Goal: Entertainment & Leisure: Consume media (video, audio)

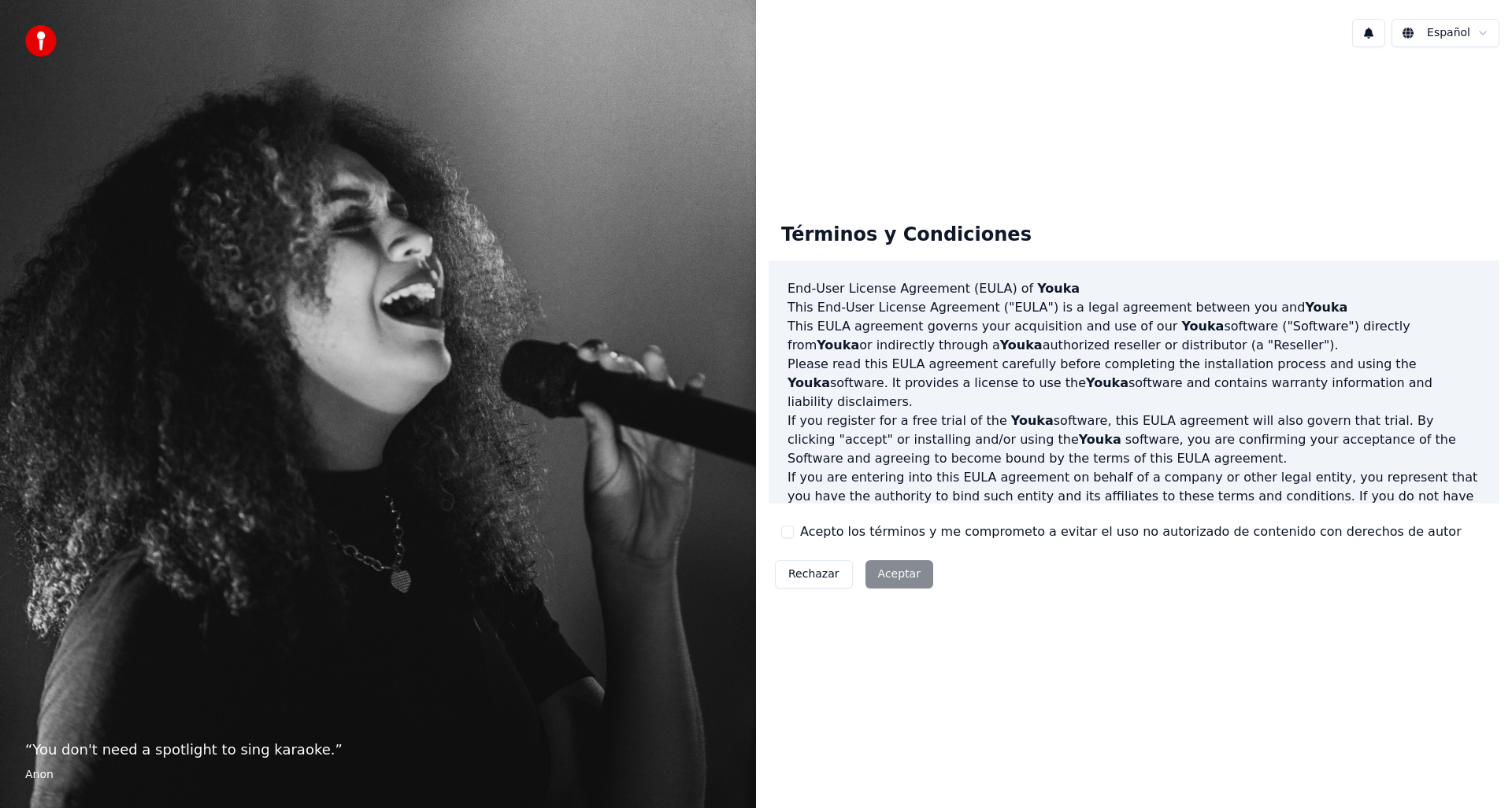
click at [817, 534] on label "Acepto los términos y me comprometo a evitar el uso no autorizado de contenido …" at bounding box center [1131, 531] width 661 height 19
click at [793, 534] on button "Acepto los términos y me comprometo a evitar el uso no autorizado de contenido …" at bounding box center [787, 531] width 12 height 12
click at [876, 569] on button "Aceptar" at bounding box center [898, 575] width 67 height 28
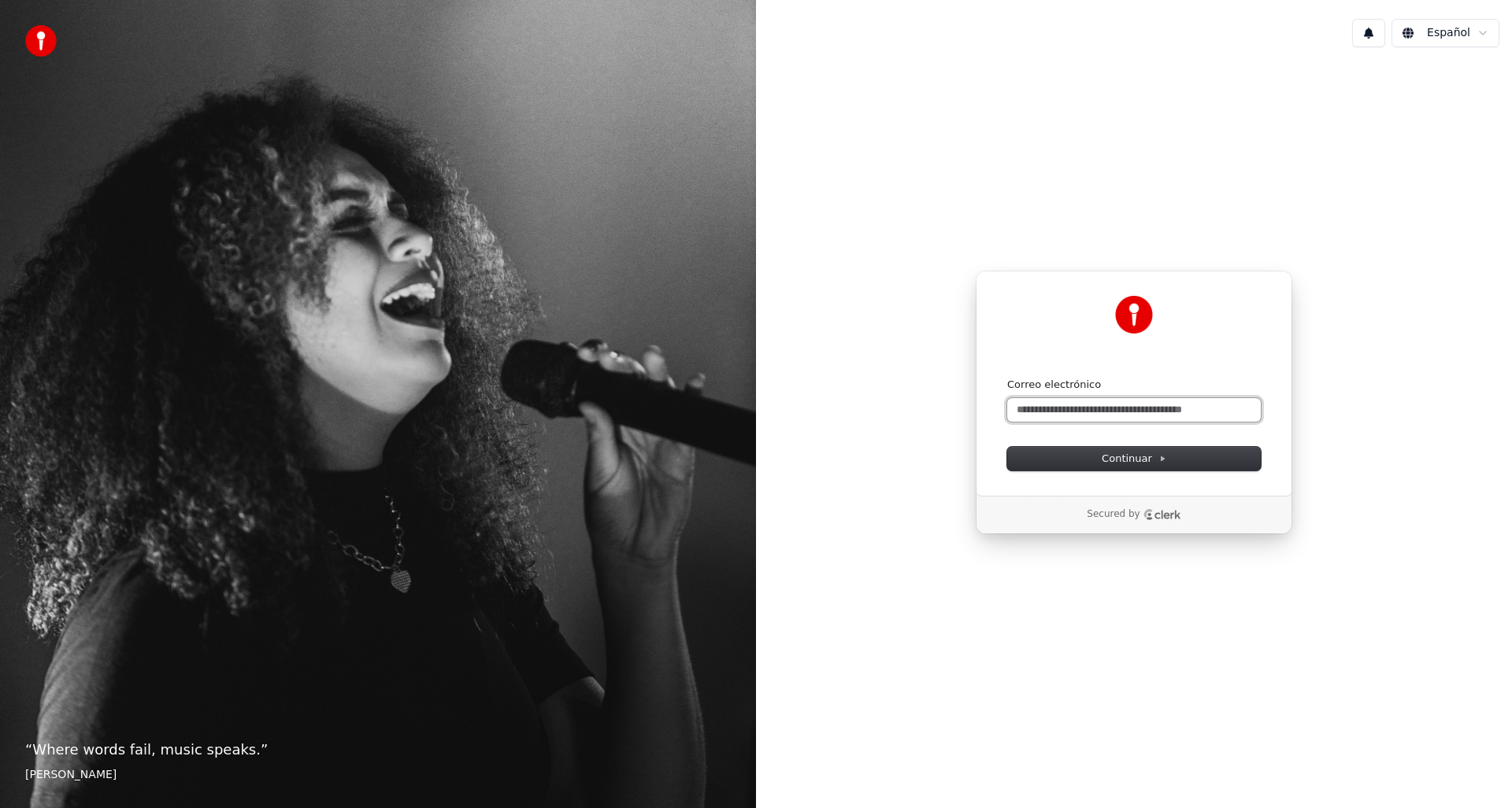
click at [1052, 400] on input "Correo electrónico" at bounding box center [1133, 410] width 253 height 23
click at [1131, 458] on span "Continuar" at bounding box center [1134, 458] width 65 height 14
type input "**********"
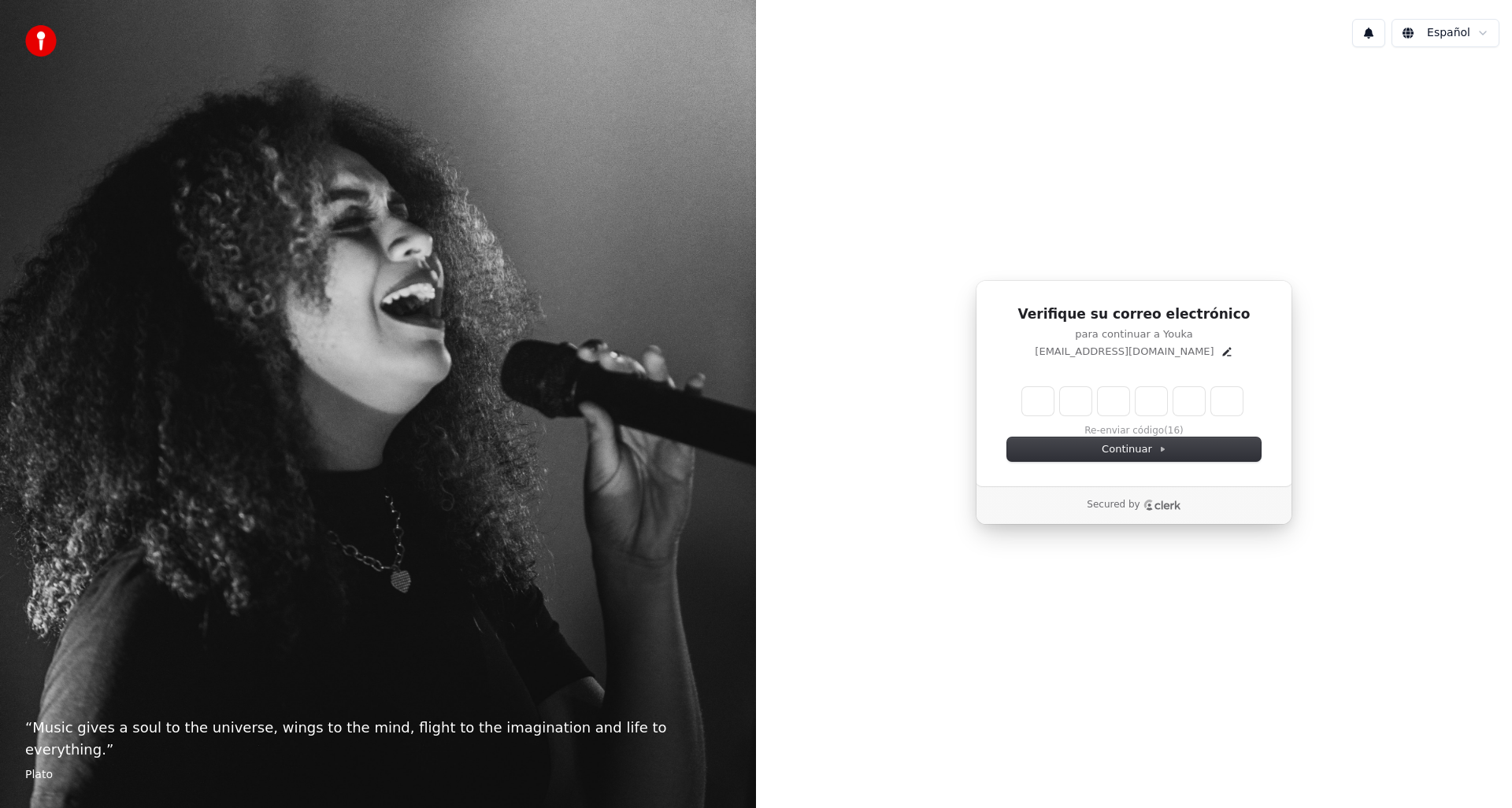
type input "******"
type input "*"
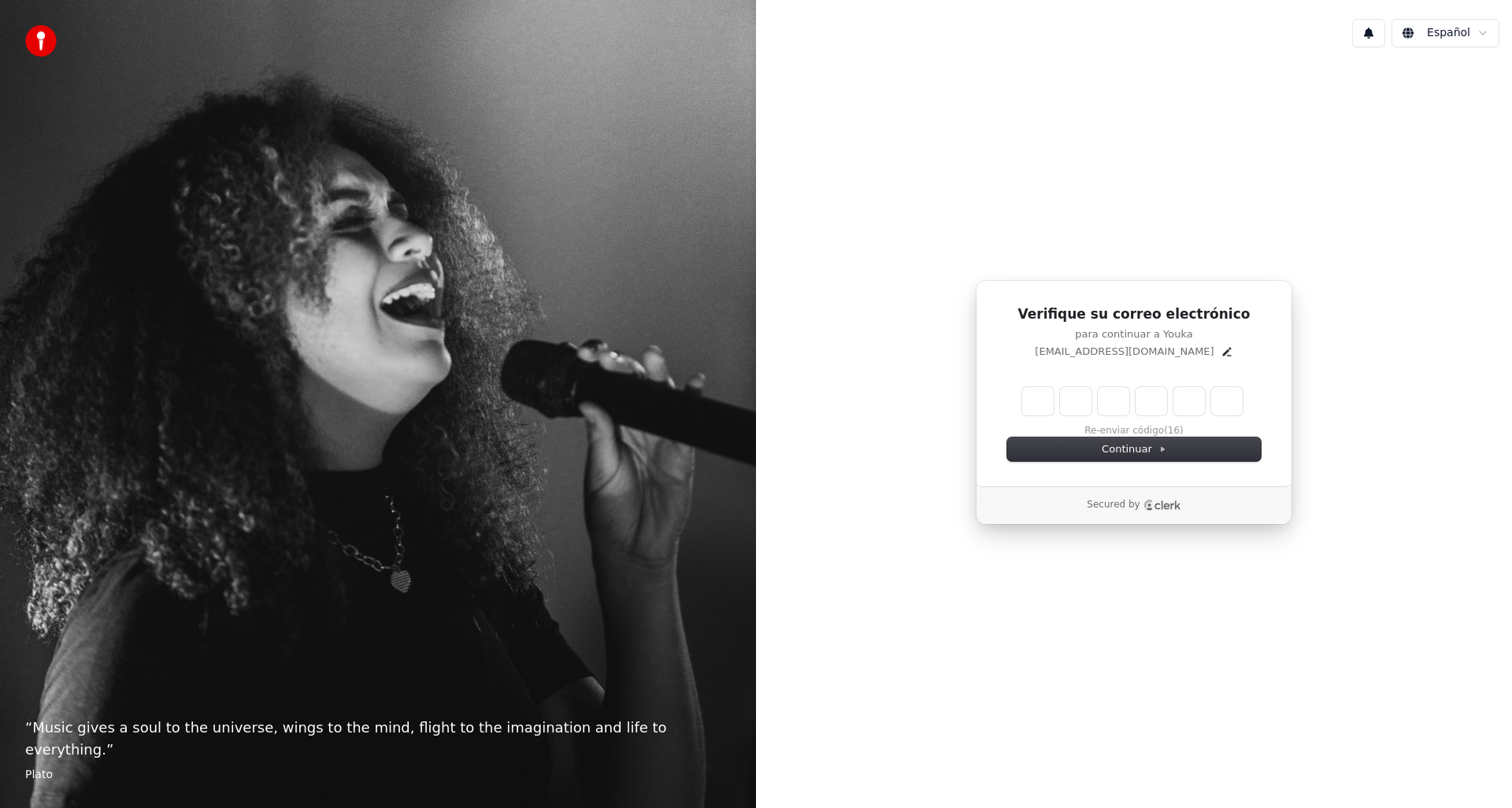
type input "*"
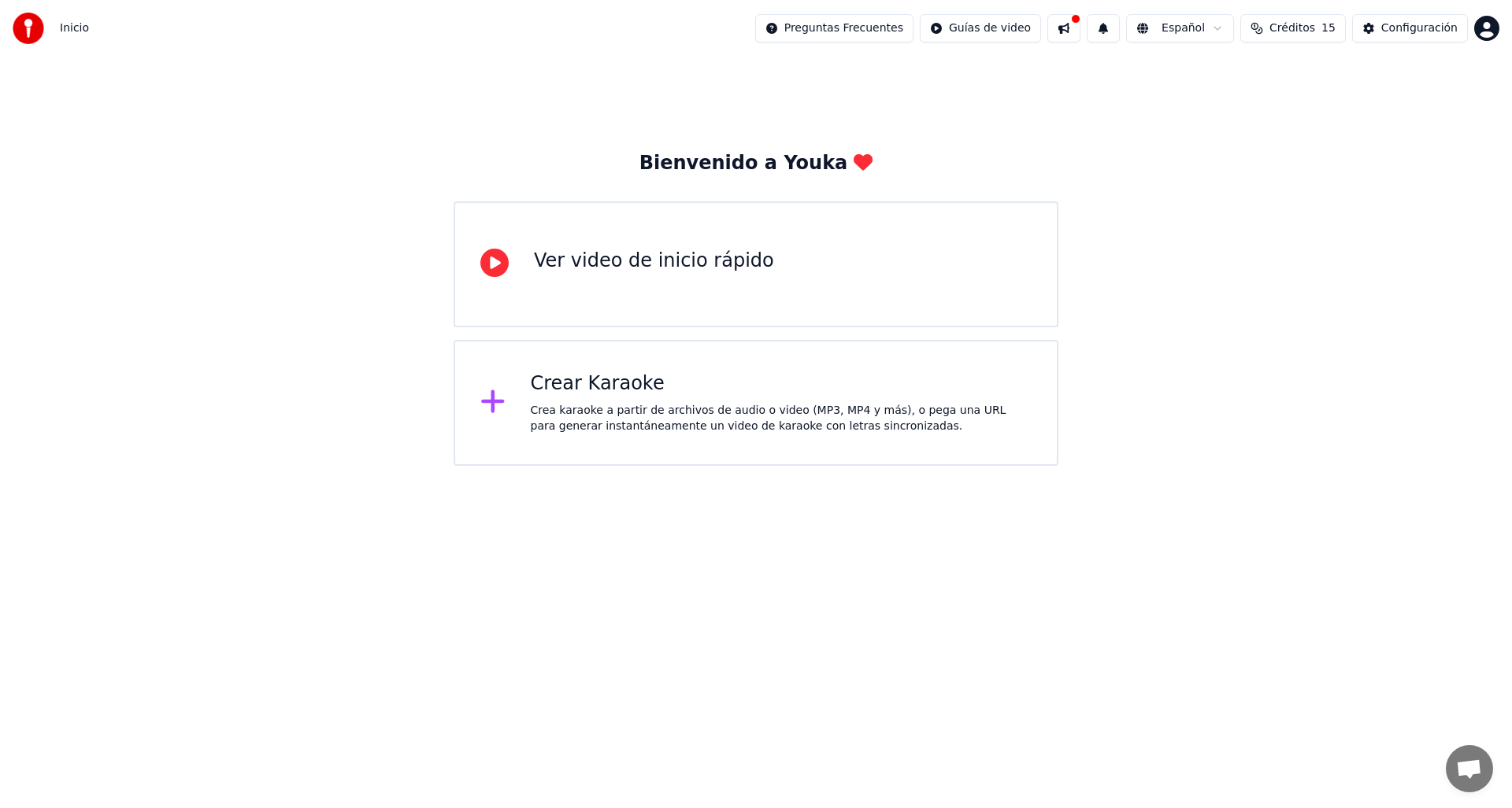
click at [606, 382] on div "Crear Karaoke" at bounding box center [782, 384] width 502 height 25
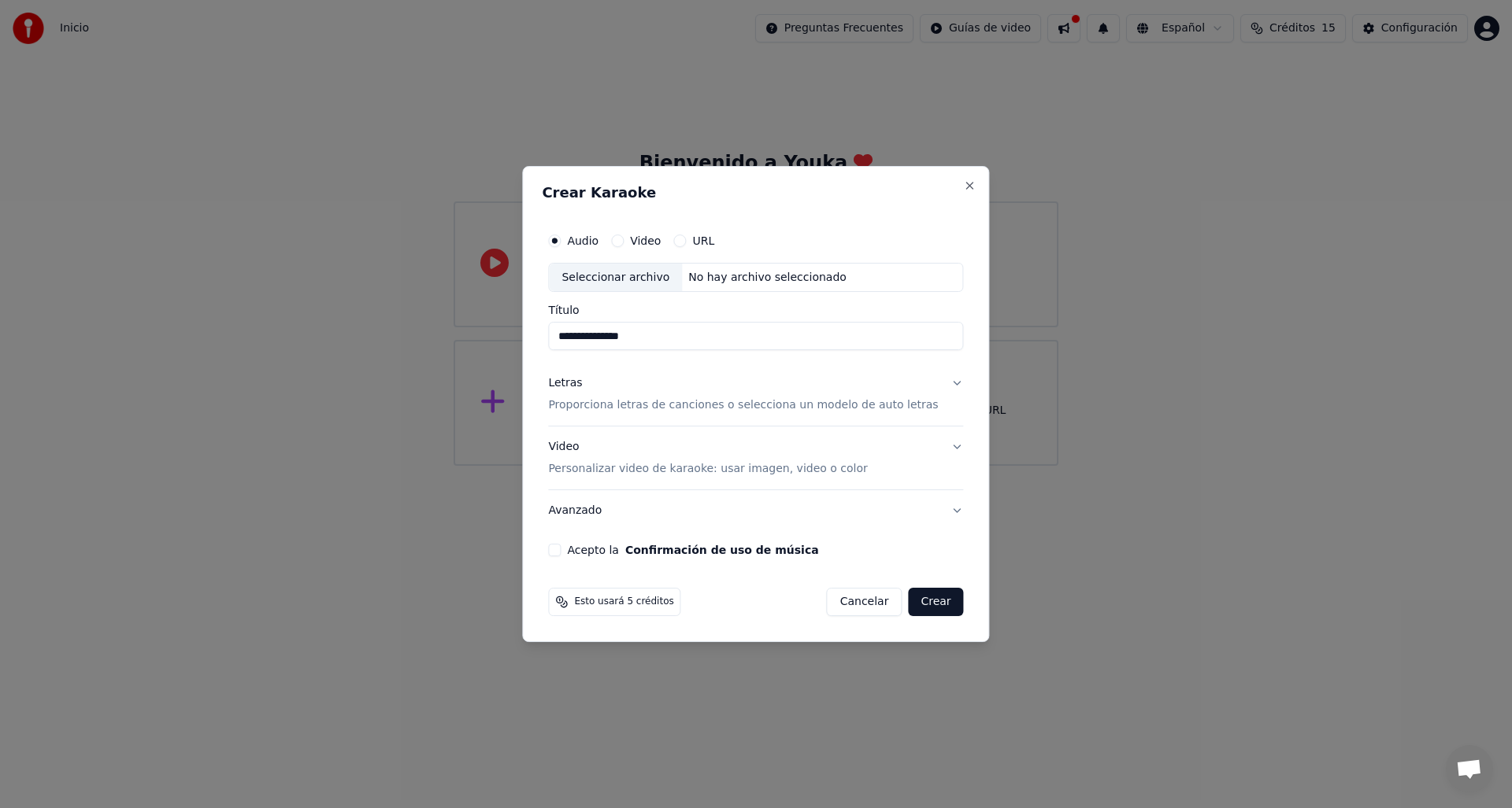
click at [710, 286] on div "Seleccionar archivo No hay archivo seleccionado" at bounding box center [755, 278] width 415 height 30
click at [577, 384] on div "Letras" at bounding box center [565, 384] width 34 height 16
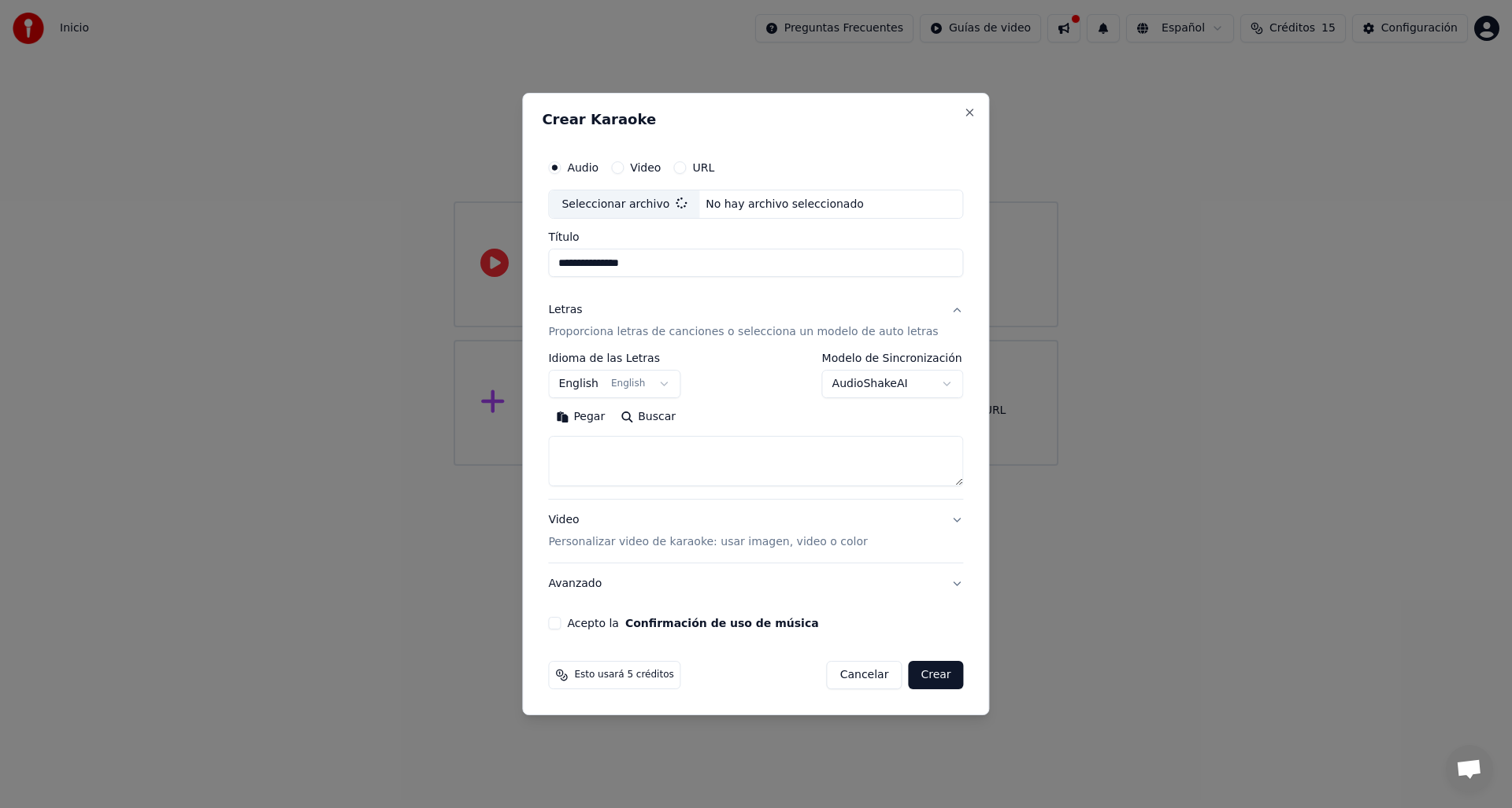
click at [644, 387] on body "**********" at bounding box center [756, 233] width 1512 height 466
type input "**********"
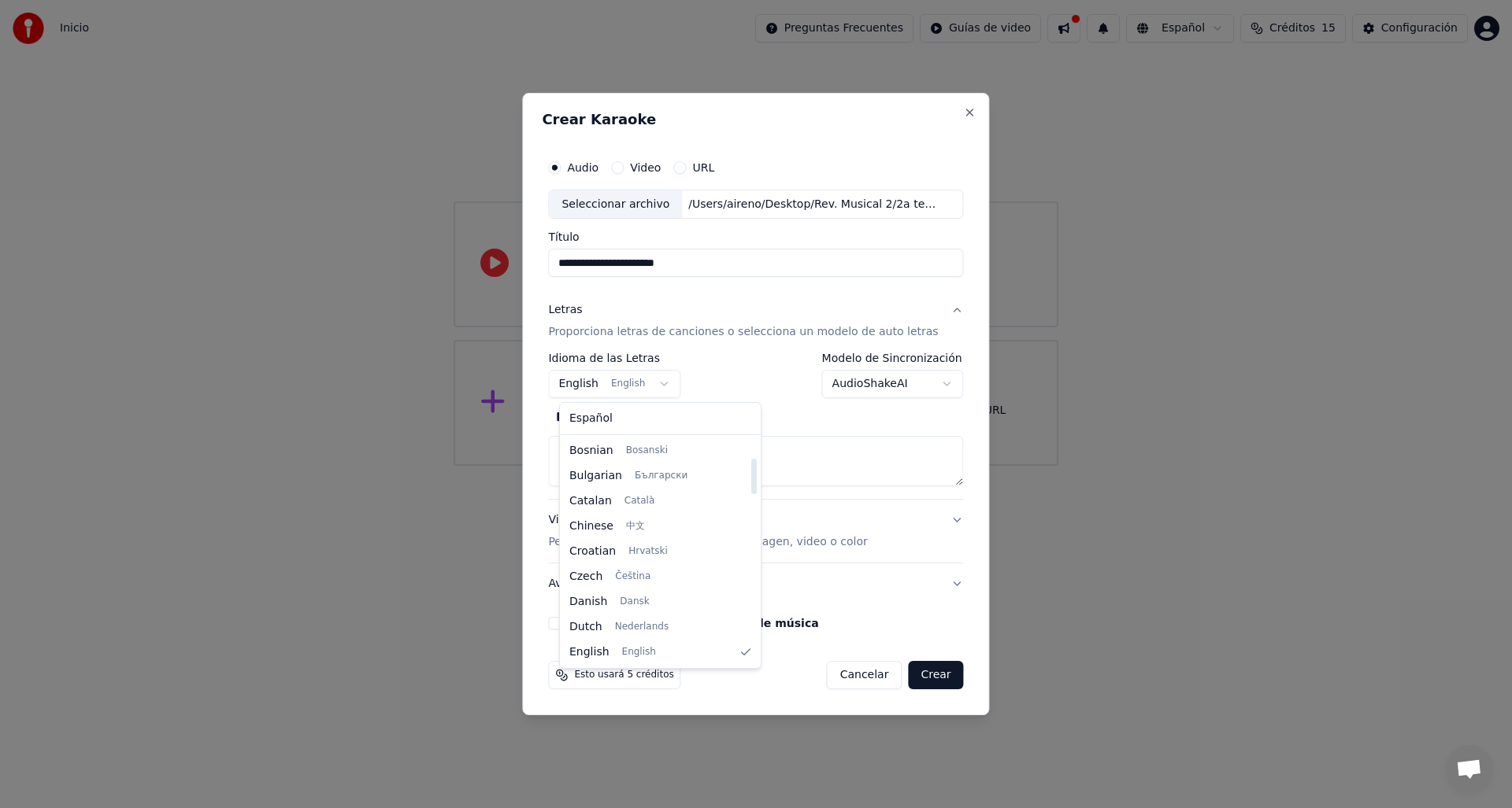
select select "**"
click at [661, 449] on textarea at bounding box center [755, 462] width 415 height 51
paste textarea "**********"
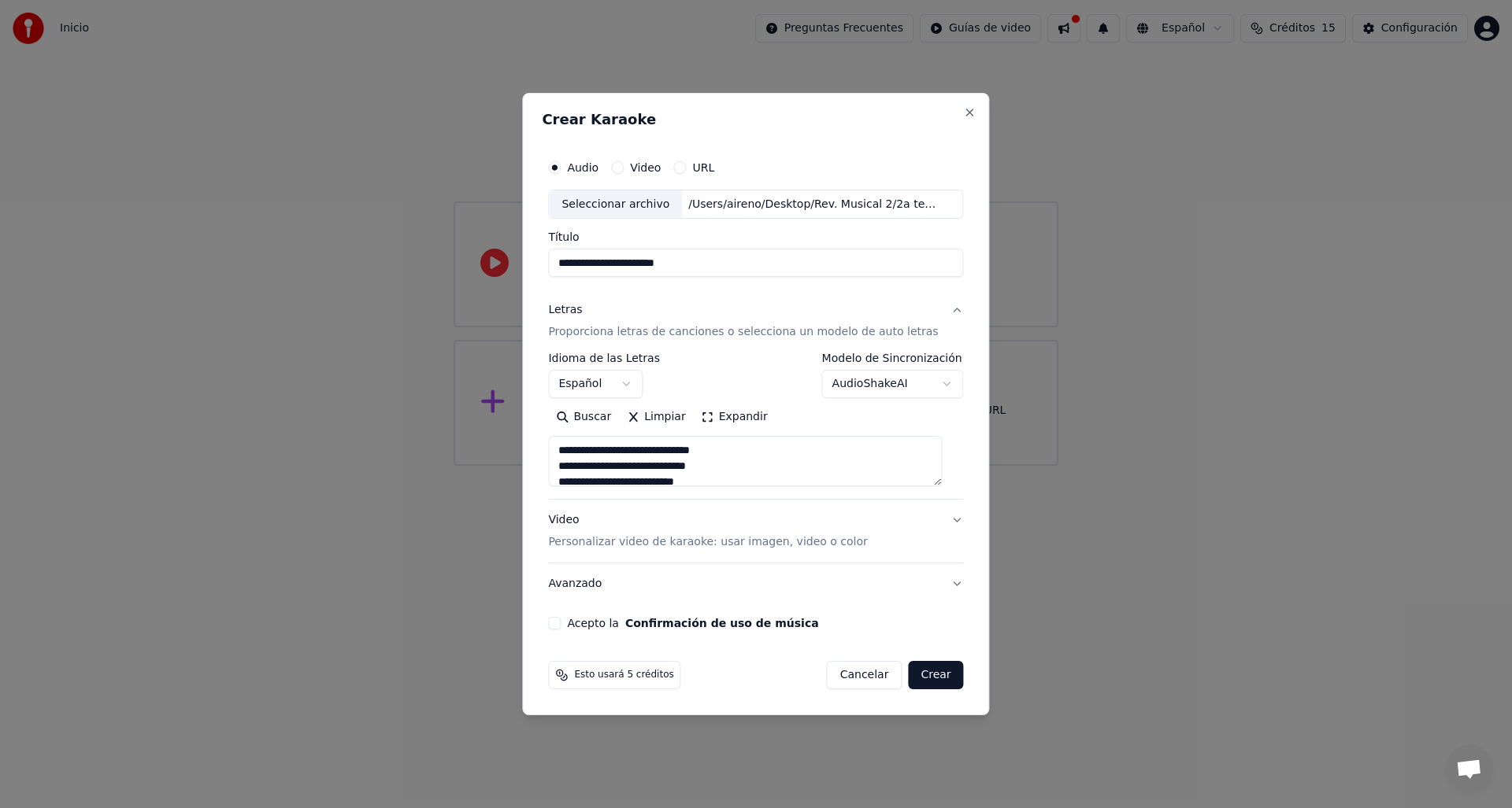
scroll to position [475, 0]
type textarea "**********"
click at [828, 545] on p "Personalizar video de karaoke: usar imagen, video o color" at bounding box center [708, 541] width 319 height 16
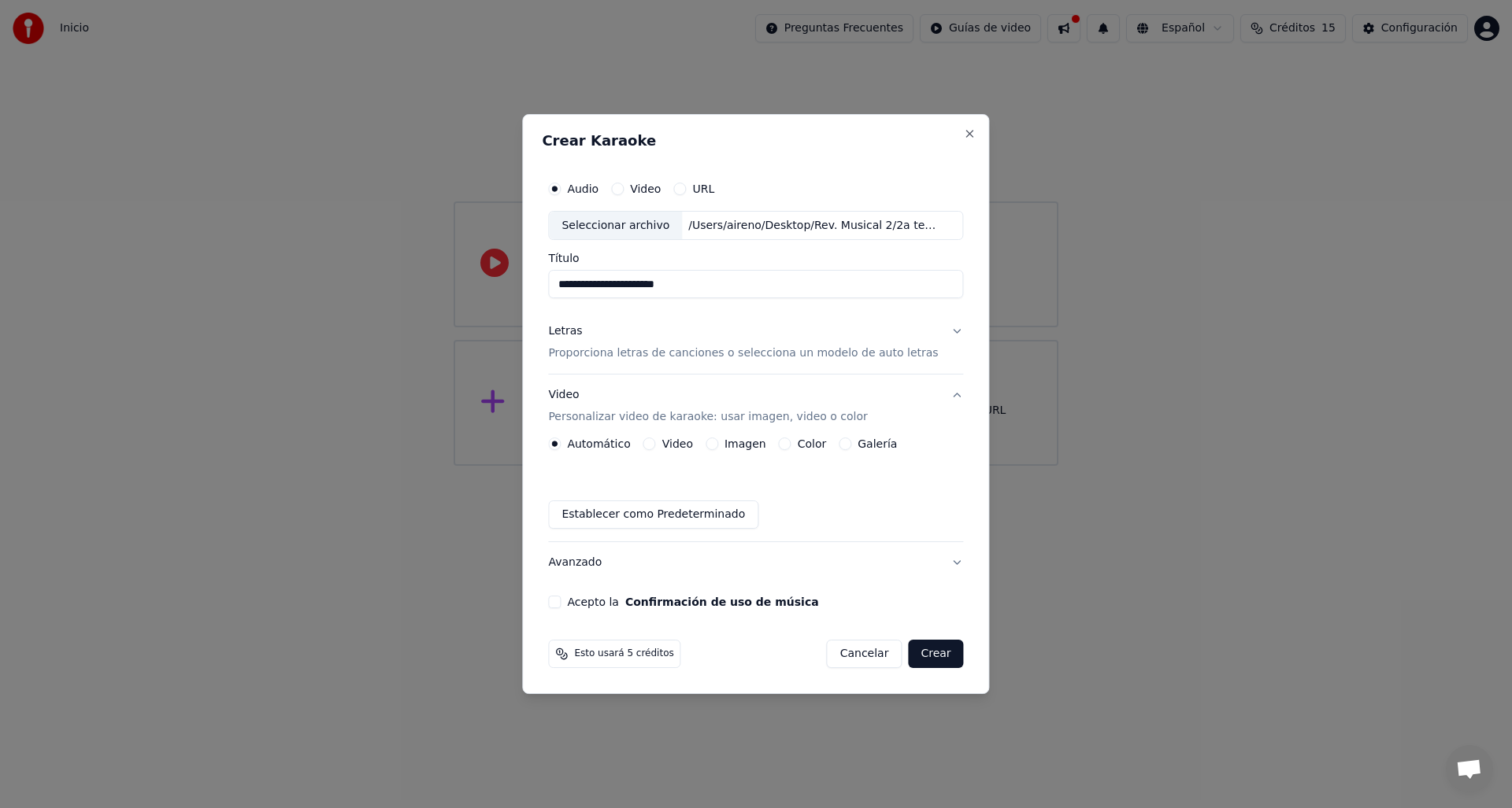
click at [561, 605] on button "Acepto la Confirmación de uso de música" at bounding box center [554, 601] width 12 height 12
click at [940, 660] on button "Crear" at bounding box center [935, 654] width 55 height 28
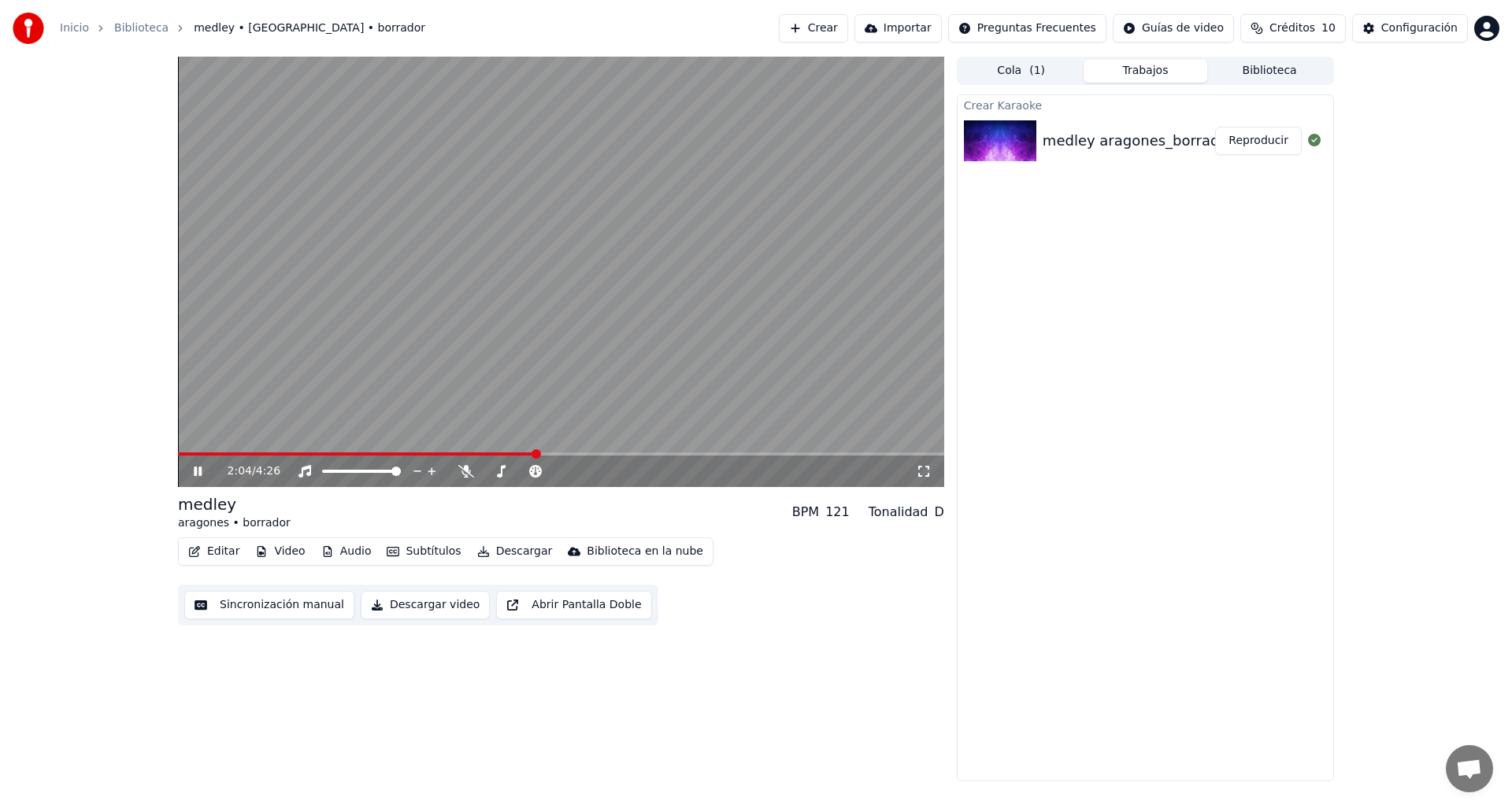
click at [199, 473] on icon at bounding box center [197, 471] width 7 height 9
click at [516, 470] on span at bounding box center [523, 472] width 79 height 3
click at [194, 471] on icon at bounding box center [197, 471] width 9 height 11
click at [523, 471] on span at bounding box center [523, 471] width 9 height 9
click at [640, 450] on video at bounding box center [561, 272] width 766 height 430
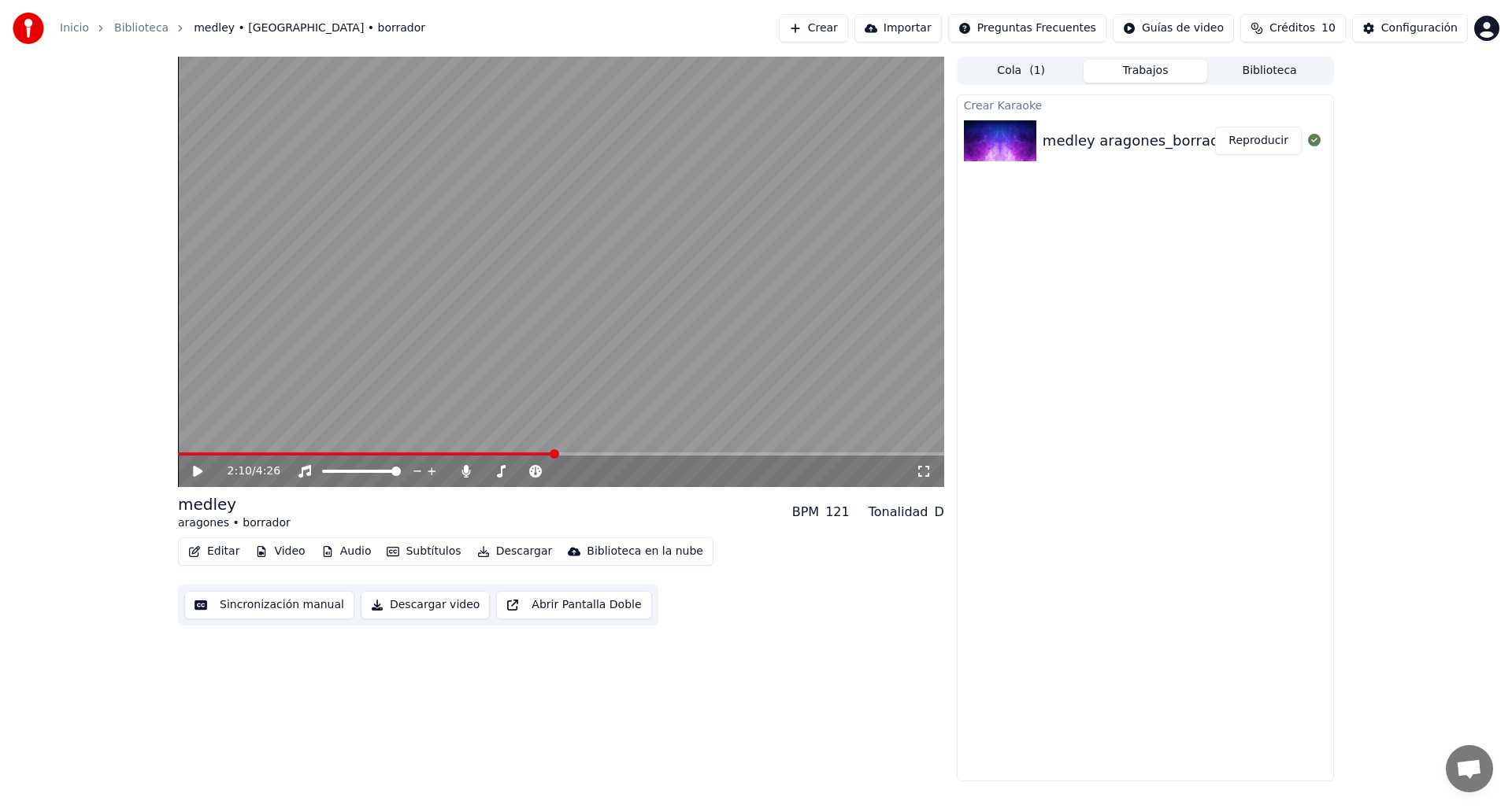
click at [629, 453] on span at bounding box center [561, 454] width 766 height 3
click at [609, 451] on video at bounding box center [561, 272] width 766 height 430
click at [609, 455] on span at bounding box center [404, 454] width 452 height 3
click at [592, 473] on span at bounding box center [592, 471] width 9 height 9
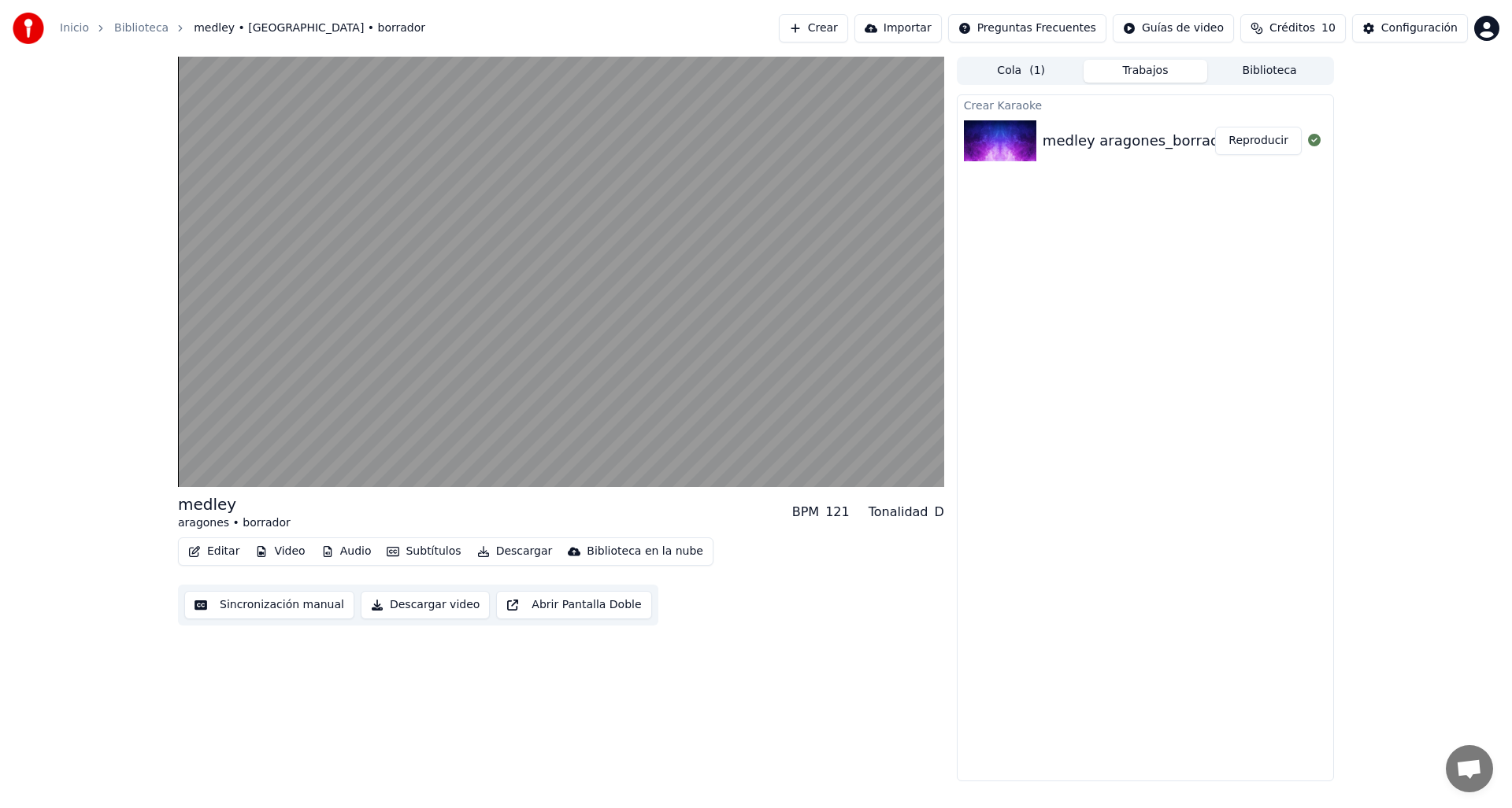
click at [216, 549] on button "Editar" at bounding box center [214, 551] width 64 height 22
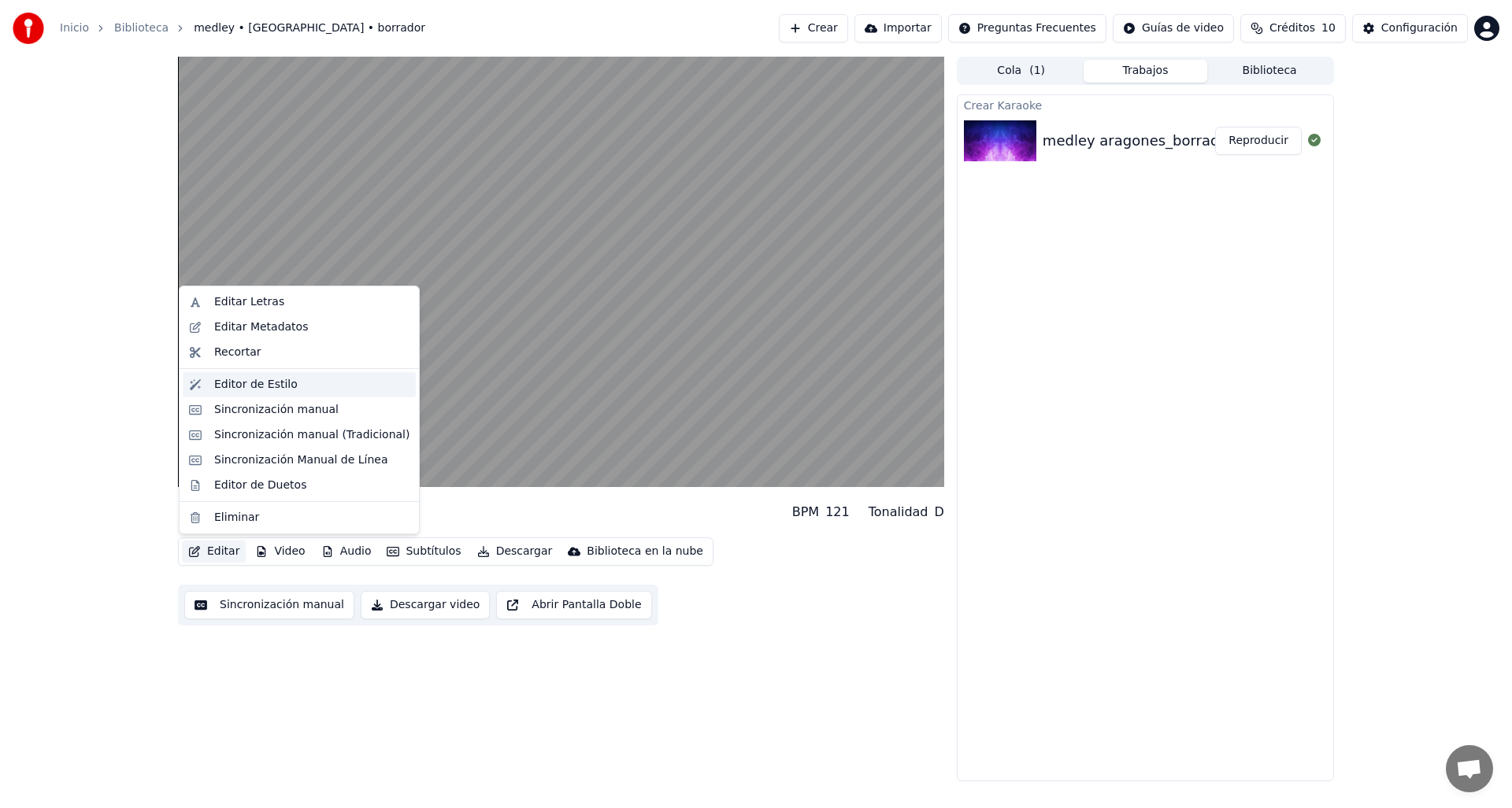
click at [278, 390] on div "Editor de Estilo" at bounding box center [256, 384] width 83 height 16
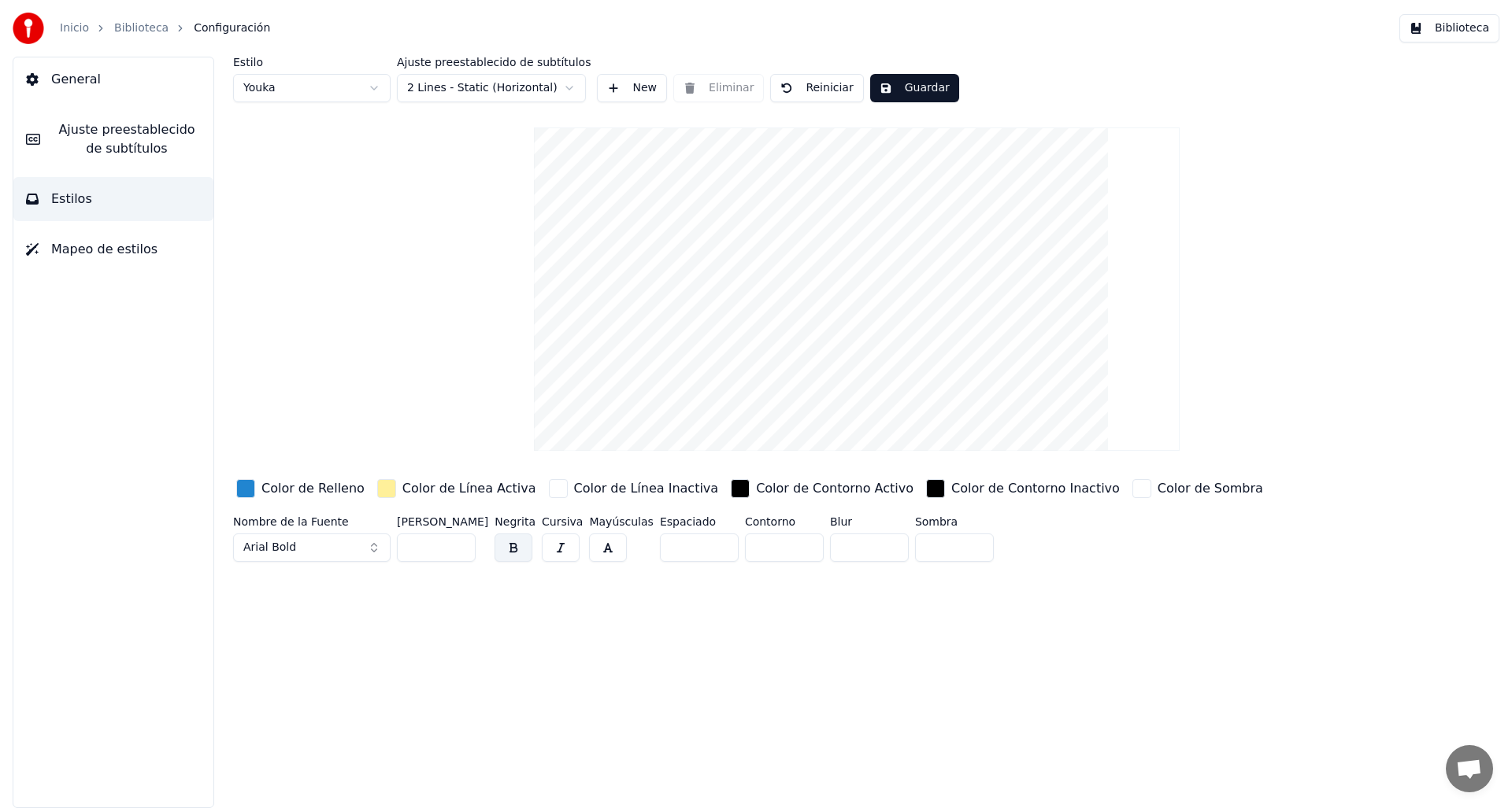
click at [489, 91] on html "Inicio Biblioteca Configuración Biblioteca General Ajuste preestablecido de sub…" at bounding box center [756, 404] width 1512 height 808
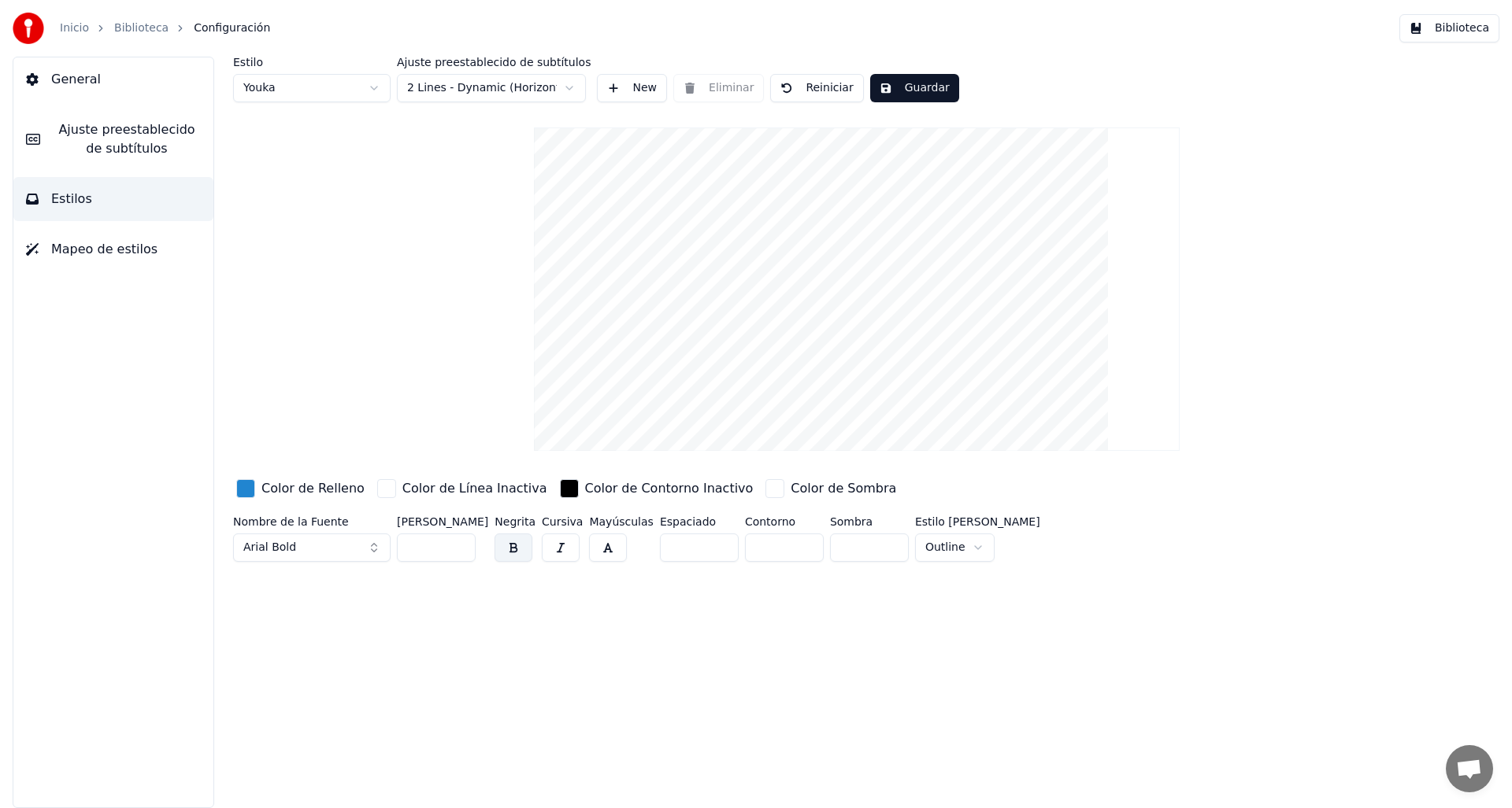
drag, startPoint x: 808, startPoint y: 402, endPoint x: 799, endPoint y: 312, distance: 90.4
click at [799, 312] on video at bounding box center [857, 289] width 646 height 323
click at [361, 88] on html "Inicio Biblioteca Configuración Biblioteca General Ajuste preestablecido de sub…" at bounding box center [756, 404] width 1512 height 808
click at [361, 74] on html "Inicio Biblioteca Configuración Biblioteca General Ajuste preestablecido de sub…" at bounding box center [756, 404] width 1512 height 808
click at [369, 541] on button "Arial Bold" at bounding box center [312, 548] width 158 height 28
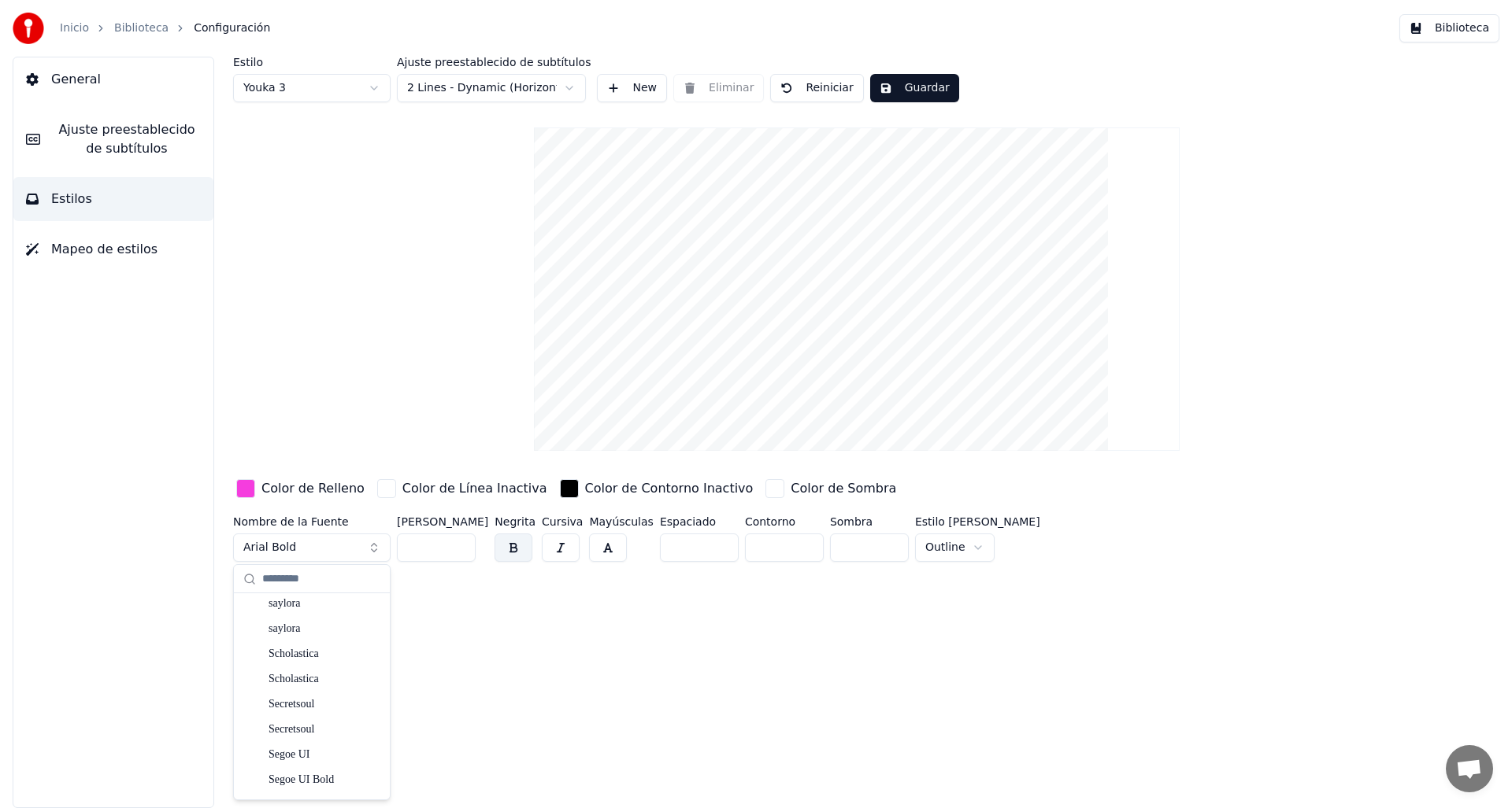
scroll to position [31474, 0]
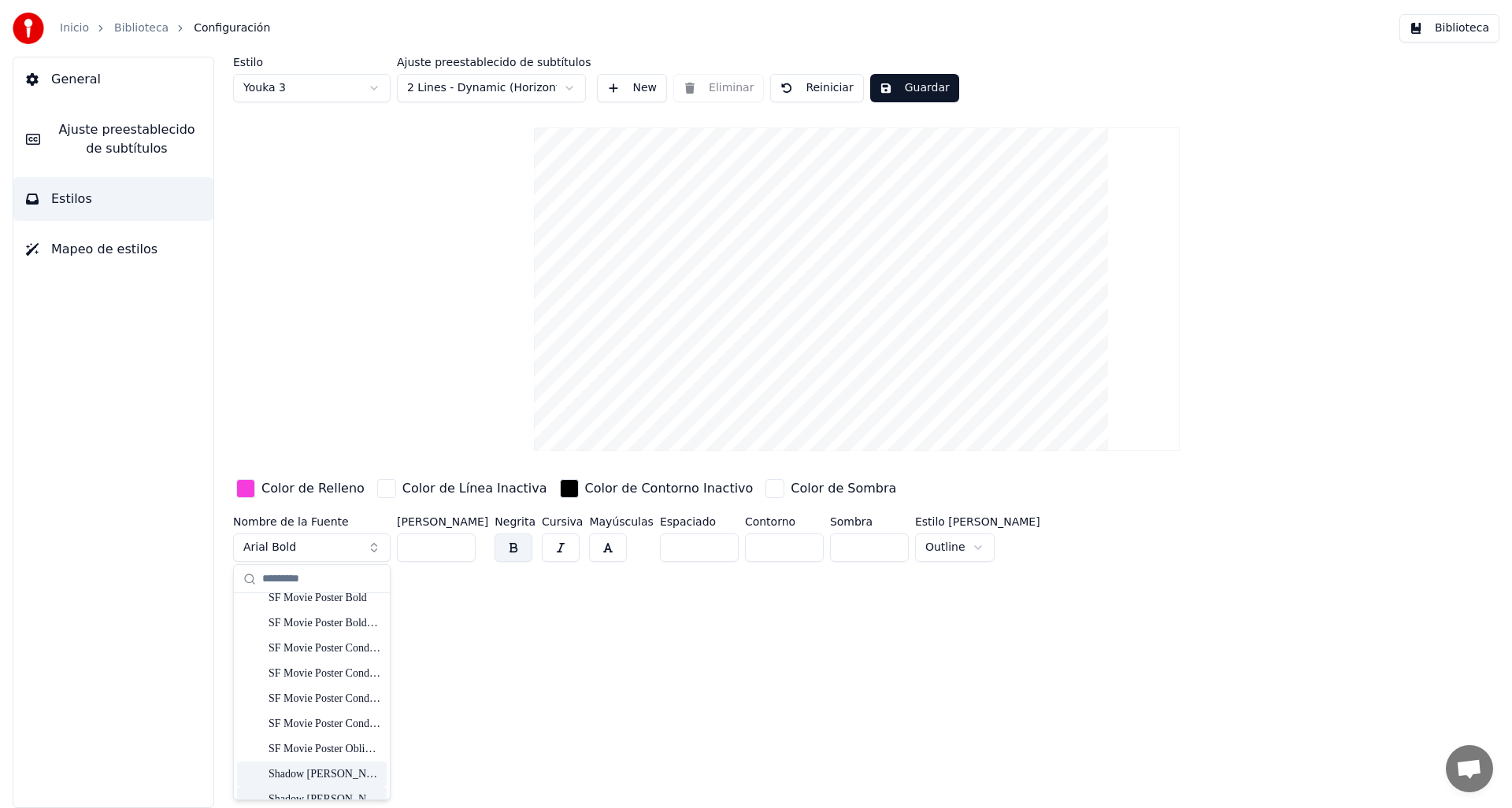
click at [320, 766] on div "Shadow [PERSON_NAME]" at bounding box center [324, 774] width 112 height 16
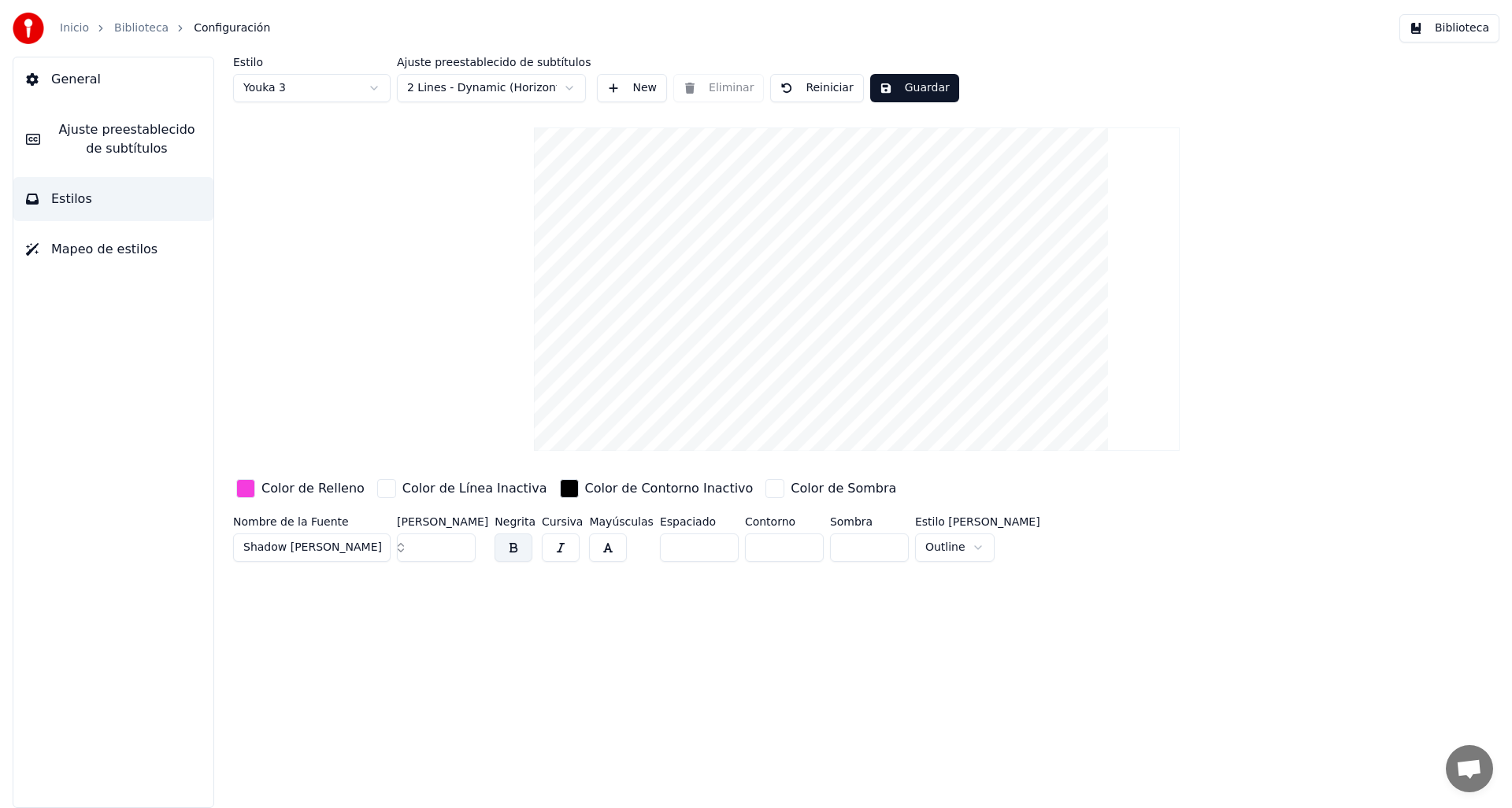
click at [376, 544] on button "Shadow [PERSON_NAME]" at bounding box center [312, 548] width 158 height 28
click at [354, 787] on div "Zapfino" at bounding box center [324, 783] width 112 height 16
click at [371, 548] on button "Zapfino" at bounding box center [312, 548] width 158 height 28
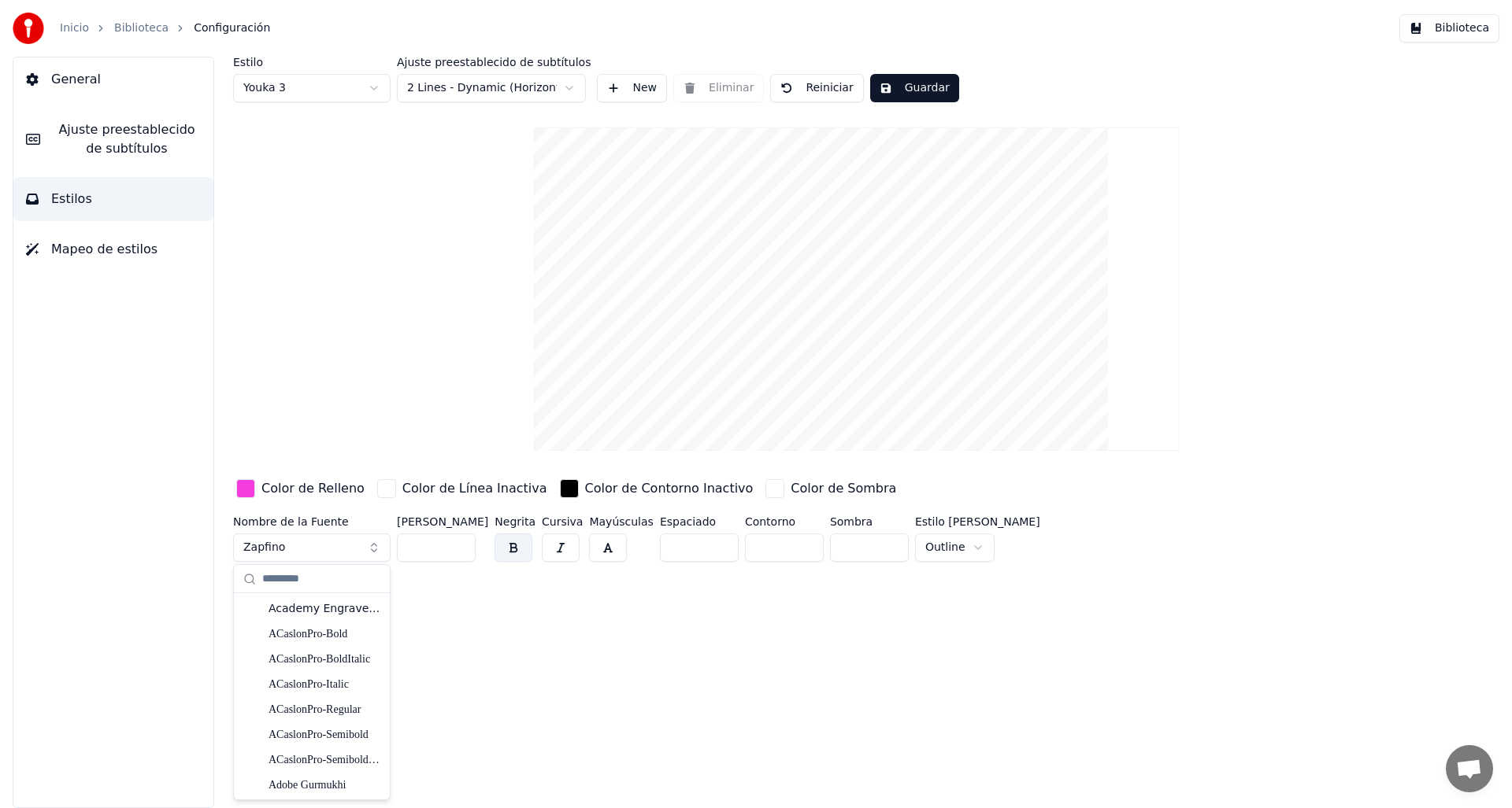
click at [438, 546] on input "**" at bounding box center [436, 548] width 79 height 28
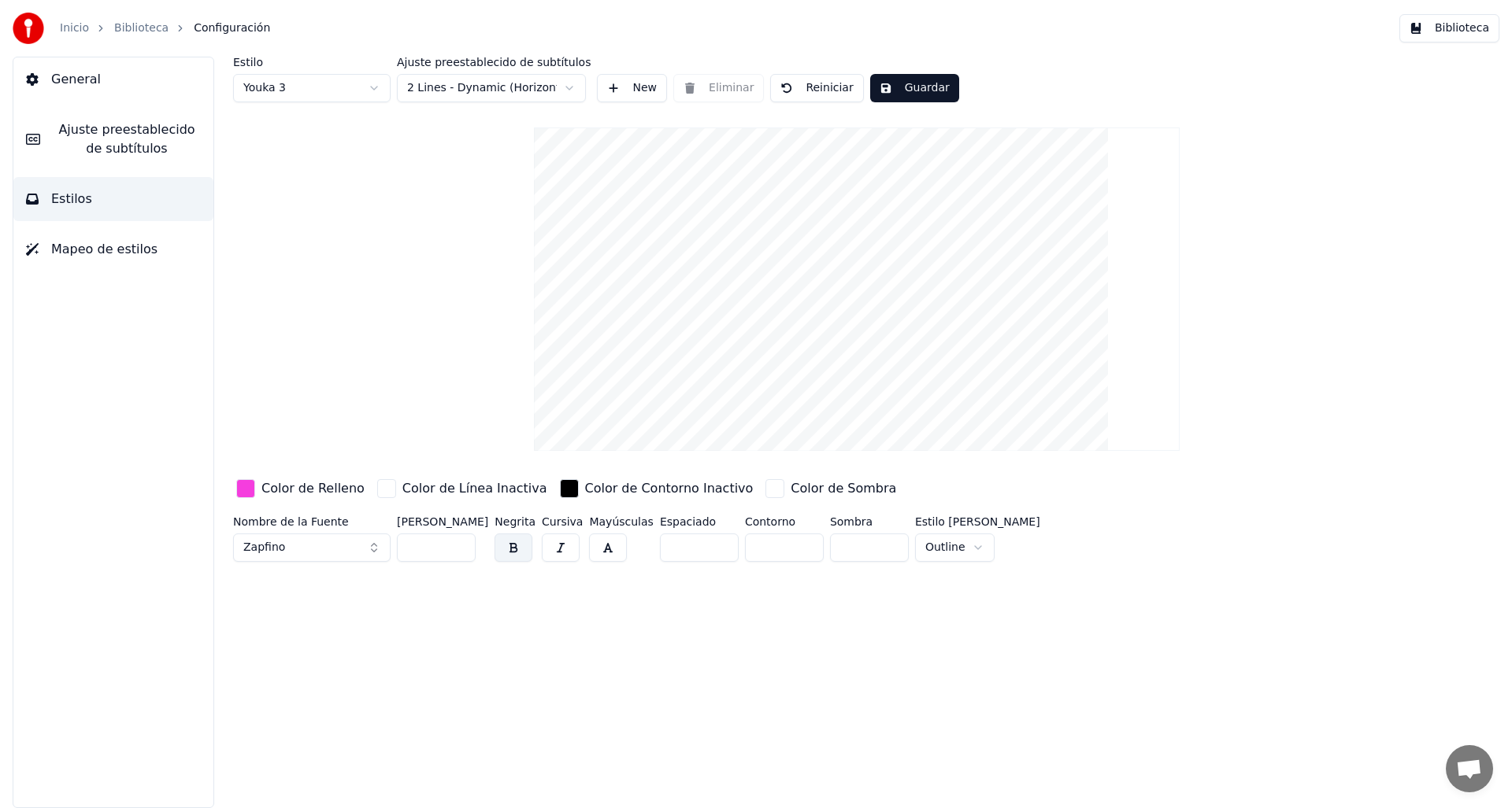
click at [438, 546] on input "**" at bounding box center [436, 548] width 79 height 28
click at [371, 673] on div "Estilo Youka 3 Ajuste preestablecido de subtítulos 2 Lines - Dynamic (Horizonta…" at bounding box center [857, 432] width 1310 height 752
click at [369, 551] on button "Zapfino" at bounding box center [312, 548] width 158 height 28
click at [309, 781] on div "Magical Feather" at bounding box center [324, 788] width 112 height 16
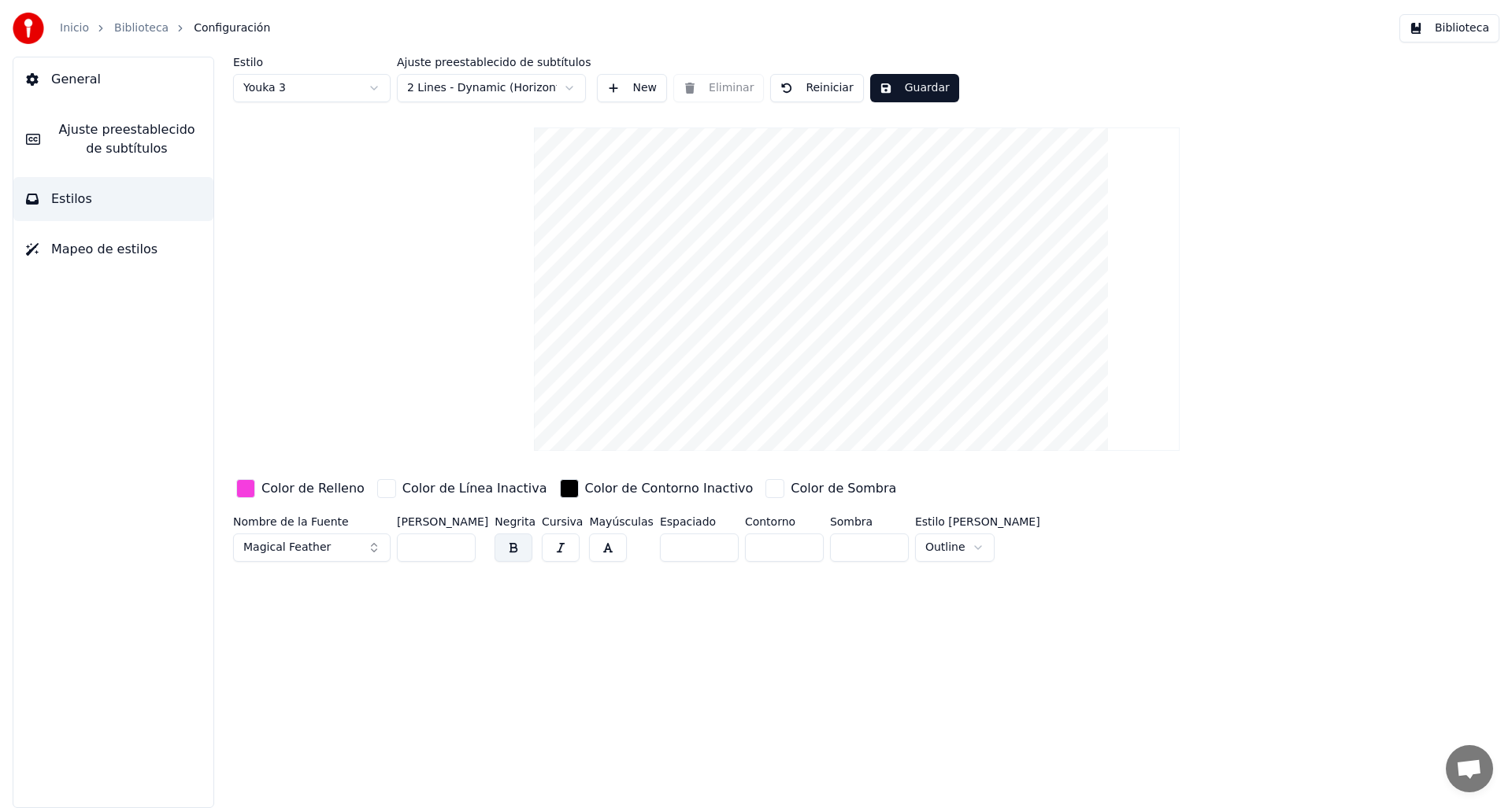
click at [446, 546] on input "***" at bounding box center [436, 548] width 79 height 28
click at [444, 546] on input "***" at bounding box center [436, 548] width 79 height 28
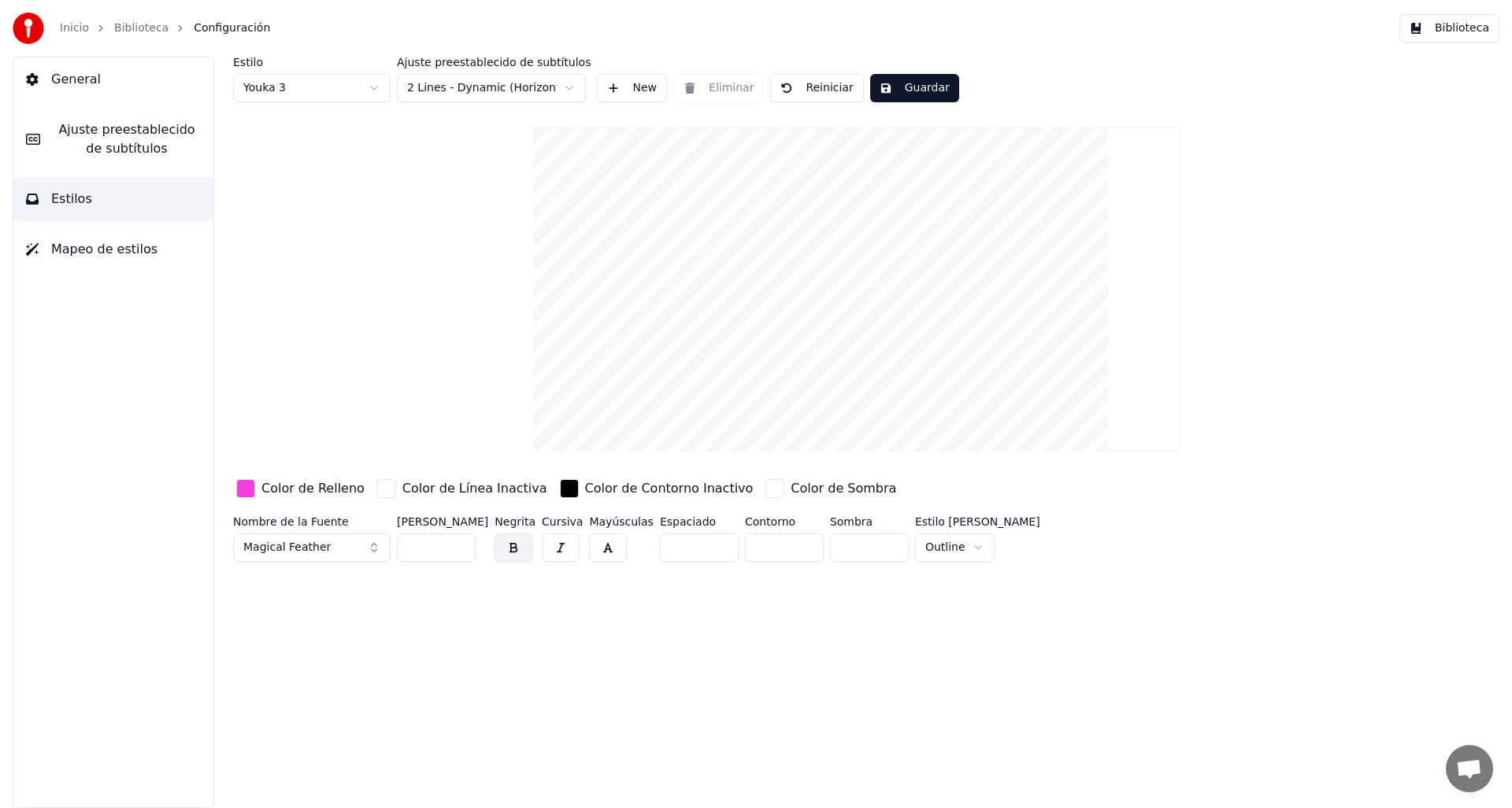
drag, startPoint x: 444, startPoint y: 546, endPoint x: 363, endPoint y: 546, distance: 81.0
click at [363, 546] on div "Nombre de la Fuente Magical Feather [PERSON_NAME] *** Negrita Cursiva Mayúscula…" at bounding box center [763, 542] width 1058 height 52
type input "***"
click at [652, 648] on div "Estilo Youka 3 Ajuste preestablecido de subtítulos 2 Lines - Dynamic (Horizonta…" at bounding box center [857, 432] width 1310 height 752
click at [947, 550] on html "Inicio Biblioteca Configuración Biblioteca General Ajuste preestablecido de sub…" at bounding box center [756, 404] width 1512 height 808
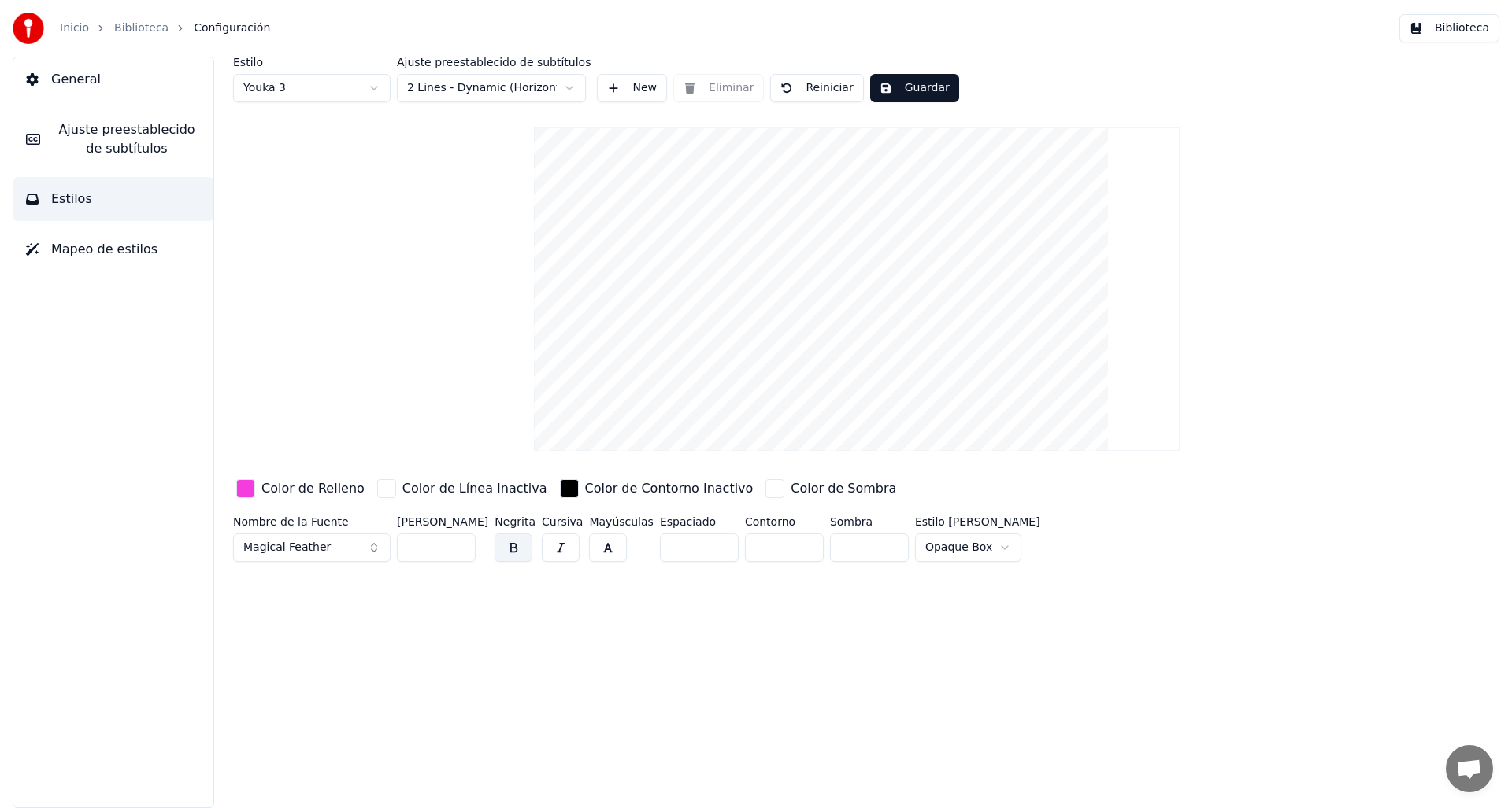
click at [762, 489] on div "Color de Sombra" at bounding box center [830, 488] width 137 height 25
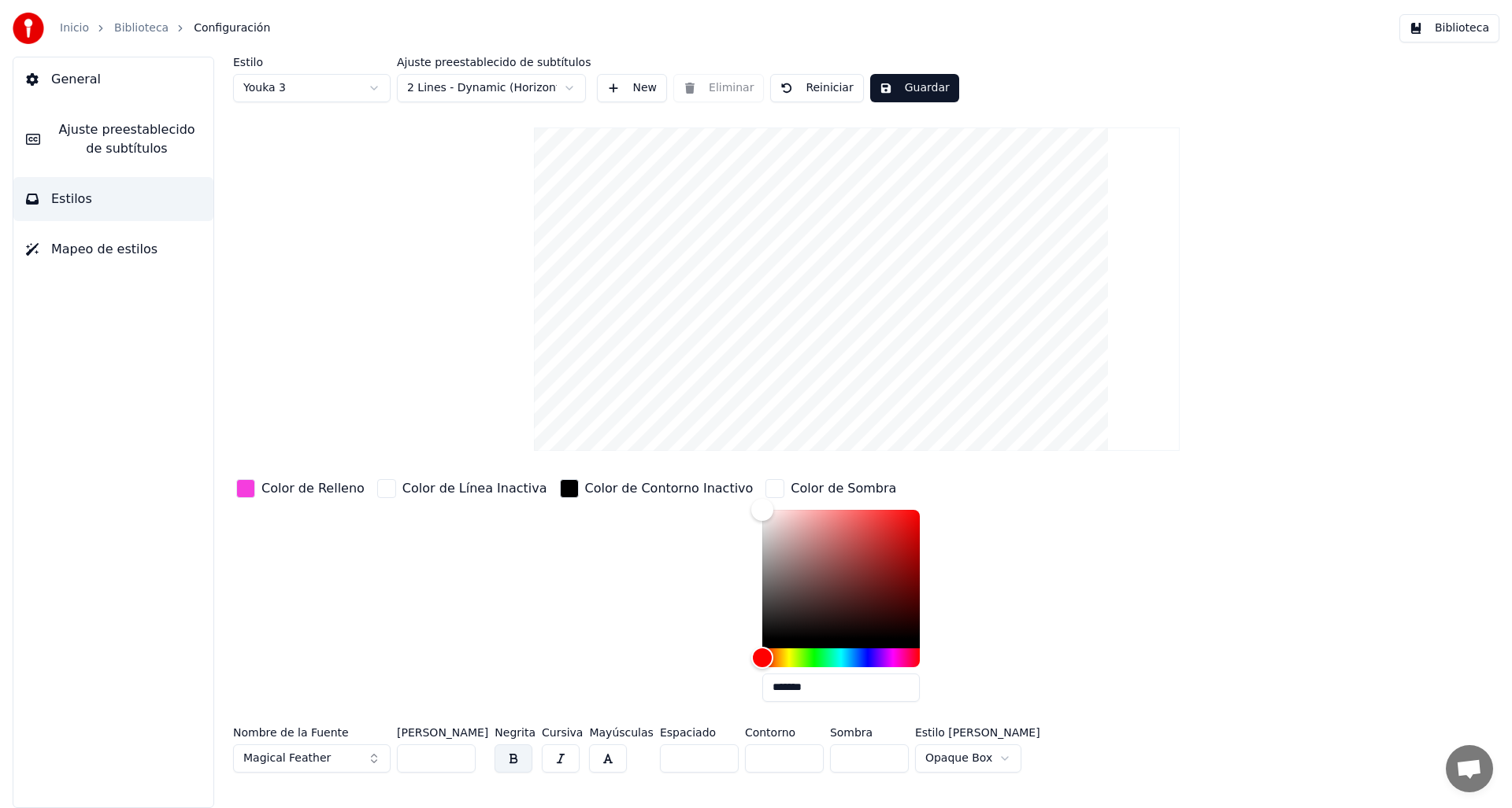
click at [765, 487] on div "button" at bounding box center [774, 488] width 19 height 19
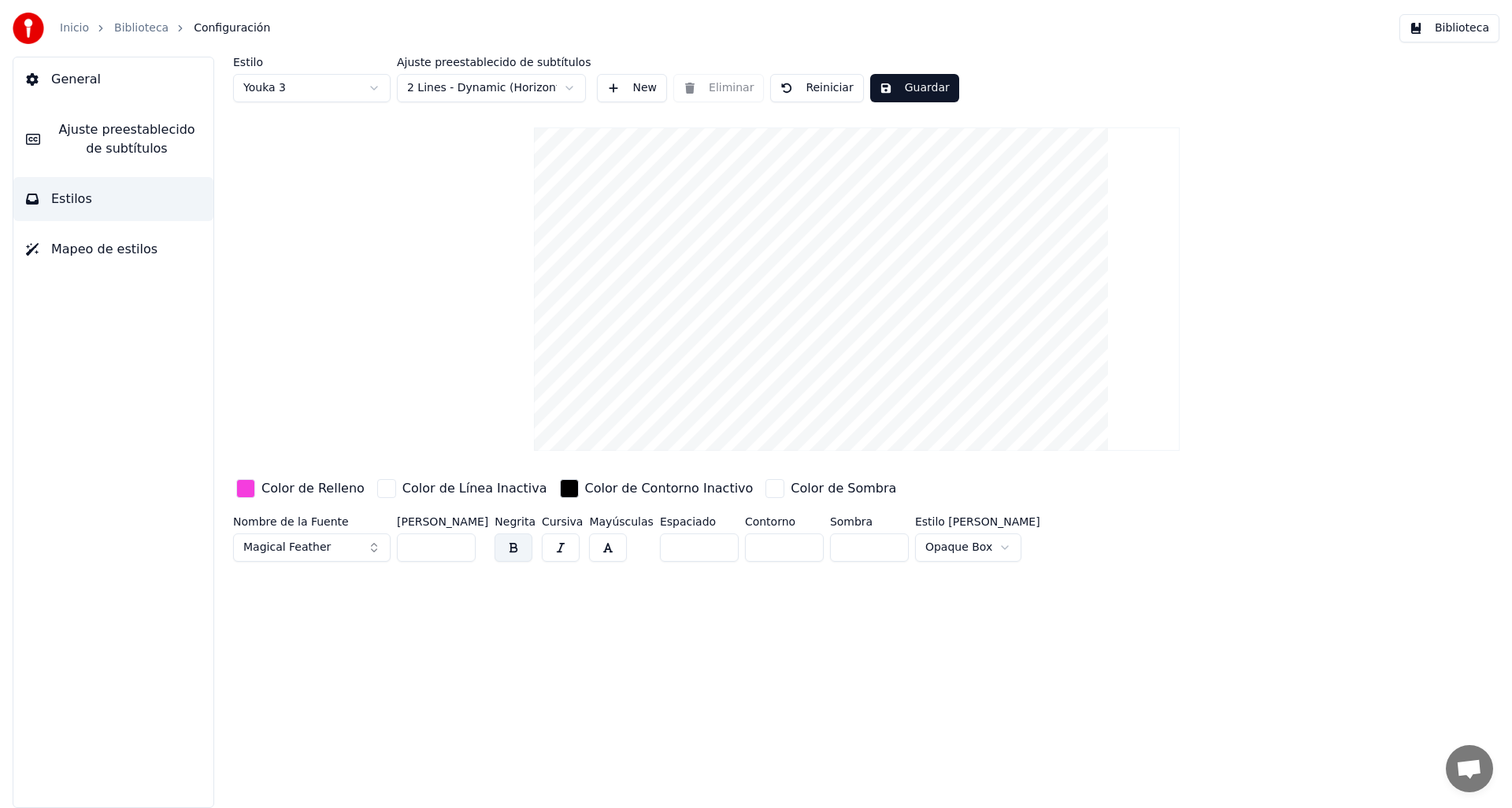
click at [560, 487] on div "button" at bounding box center [569, 488] width 19 height 19
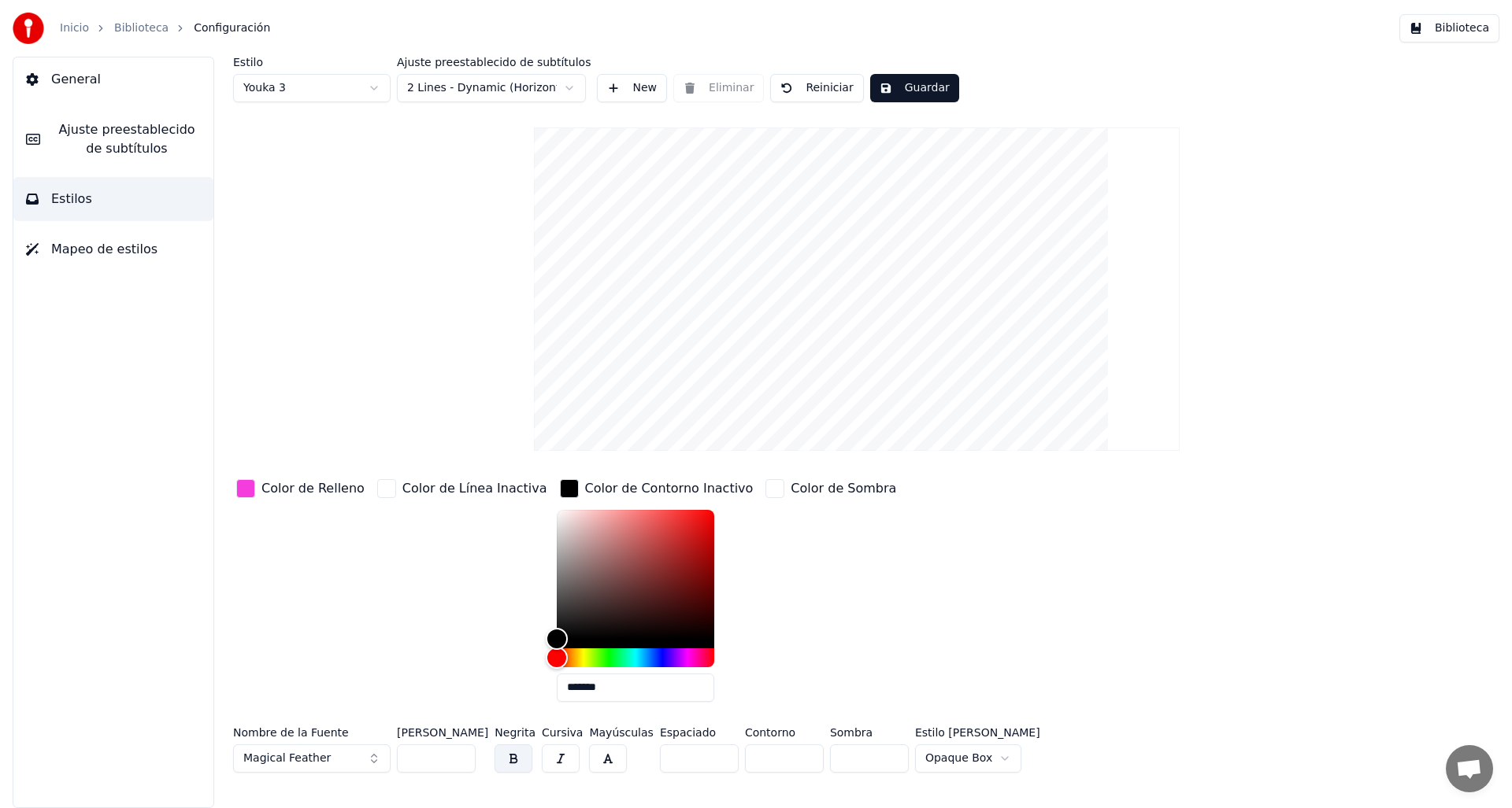
click at [560, 487] on div "button" at bounding box center [569, 488] width 19 height 19
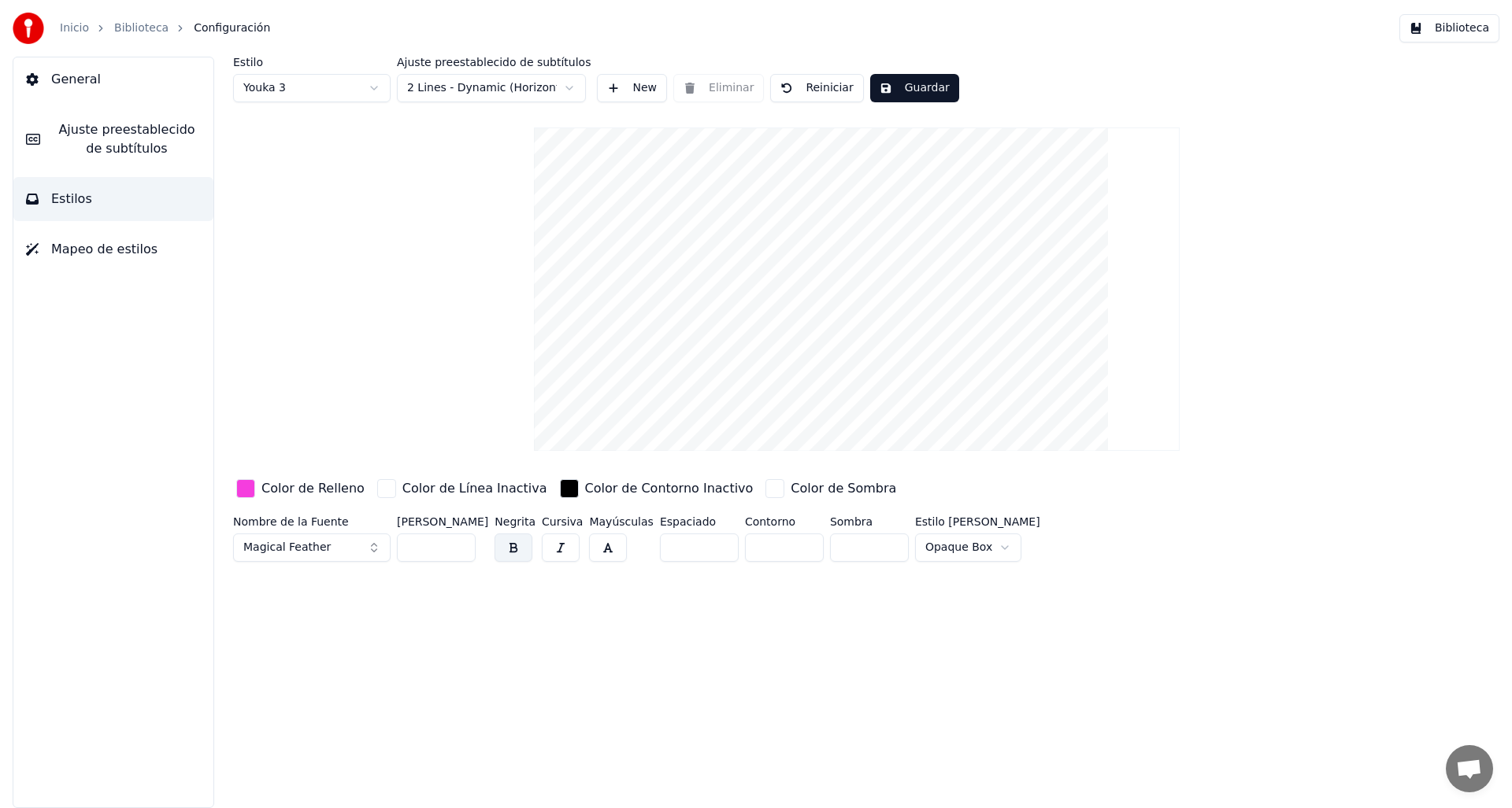
click at [391, 489] on div "Color de Línea Inactiva" at bounding box center [462, 488] width 176 height 25
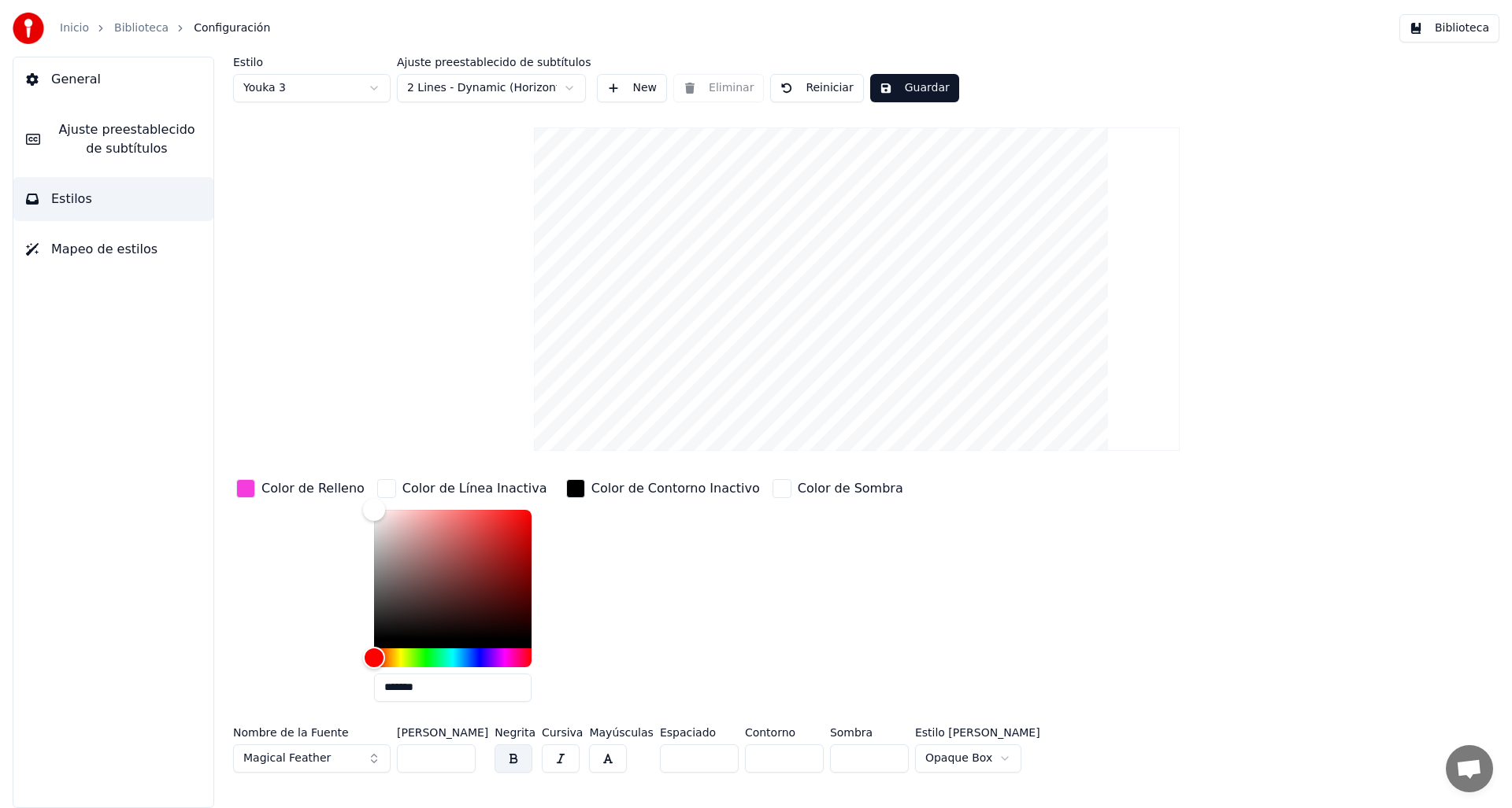
click at [621, 556] on div "Color de Contorno Inactivo" at bounding box center [663, 595] width 200 height 238
click at [770, 583] on div "Color de Sombra" at bounding box center [837, 595] width 137 height 238
click at [138, 143] on span "Ajuste preestablecido de subtítulos" at bounding box center [126, 139] width 148 height 37
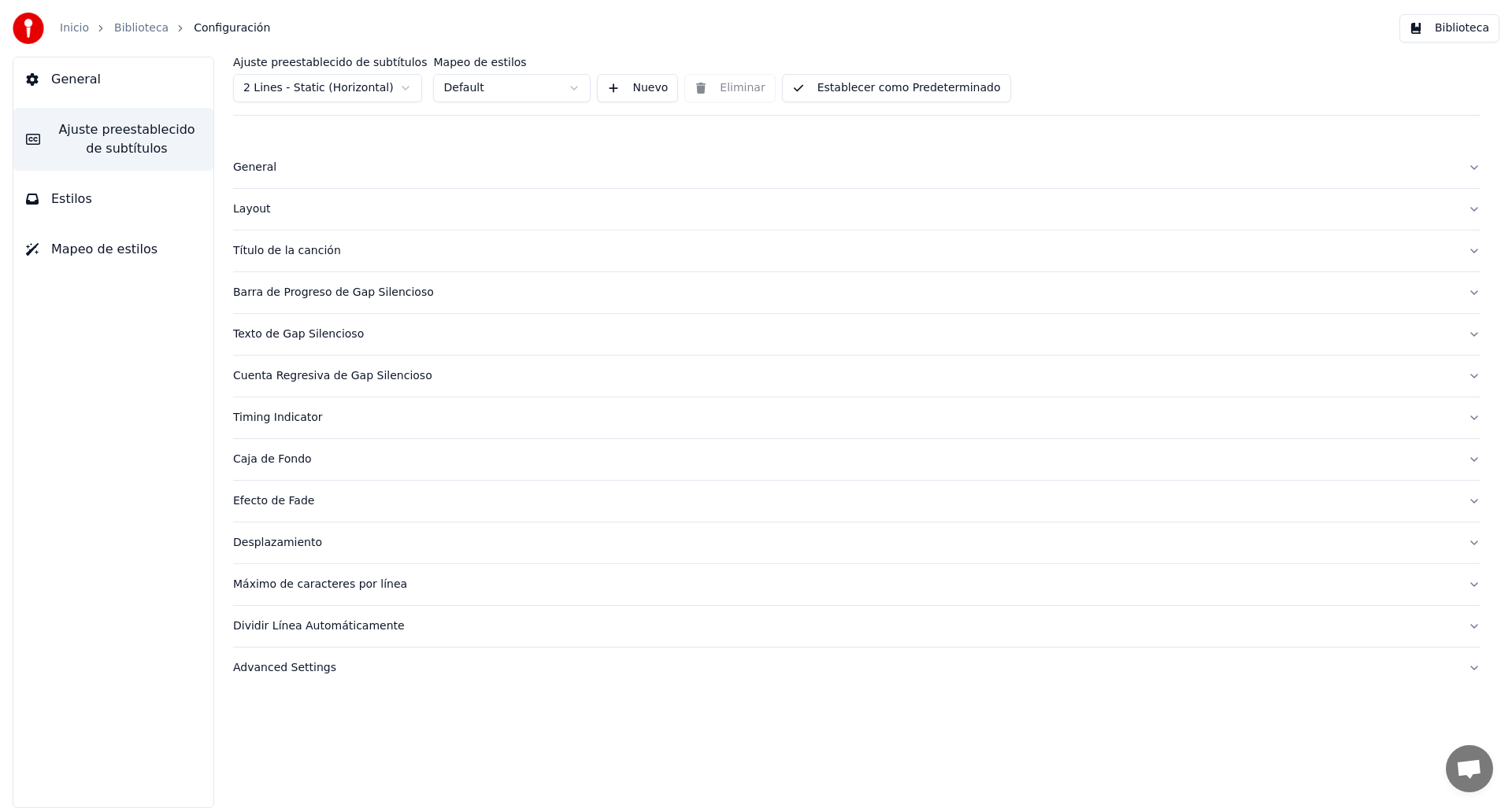
click at [282, 291] on div "Barra de Progreso de Gap Silencioso" at bounding box center [844, 292] width 1222 height 16
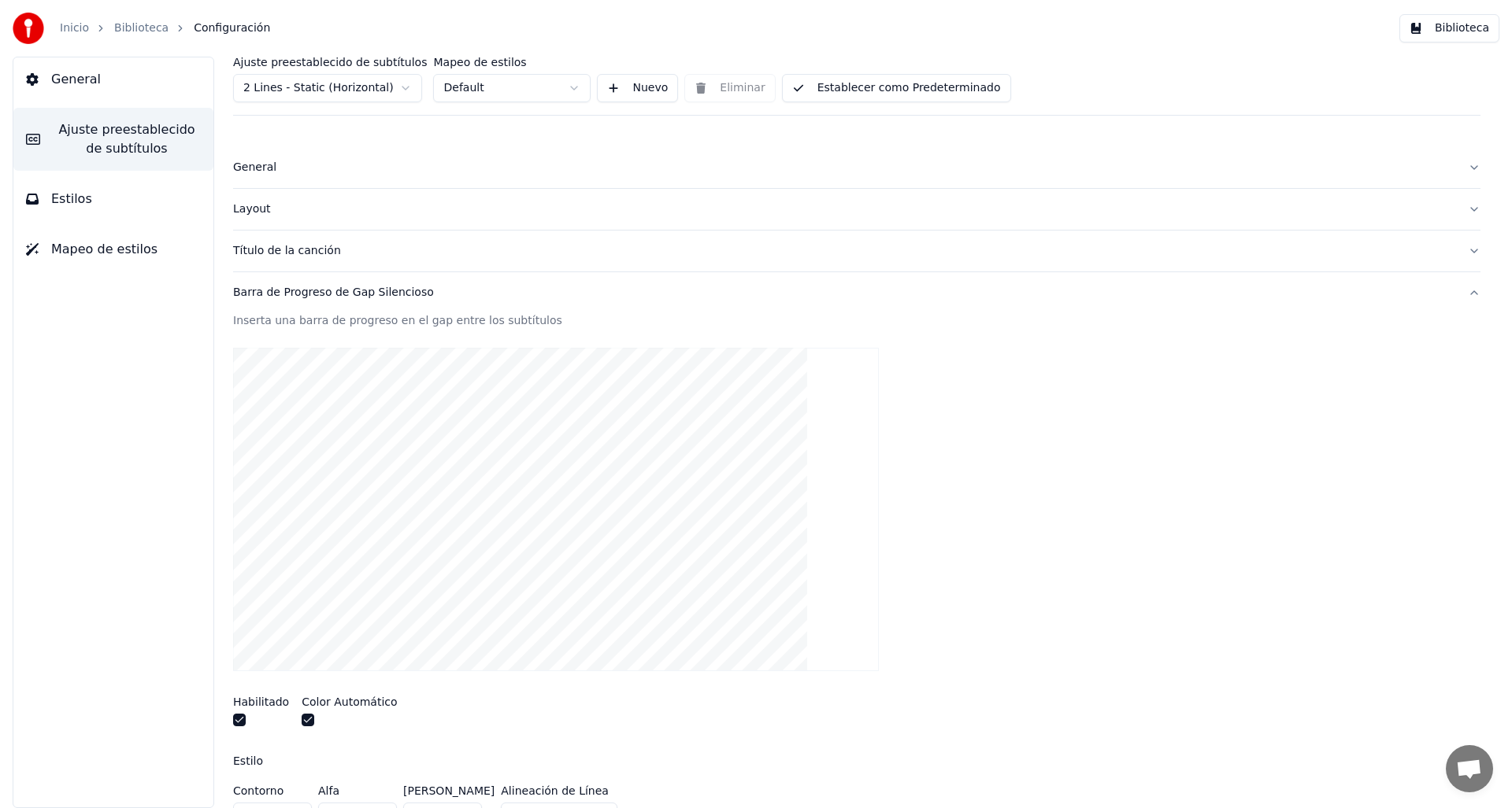
click at [282, 291] on div "Barra de Progreso de Gap Silencioso" at bounding box center [844, 292] width 1222 height 16
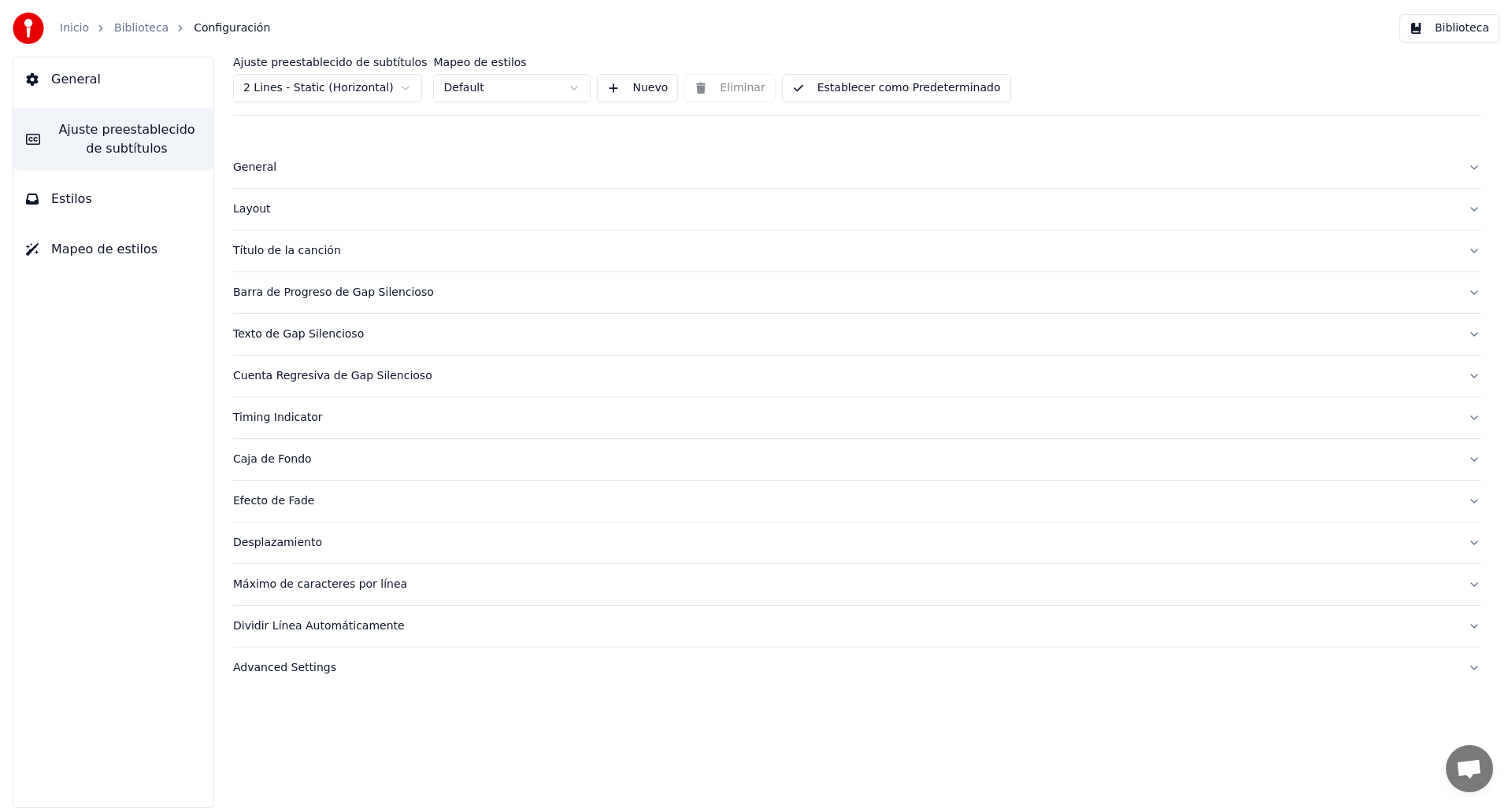
click at [293, 384] on button "Cuenta Regresiva de Gap Silencioso" at bounding box center [857, 375] width 1247 height 41
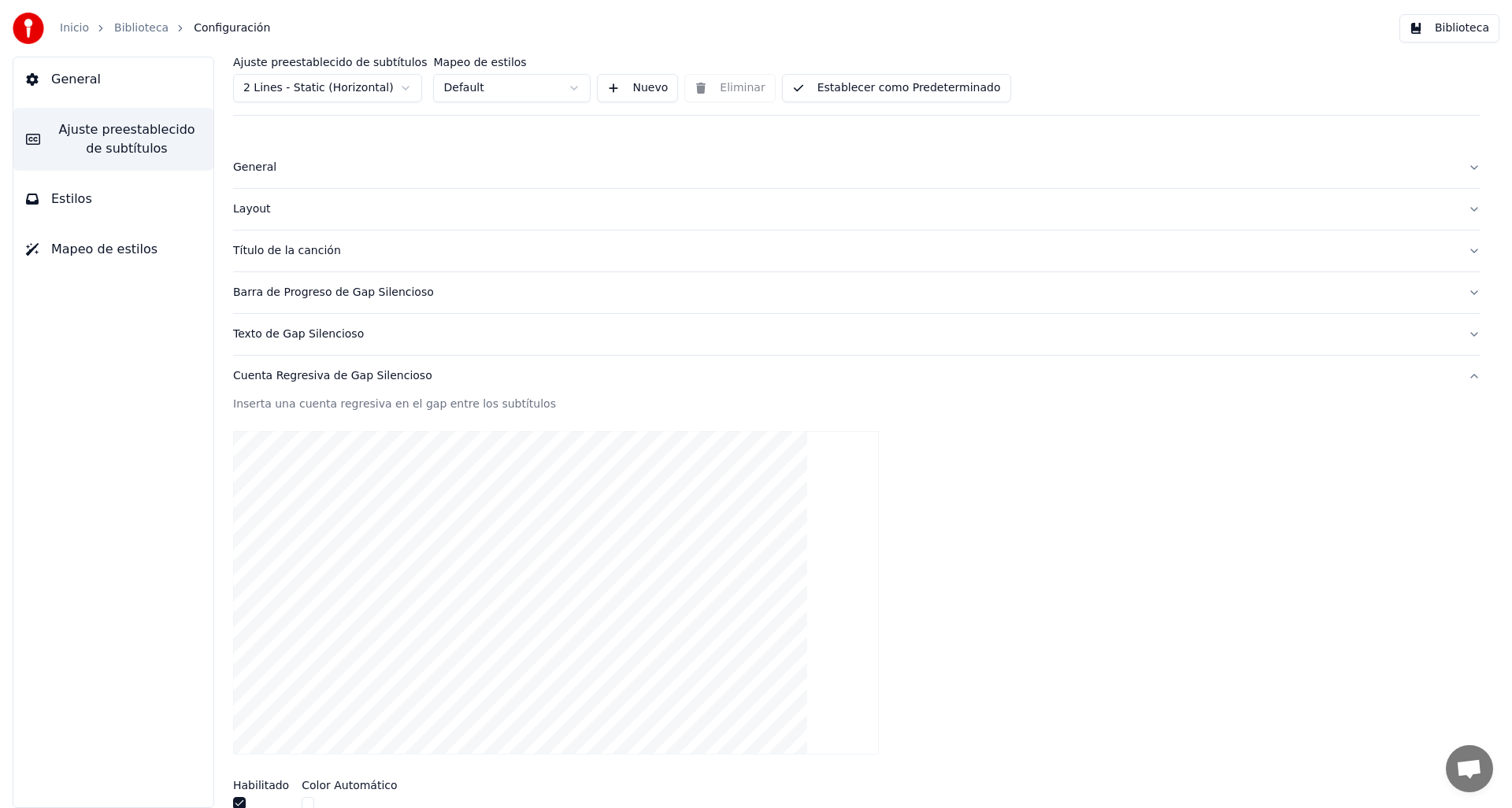
click at [293, 380] on div "Cuenta Regresiva de Gap Silencioso" at bounding box center [844, 376] width 1222 height 16
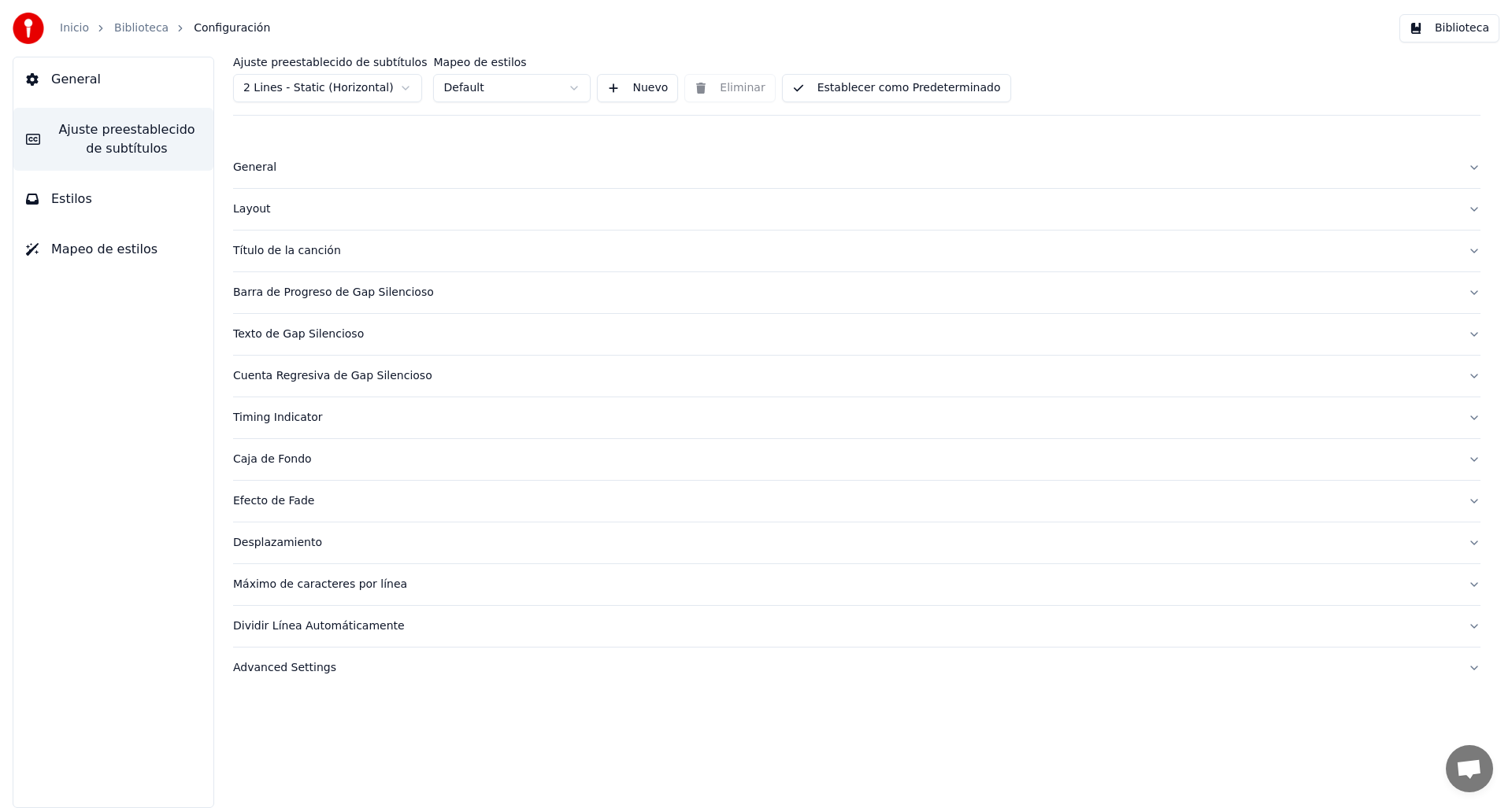
click at [303, 667] on div "Advanced Settings" at bounding box center [844, 668] width 1222 height 16
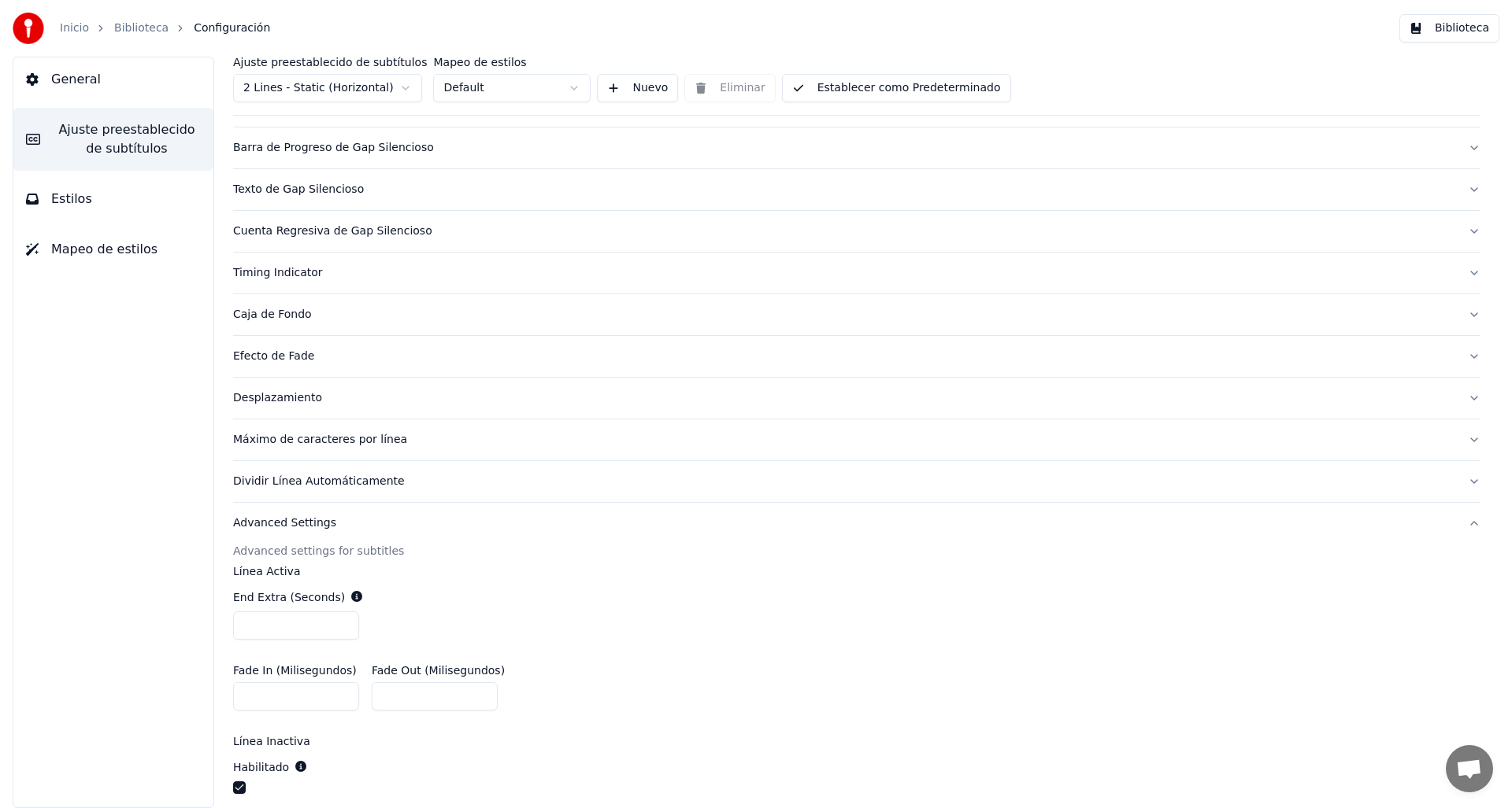
scroll to position [353, 0]
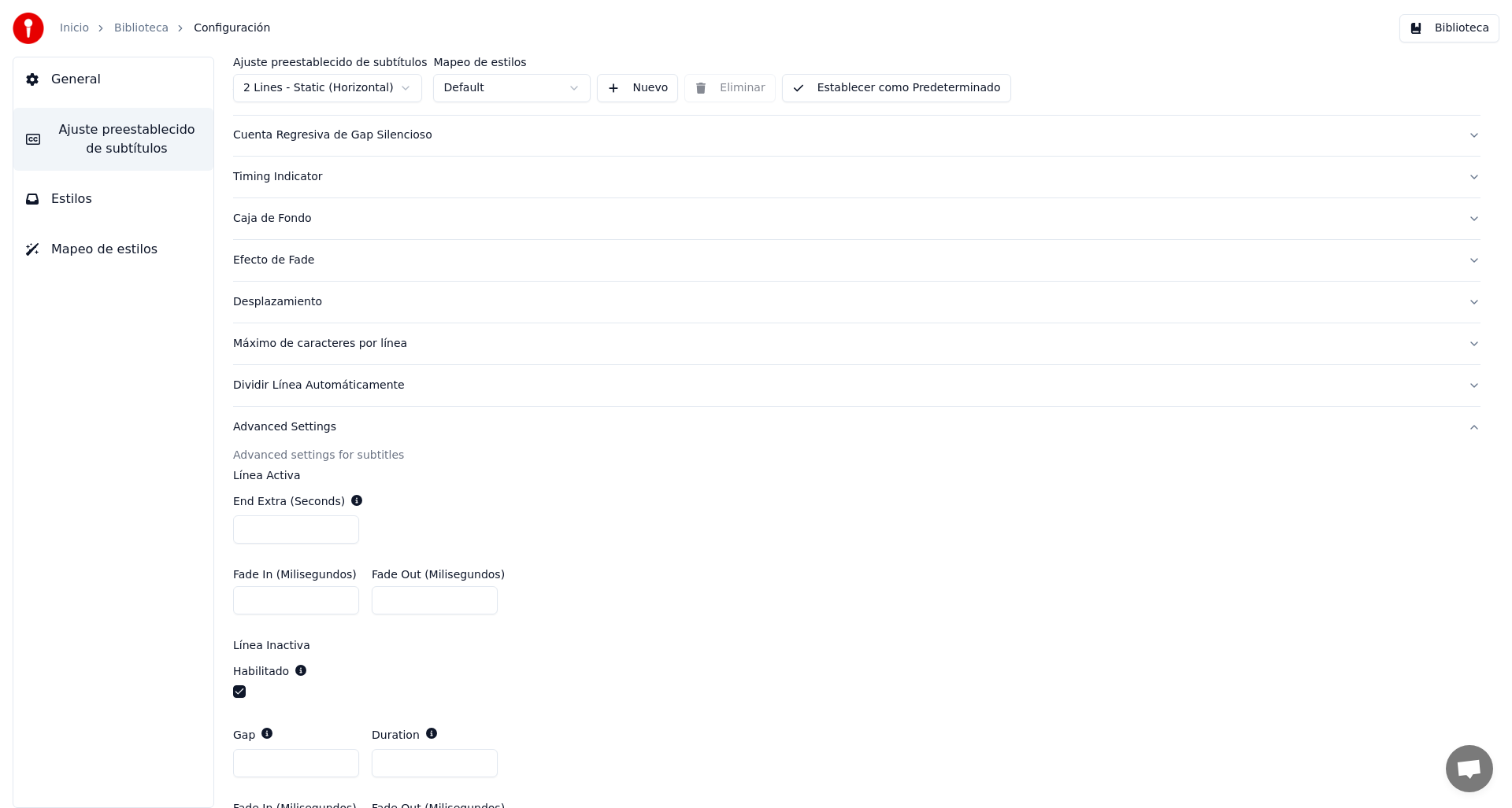
click at [296, 295] on div "Desplazamiento" at bounding box center [844, 301] width 1222 height 16
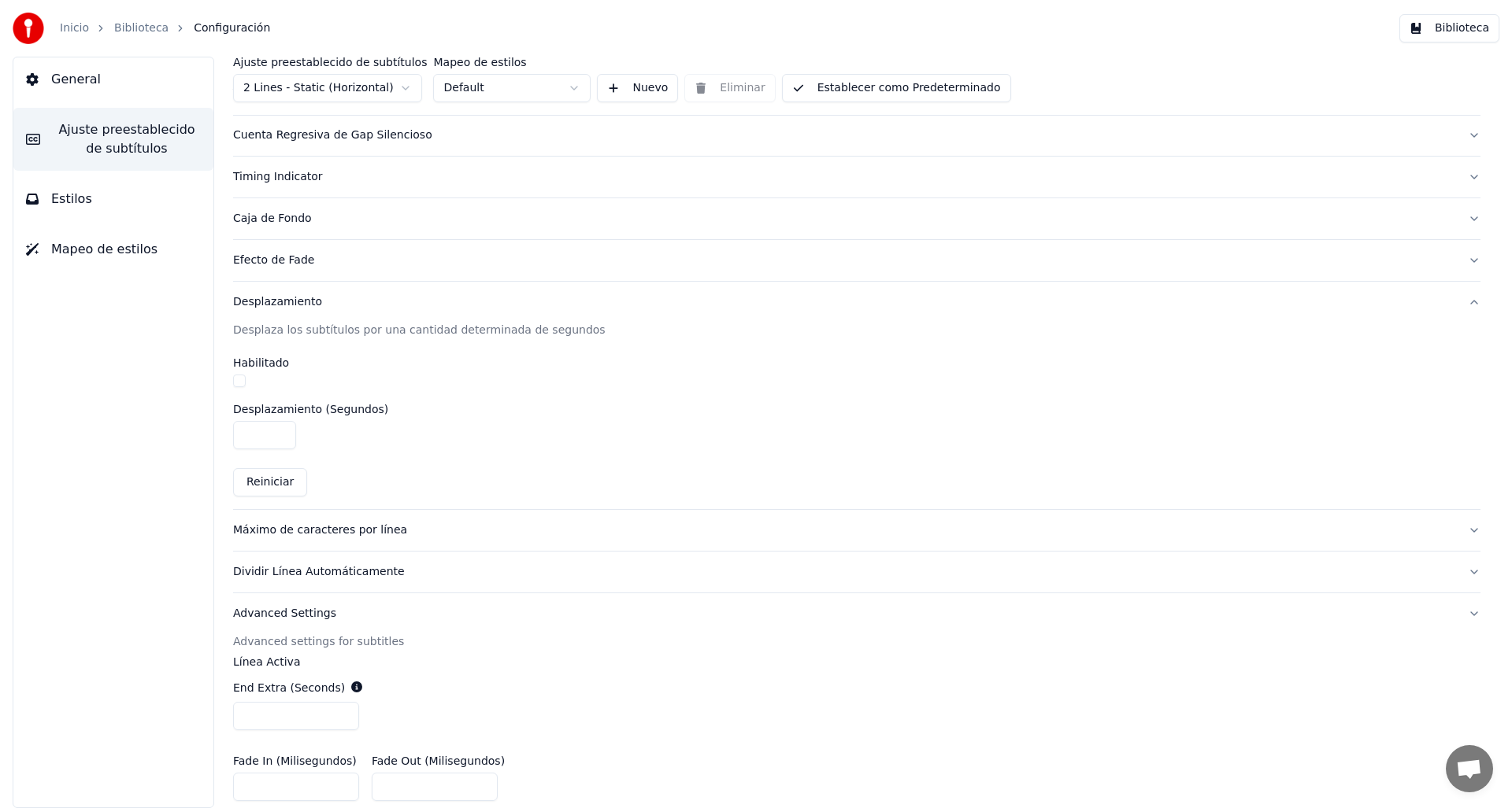
scroll to position [79, 0]
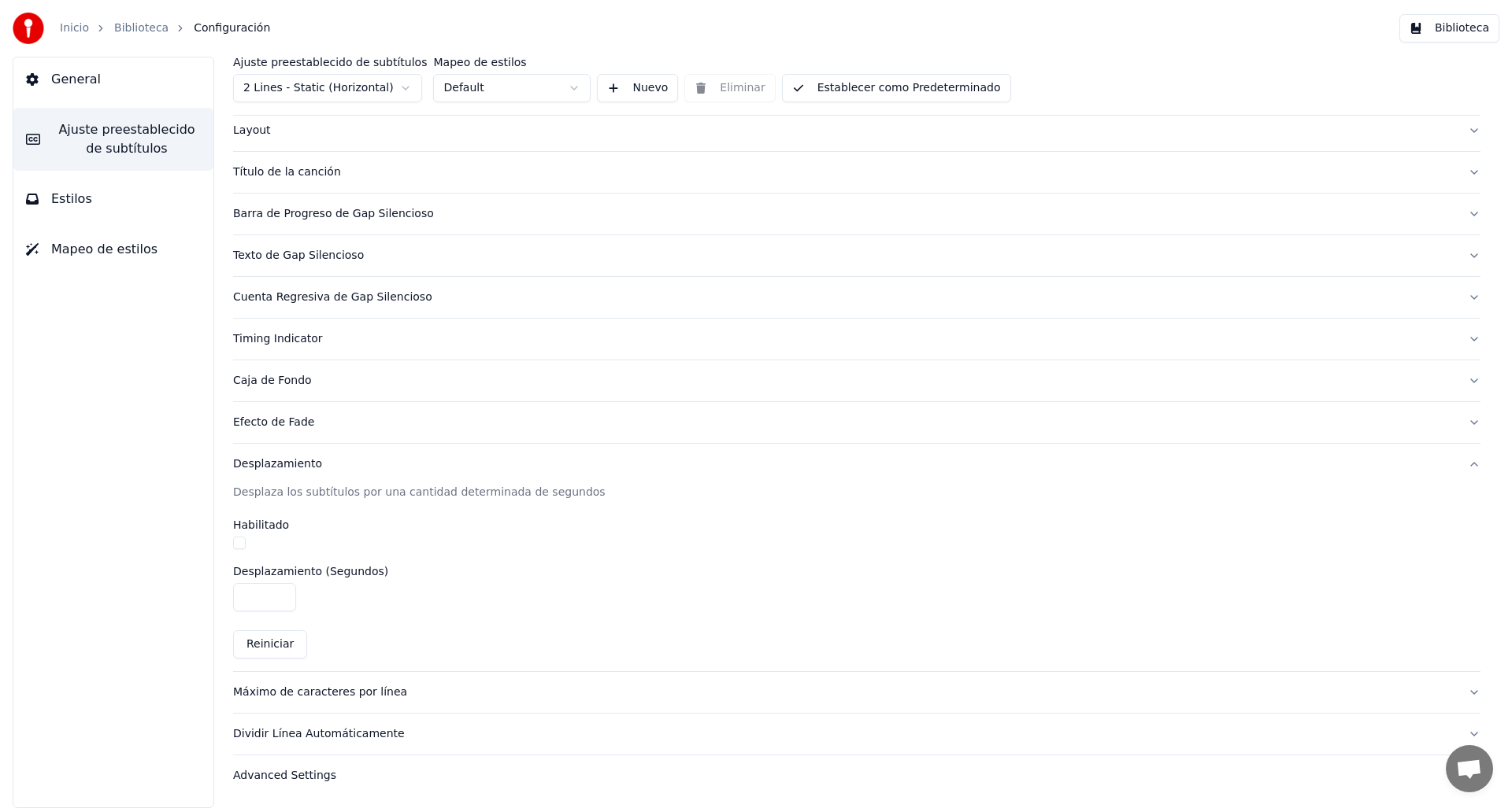
click at [289, 418] on div "Efecto de Fade" at bounding box center [844, 422] width 1222 height 16
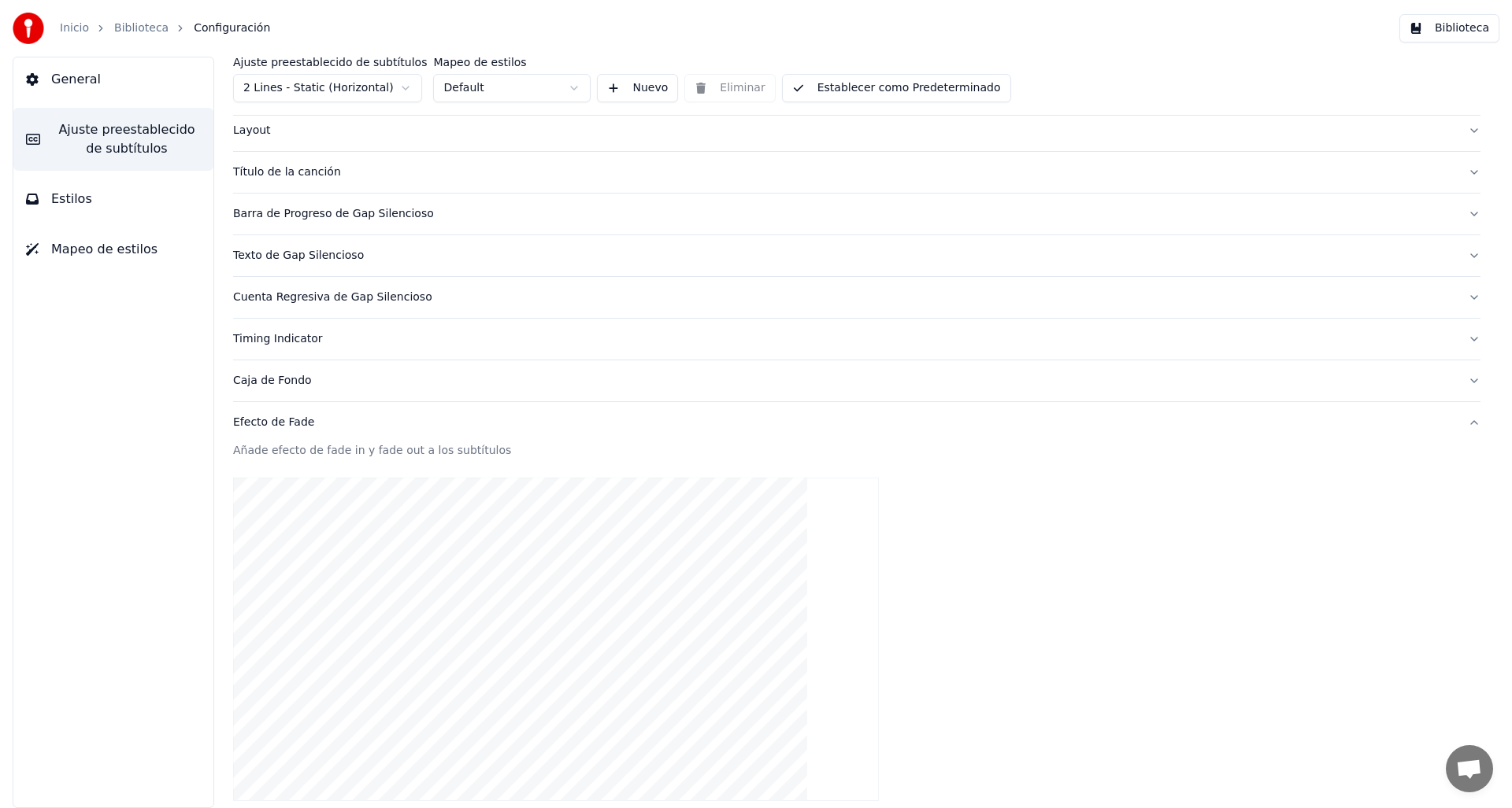
click at [289, 419] on div "Efecto de Fade" at bounding box center [844, 422] width 1222 height 16
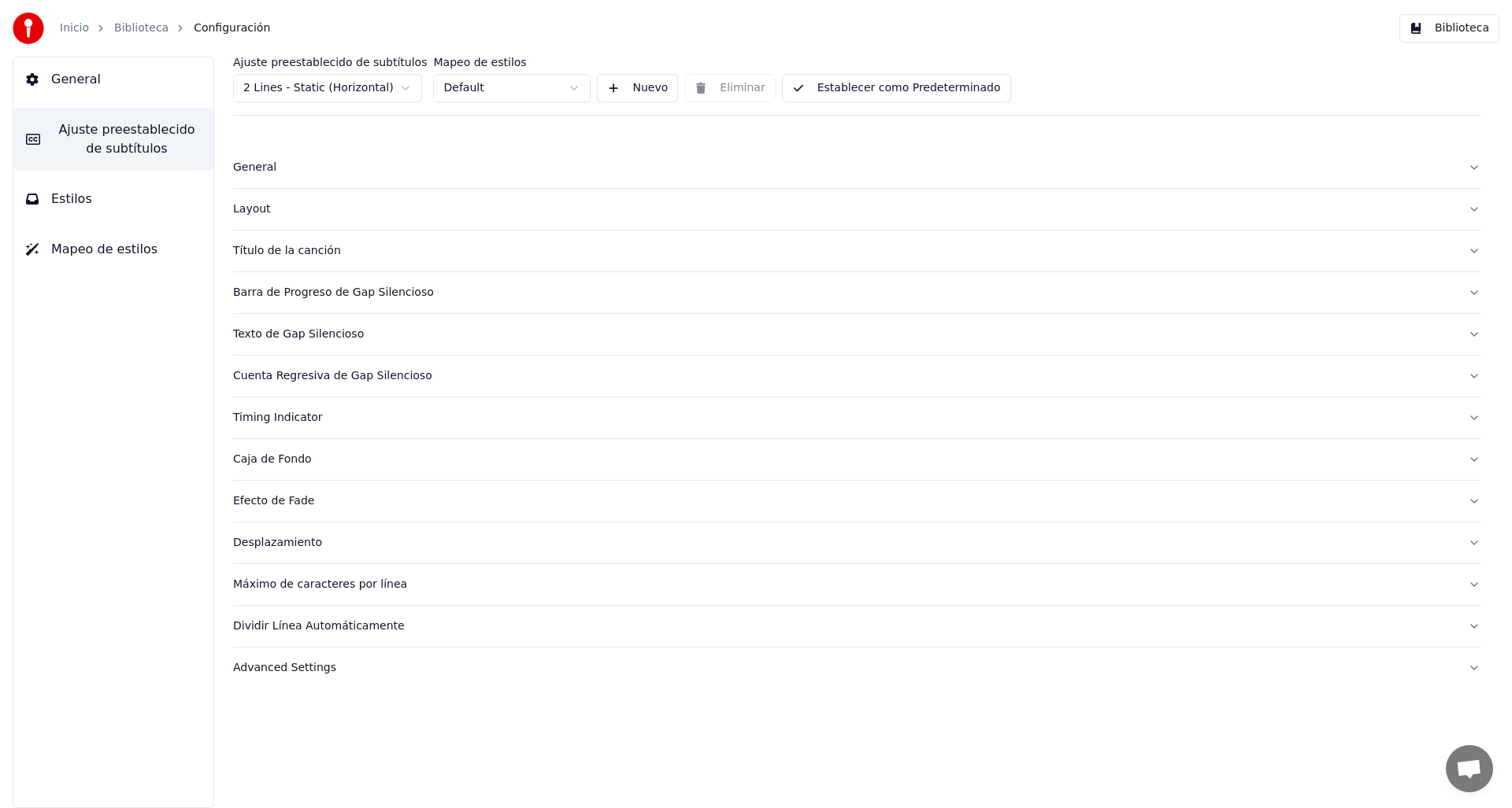
click at [286, 446] on button "Caja de Fondo" at bounding box center [857, 459] width 1247 height 41
click at [291, 465] on div "Caja de Fondo" at bounding box center [844, 459] width 1222 height 16
click at [116, 248] on span "Mapeo de estilos" at bounding box center [105, 249] width 106 height 19
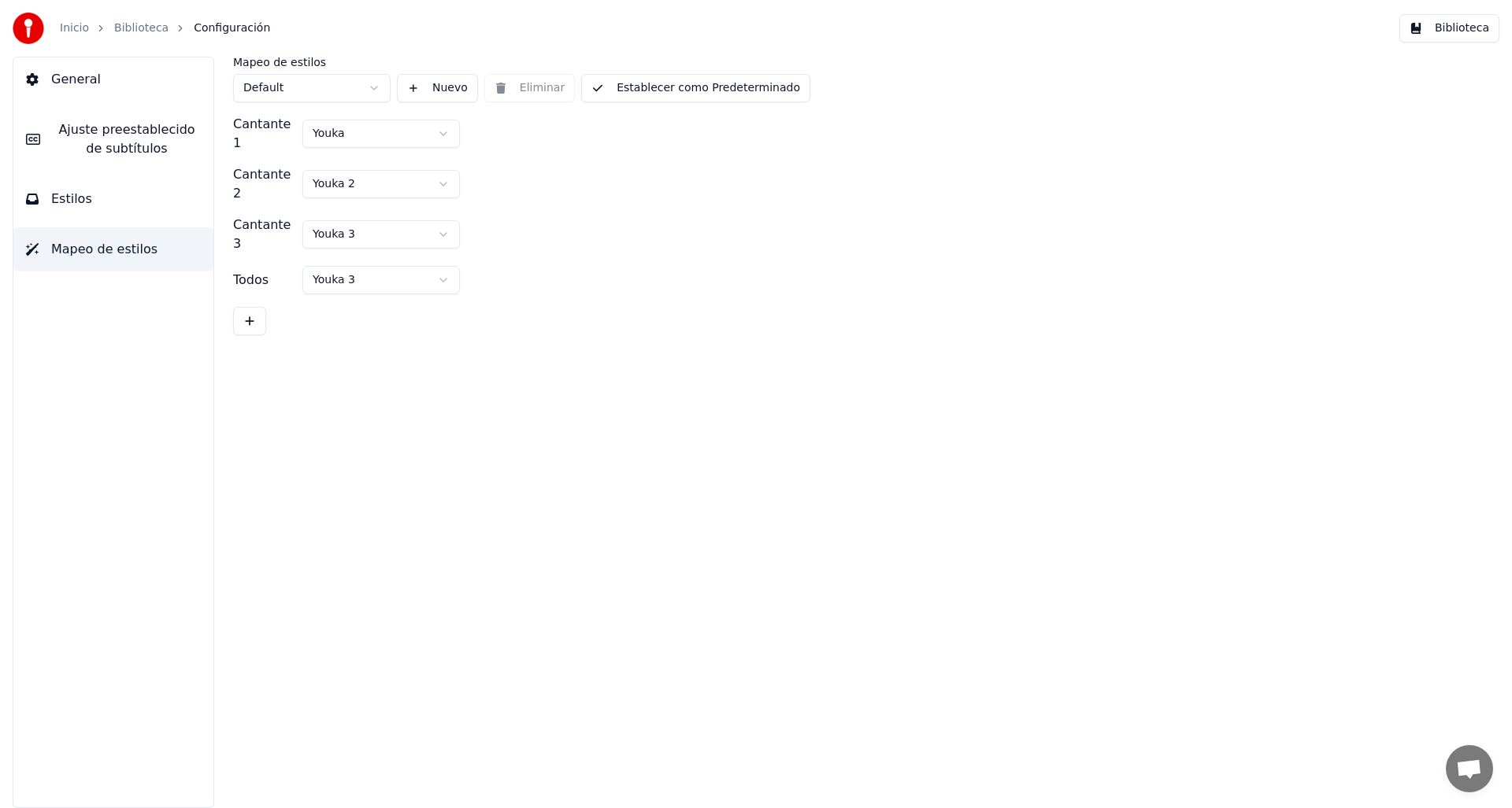
click at [115, 208] on button "Estilos" at bounding box center [113, 198] width 200 height 44
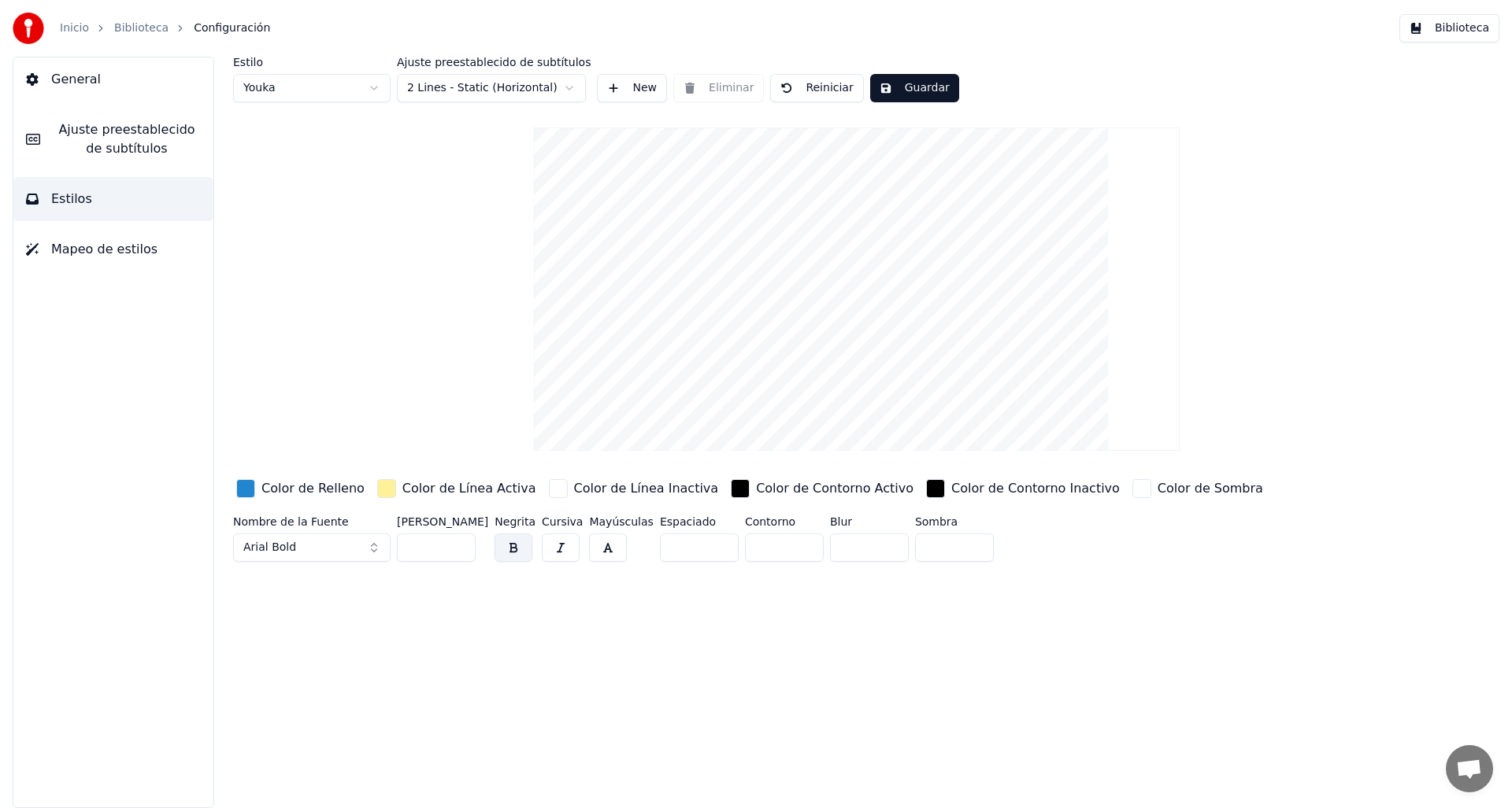
click at [115, 140] on span "Ajuste preestablecido de subtítulos" at bounding box center [126, 139] width 148 height 37
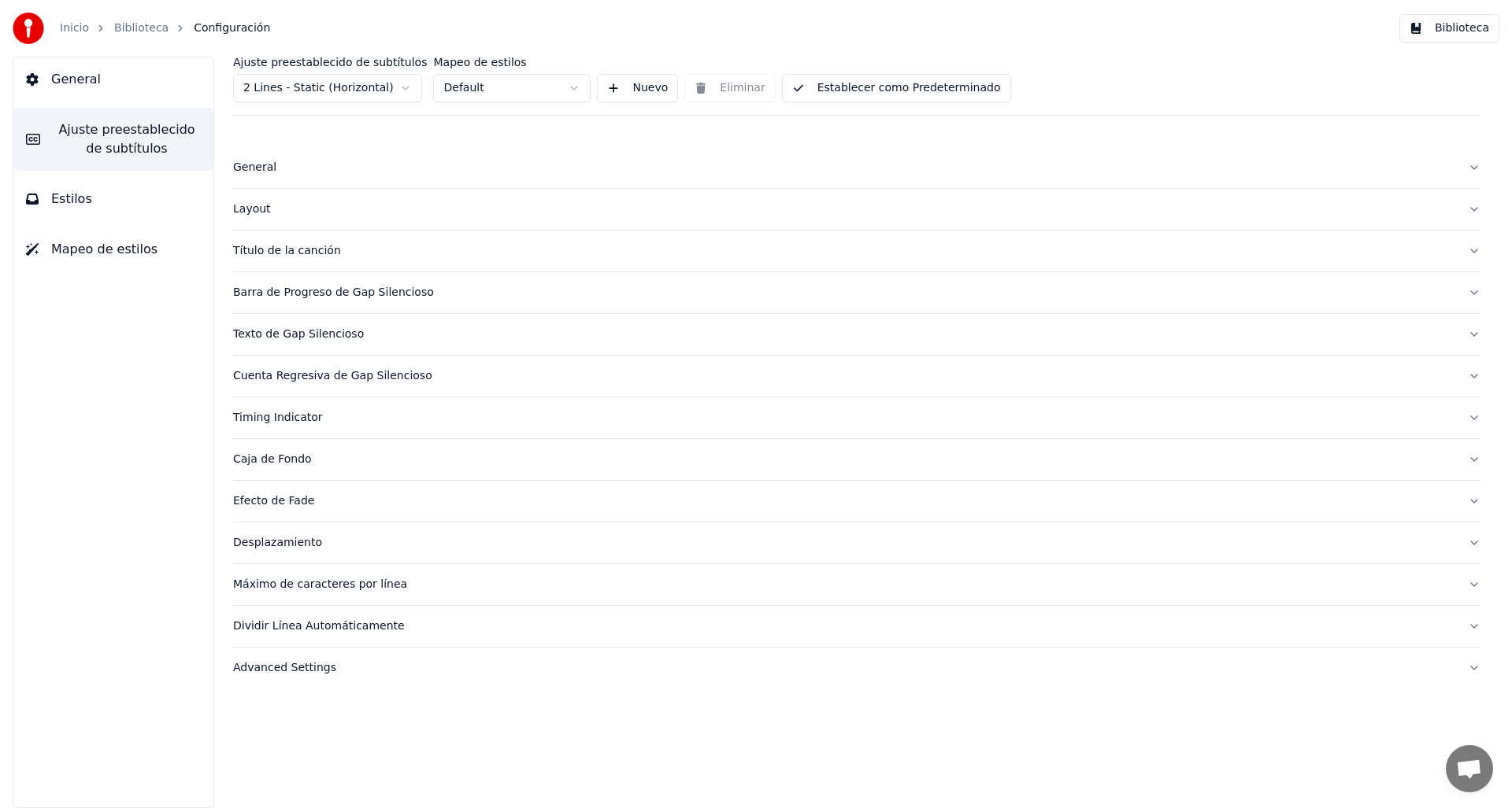
click at [82, 84] on span "General" at bounding box center [76, 79] width 50 height 19
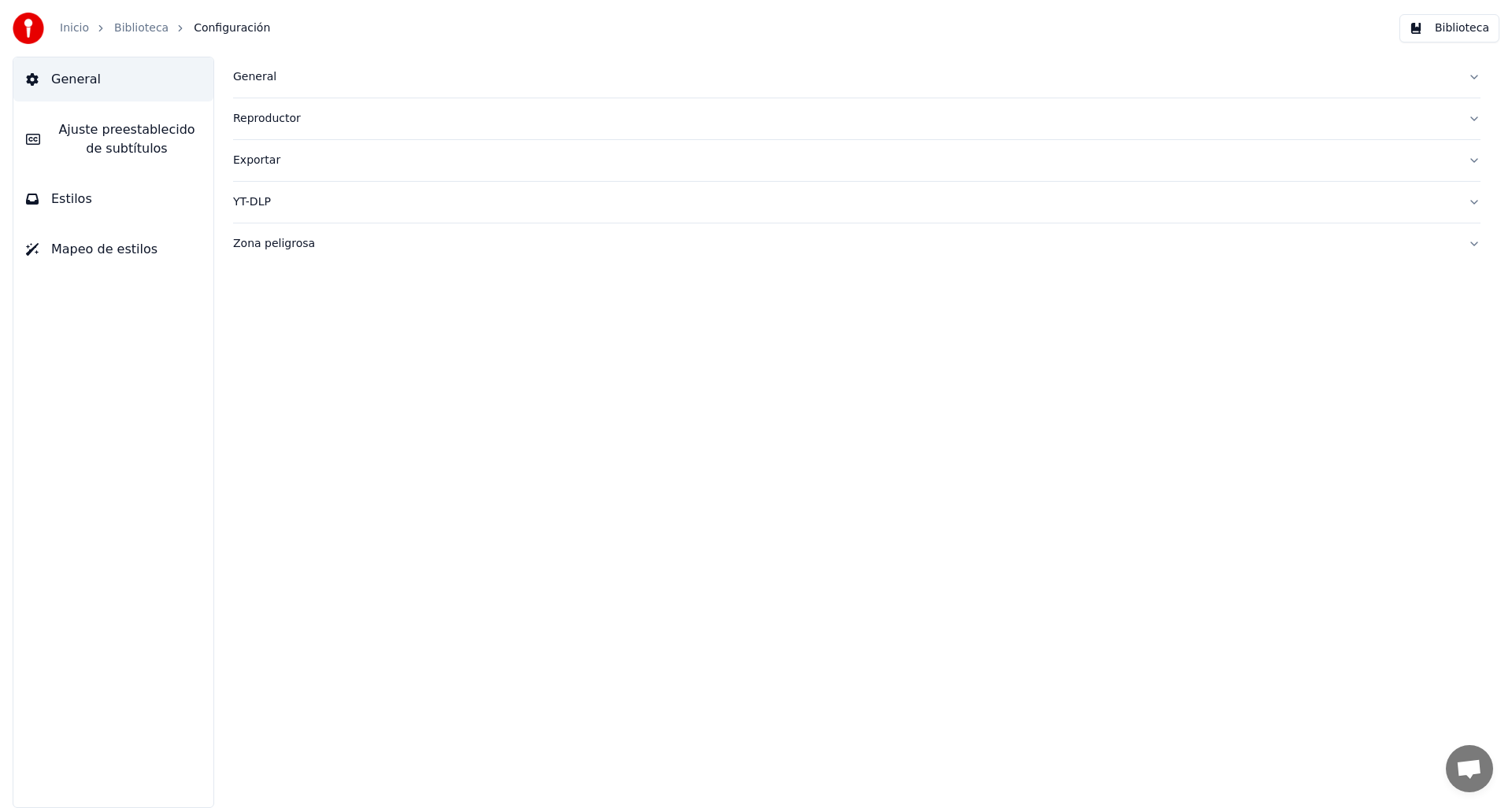
click at [293, 237] on div "Zona peligrosa" at bounding box center [844, 243] width 1222 height 16
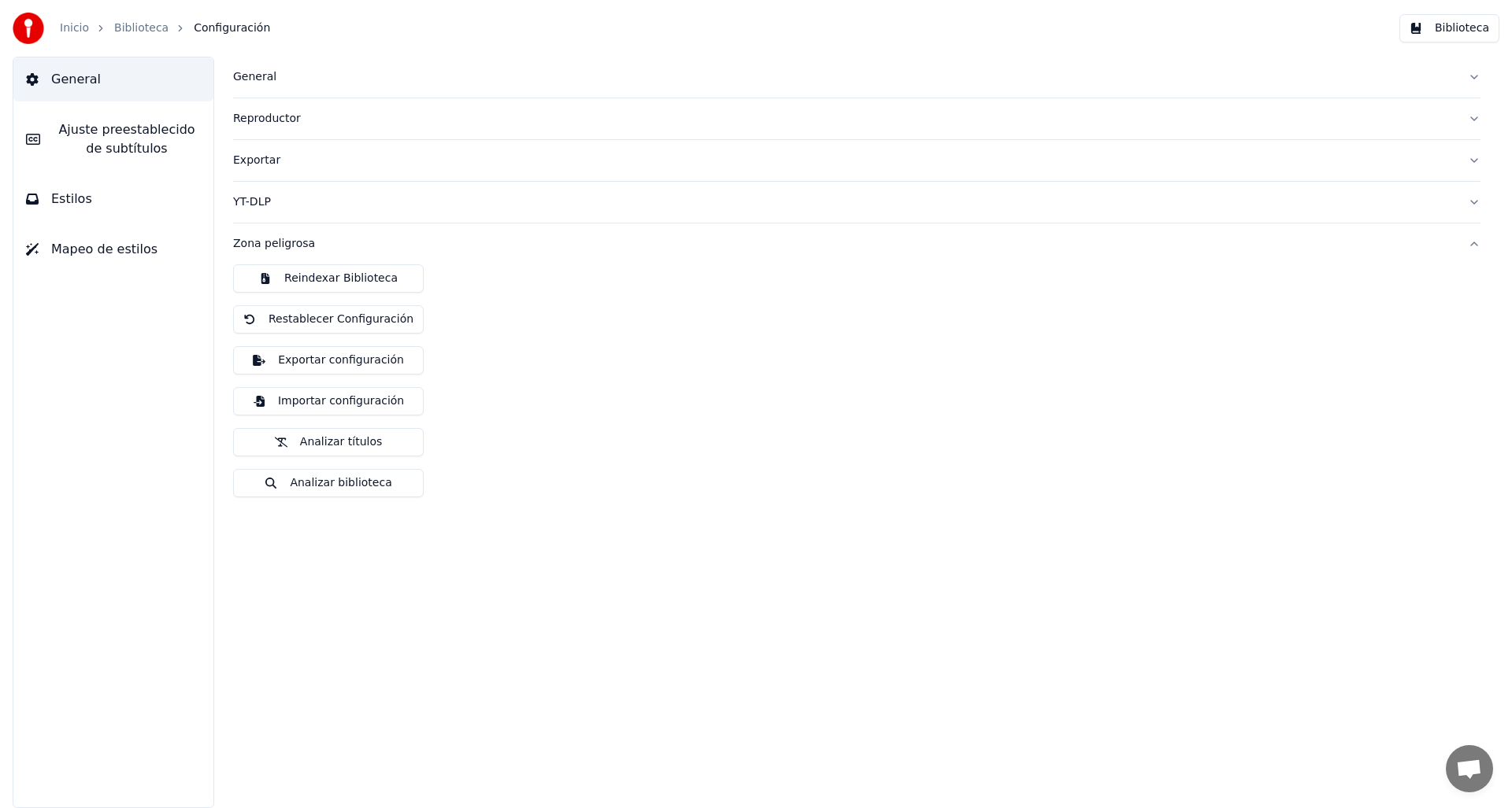
click at [284, 81] on div "General" at bounding box center [844, 76] width 1222 height 16
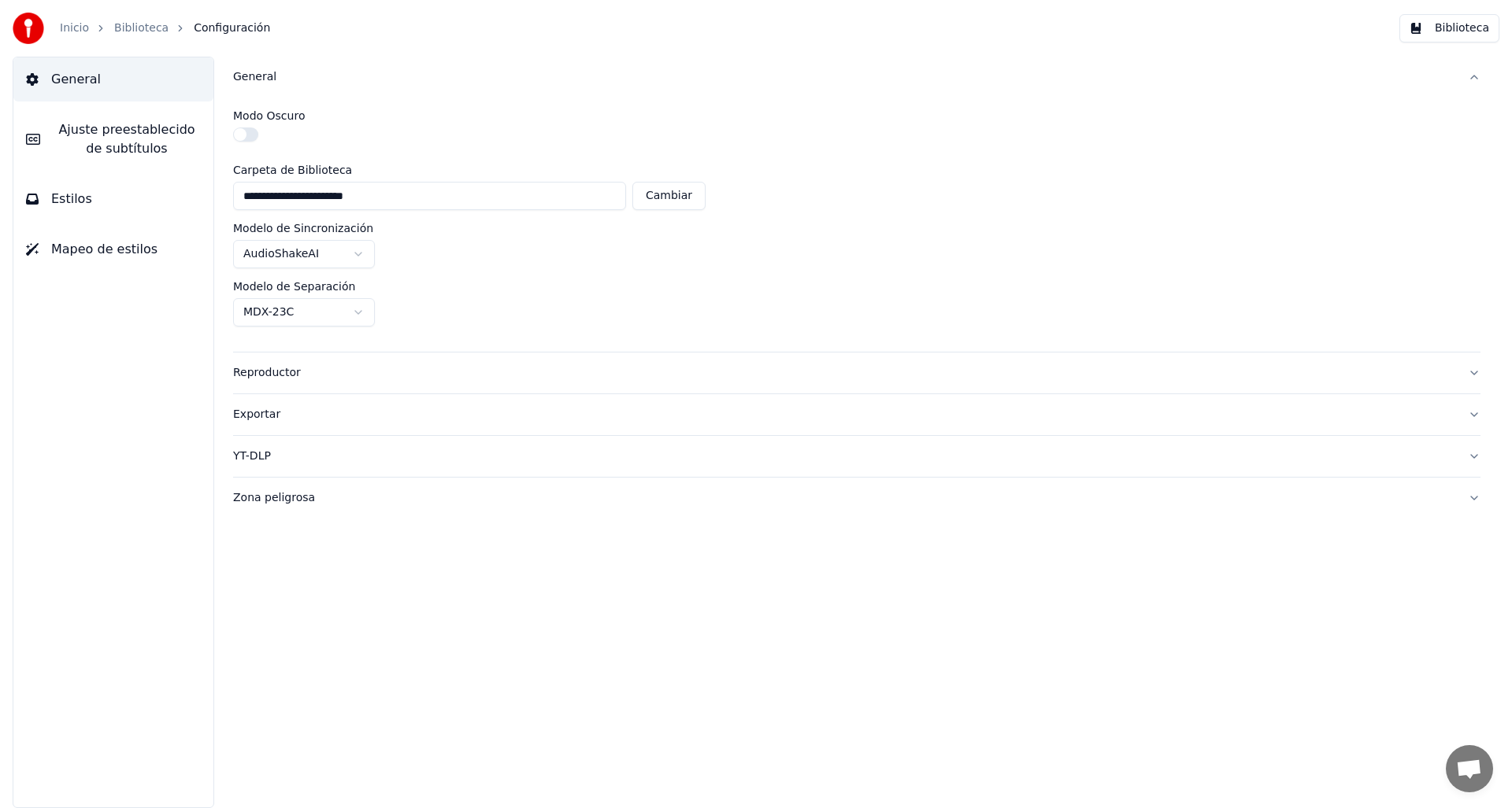
click at [280, 76] on div "General" at bounding box center [844, 76] width 1222 height 16
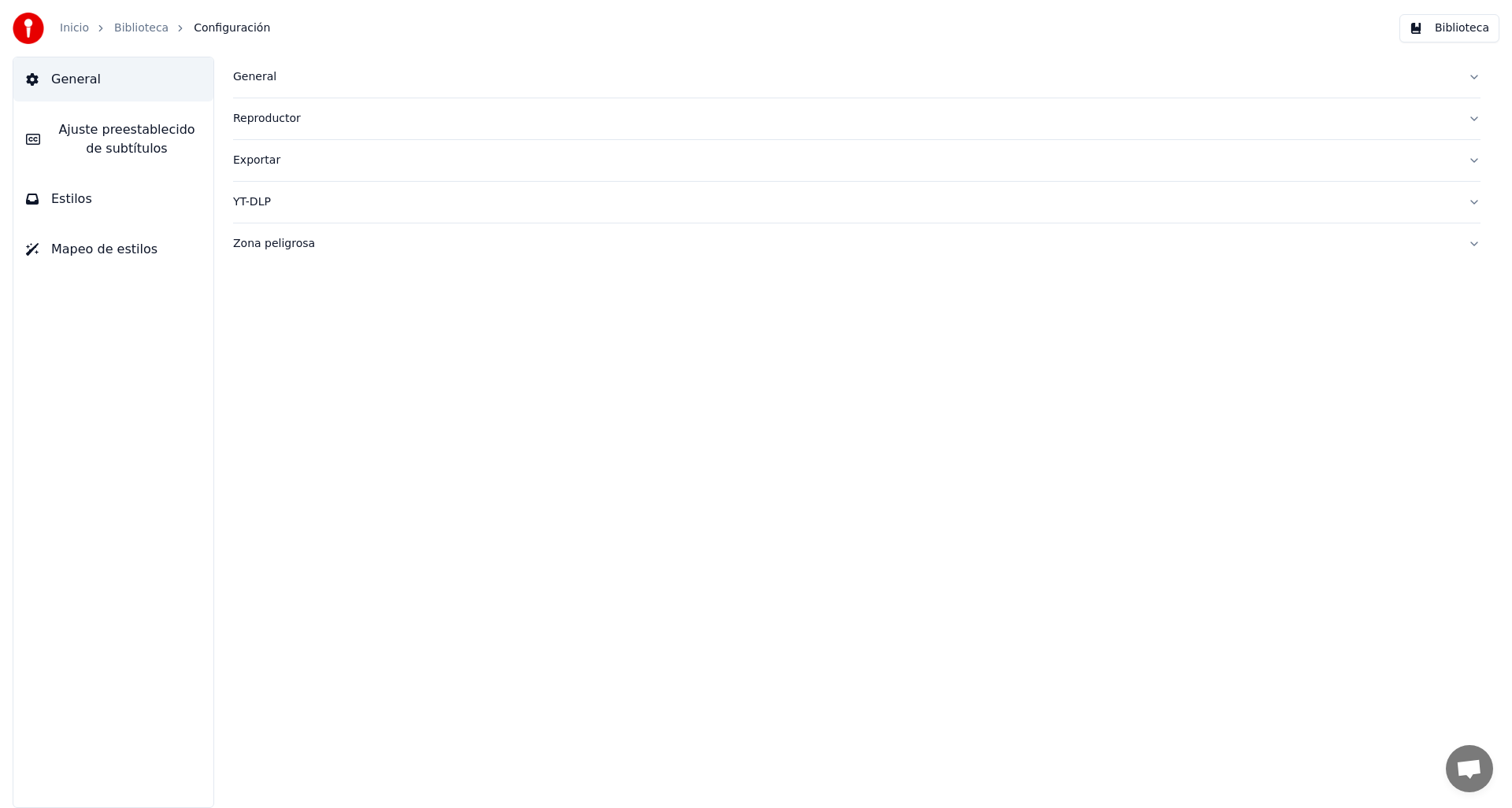
click at [282, 123] on div "Reproductor" at bounding box center [844, 119] width 1222 height 16
click at [273, 161] on div "Exportar" at bounding box center [844, 160] width 1222 height 16
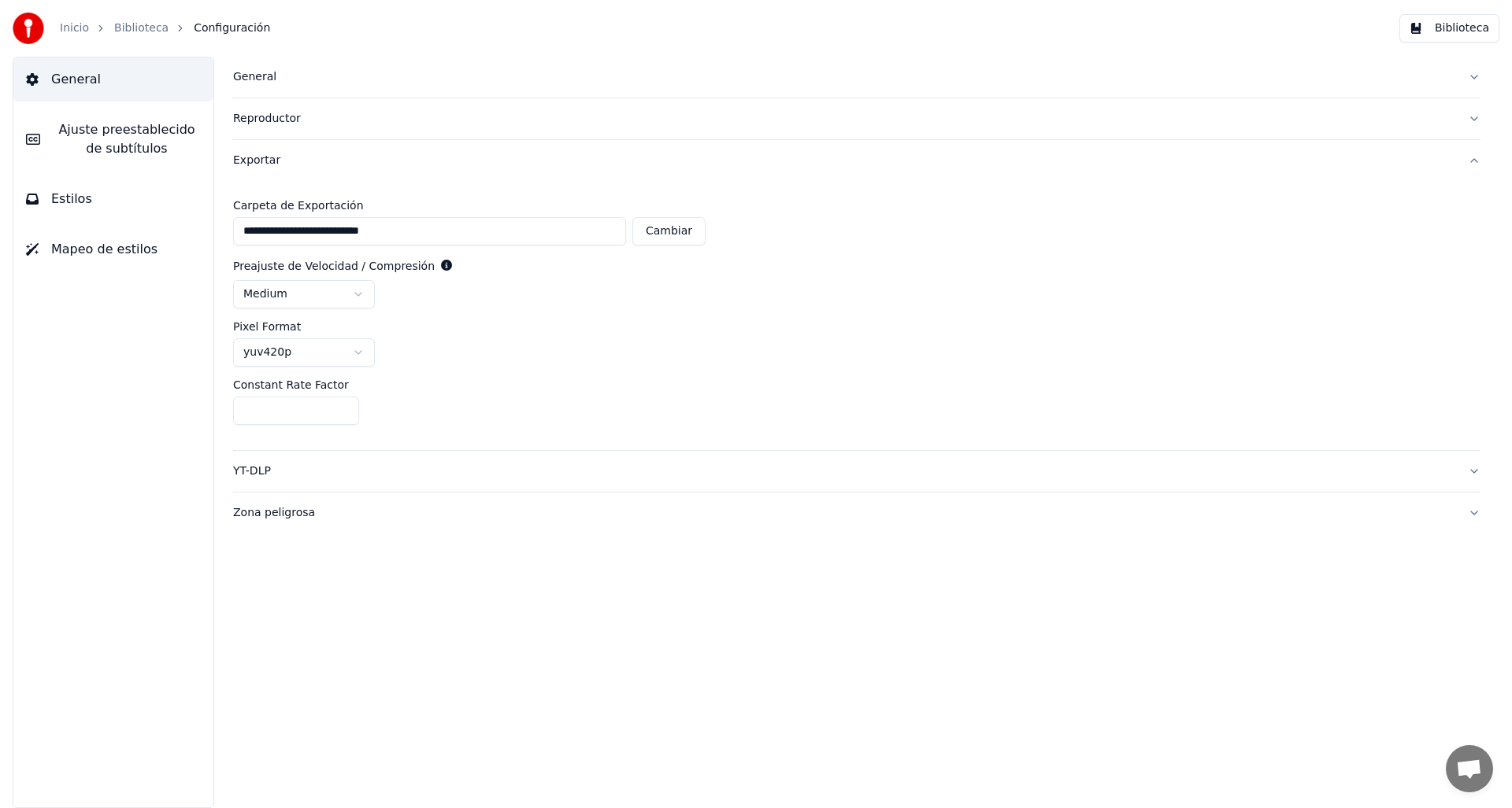
click at [273, 161] on div "Exportar" at bounding box center [844, 160] width 1222 height 16
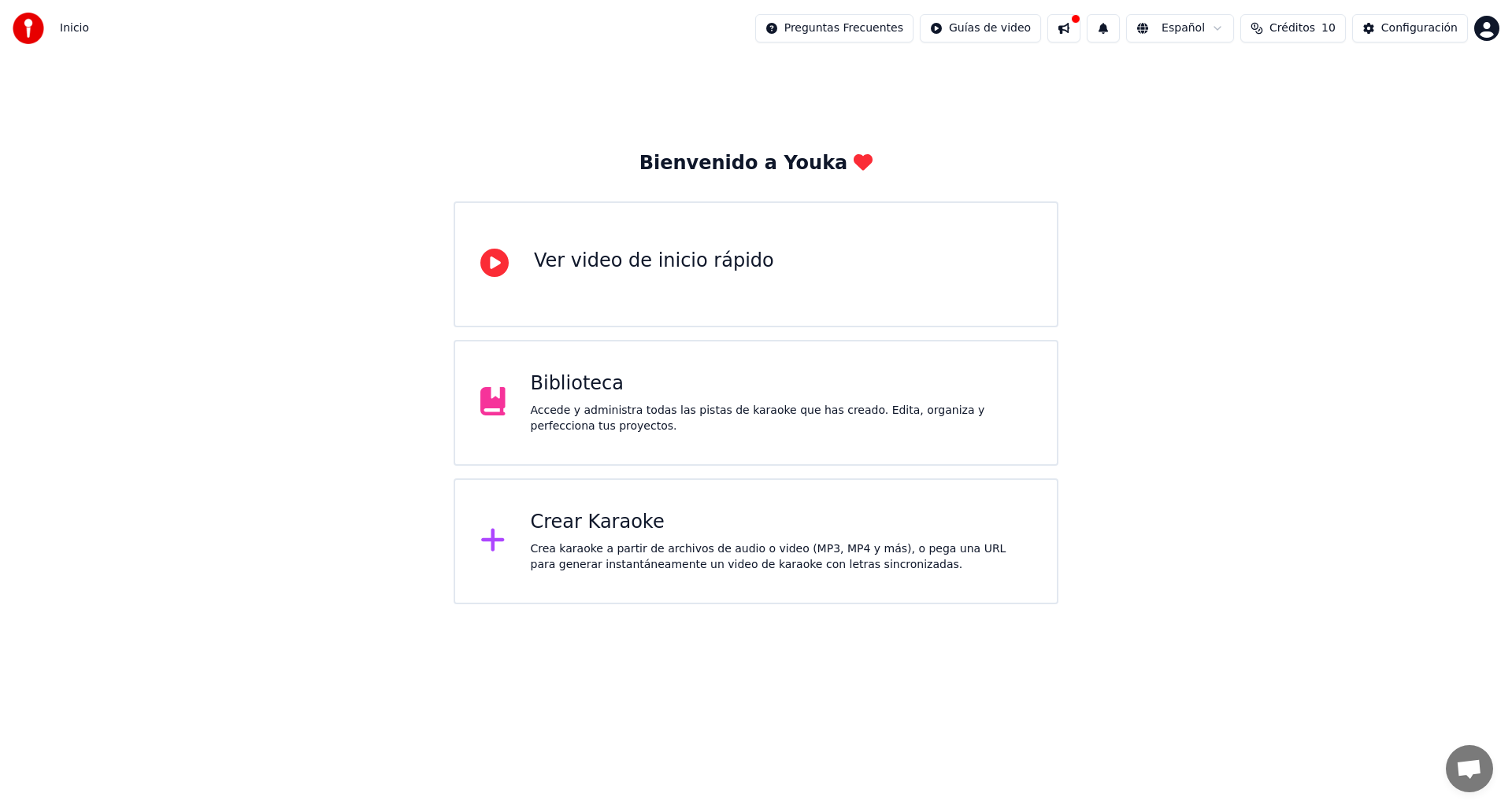
click at [618, 416] on div "Accede y administra todas las pistas de karaoke que has creado. Edita, organiza…" at bounding box center [782, 419] width 502 height 32
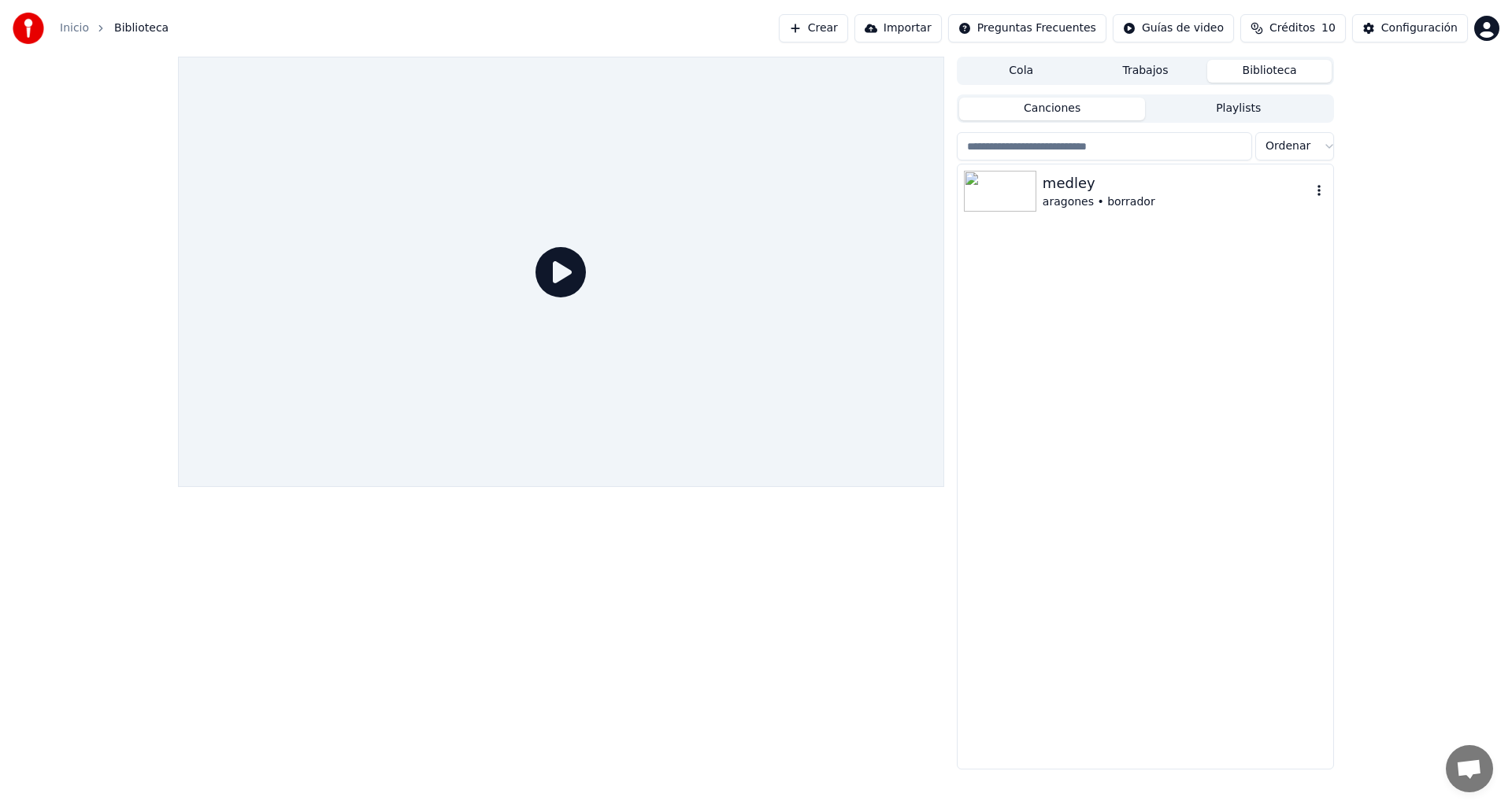
click at [1065, 192] on div "medley" at bounding box center [1176, 184] width 268 height 22
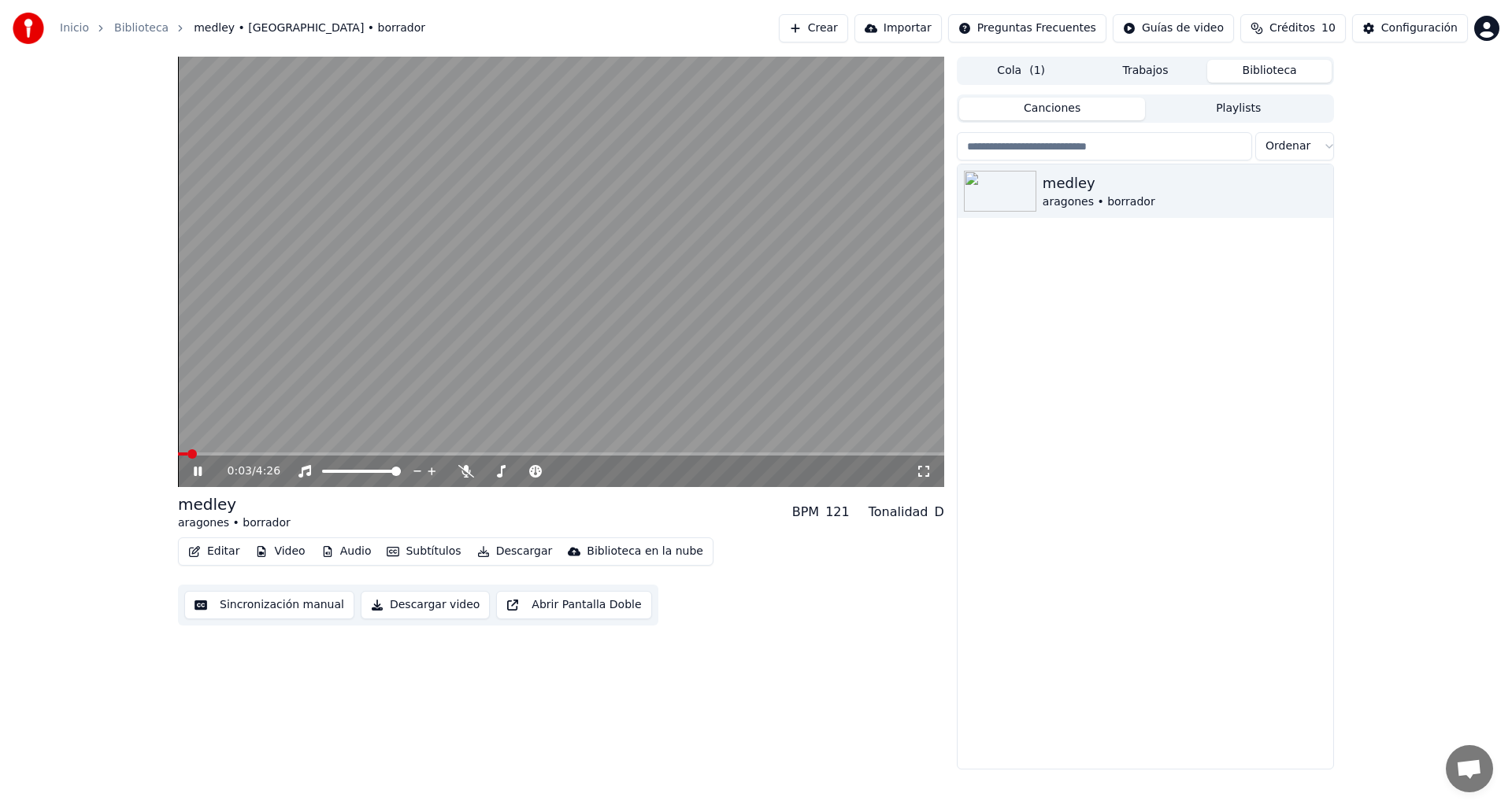
click at [203, 479] on div "0:03 / 4:26" at bounding box center [561, 472] width 766 height 32
click at [201, 475] on icon at bounding box center [197, 471] width 7 height 9
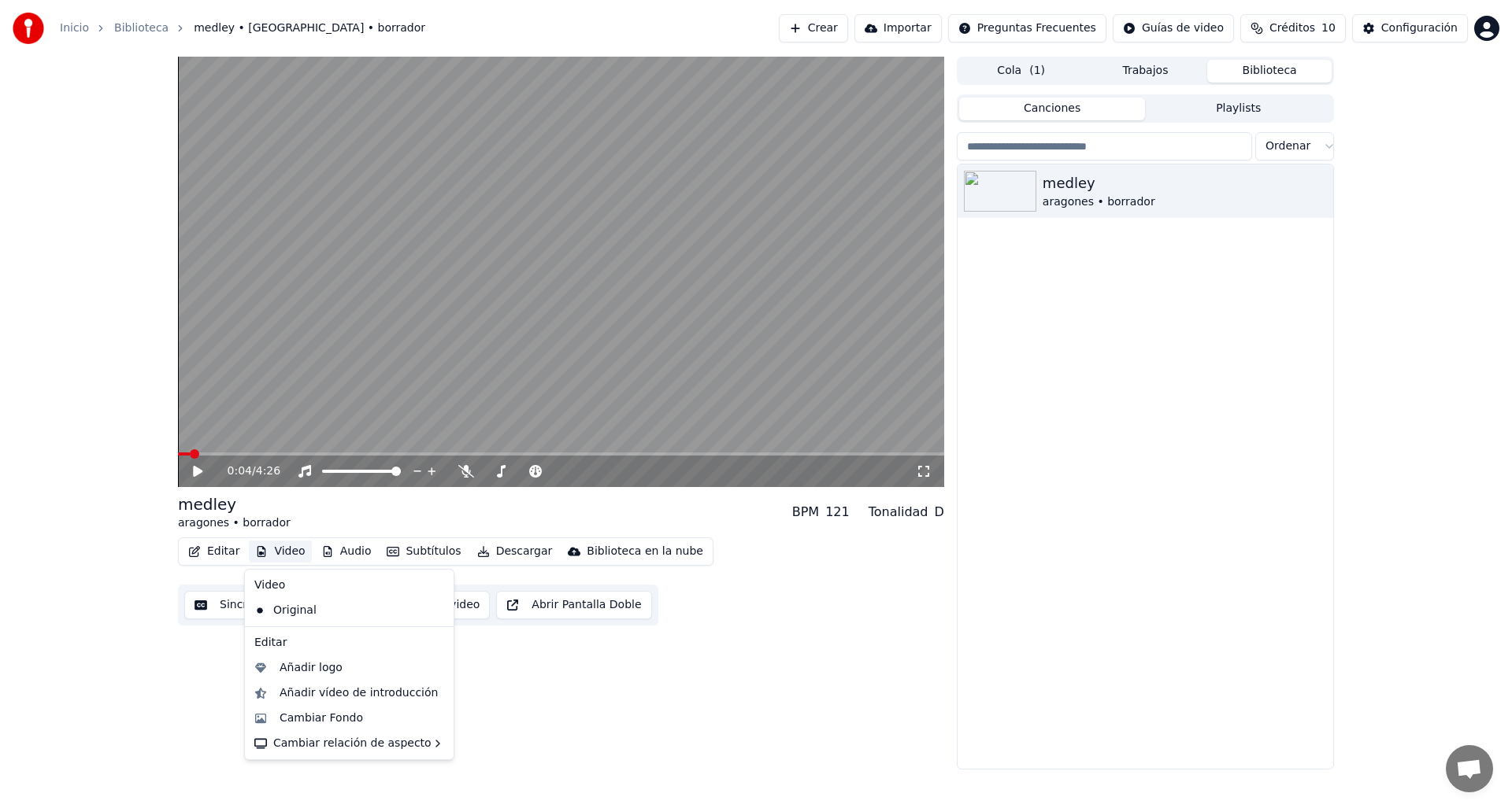
click at [269, 551] on button "Video" at bounding box center [279, 551] width 62 height 22
click at [328, 721] on div "Cambiar Fondo" at bounding box center [321, 718] width 83 height 16
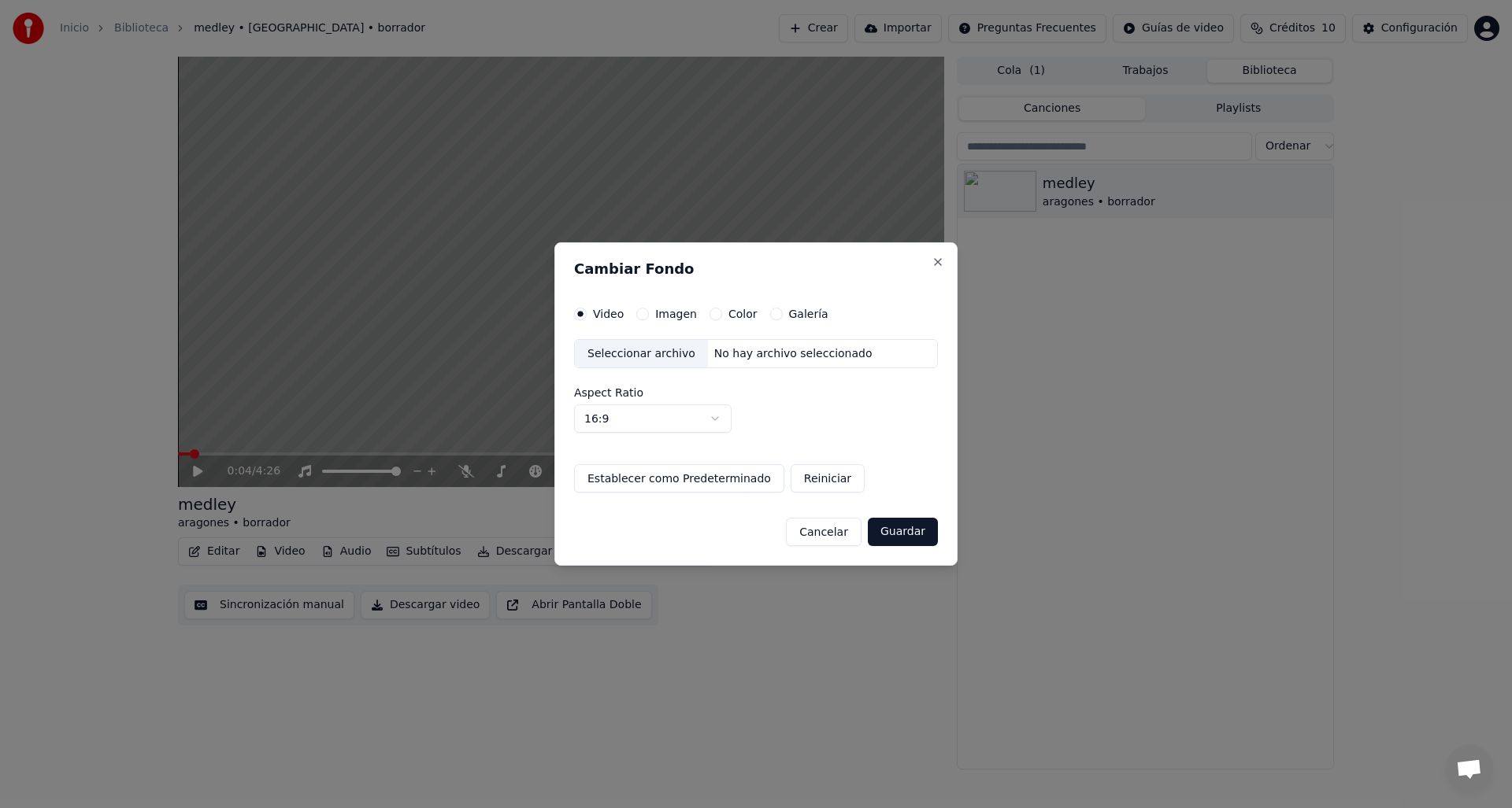
click at [783, 353] on div "No hay archivo seleccionado" at bounding box center [793, 354] width 171 height 16
click at [893, 531] on button "Guardar" at bounding box center [902, 532] width 70 height 28
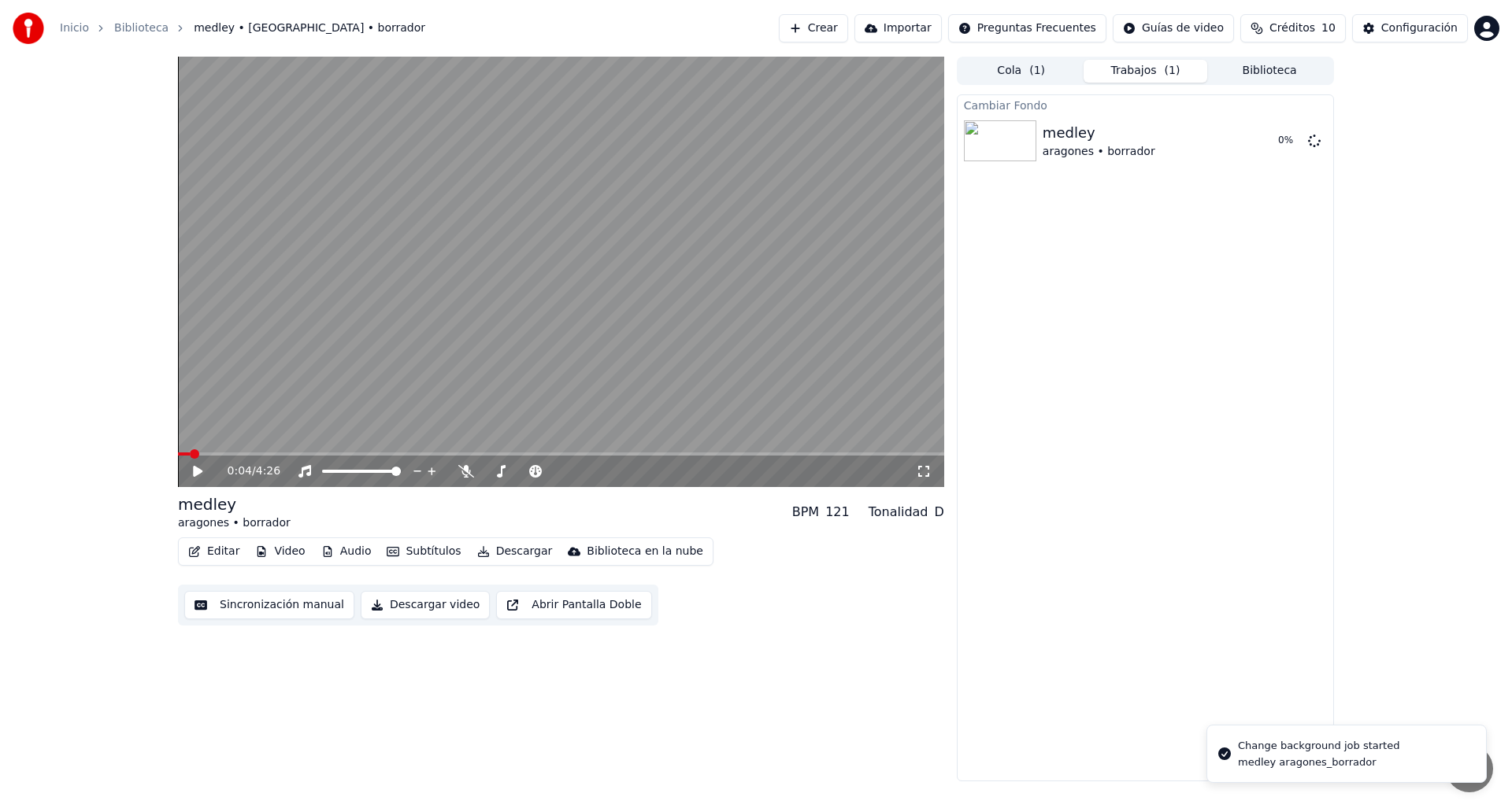
click at [415, 553] on button "Subtítulos" at bounding box center [424, 551] width 86 height 22
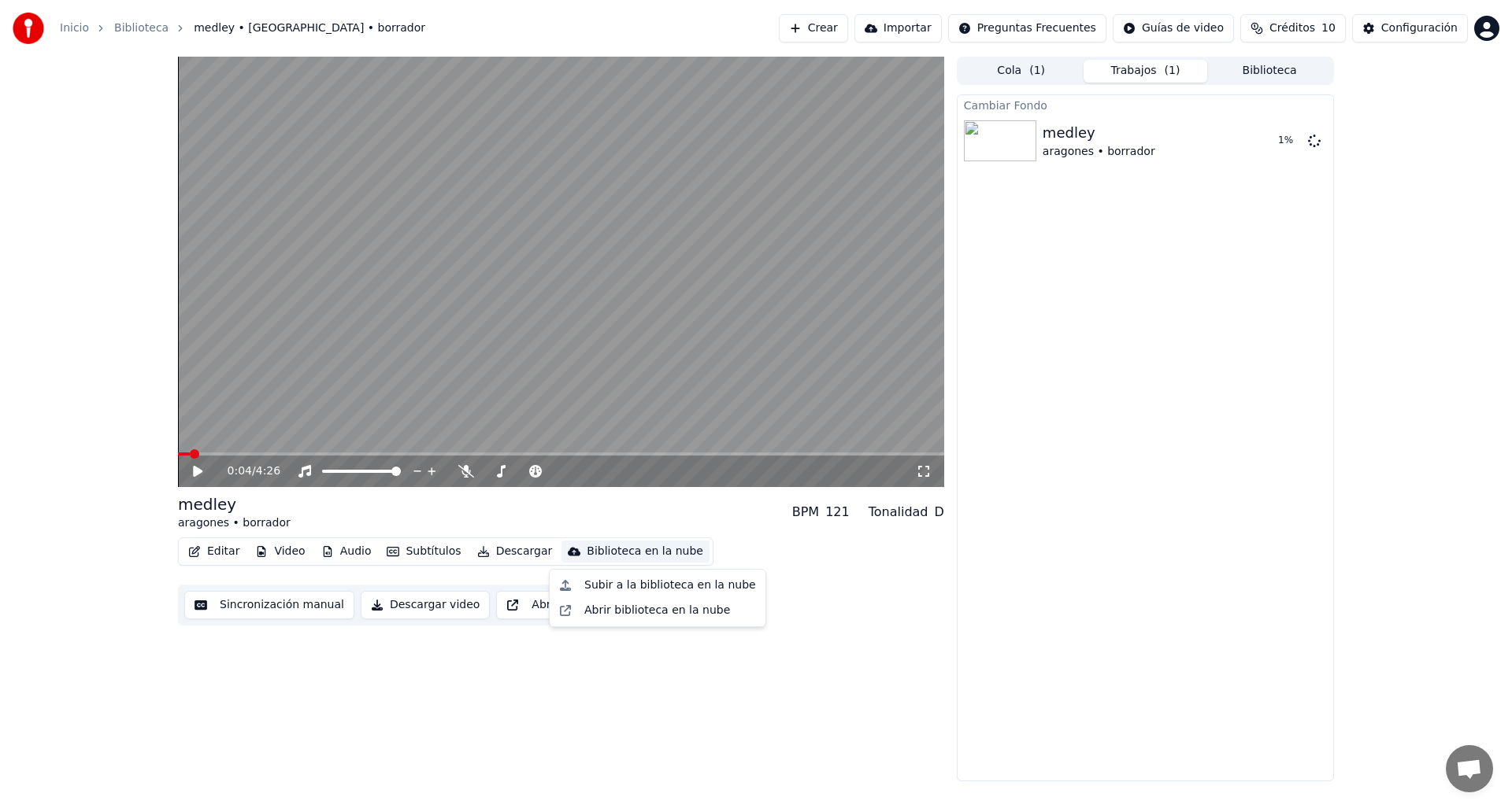
click at [572, 519] on div "medley aragones • borrador BPM 121 Tonalidad D" at bounding box center [561, 512] width 766 height 37
click at [263, 552] on icon "button" at bounding box center [261, 551] width 12 height 11
click at [173, 688] on div "0:04 / 4:26 medley aragones • borrador BPM 121 Tonalidad D Editar Video Audio S…" at bounding box center [756, 419] width 1181 height 725
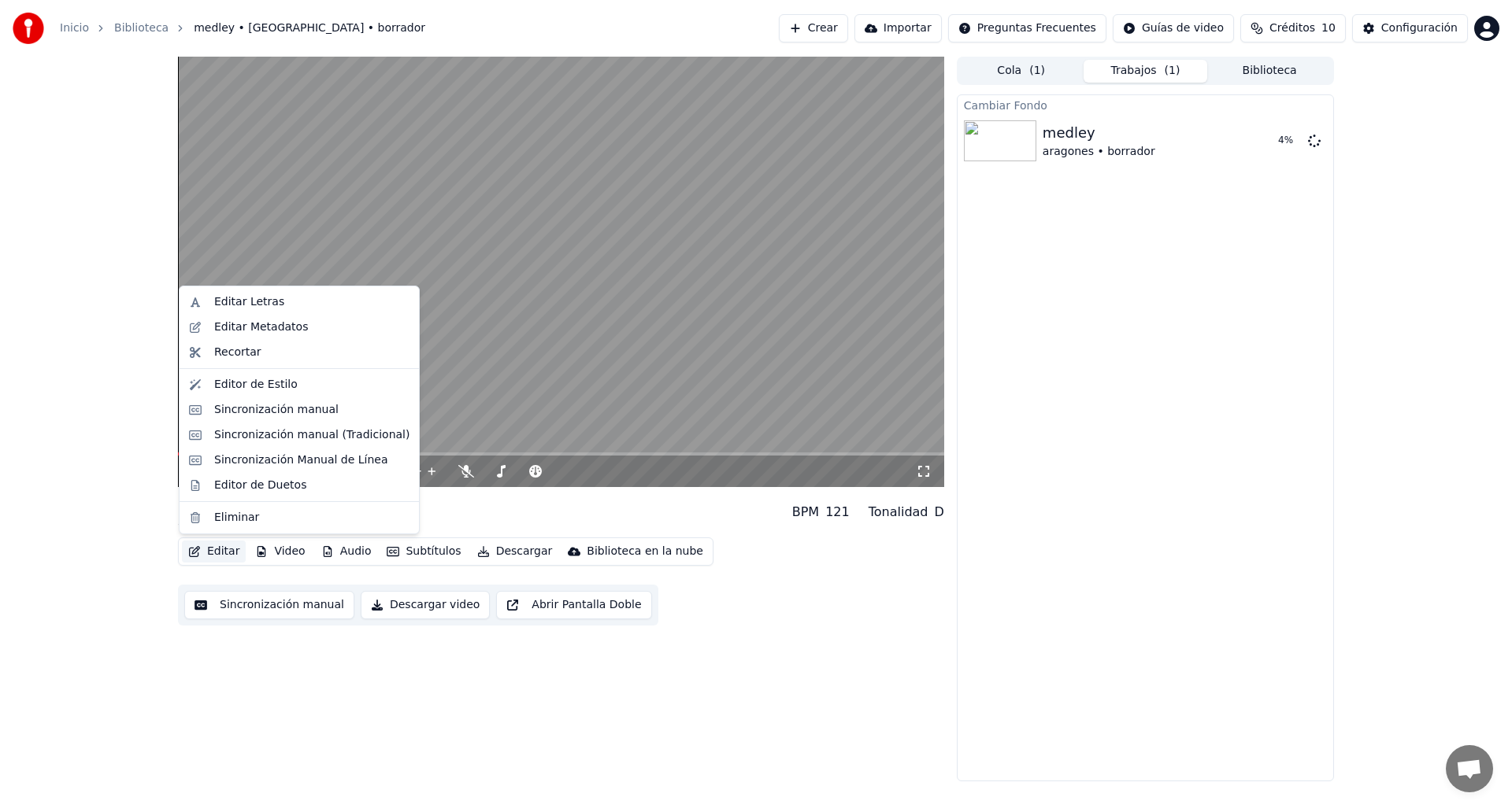
click at [214, 551] on button "Editar" at bounding box center [214, 551] width 64 height 22
click at [253, 321] on div "Editar Metadatos" at bounding box center [261, 327] width 94 height 16
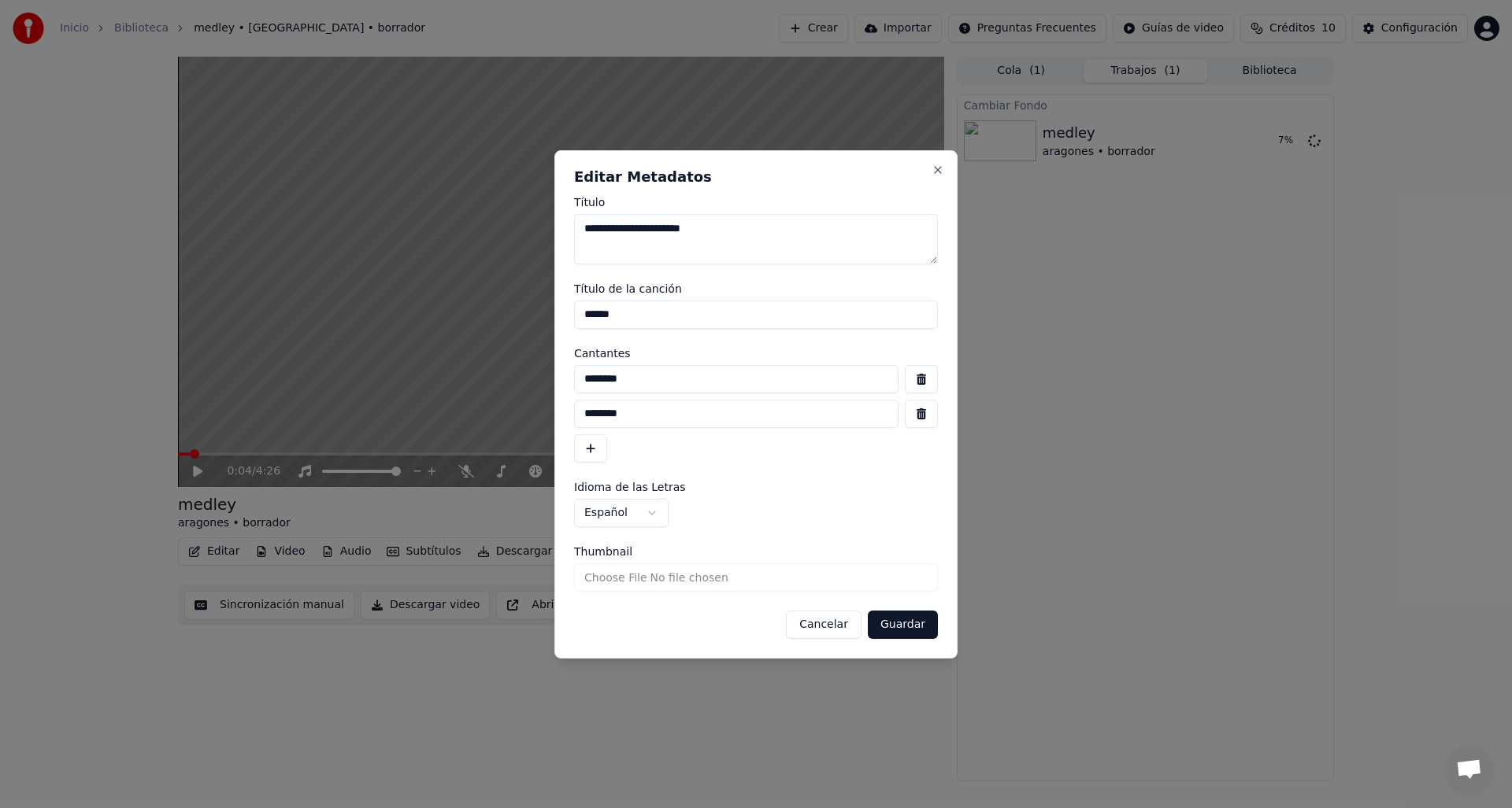
click at [821, 629] on button "Cancelar" at bounding box center [823, 624] width 76 height 28
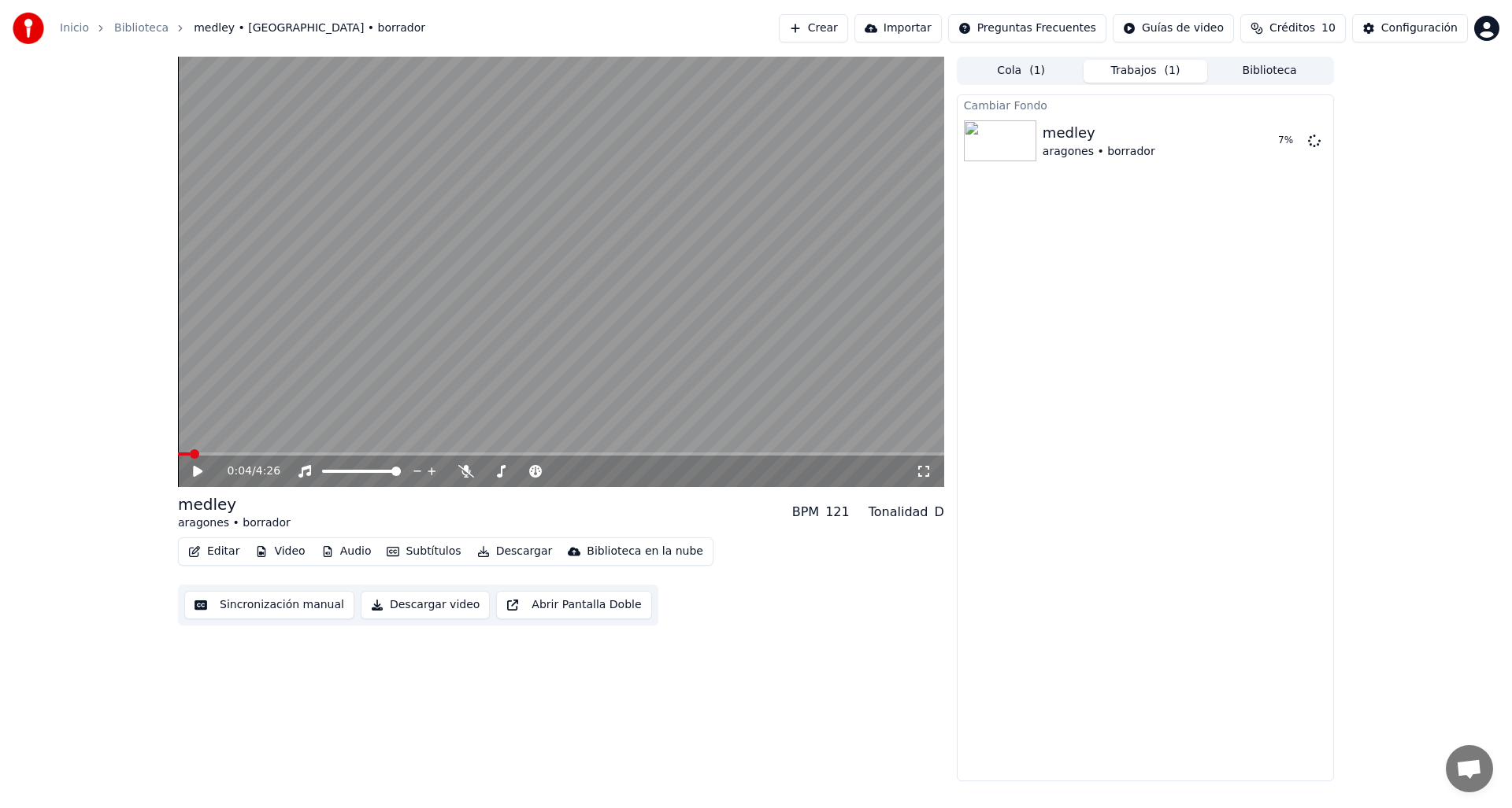
click at [221, 543] on button "Editar" at bounding box center [214, 551] width 64 height 22
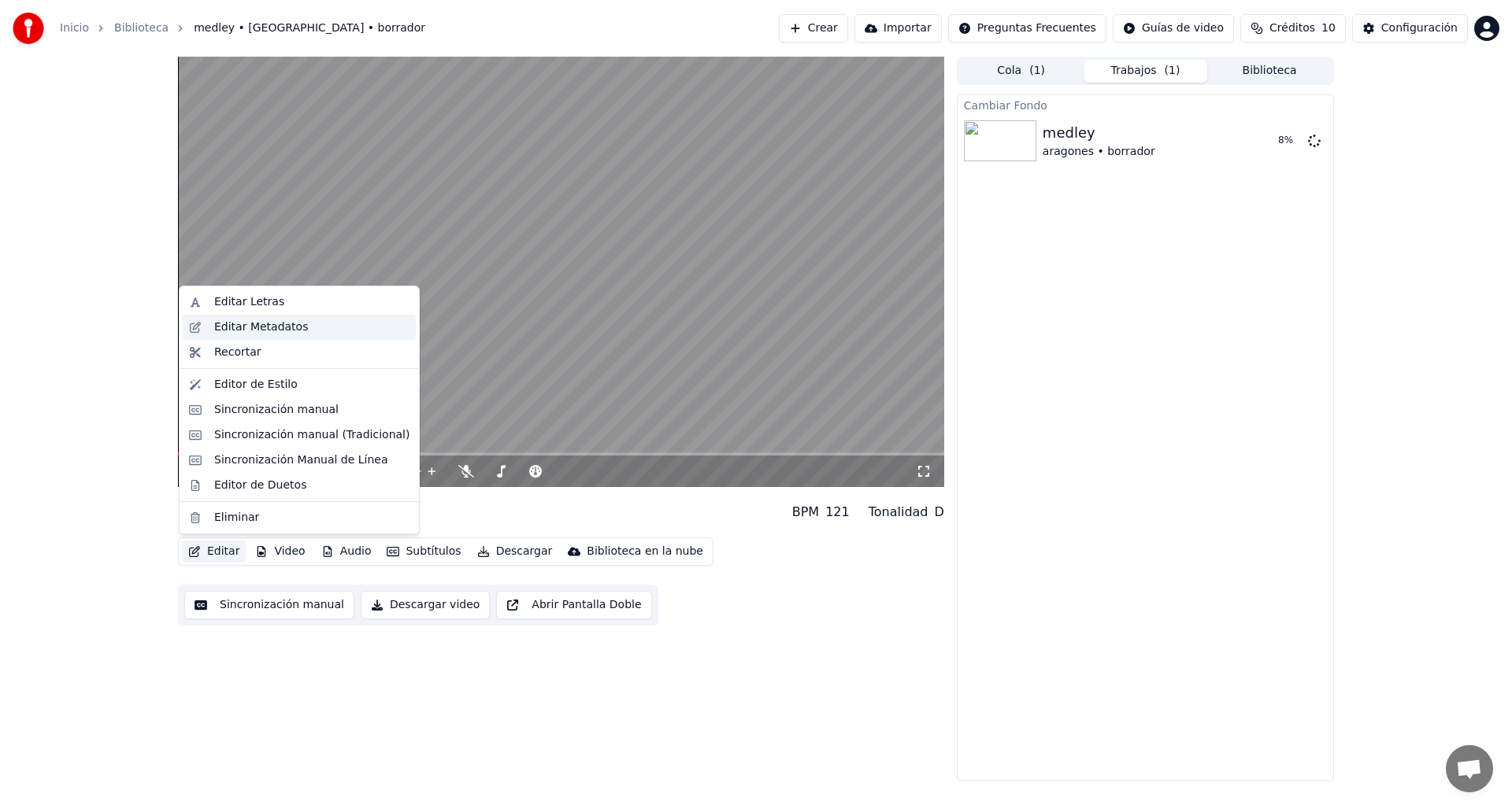
click at [303, 325] on div "Editar Metadatos" at bounding box center [312, 327] width 195 height 16
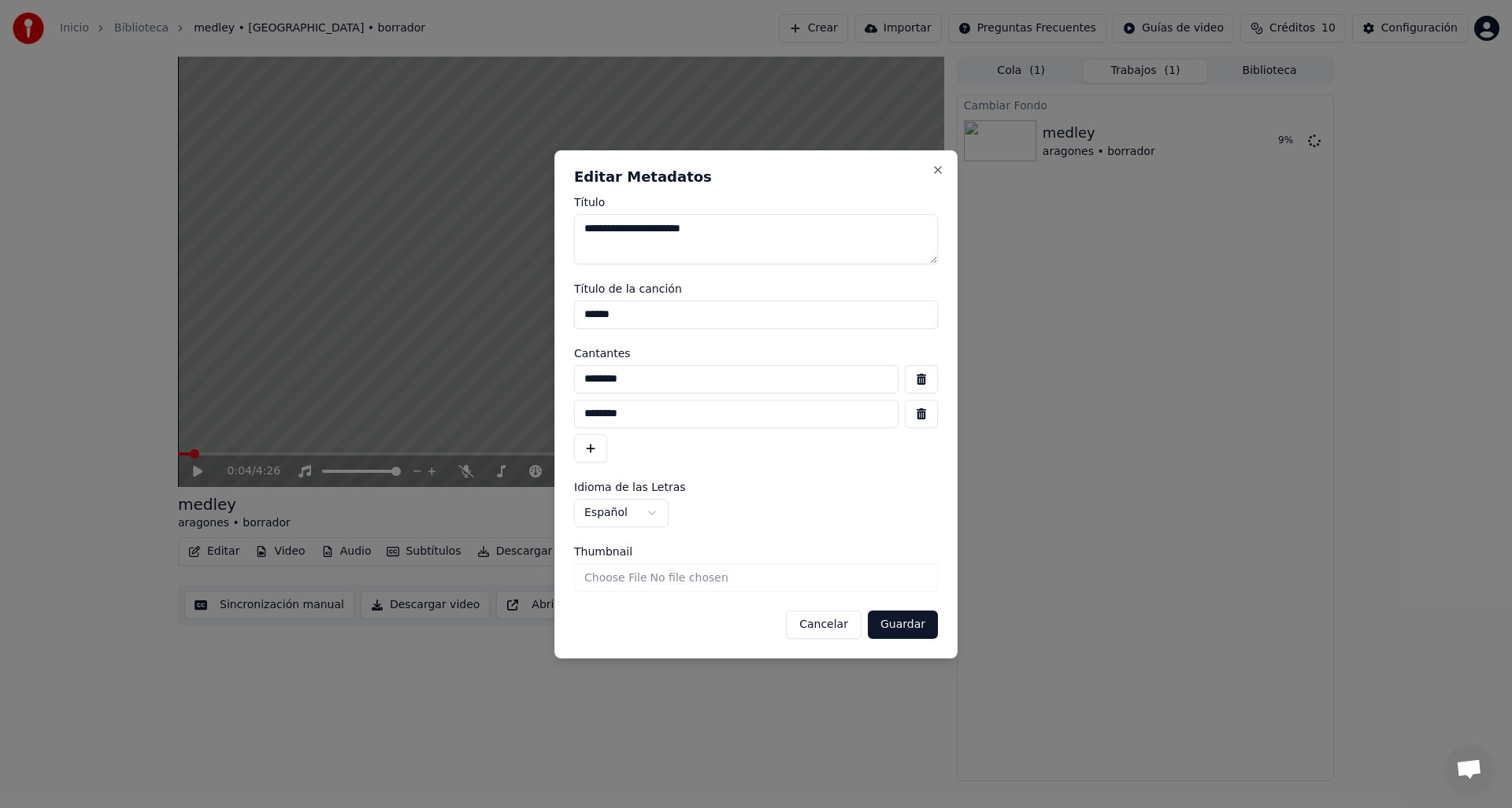
click at [809, 625] on button "Cancelar" at bounding box center [823, 624] width 76 height 28
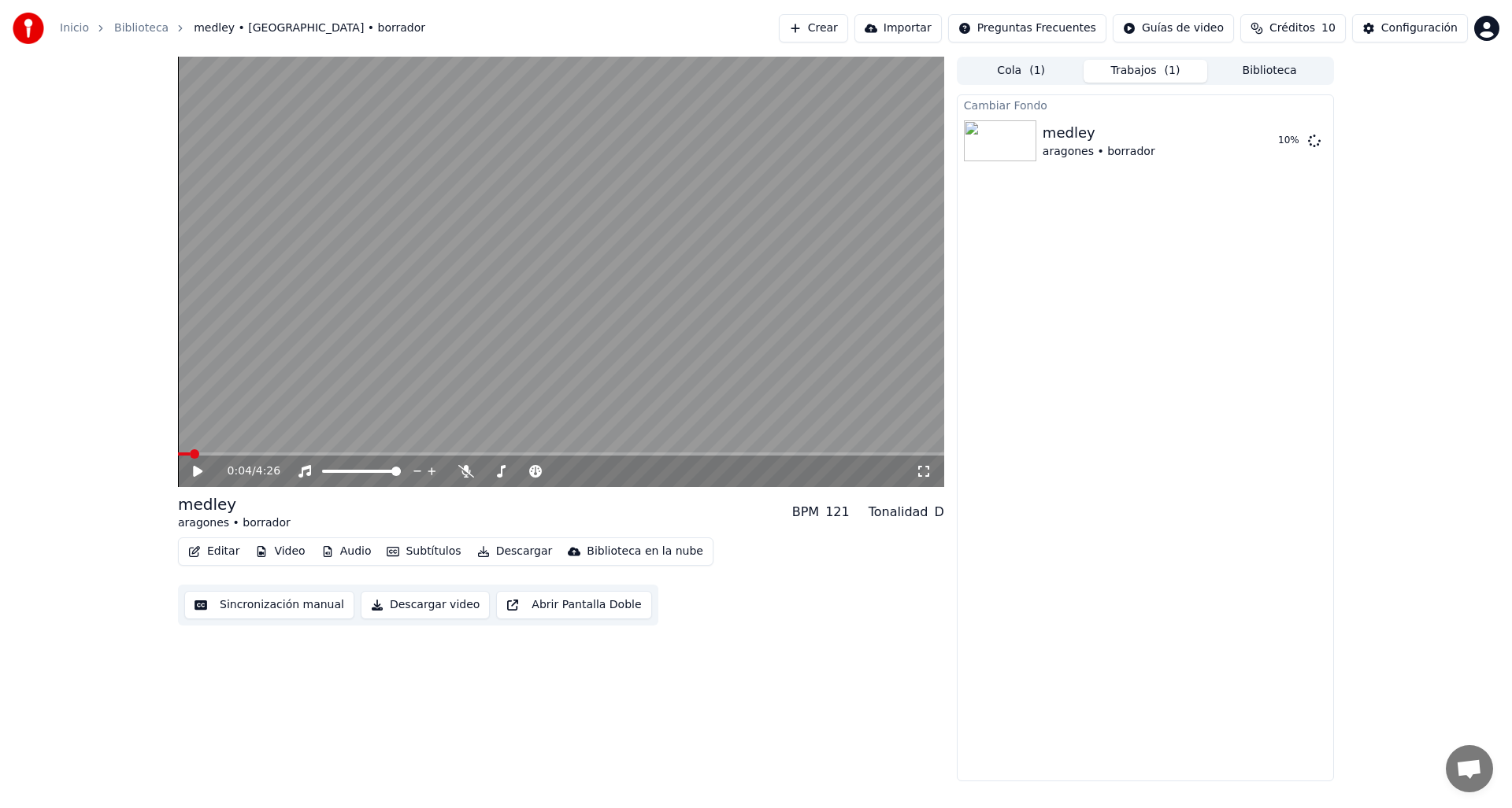
click at [232, 551] on button "Editar" at bounding box center [214, 551] width 64 height 22
click at [237, 549] on button "Editar" at bounding box center [214, 551] width 64 height 22
click at [215, 552] on button "Editar" at bounding box center [214, 551] width 64 height 22
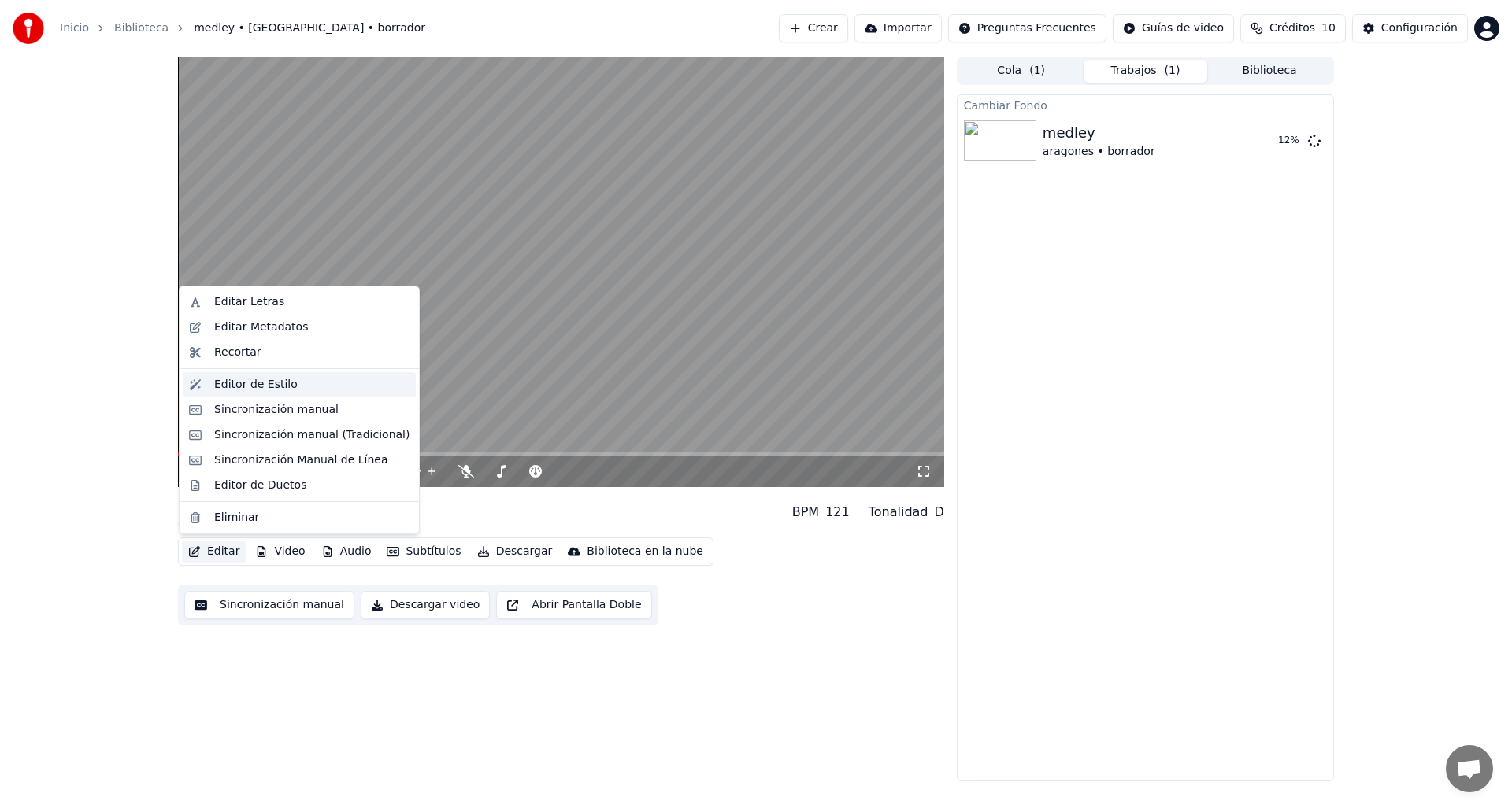
click at [281, 378] on div "Editor de Estilo" at bounding box center [256, 384] width 83 height 16
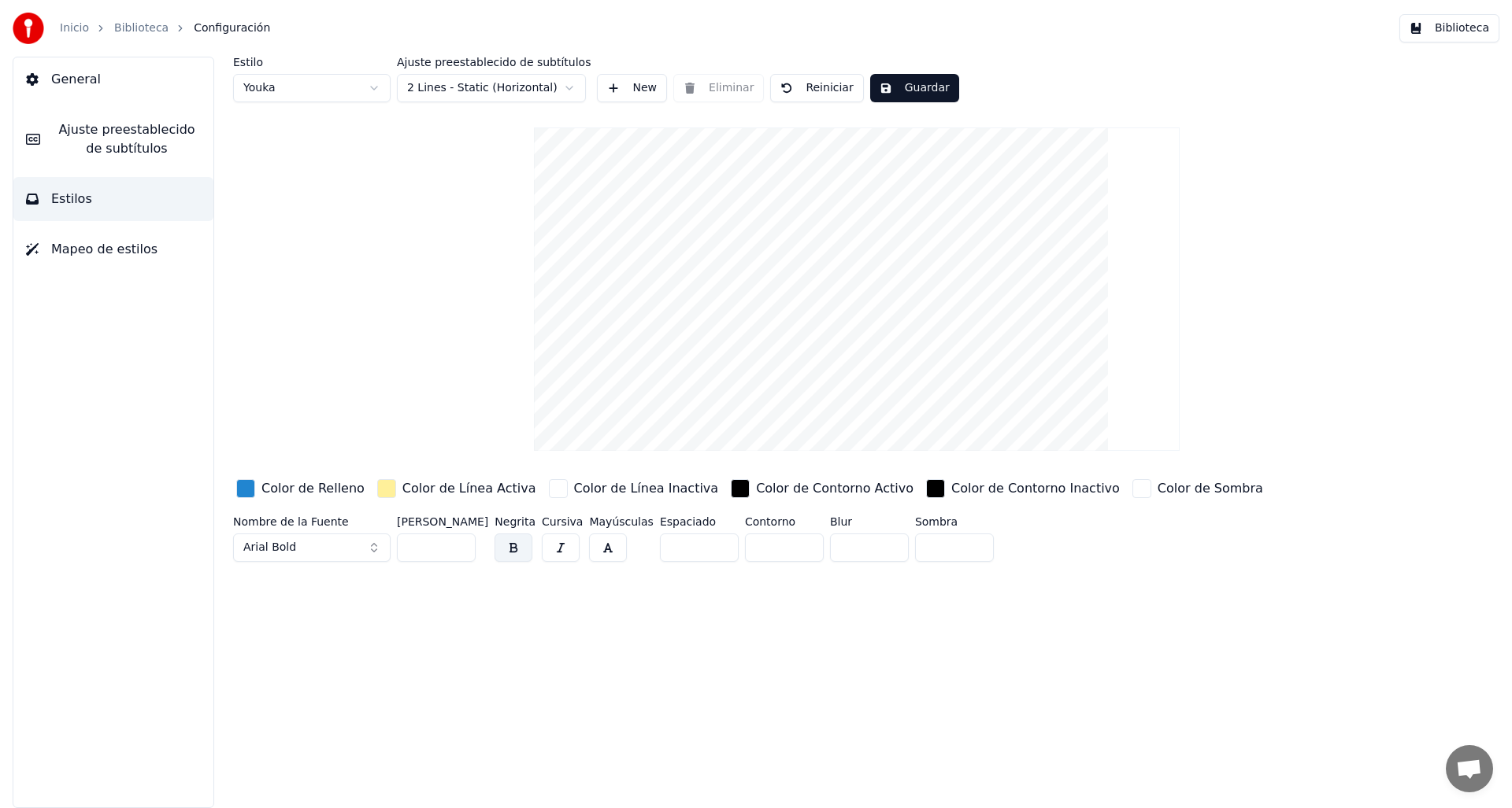
click at [117, 129] on span "Ajuste preestablecido de subtítulos" at bounding box center [126, 139] width 148 height 37
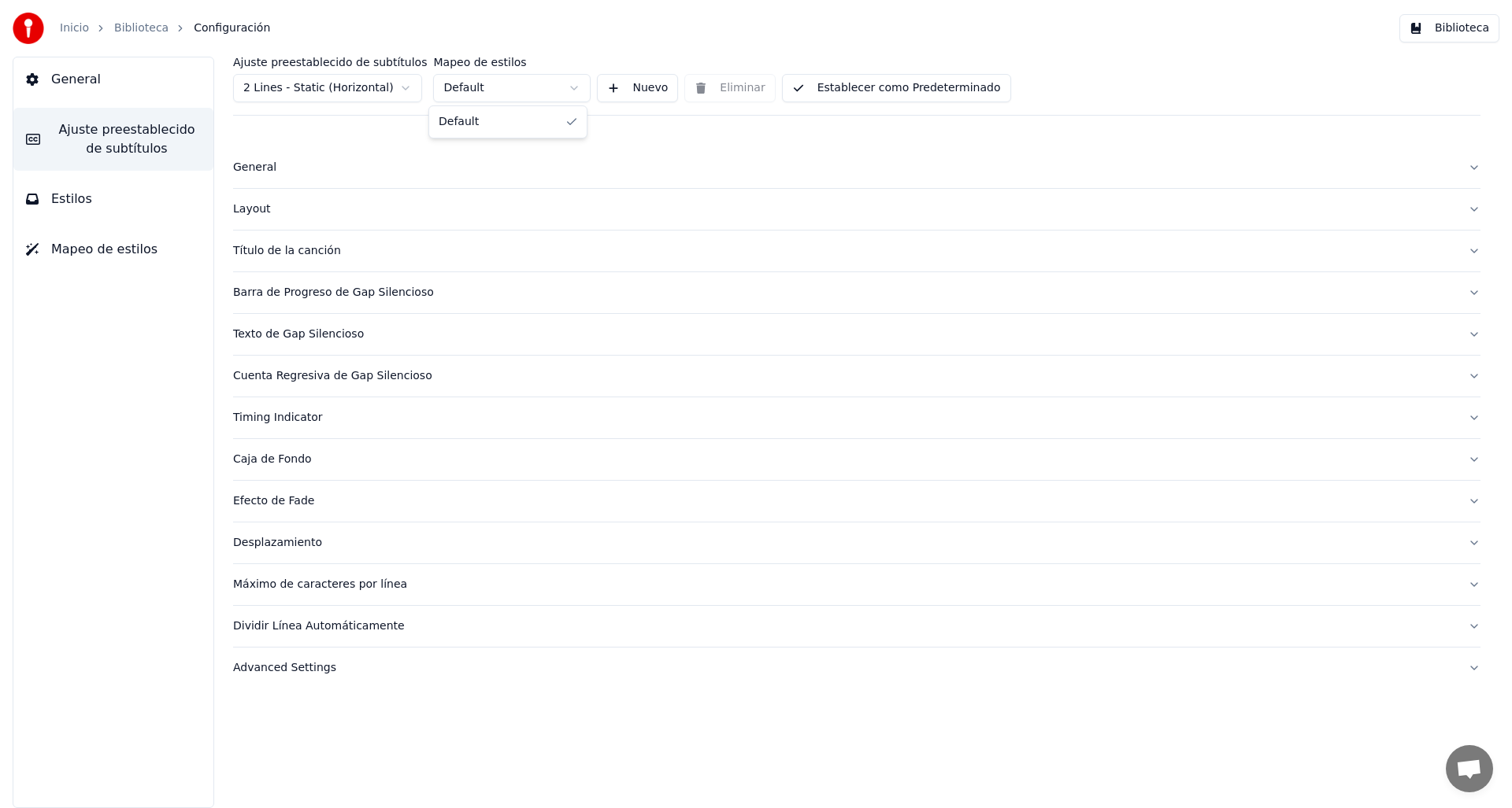
click at [508, 81] on html "Inicio Biblioteca Configuración Biblioteca General Ajuste preestablecido de sub…" at bounding box center [756, 404] width 1512 height 808
click at [353, 72] on div "Ajuste preestablecido de subtítulos 2 Lines - Static (Horizontal)" at bounding box center [330, 79] width 194 height 46
click at [358, 86] on html "Inicio Biblioteca Configuración Biblioteca General Ajuste preestablecido de sub…" at bounding box center [756, 404] width 1512 height 808
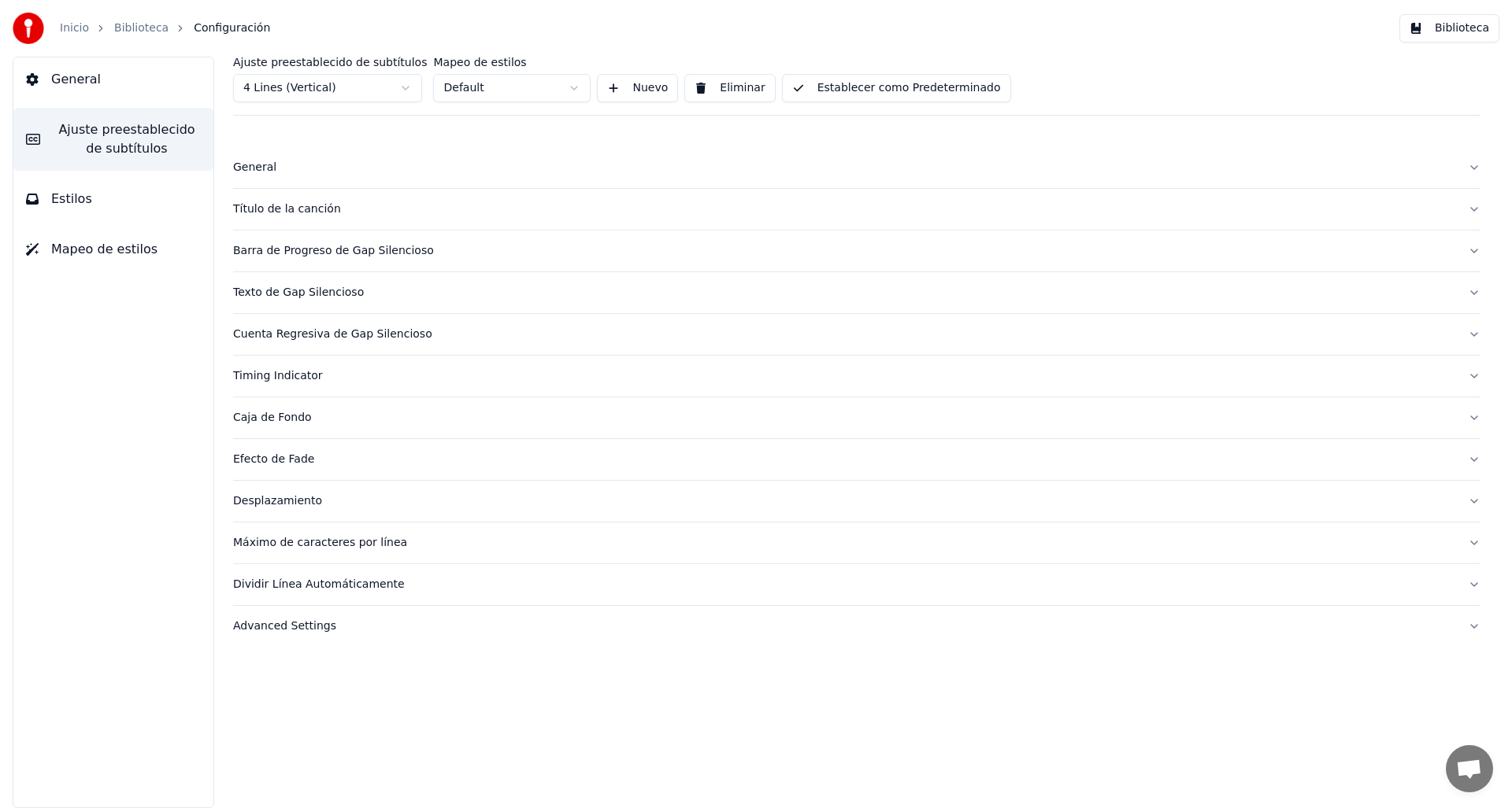
click at [74, 85] on span "General" at bounding box center [76, 79] width 50 height 19
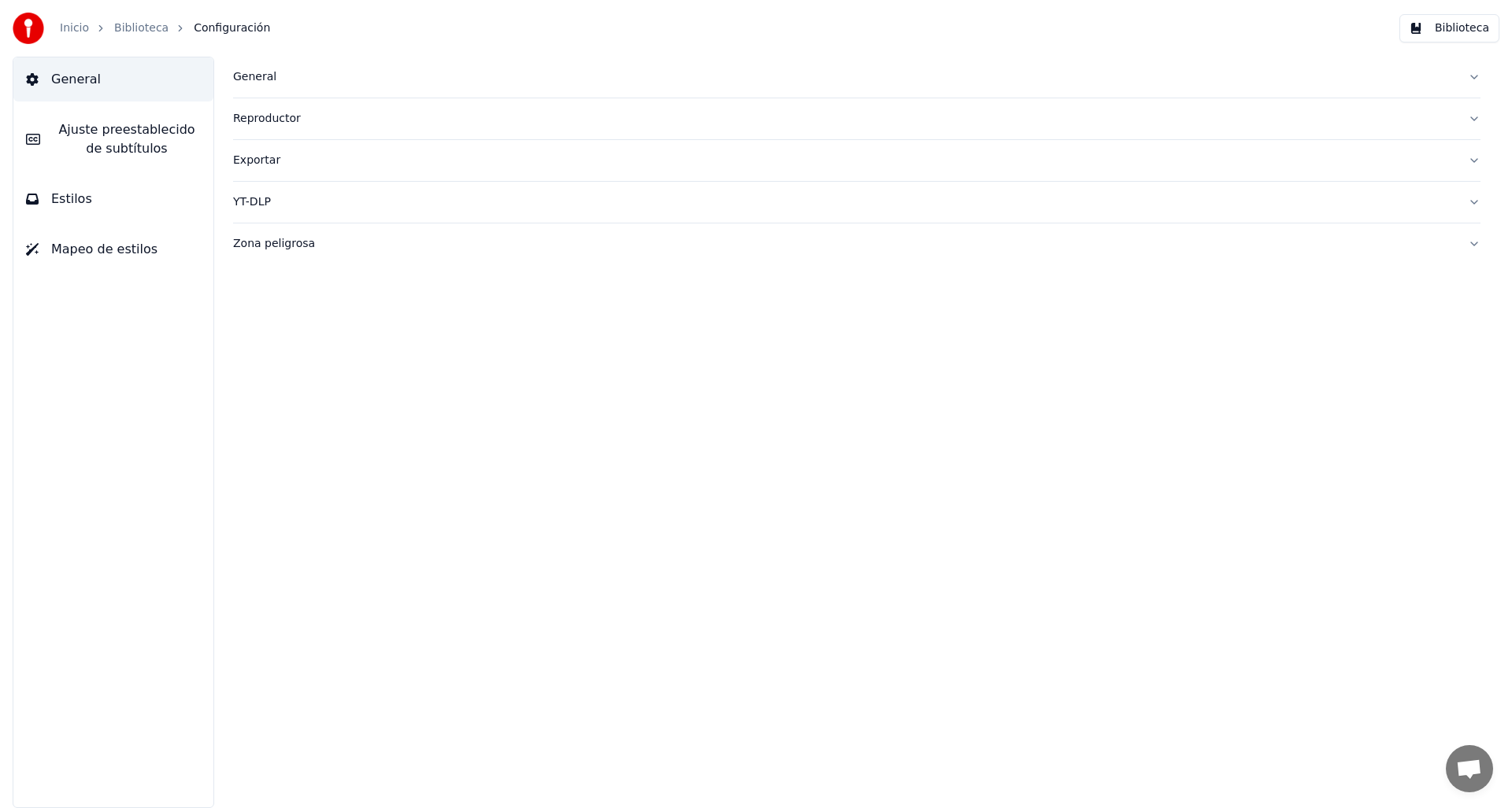
click at [120, 191] on button "Estilos" at bounding box center [113, 198] width 200 height 44
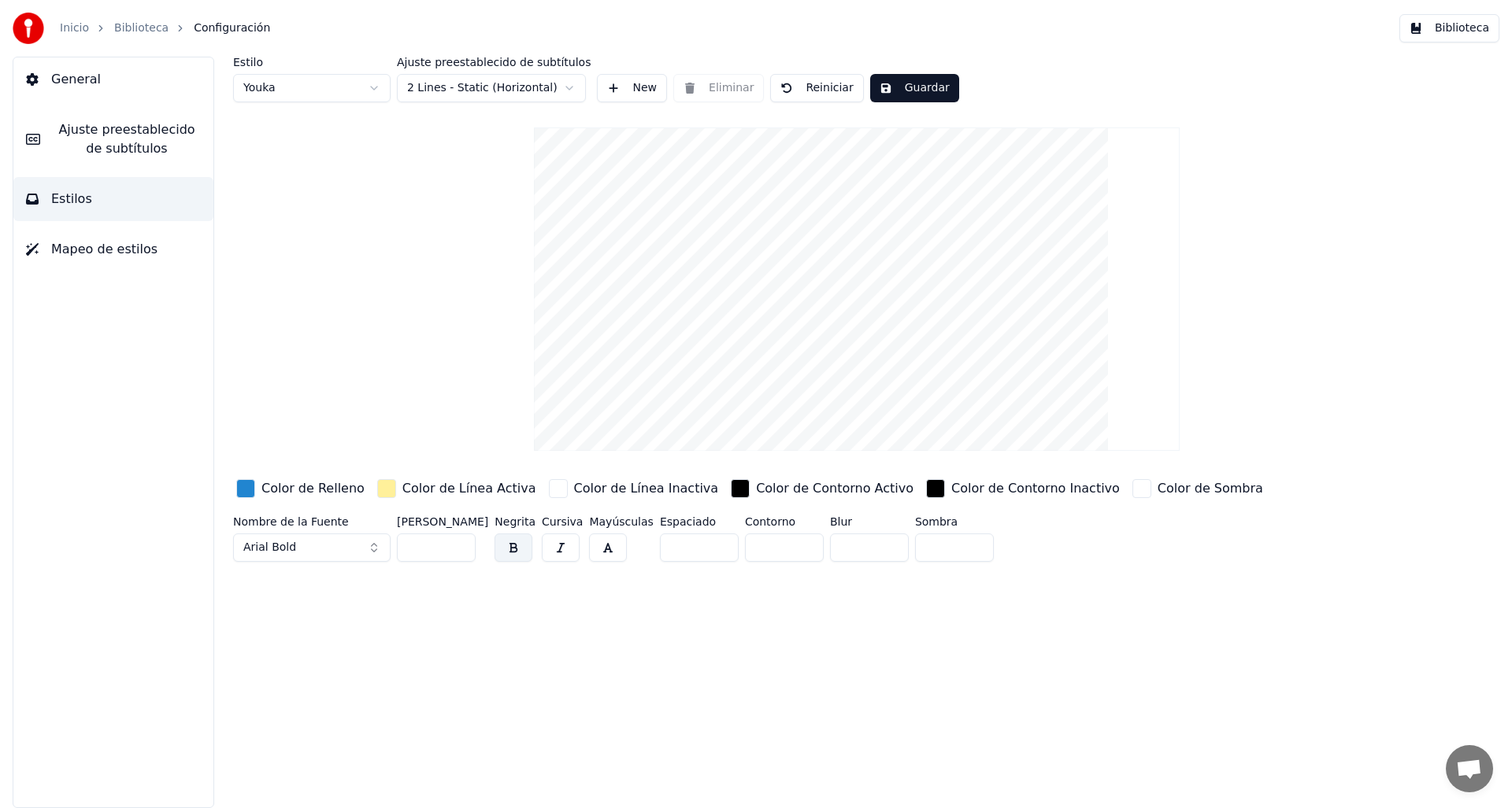
click at [469, 88] on html "Inicio Biblioteca Configuración Biblioteca General Ajuste preestablecido de sub…" at bounding box center [756, 404] width 1512 height 808
click at [505, 94] on html "Inicio Biblioteca Configuración Biblioteca General Ajuste preestablecido de sub…" at bounding box center [756, 404] width 1512 height 808
click at [896, 83] on button "Guardar" at bounding box center [914, 88] width 89 height 28
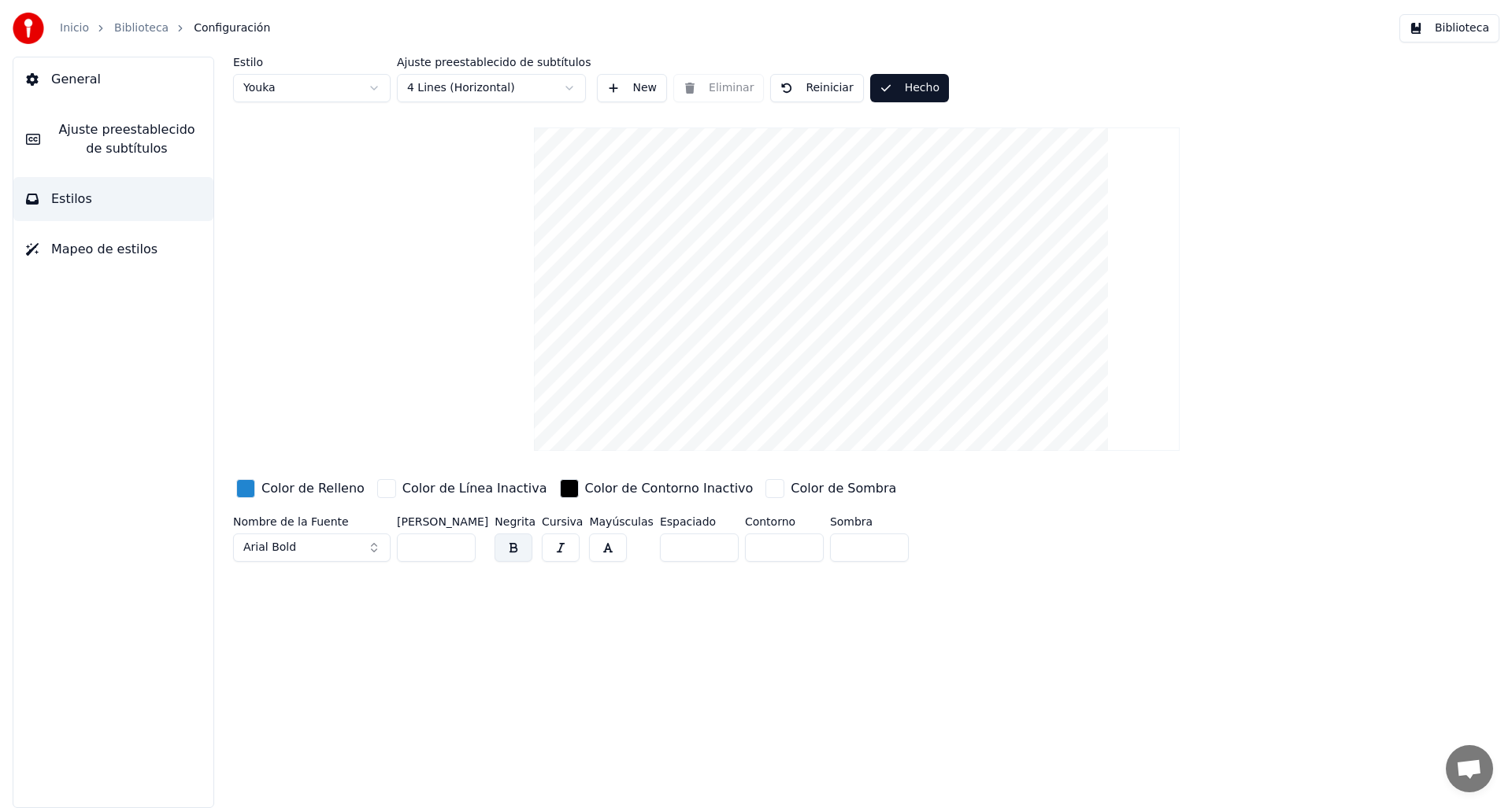
click at [905, 87] on button "Hecho" at bounding box center [909, 88] width 79 height 28
click at [901, 91] on button "Guardar" at bounding box center [914, 88] width 89 height 28
click at [343, 555] on button "Arial Bold" at bounding box center [312, 548] width 158 height 28
click at [349, 551] on button "Arial Bold" at bounding box center [312, 548] width 158 height 28
click at [371, 546] on button "Arial Bold" at bounding box center [312, 548] width 158 height 28
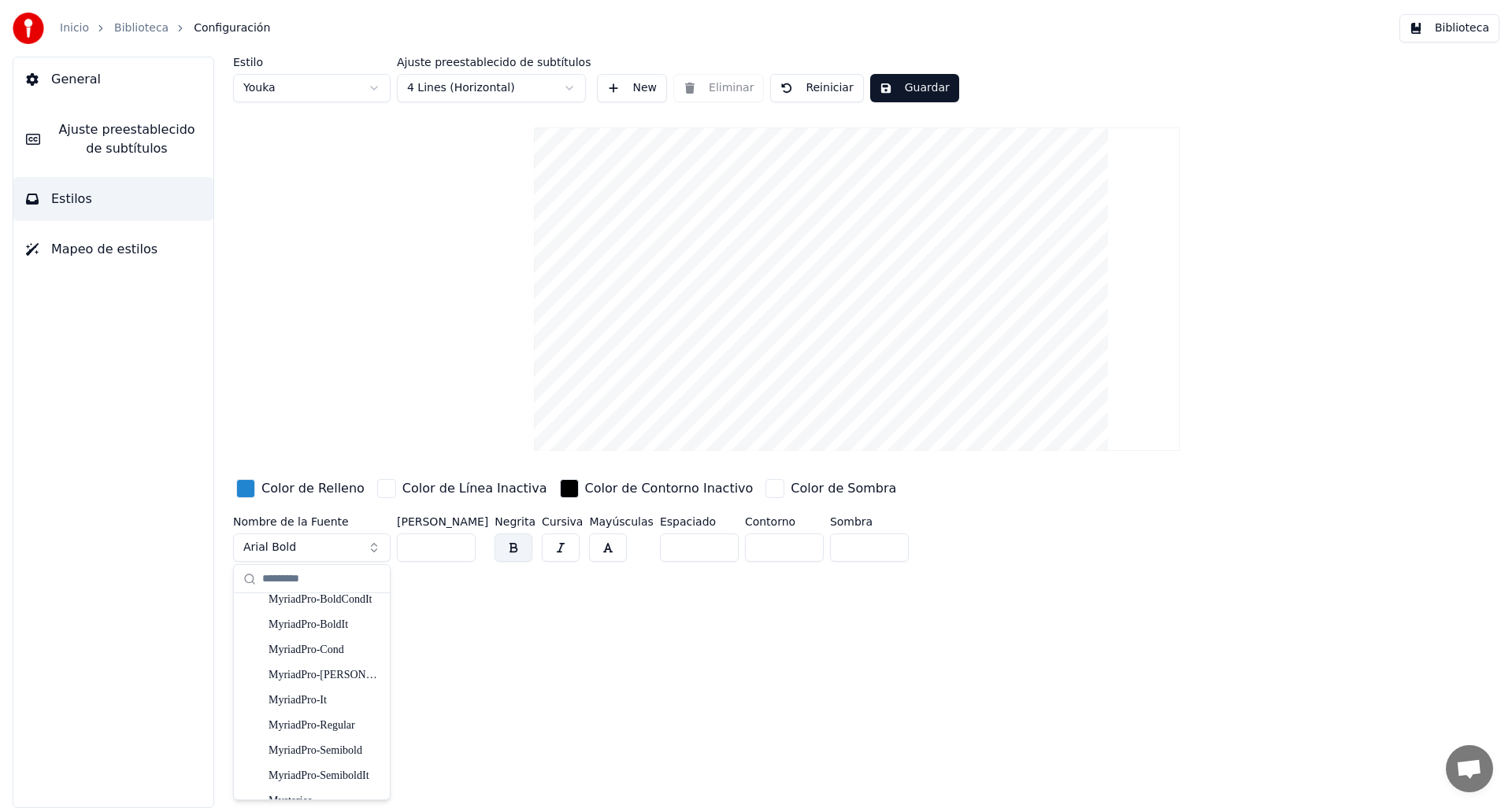
scroll to position [22378, 0]
click at [319, 708] on div "MyriadPro-Bold" at bounding box center [324, 708] width 112 height 16
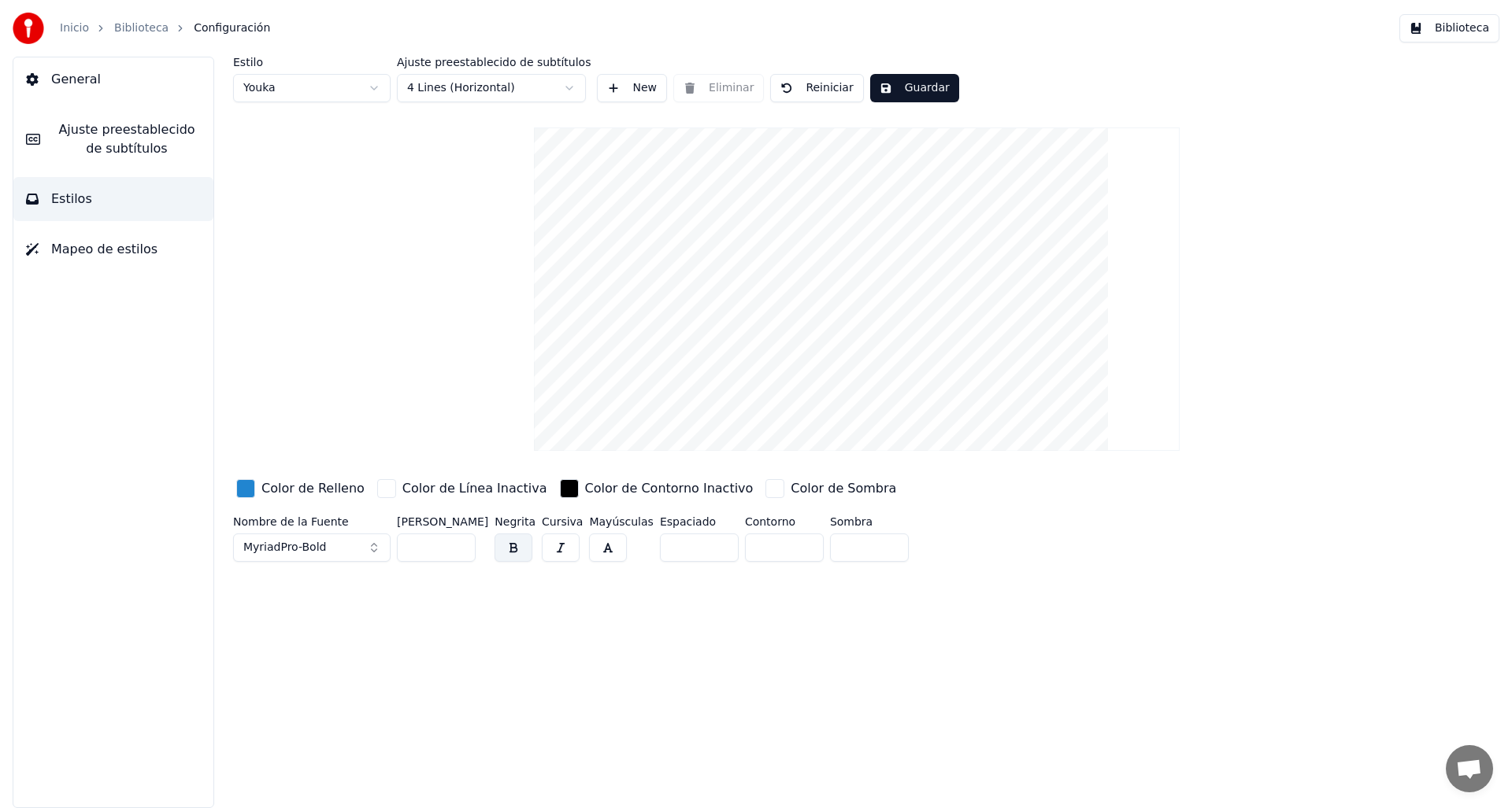
click at [359, 550] on button "MyriadPro-Bold" at bounding box center [312, 548] width 158 height 28
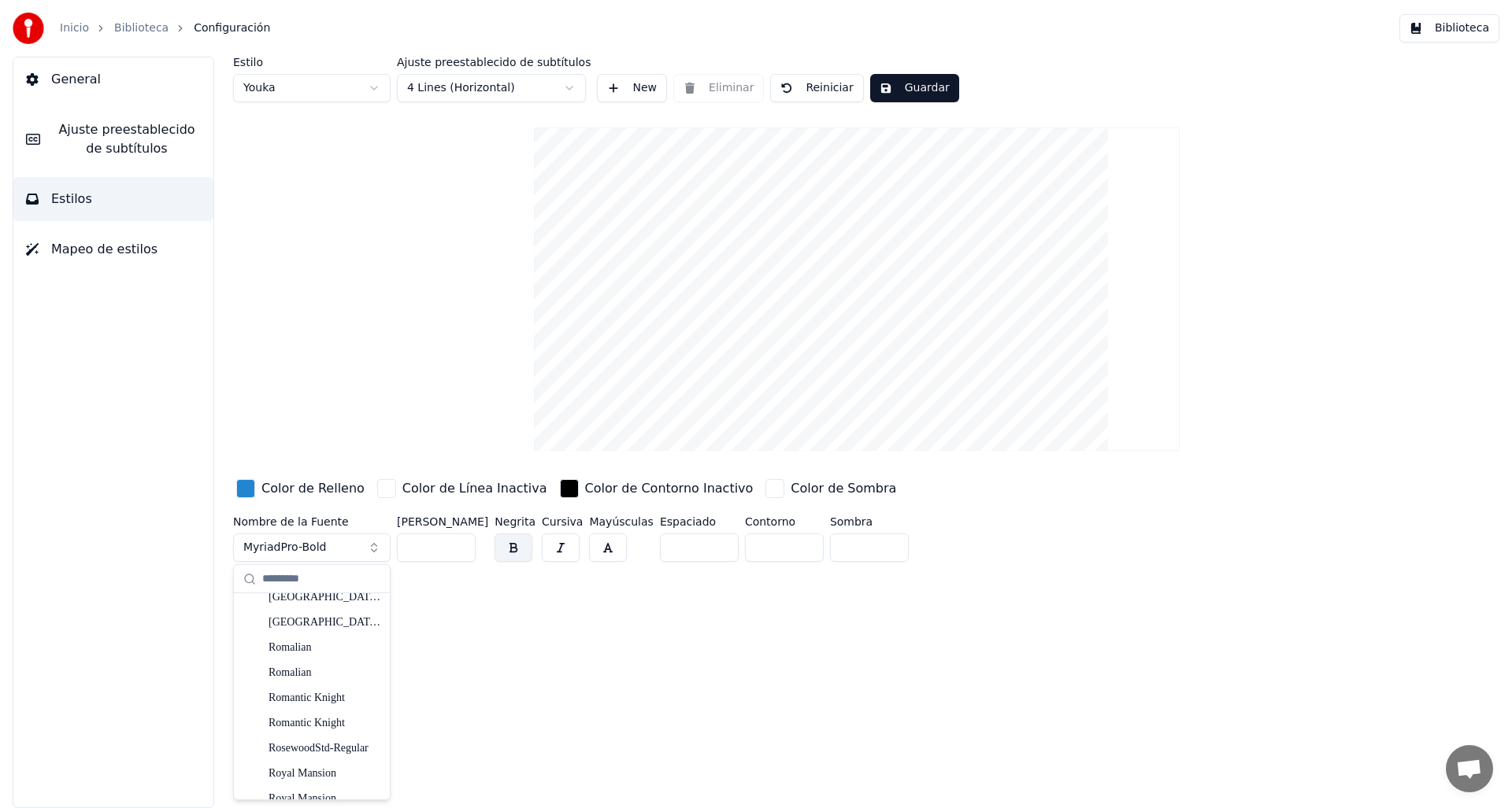
scroll to position [30525, 0]
click at [322, 670] on div "Royalbean" at bounding box center [324, 665] width 112 height 16
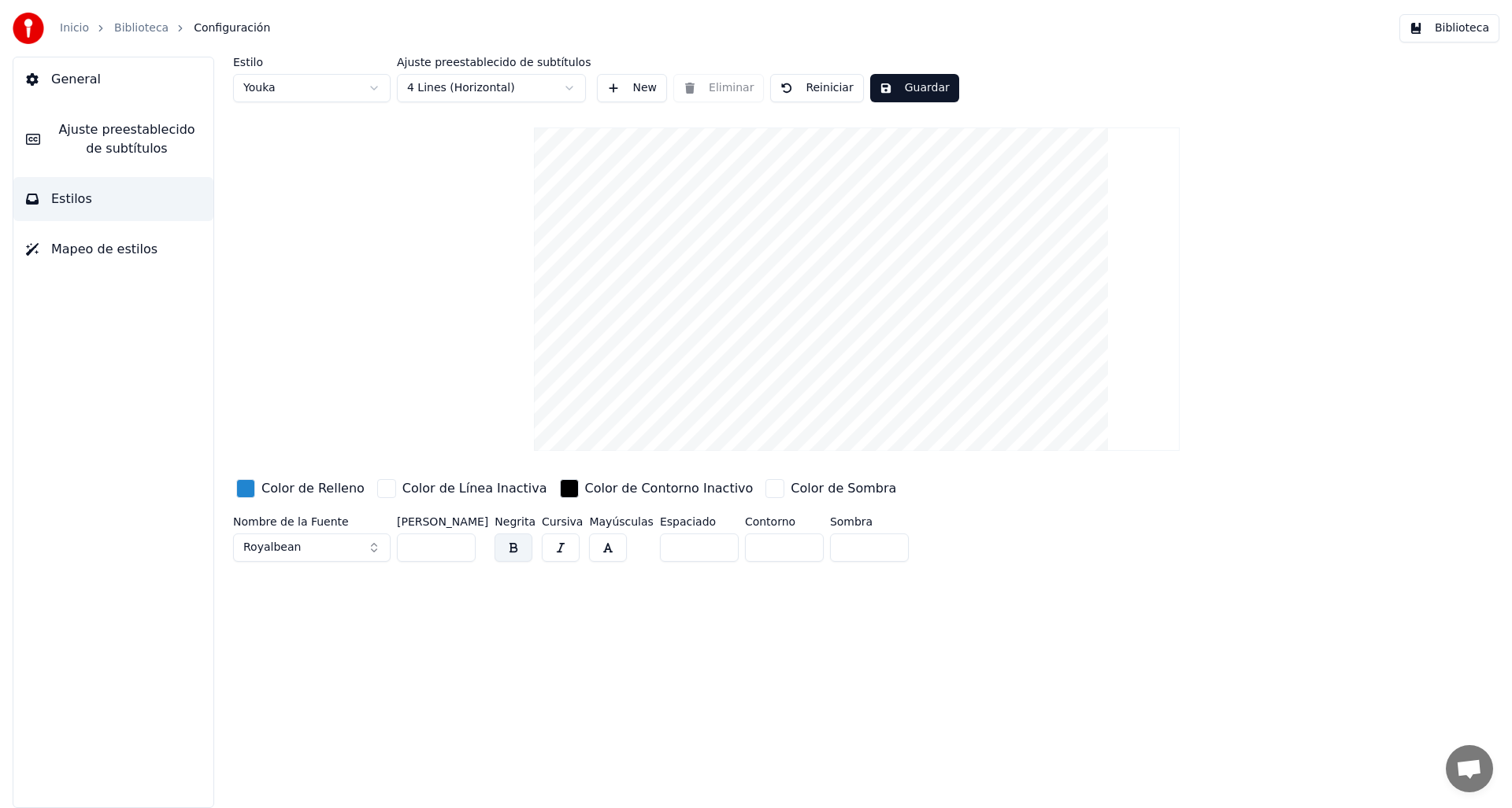
click at [910, 95] on button "Guardar" at bounding box center [914, 88] width 89 height 28
click at [248, 486] on div "button" at bounding box center [245, 488] width 19 height 19
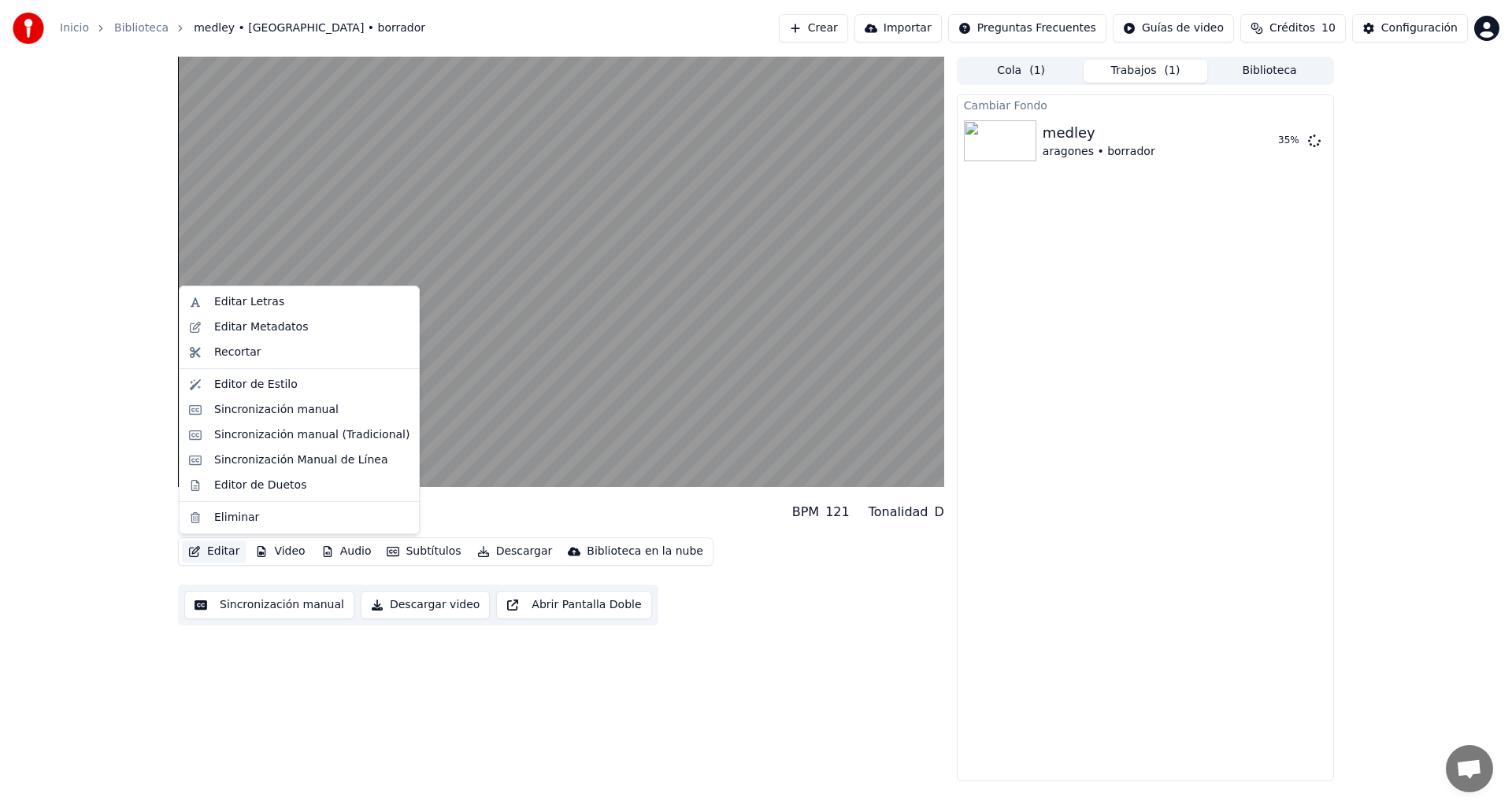
click at [208, 549] on button "Editar" at bounding box center [214, 551] width 64 height 22
click at [258, 384] on div "Editor de Estilo" at bounding box center [256, 384] width 83 height 16
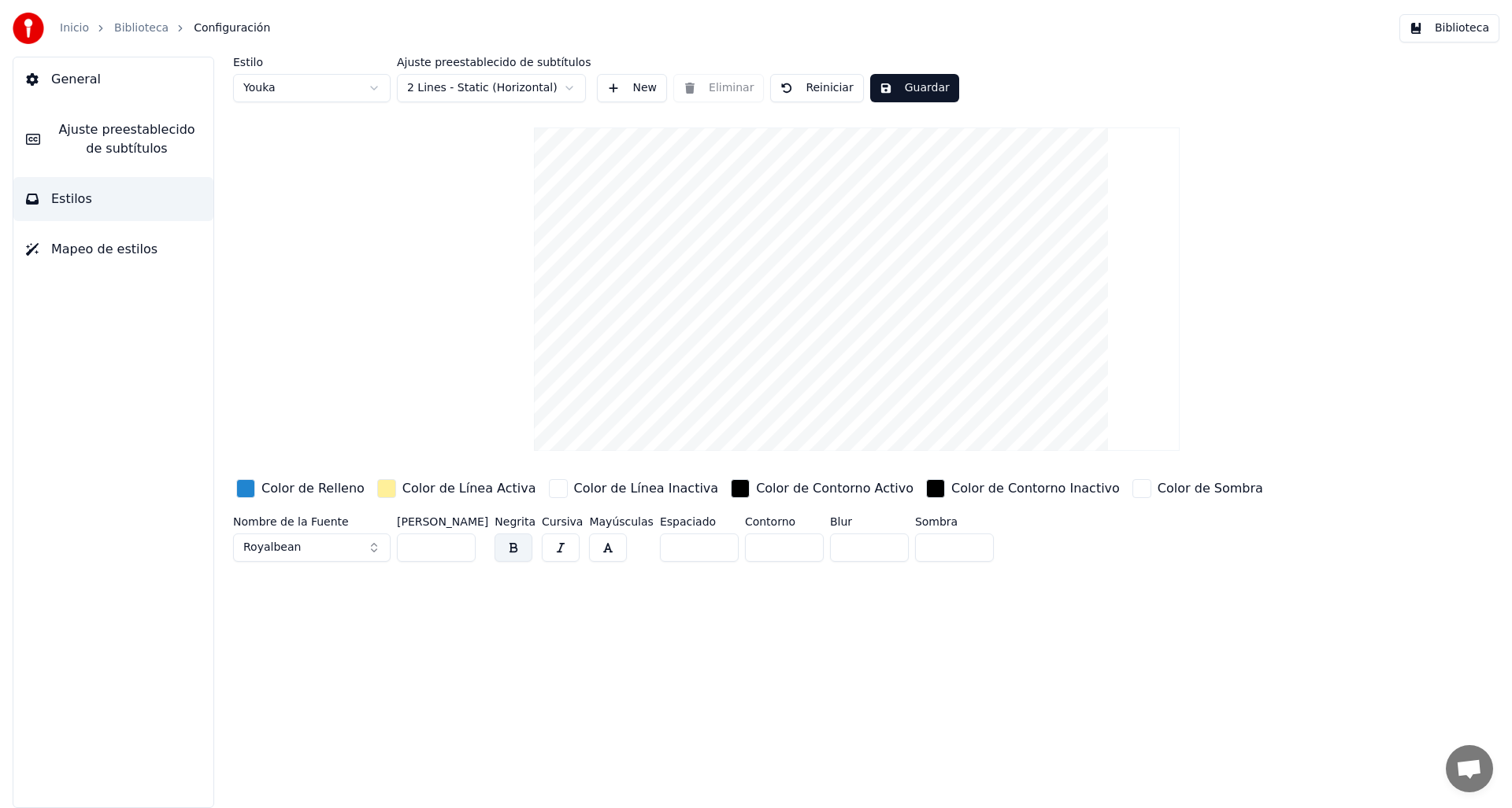
click at [378, 490] on div "button" at bounding box center [386, 488] width 19 height 19
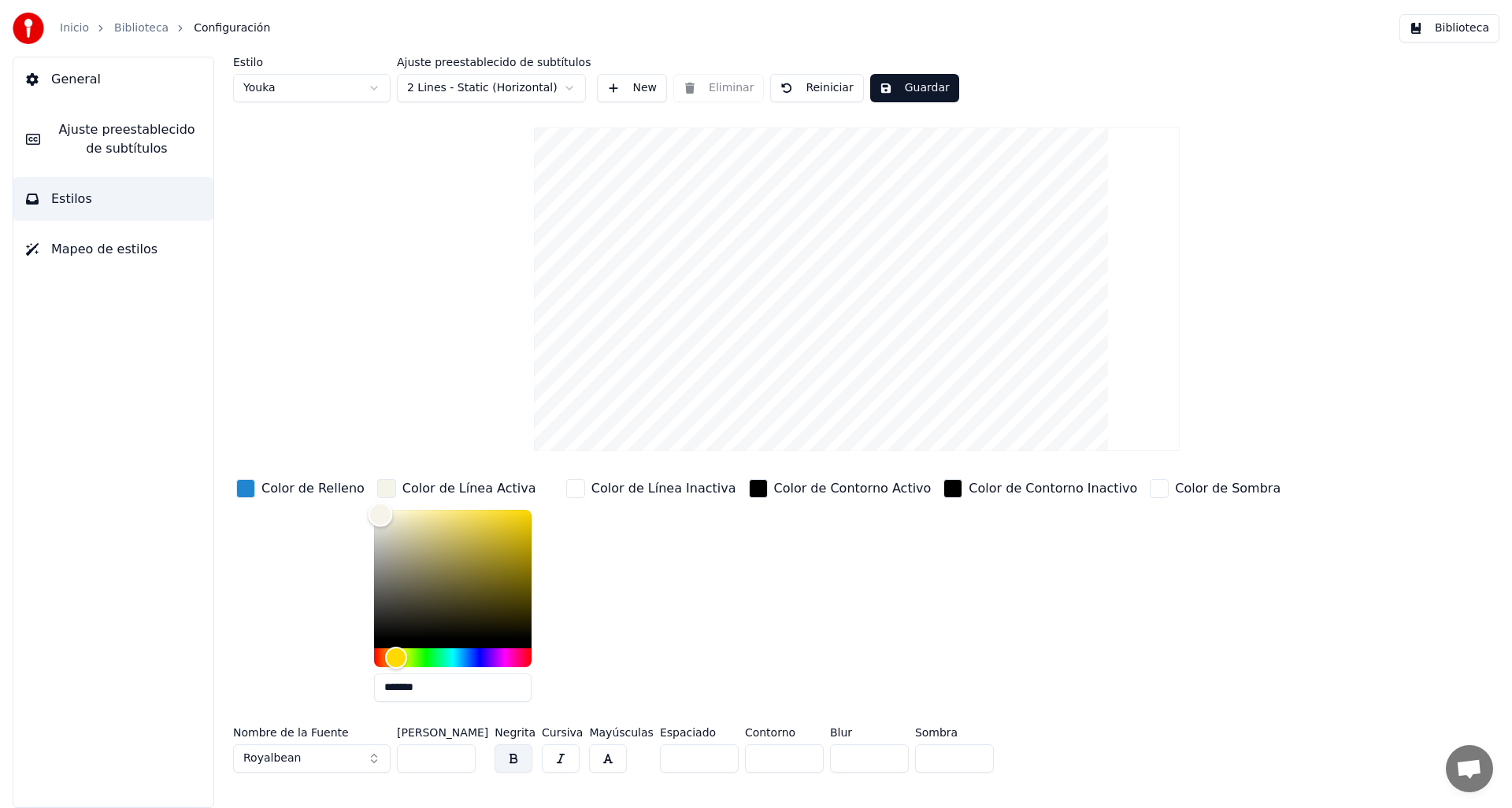
type input "*******"
drag, startPoint x: 371, startPoint y: 514, endPoint x: 363, endPoint y: 512, distance: 8.2
click at [374, 512] on div "Color" at bounding box center [453, 574] width 158 height 129
click at [248, 488] on div "button" at bounding box center [245, 488] width 19 height 19
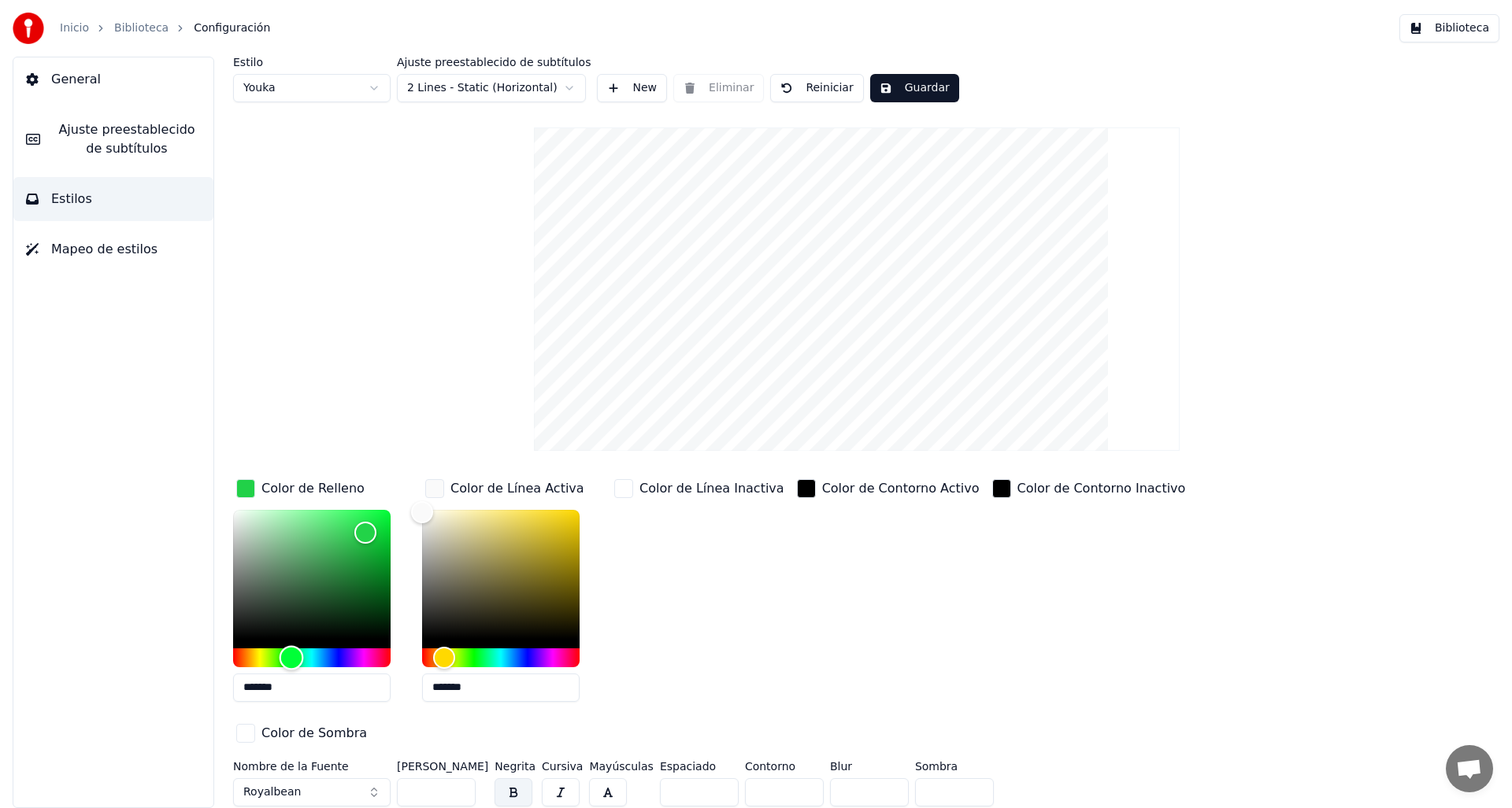
type input "*******"
drag, startPoint x: 301, startPoint y: 658, endPoint x: 287, endPoint y: 658, distance: 14.0
click at [287, 658] on div "Hue" at bounding box center [312, 658] width 158 height 19
click at [381, 350] on div "Estilo Youka Ajuste preestablecido de subtítulos 2 Lines - Static (Horizontal) …" at bounding box center [857, 434] width 1247 height 757
click at [923, 77] on button "Guardar" at bounding box center [914, 88] width 89 height 28
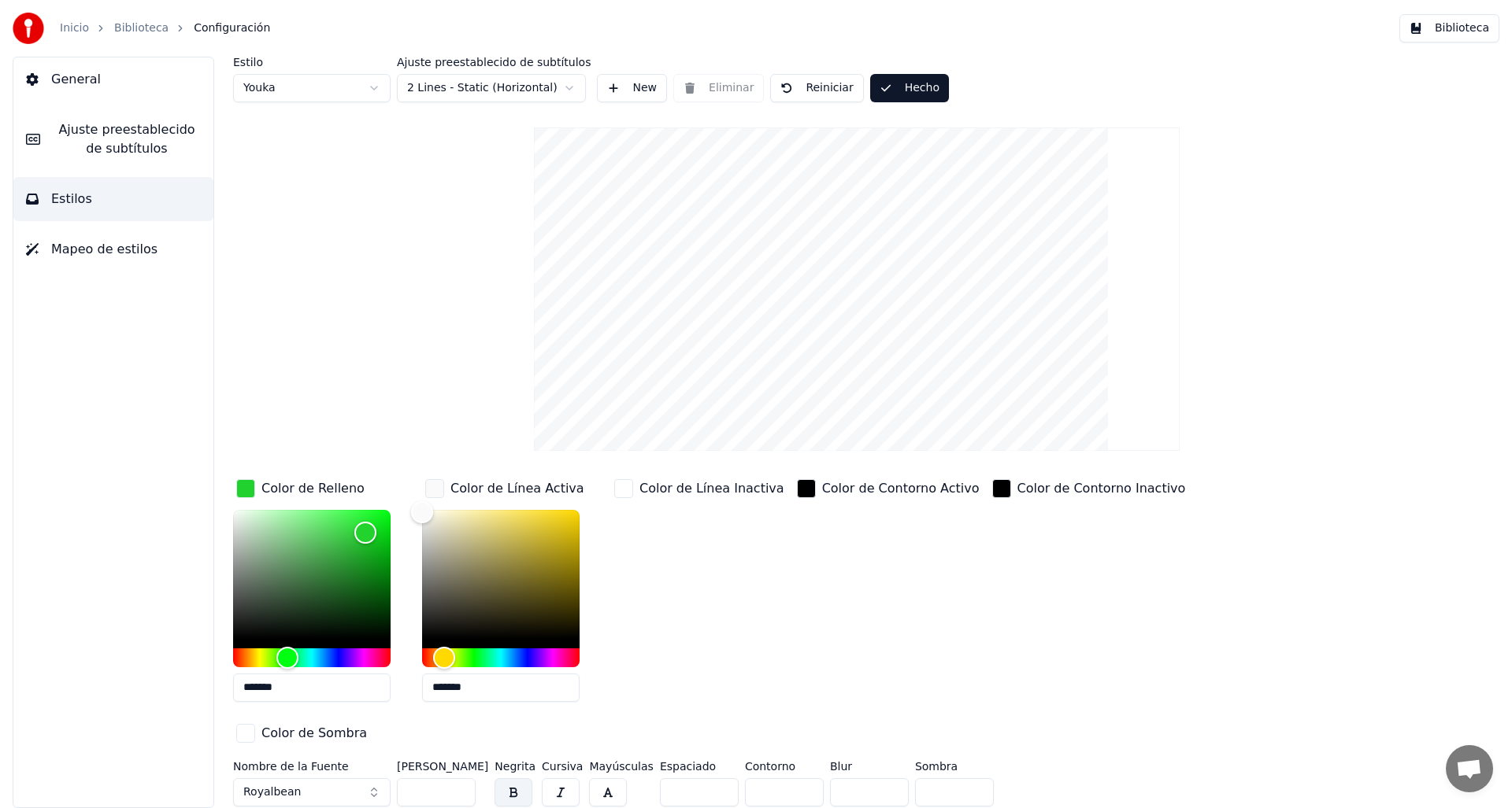
click at [920, 83] on button "Hecho" at bounding box center [909, 88] width 79 height 28
click at [902, 93] on button "Hecho" at bounding box center [909, 88] width 79 height 28
click at [902, 83] on button "Guardar" at bounding box center [914, 88] width 89 height 28
click at [902, 88] on button "Hecho" at bounding box center [909, 88] width 79 height 28
click at [1466, 31] on button "Biblioteca" at bounding box center [1449, 28] width 100 height 28
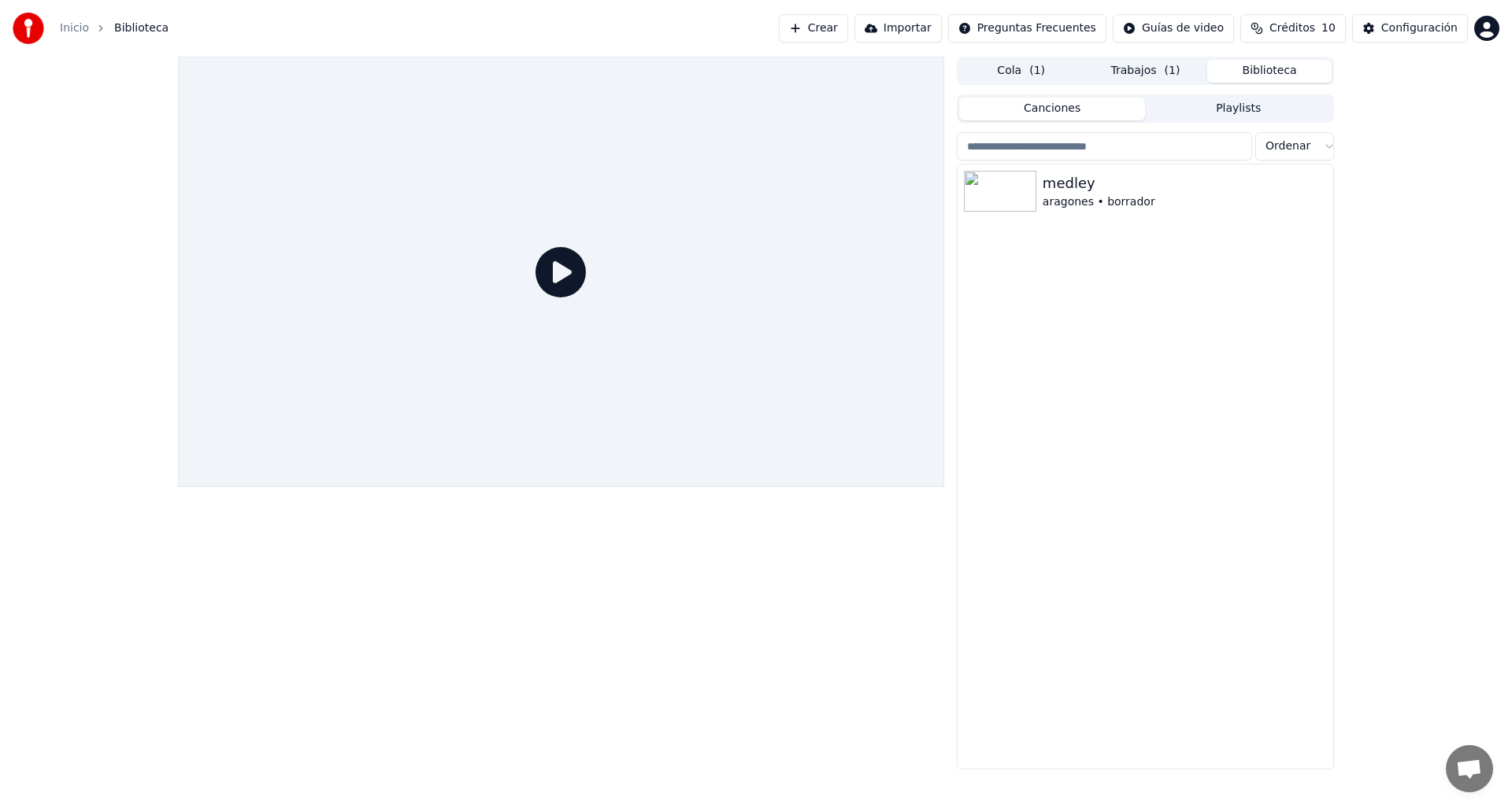
click at [571, 287] on icon at bounding box center [560, 272] width 51 height 51
click at [1072, 188] on div "medley" at bounding box center [1185, 184] width 284 height 22
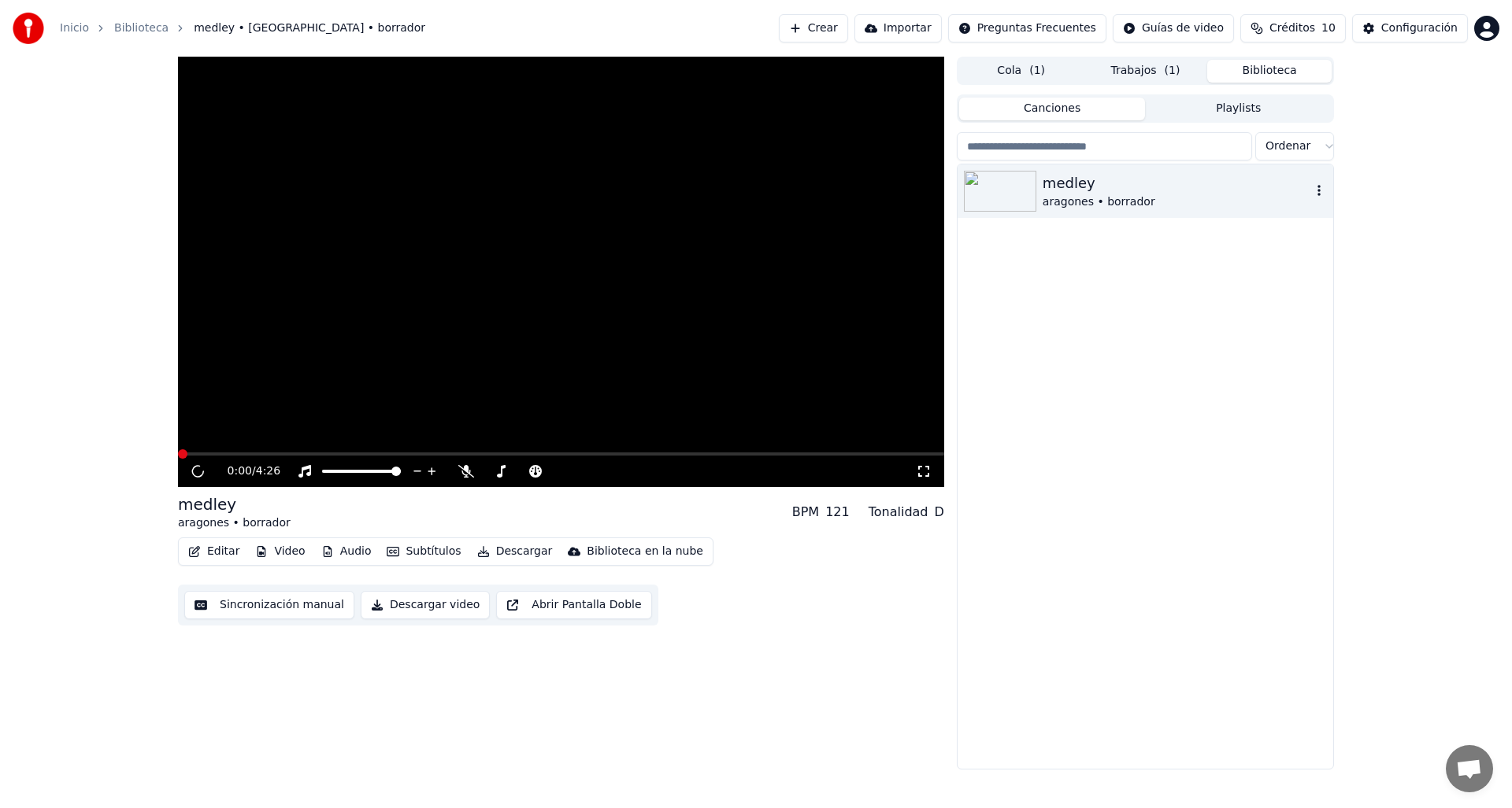
click at [1072, 188] on div "medley" at bounding box center [1176, 184] width 268 height 22
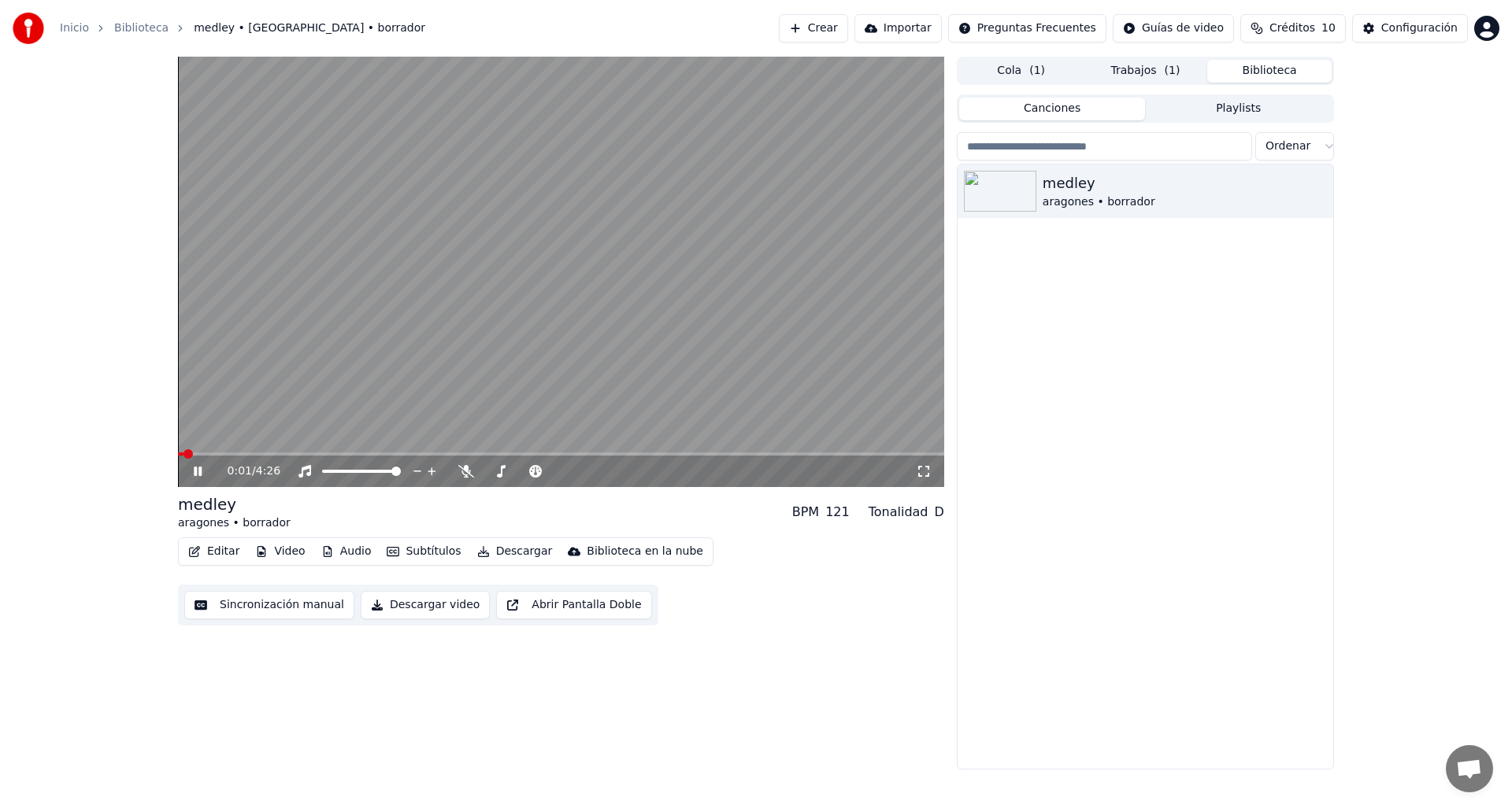
click at [272, 550] on button "Video" at bounding box center [279, 551] width 62 height 22
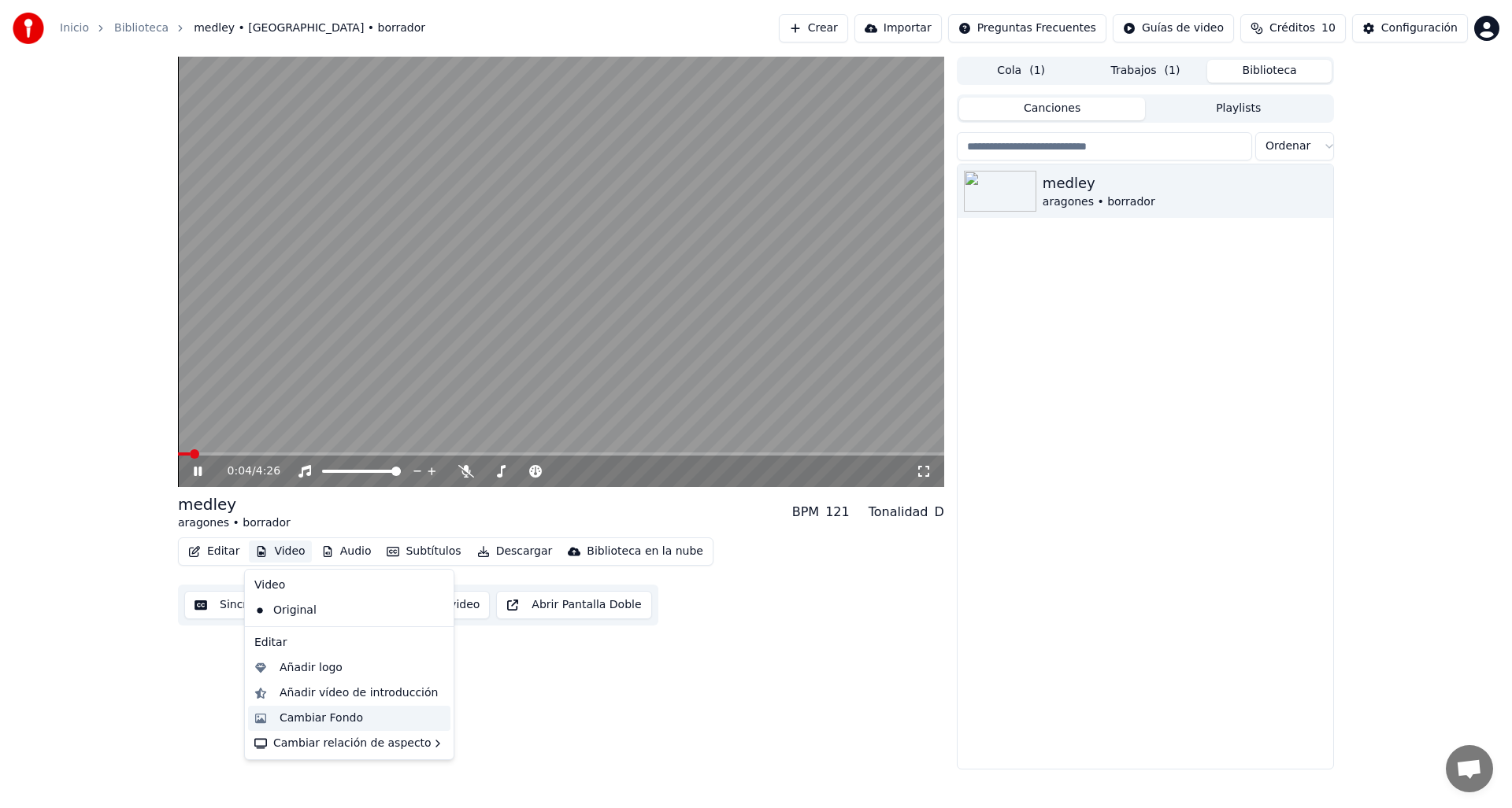
click at [311, 713] on div "Cambiar Fondo" at bounding box center [321, 718] width 83 height 16
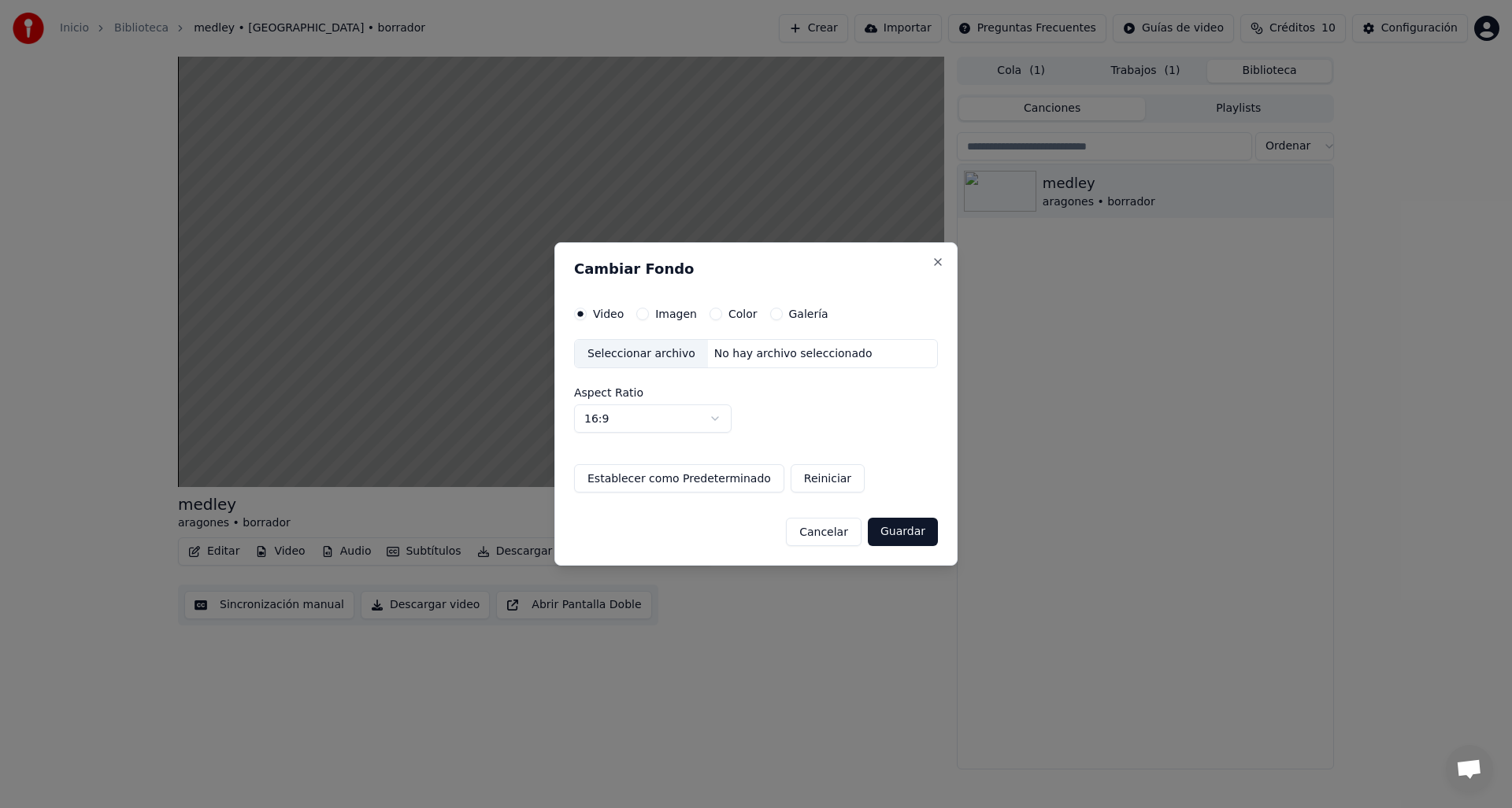
click at [654, 353] on div "Seleccionar archivo" at bounding box center [641, 354] width 133 height 28
click at [894, 534] on button "Guardar" at bounding box center [902, 532] width 70 height 28
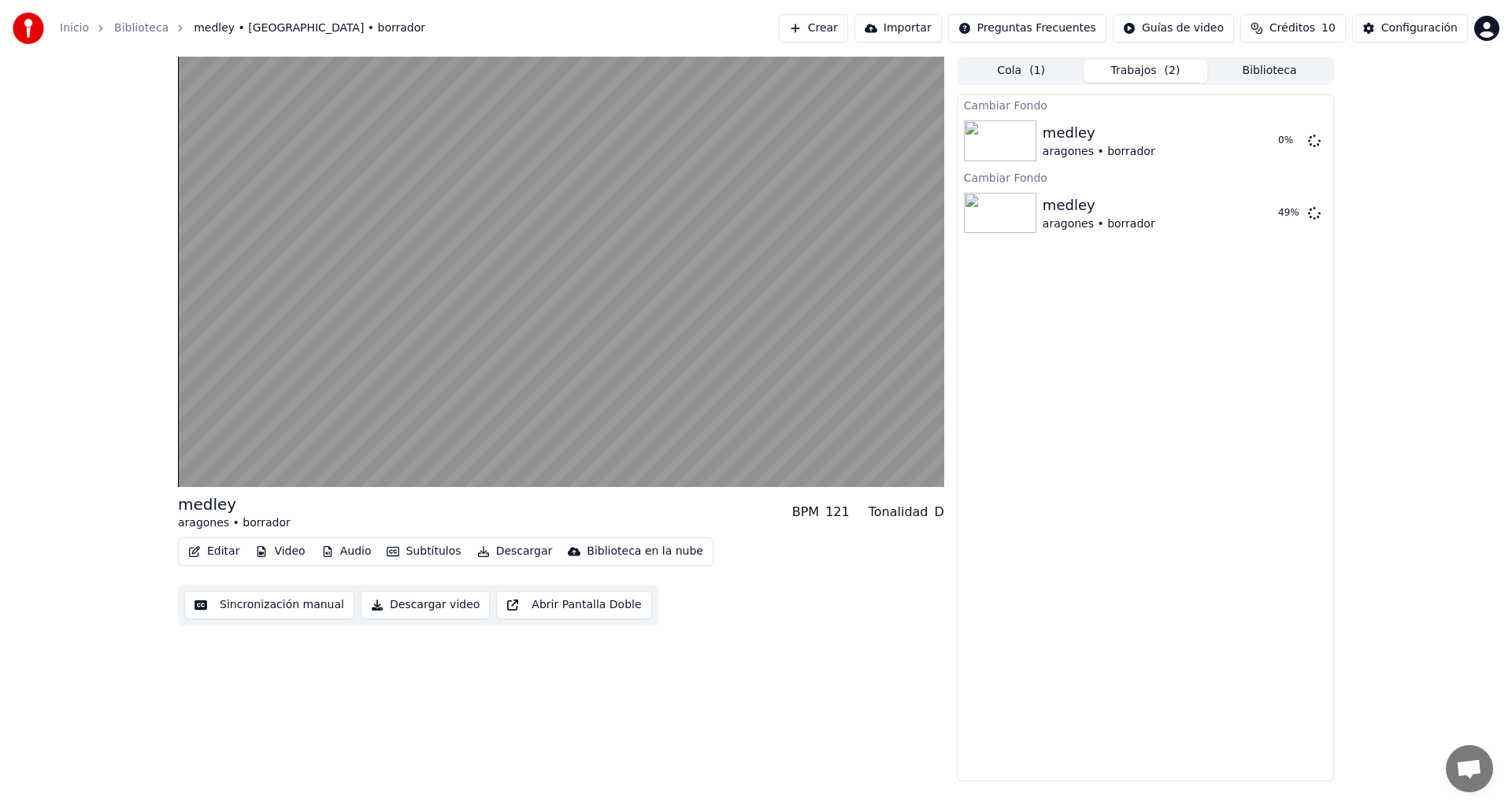
click at [542, 595] on button "Abrir Pantalla Doble" at bounding box center [573, 605] width 155 height 28
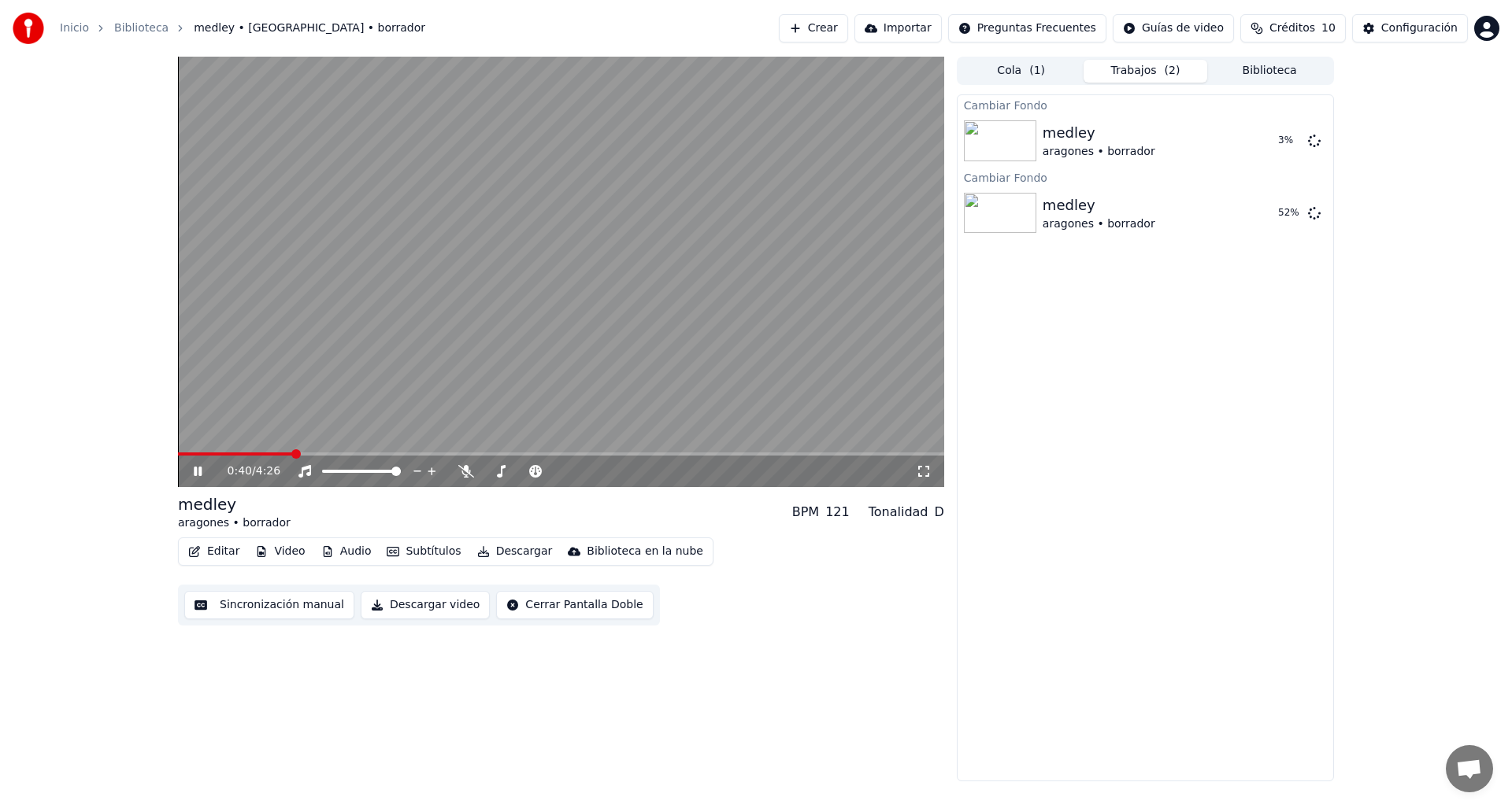
click at [535, 605] on button "Cerrar Pantalla Doble" at bounding box center [574, 605] width 157 height 28
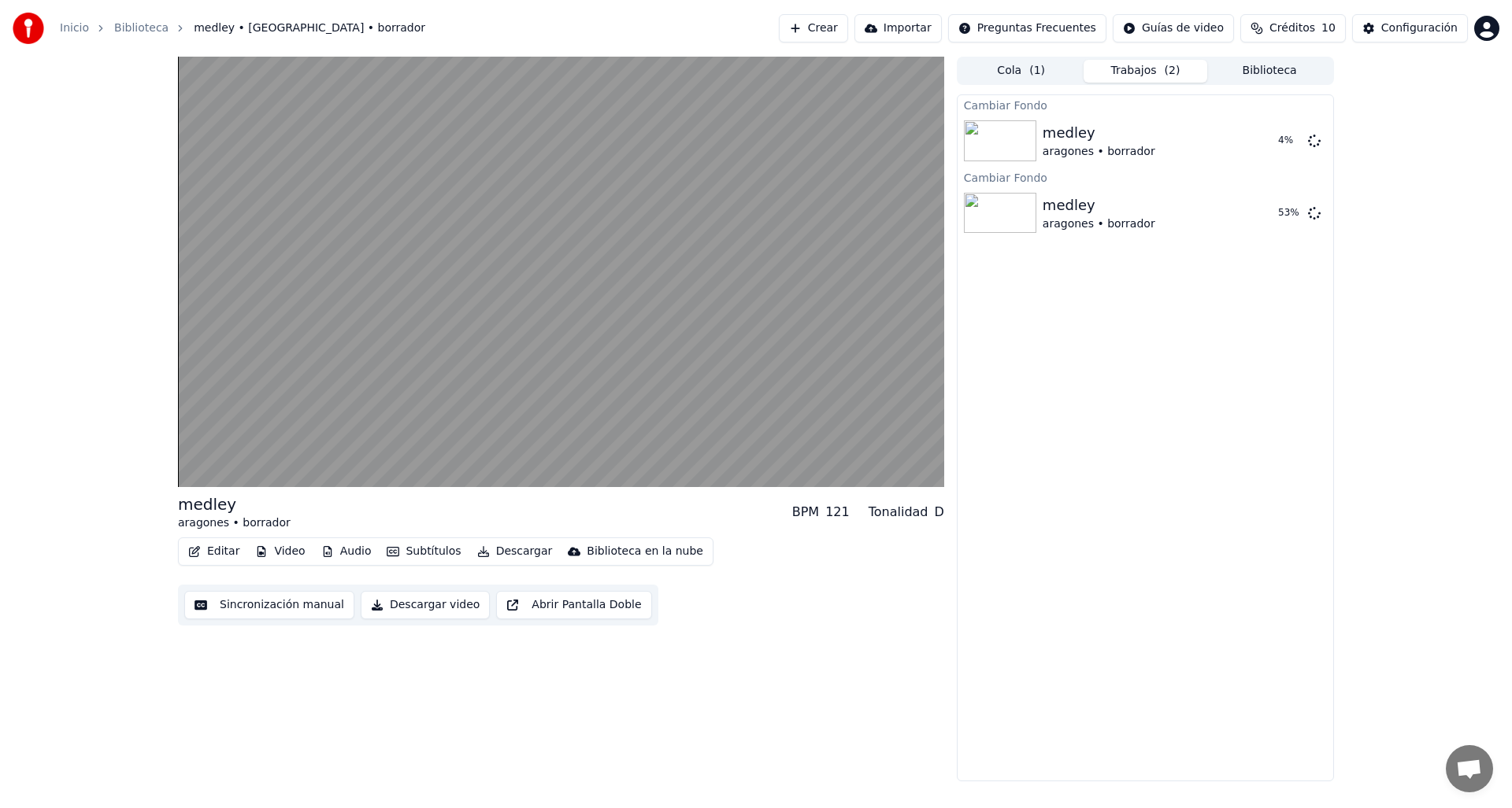
click at [444, 649] on div "medley aragones • borrador BPM 121 Tonalidad D Editar Video Audio Subtítulos De…" at bounding box center [561, 419] width 766 height 725
click at [273, 599] on button "Sincronización manual" at bounding box center [269, 605] width 170 height 28
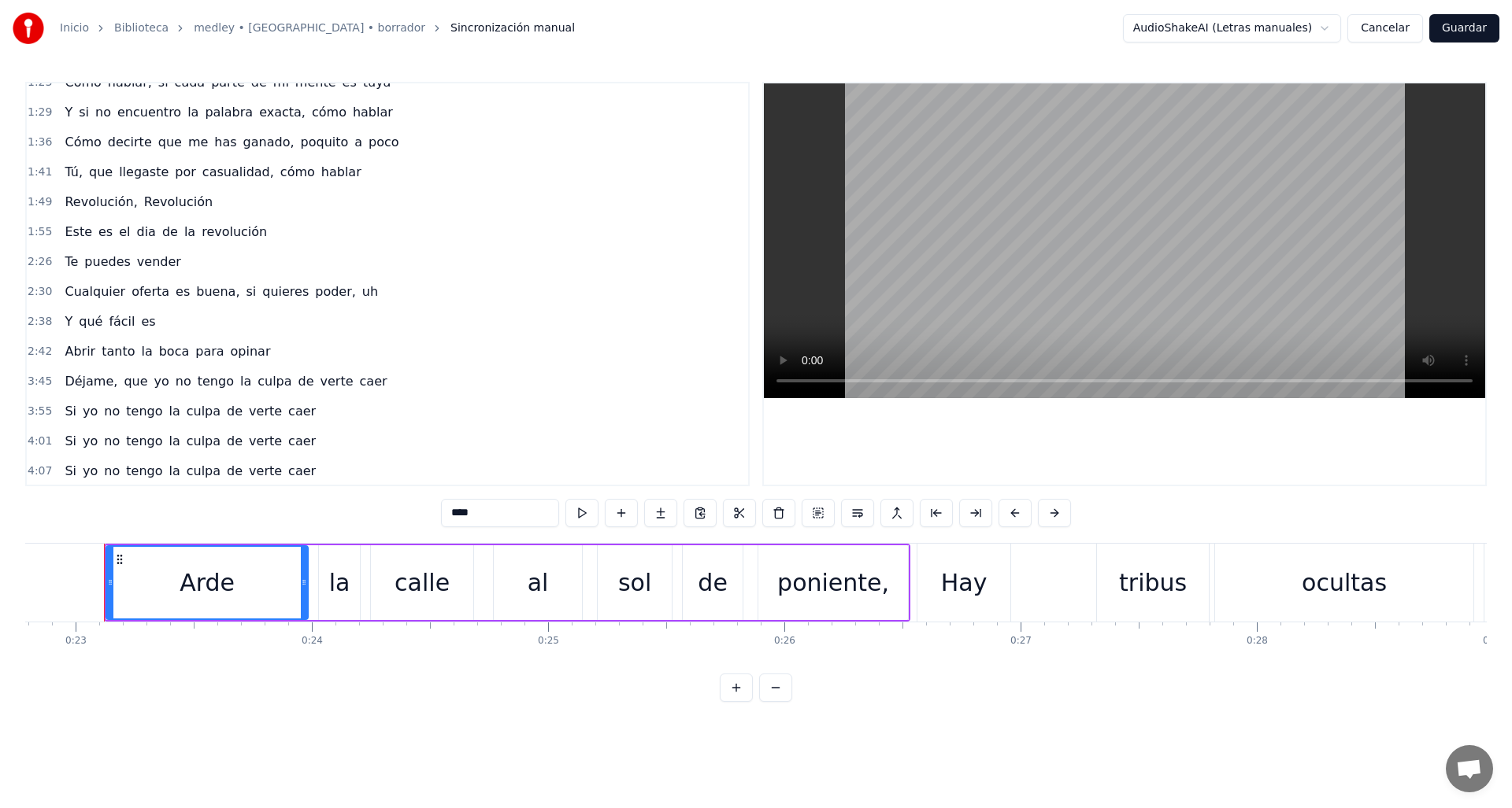
scroll to position [286, 0]
click at [1456, 17] on button "Guardar" at bounding box center [1464, 28] width 70 height 28
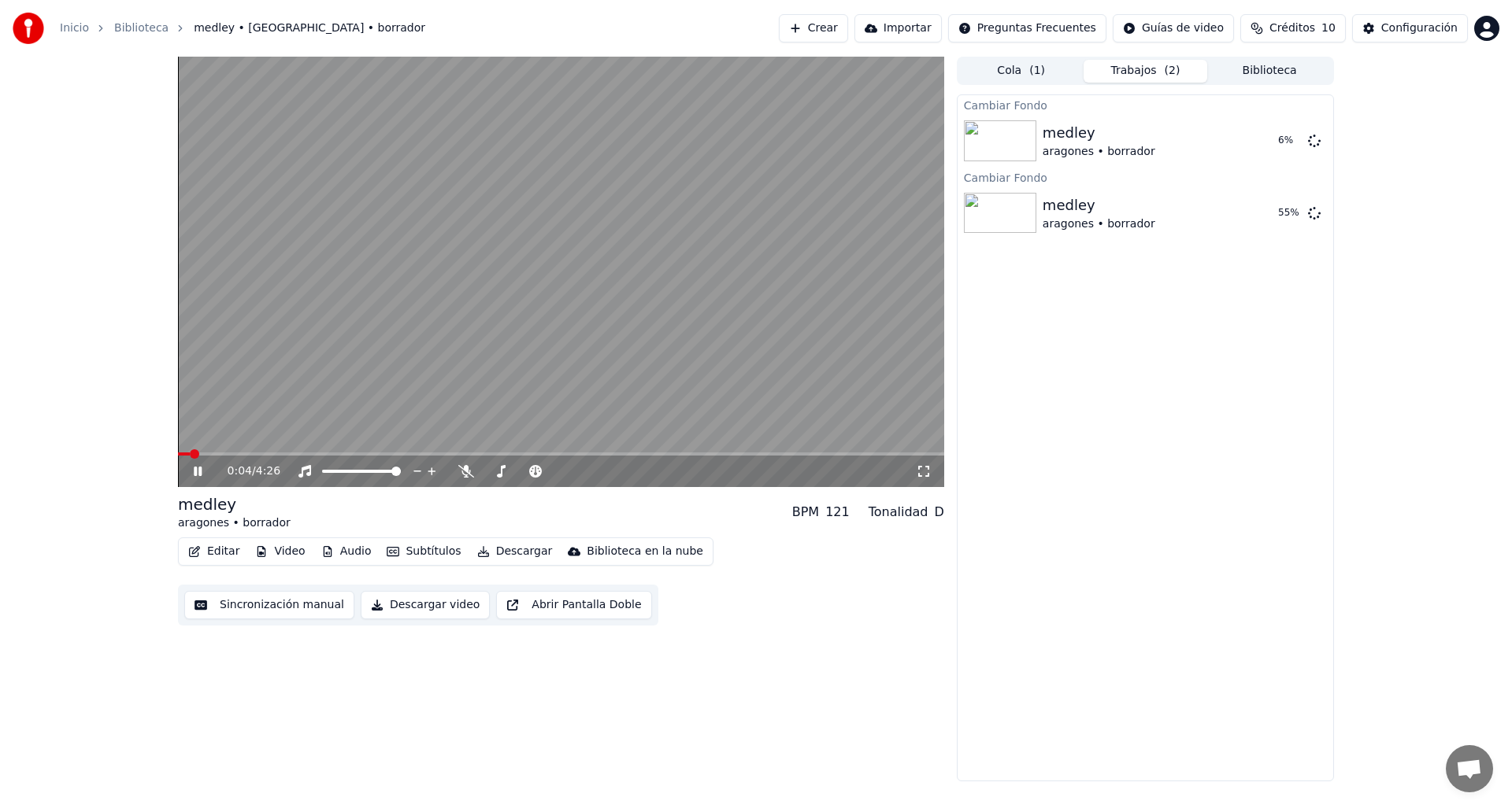
click at [354, 456] on div "0:04 / 4:26" at bounding box center [561, 472] width 766 height 32
click at [355, 455] on span at bounding box center [561, 454] width 766 height 3
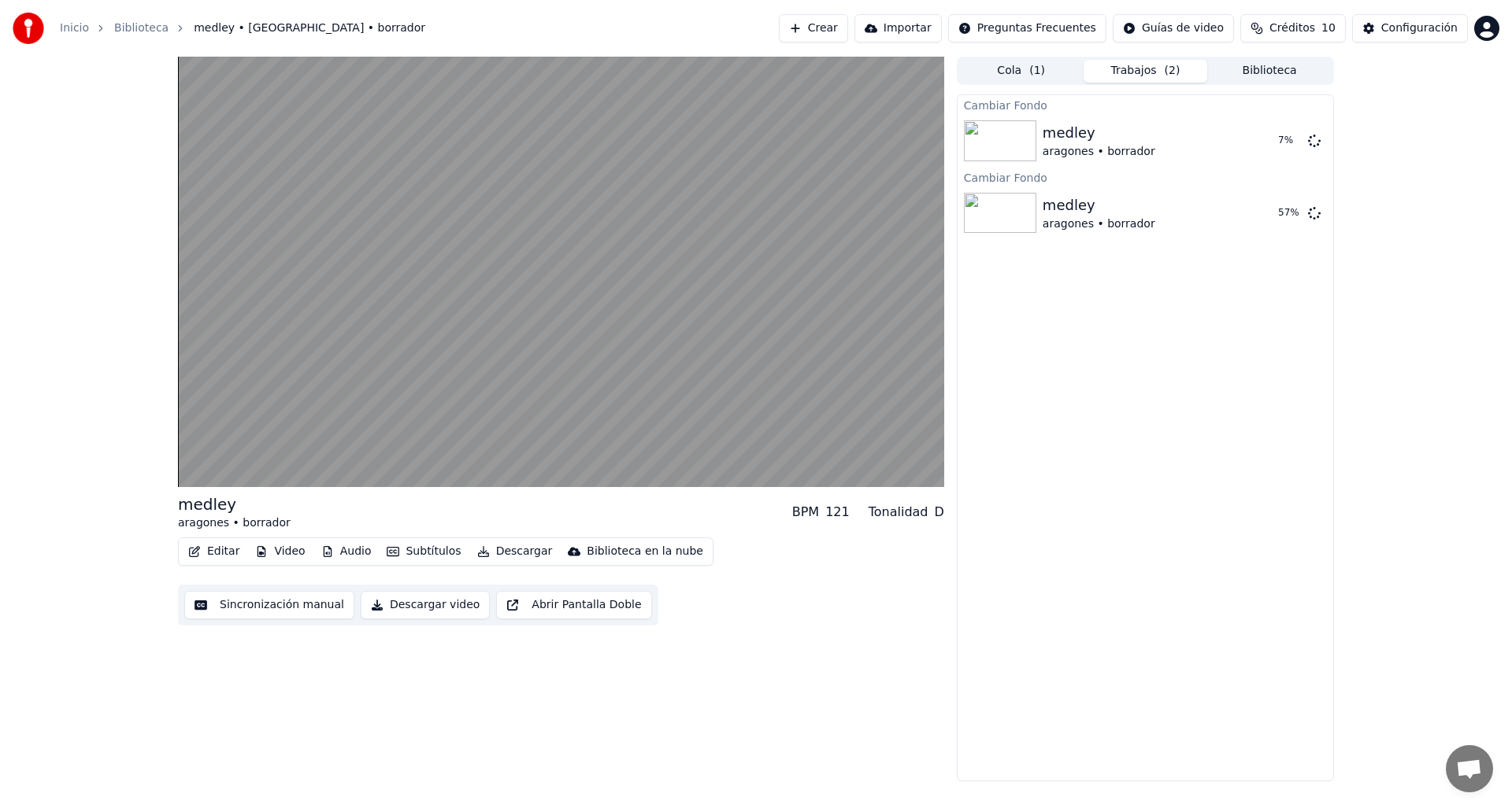
click at [215, 551] on button "Editar" at bounding box center [214, 551] width 64 height 22
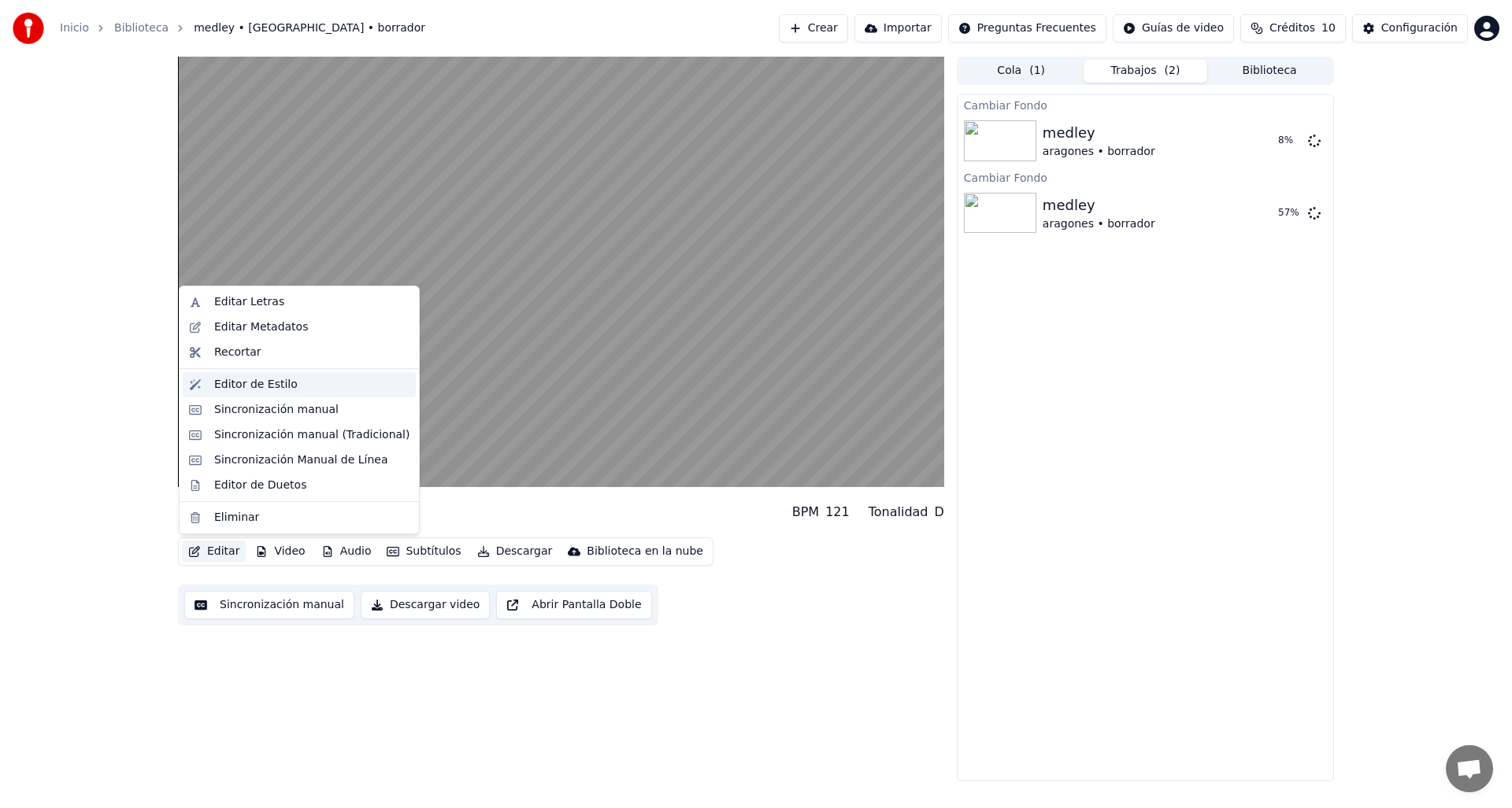
click at [285, 384] on div "Editor de Estilo" at bounding box center [256, 384] width 83 height 16
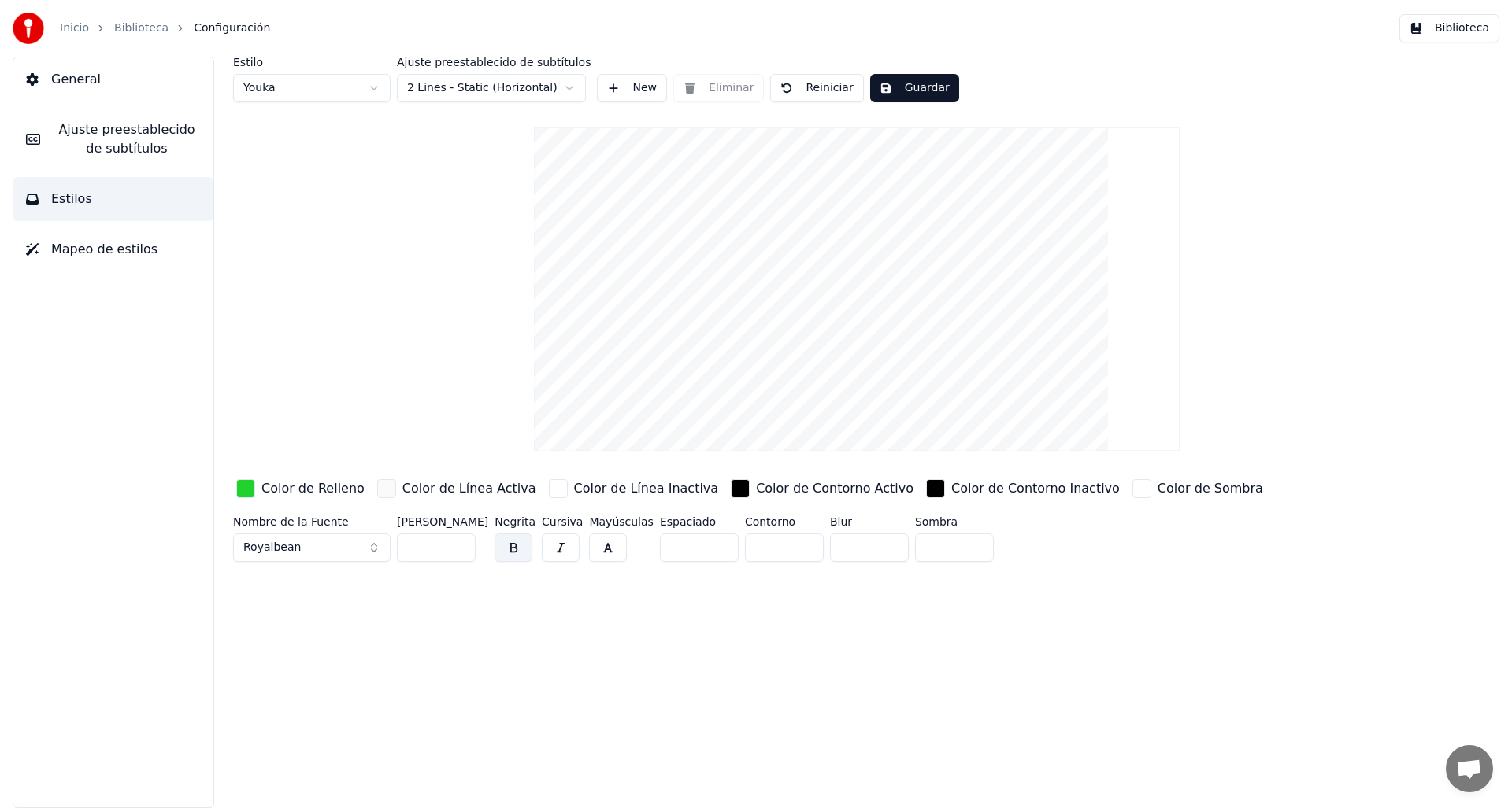
click at [528, 87] on html "Inicio Biblioteca Configuración Biblioteca General Ajuste preestablecido de sub…" at bounding box center [756, 404] width 1512 height 808
click at [904, 86] on button "Guardar" at bounding box center [914, 88] width 89 height 28
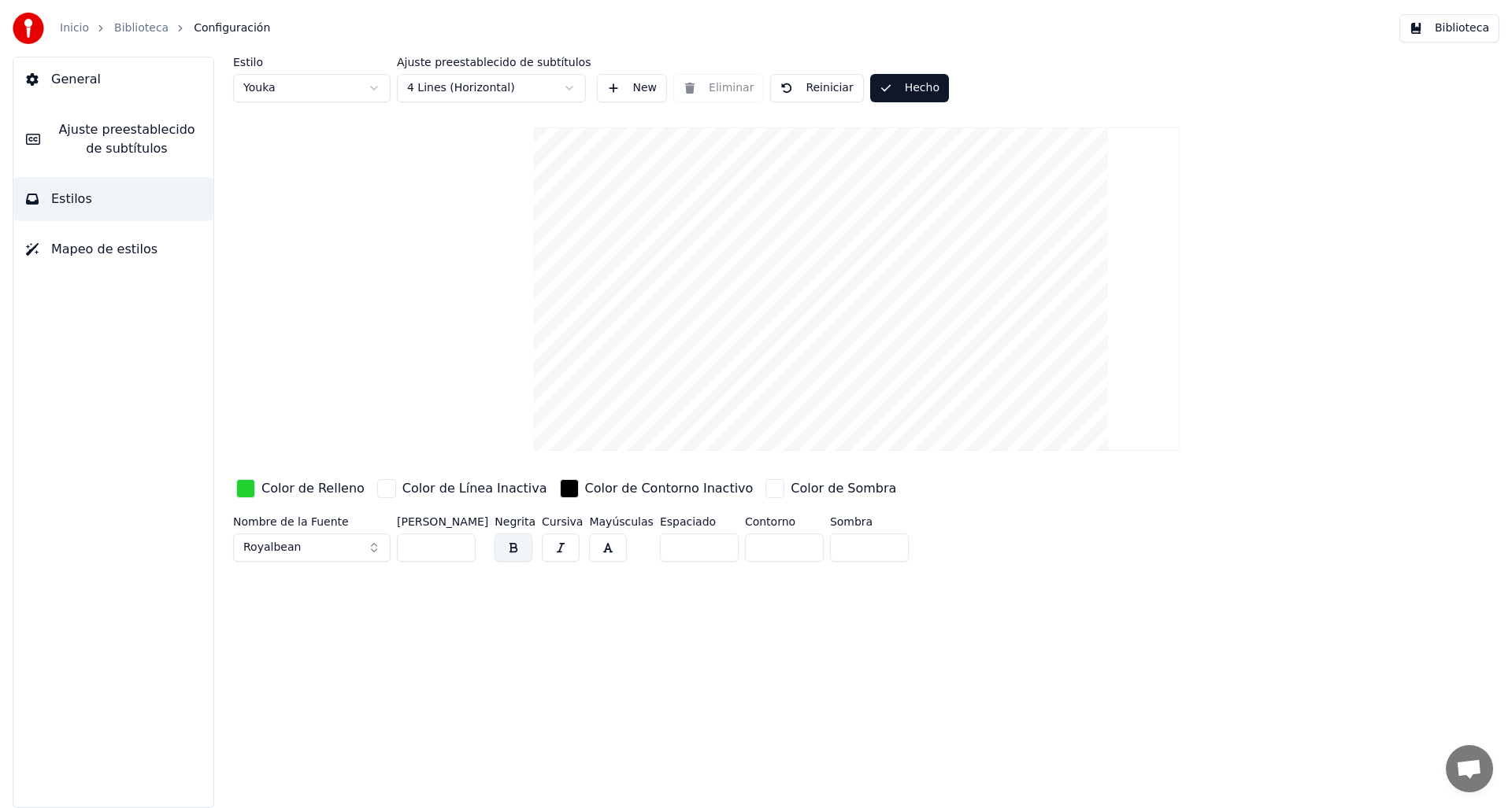
click at [793, 89] on button "Reiniciar" at bounding box center [817, 88] width 93 height 28
click at [880, 86] on button "Guardar" at bounding box center [914, 88] width 89 height 28
click at [1468, 36] on button "Biblioteca" at bounding box center [1449, 28] width 100 height 28
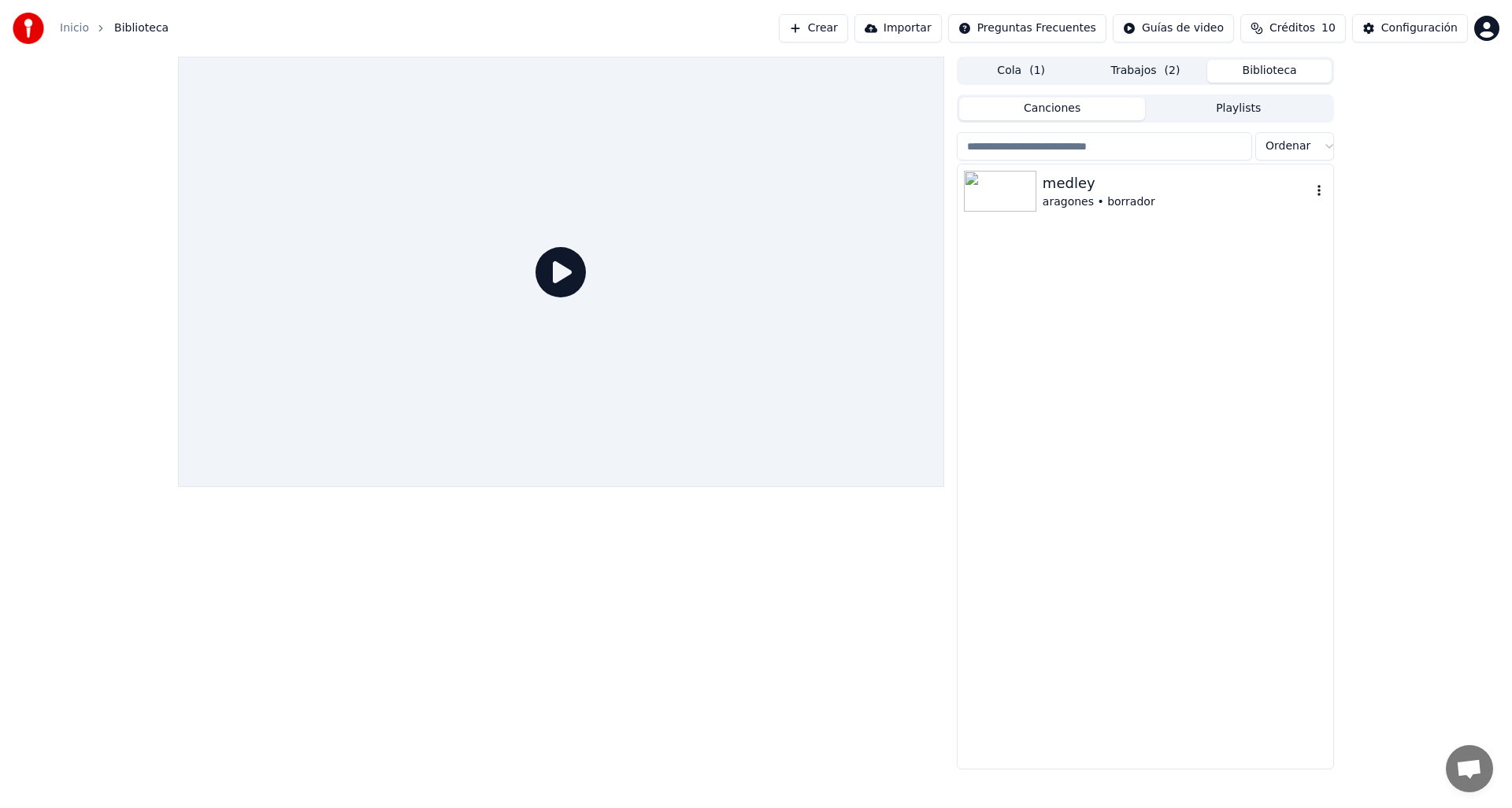
click at [1094, 187] on div "medley" at bounding box center [1176, 184] width 268 height 22
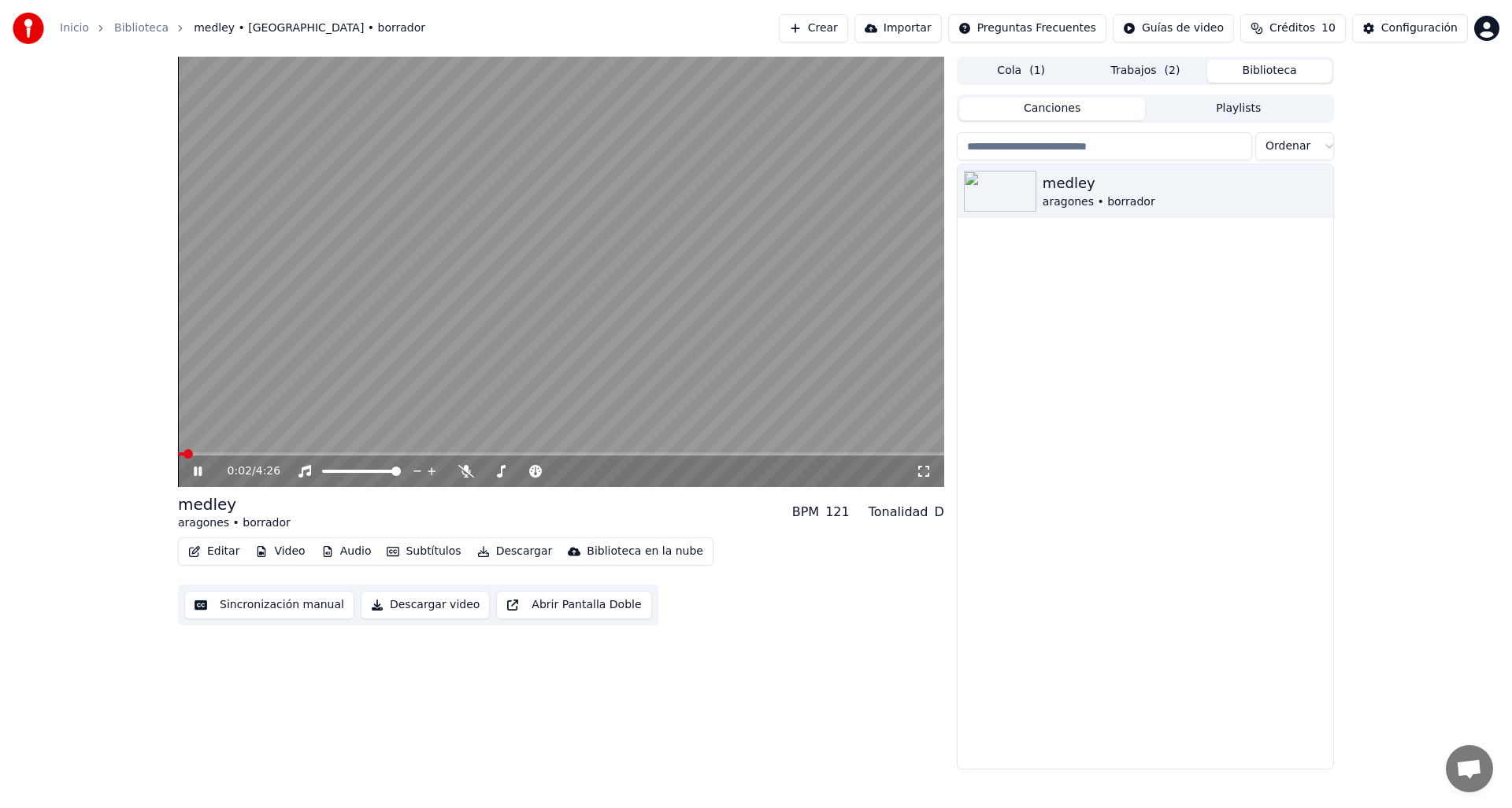
click at [238, 454] on span at bounding box center [561, 454] width 766 height 3
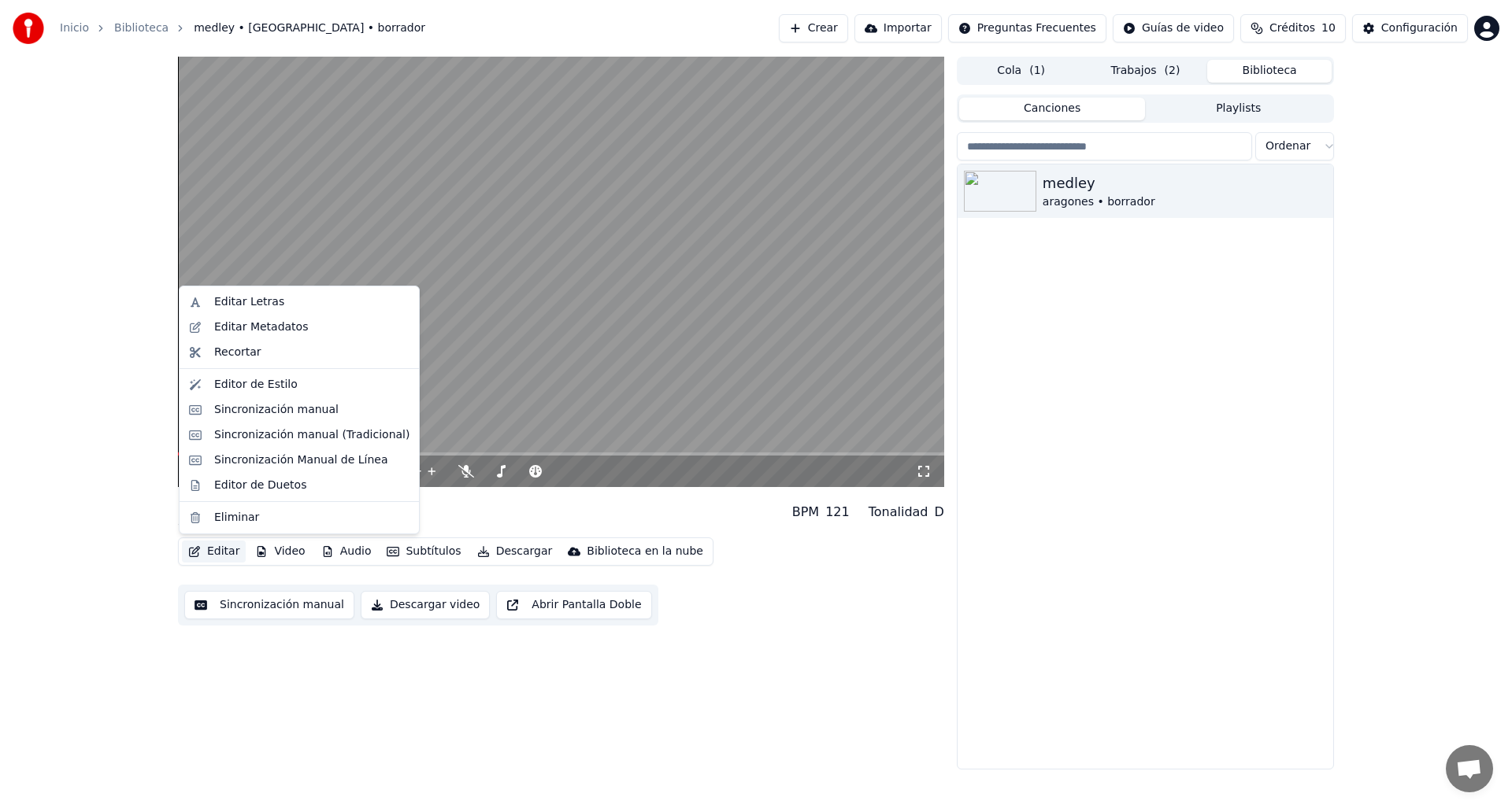
click at [210, 547] on button "Editar" at bounding box center [214, 551] width 64 height 22
click at [263, 392] on div "Editor de Estilo" at bounding box center [299, 384] width 233 height 25
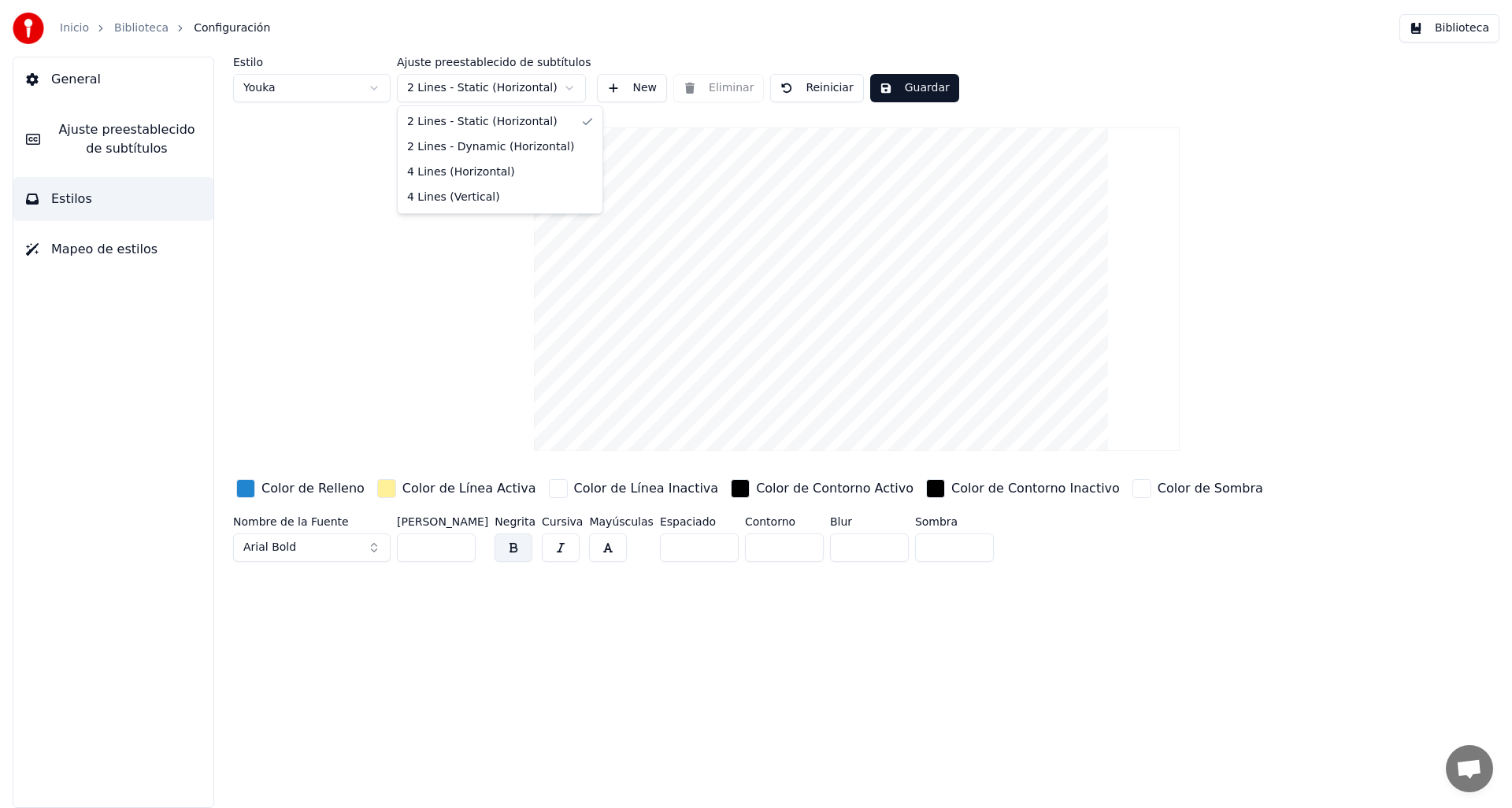
click at [528, 80] on html "Inicio Biblioteca Configuración Biblioteca General Ajuste preestablecido de sub…" at bounding box center [756, 404] width 1512 height 808
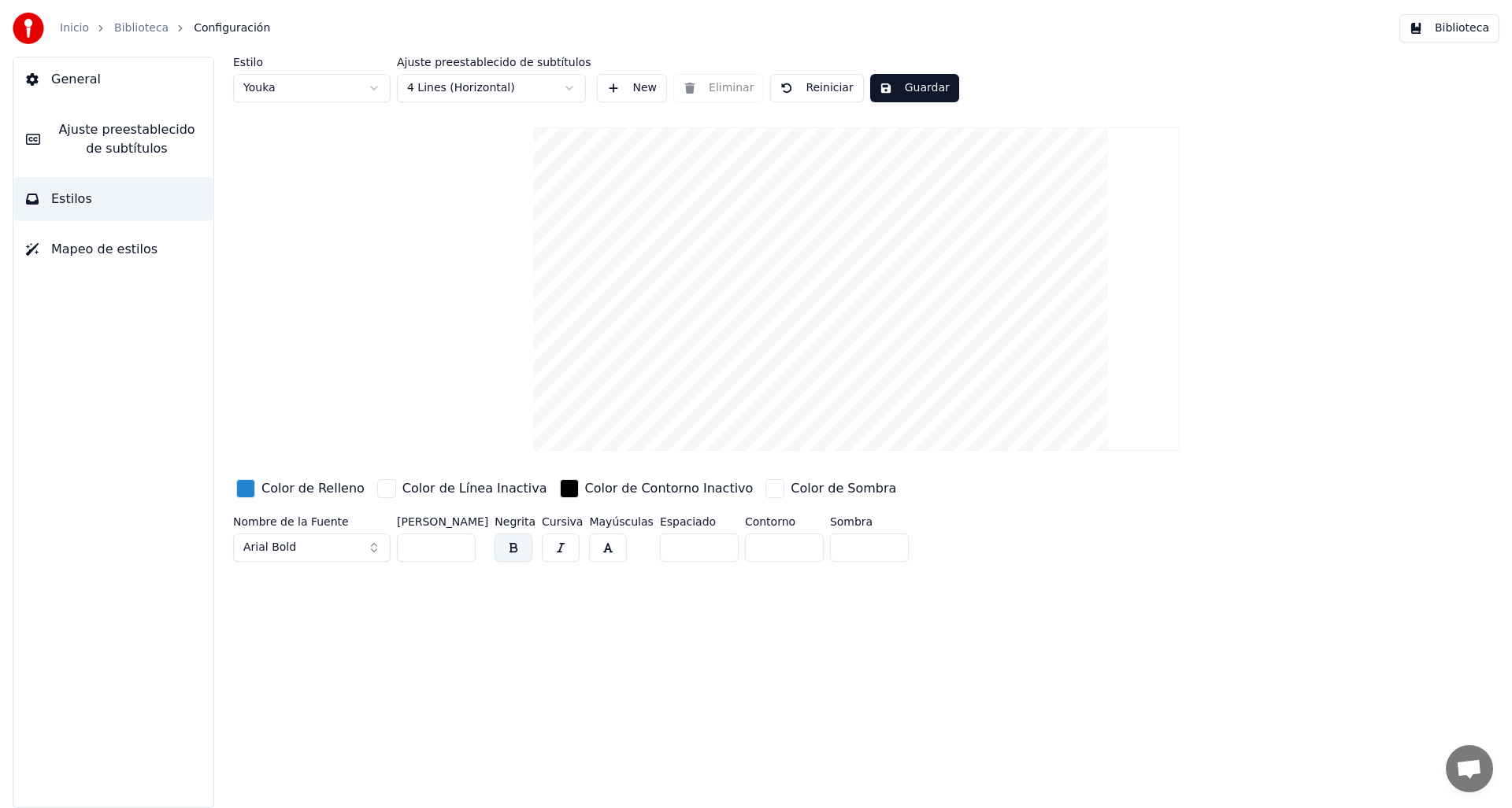
click at [890, 83] on button "Guardar" at bounding box center [914, 88] width 89 height 28
click at [892, 85] on button "Hecho" at bounding box center [909, 88] width 79 height 28
click at [895, 85] on button "Hecho" at bounding box center [909, 88] width 79 height 28
click at [898, 87] on button "Hecho" at bounding box center [909, 88] width 79 height 28
click at [910, 93] on button "Hecho" at bounding box center [909, 88] width 79 height 28
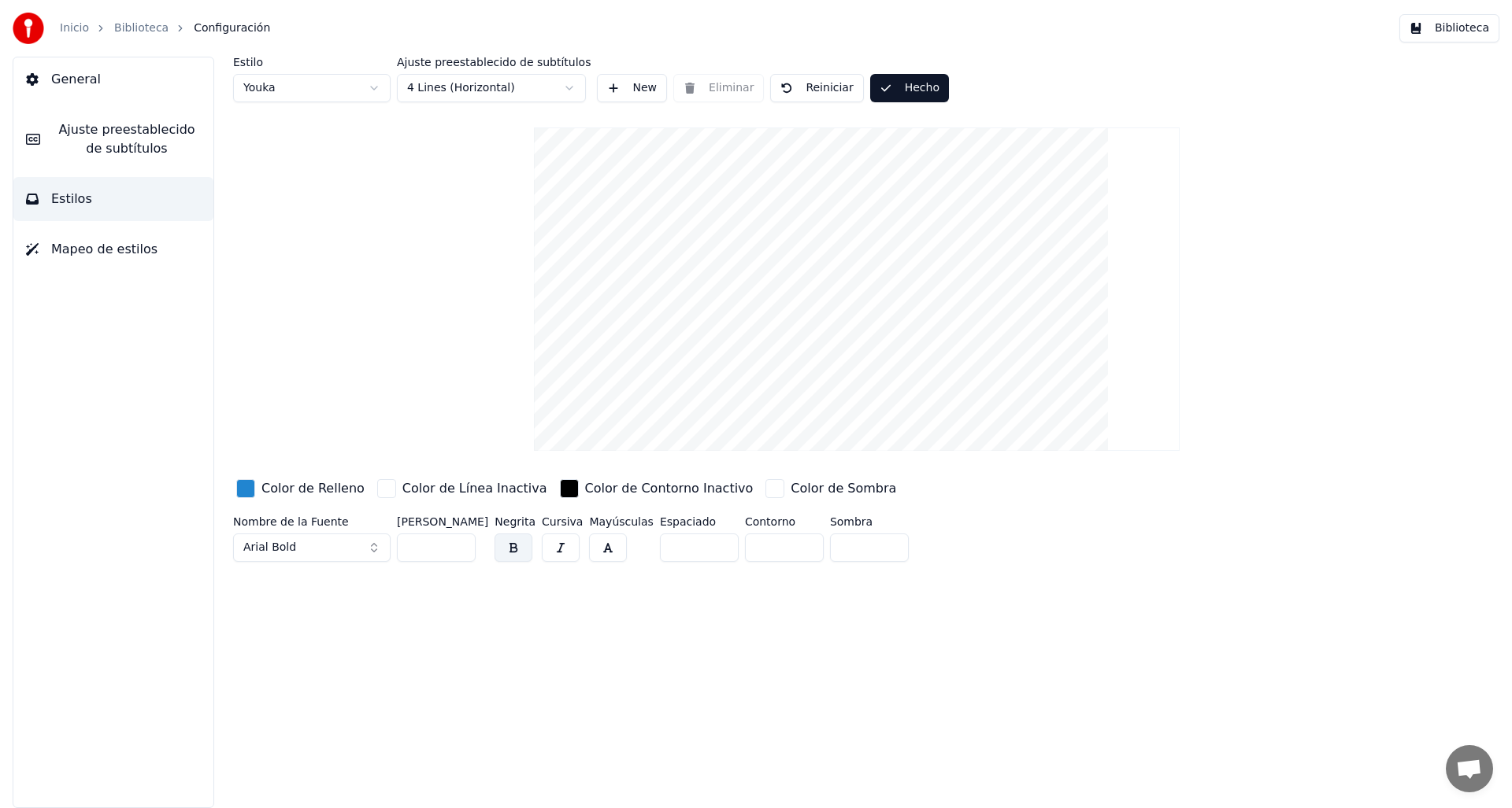
click at [910, 93] on button "Hecho" at bounding box center [909, 88] width 79 height 28
click at [243, 492] on div "button" at bounding box center [245, 488] width 19 height 19
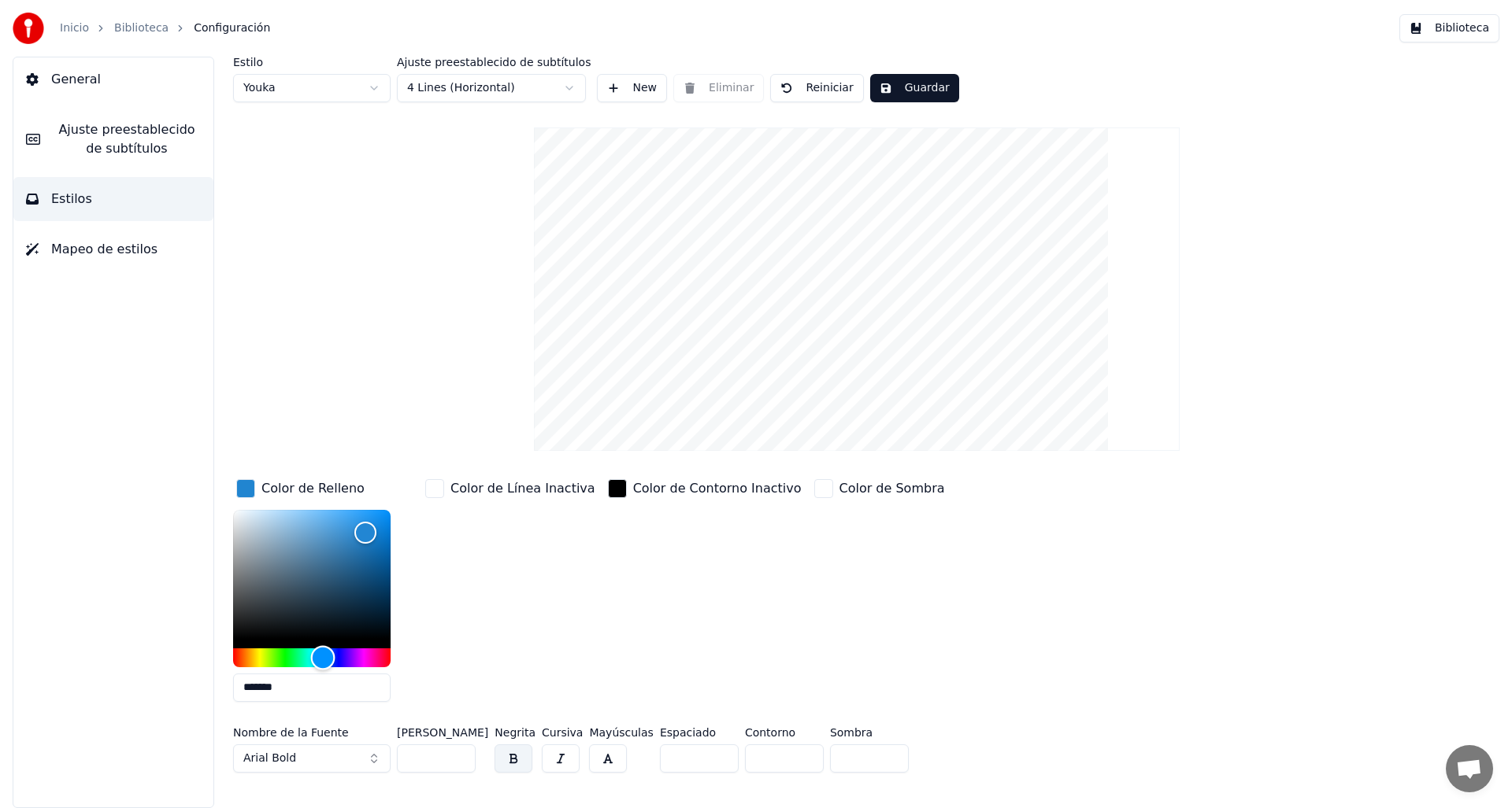
type input "*******"
click at [280, 658] on div "Hue" at bounding box center [312, 658] width 158 height 19
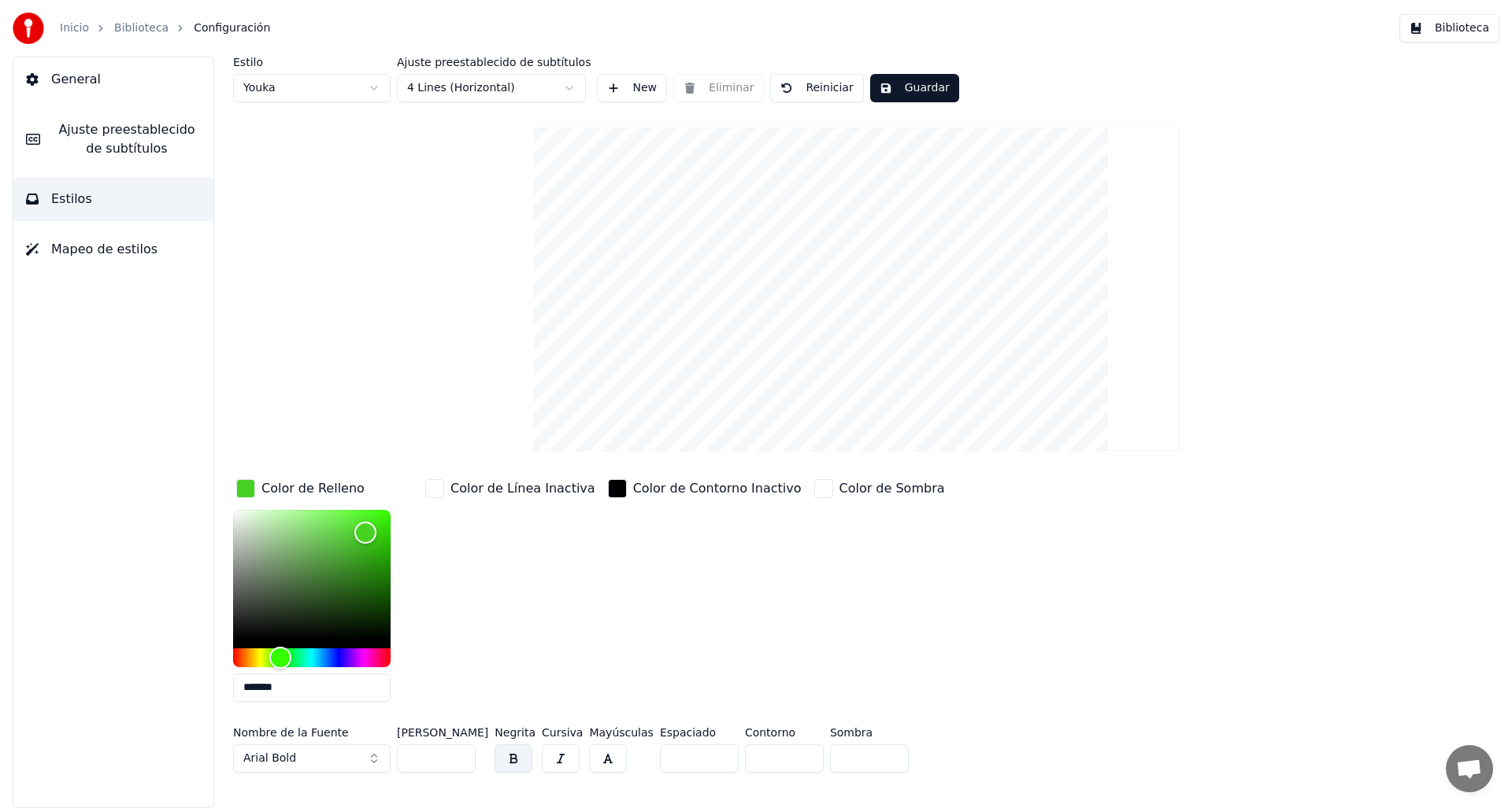
click at [434, 385] on div "Estilo Youka Ajuste preestablecido de subtítulos 4 Lines (Horizontal) New Elimi…" at bounding box center [857, 418] width 1247 height 722
click at [925, 84] on button "Guardar" at bounding box center [914, 88] width 89 height 28
click at [909, 85] on button "Hecho" at bounding box center [909, 88] width 79 height 28
click at [907, 84] on button "Guardar" at bounding box center [914, 88] width 89 height 28
click at [907, 84] on button "Hecho" at bounding box center [909, 88] width 79 height 28
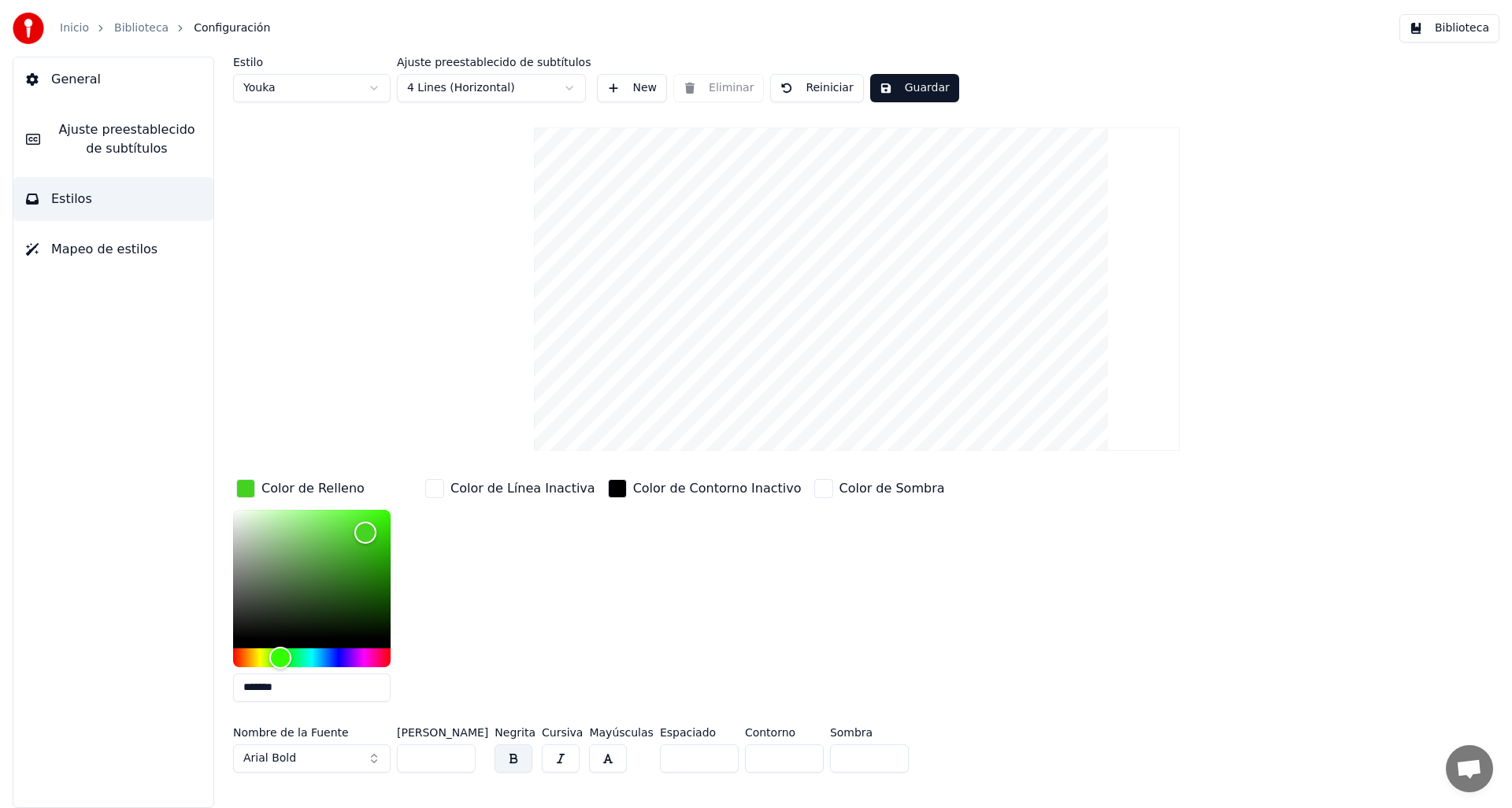
click at [1183, 192] on div "Estilo Youka Ajuste preestablecido de subtítulos 4 Lines (Horizontal) New Elimi…" at bounding box center [857, 418] width 1247 height 722
click at [1465, 774] on span "Chat abierto" at bounding box center [1468, 771] width 26 height 22
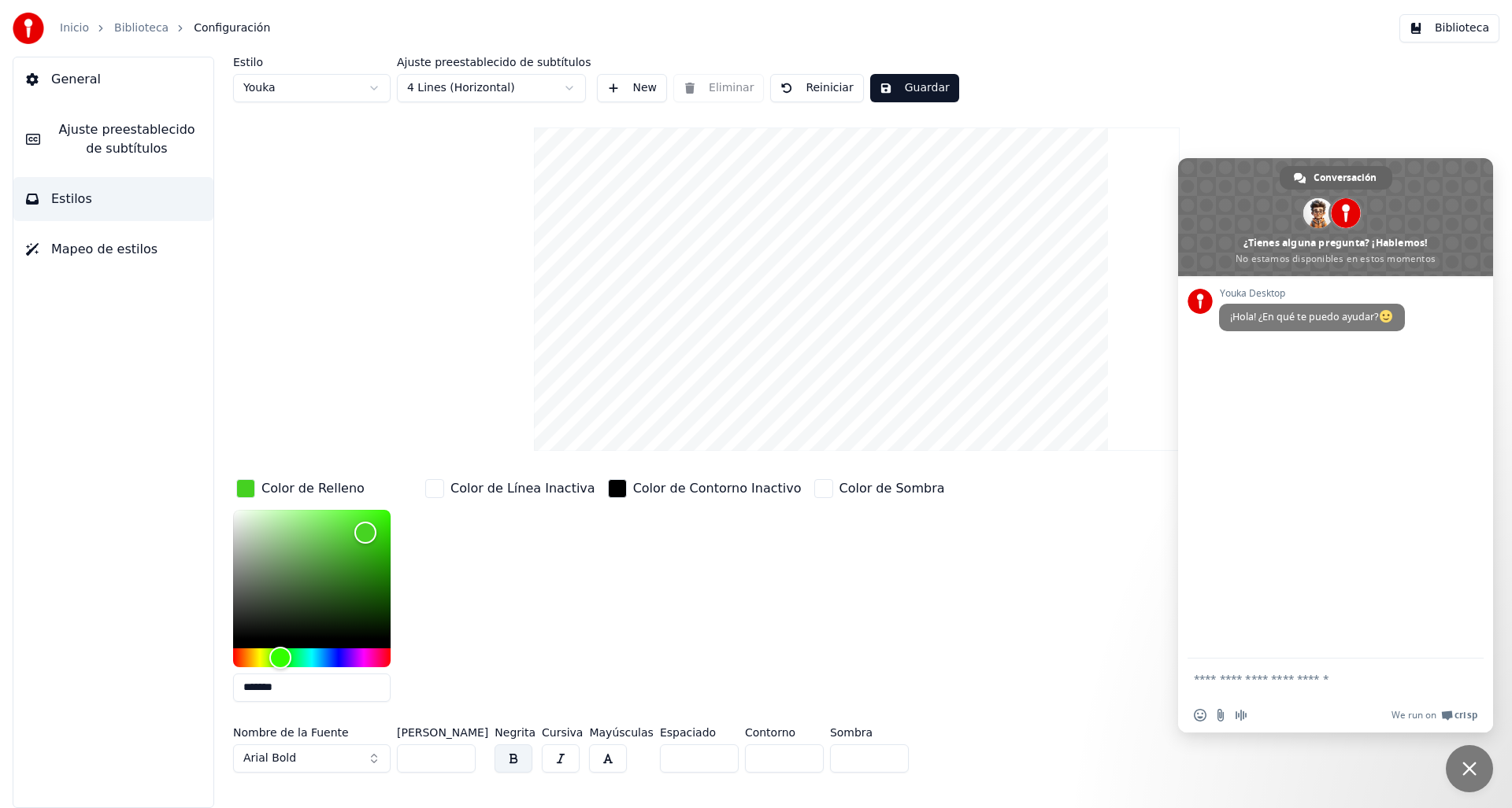
click at [1475, 773] on span "Cerrar el chat" at bounding box center [1469, 768] width 14 height 14
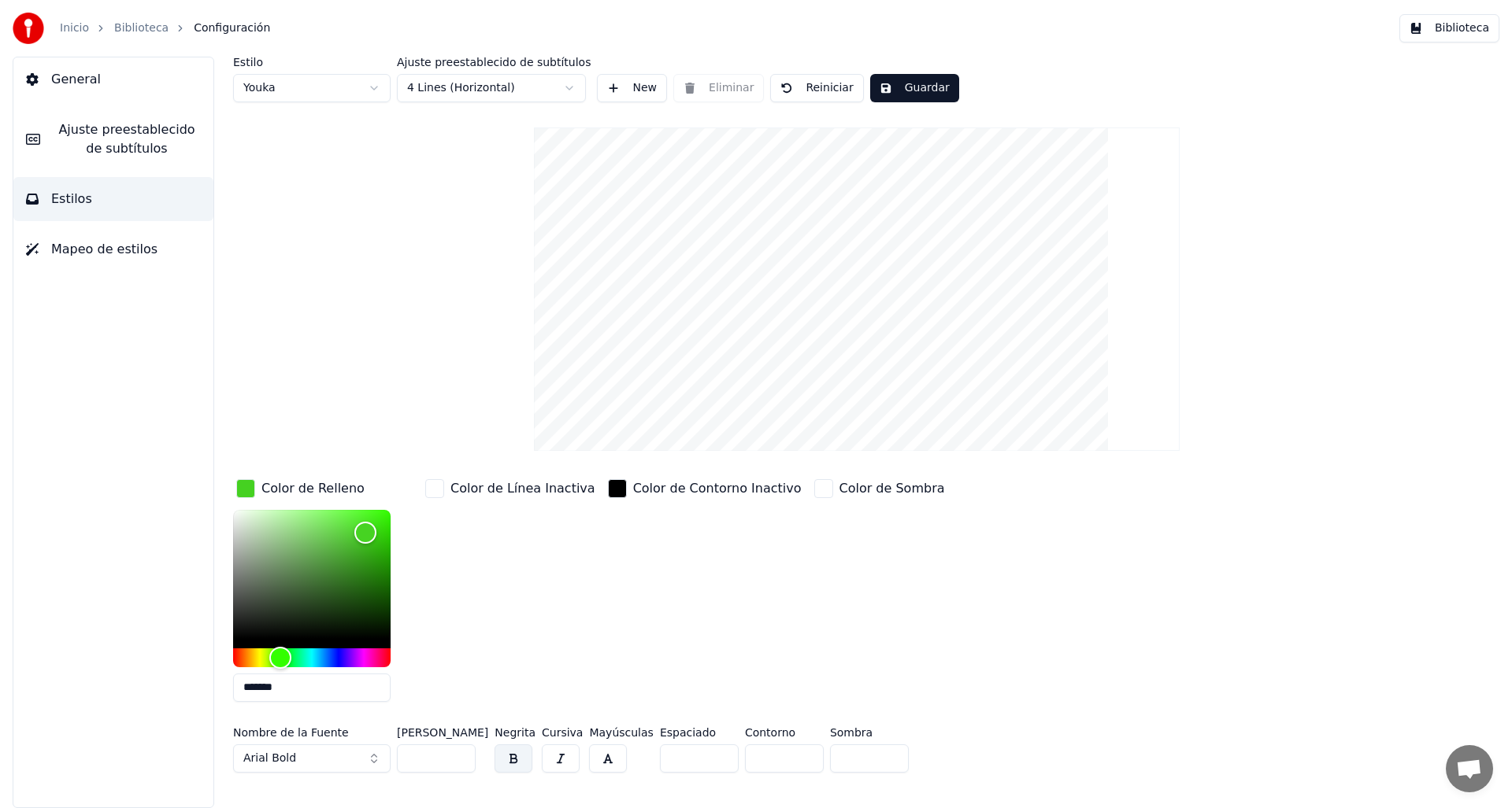
click at [560, 761] on button "button" at bounding box center [560, 758] width 37 height 28
click at [613, 761] on button "button" at bounding box center [607, 758] width 37 height 28
click at [569, 762] on button "button" at bounding box center [560, 758] width 37 height 28
click at [354, 763] on button "Arial Bold" at bounding box center [312, 758] width 158 height 28
click at [345, 755] on button "Arial Bold" at bounding box center [312, 758] width 158 height 28
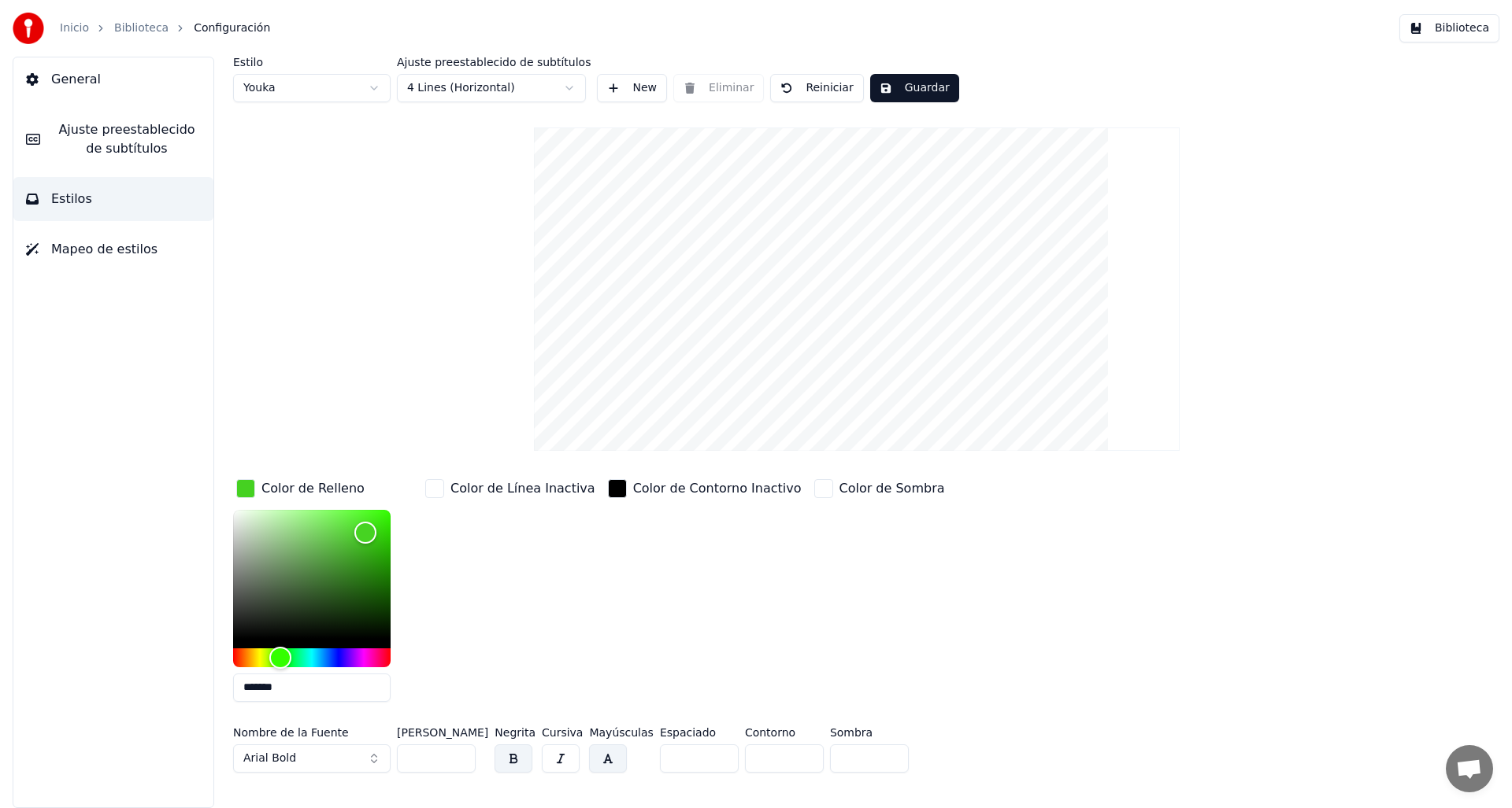
click at [342, 742] on div "Nombre de la Fuente Arial Bold" at bounding box center [312, 753] width 158 height 52
click at [345, 758] on button "Arial Bold" at bounding box center [312, 758] width 158 height 28
click at [369, 764] on button "Arial Bold" at bounding box center [312, 758] width 158 height 28
click at [355, 765] on button "Arial Bold" at bounding box center [312, 758] width 158 height 28
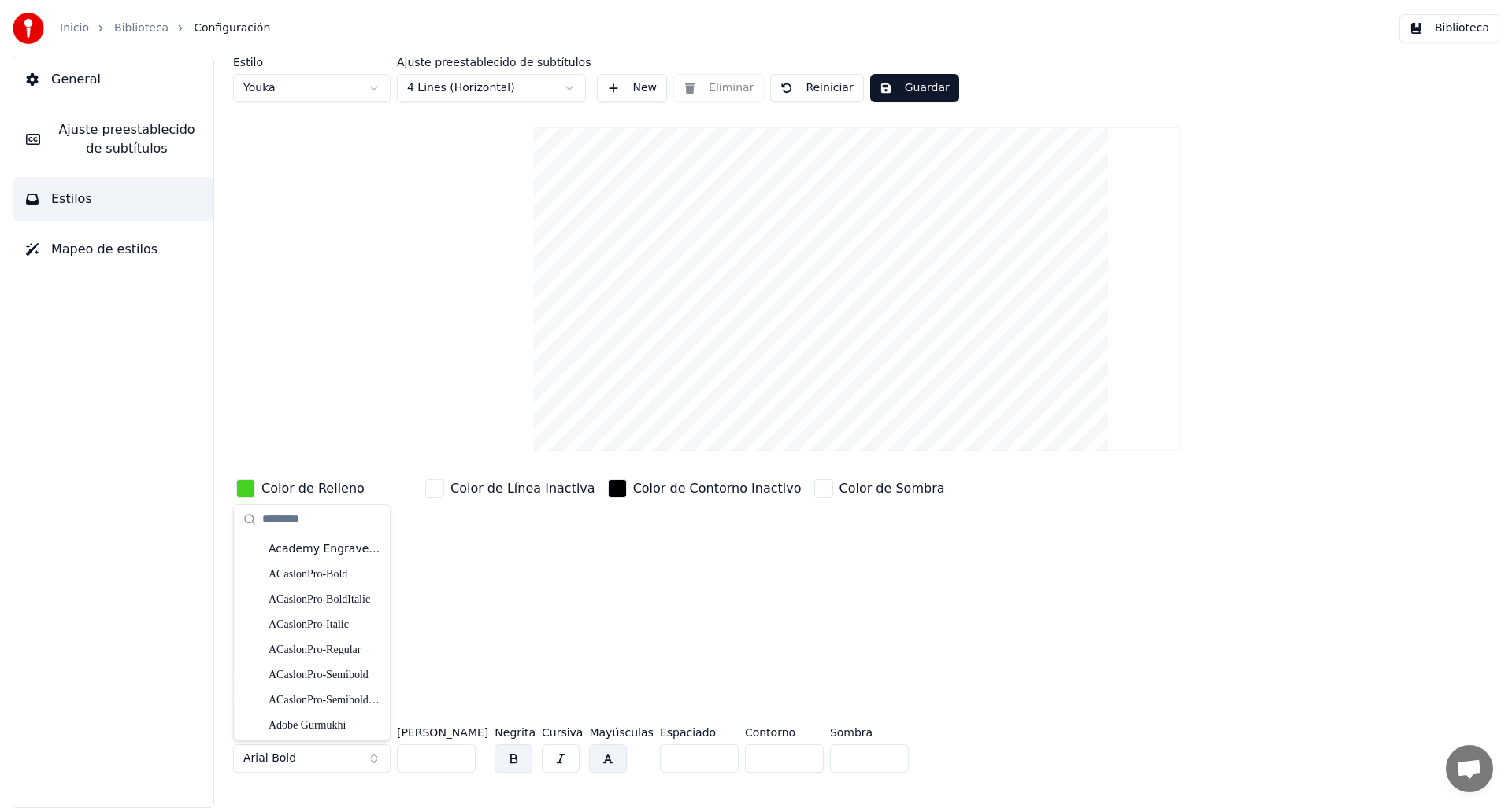
click at [372, 760] on button "Arial Bold" at bounding box center [312, 758] width 158 height 28
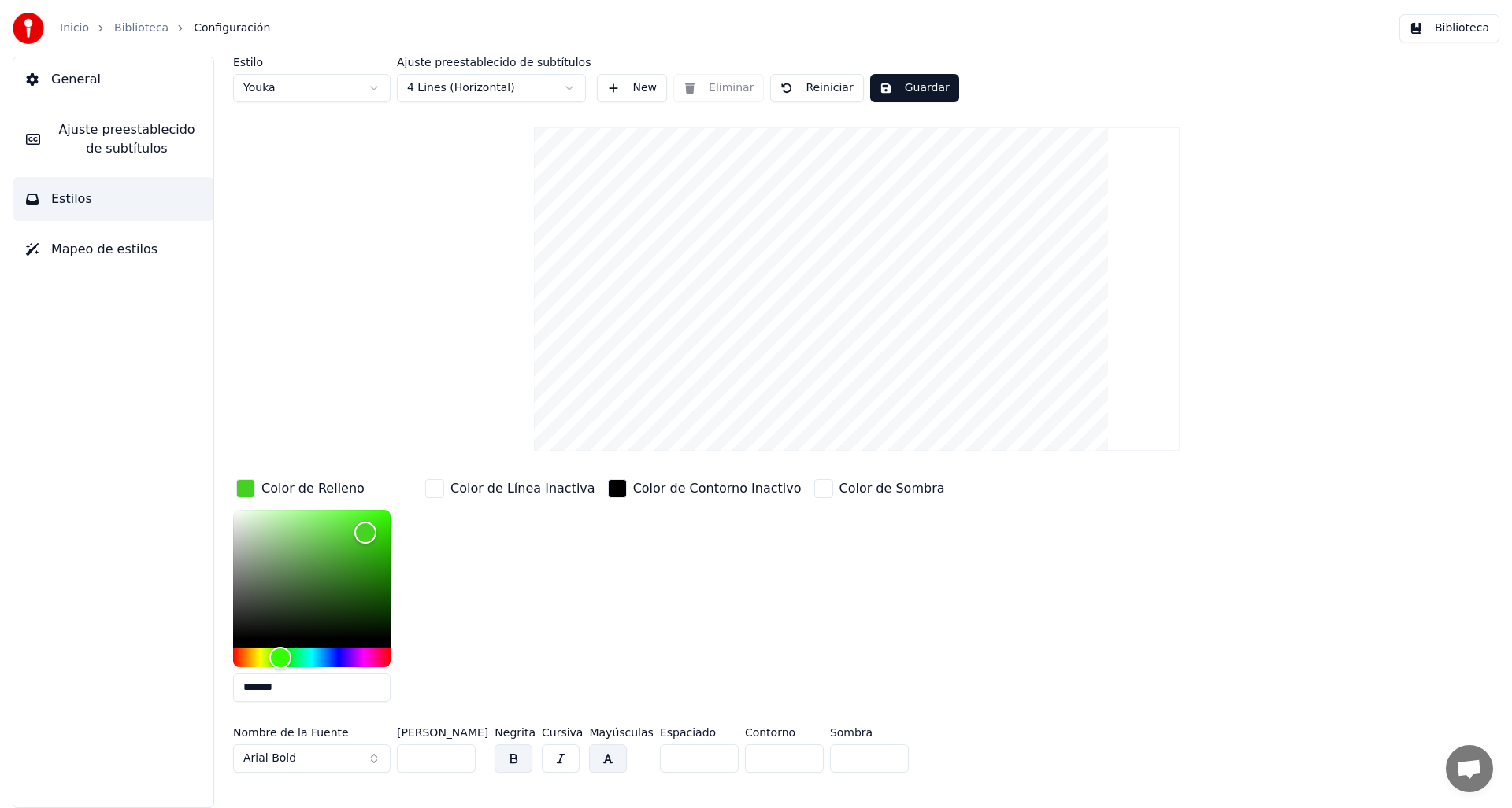
click at [372, 766] on button "Arial Bold" at bounding box center [312, 758] width 158 height 28
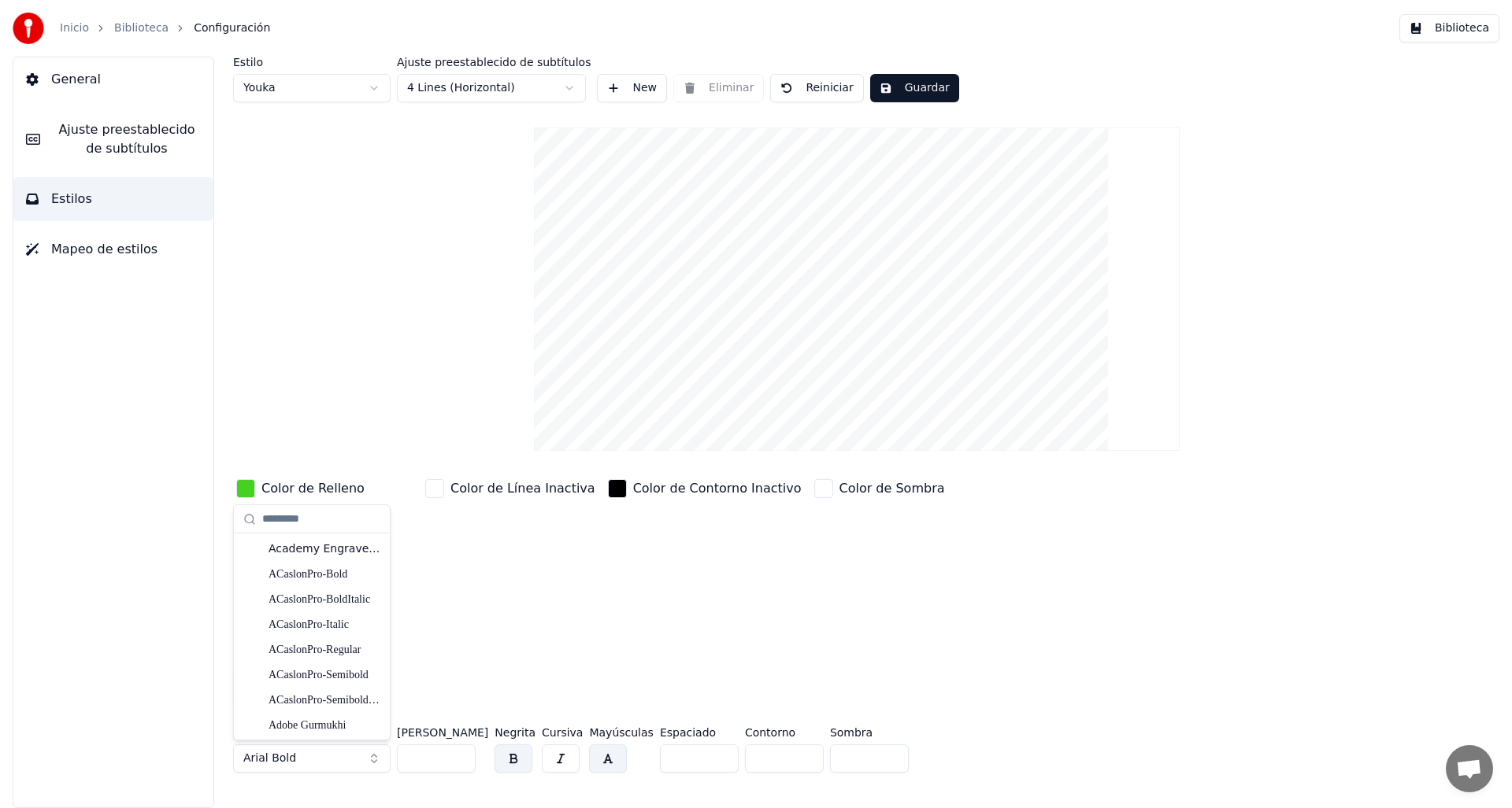
click at [376, 756] on button "Arial Bold" at bounding box center [312, 758] width 158 height 28
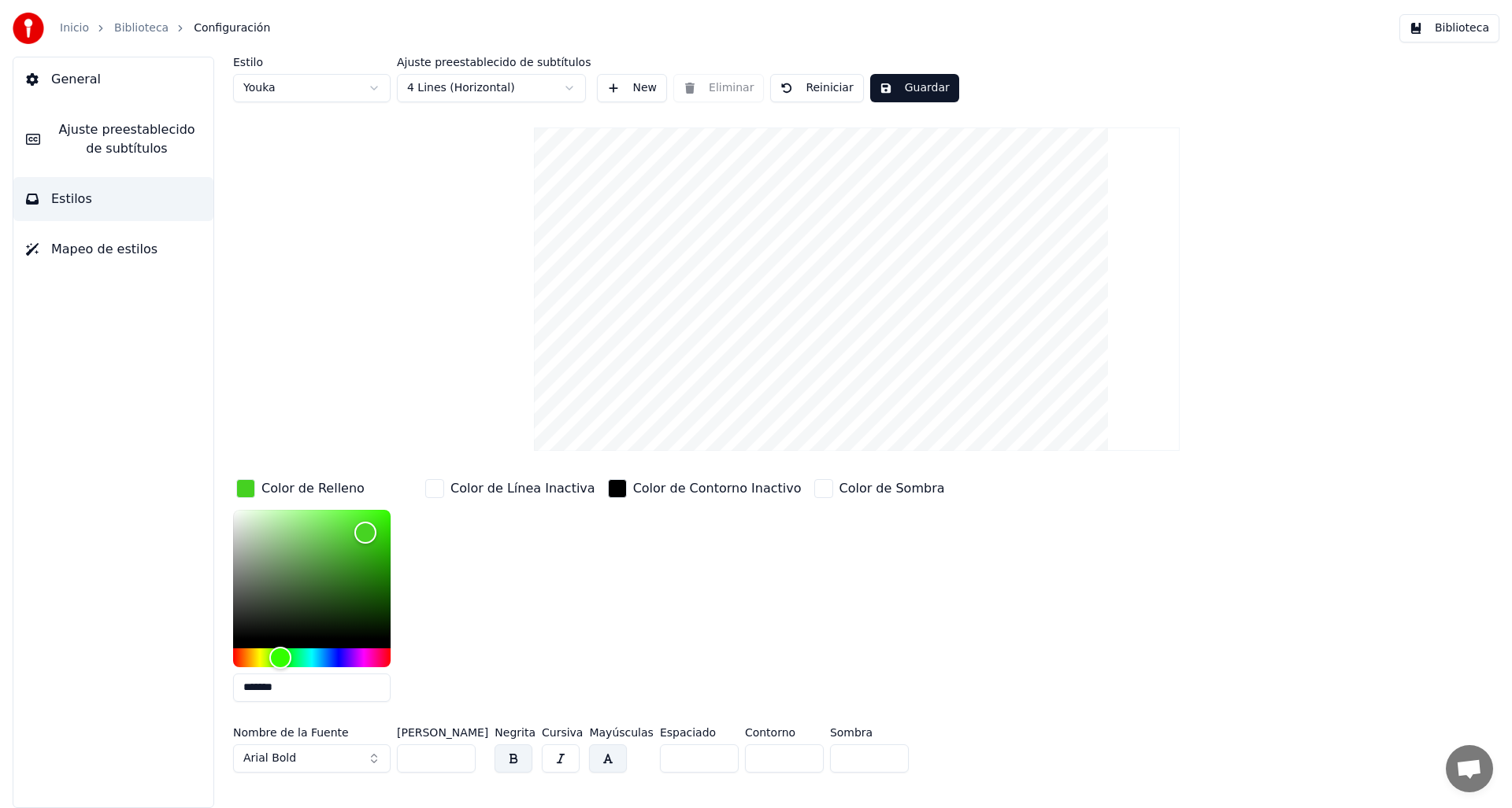
click at [366, 763] on button "Arial Bold" at bounding box center [312, 758] width 158 height 28
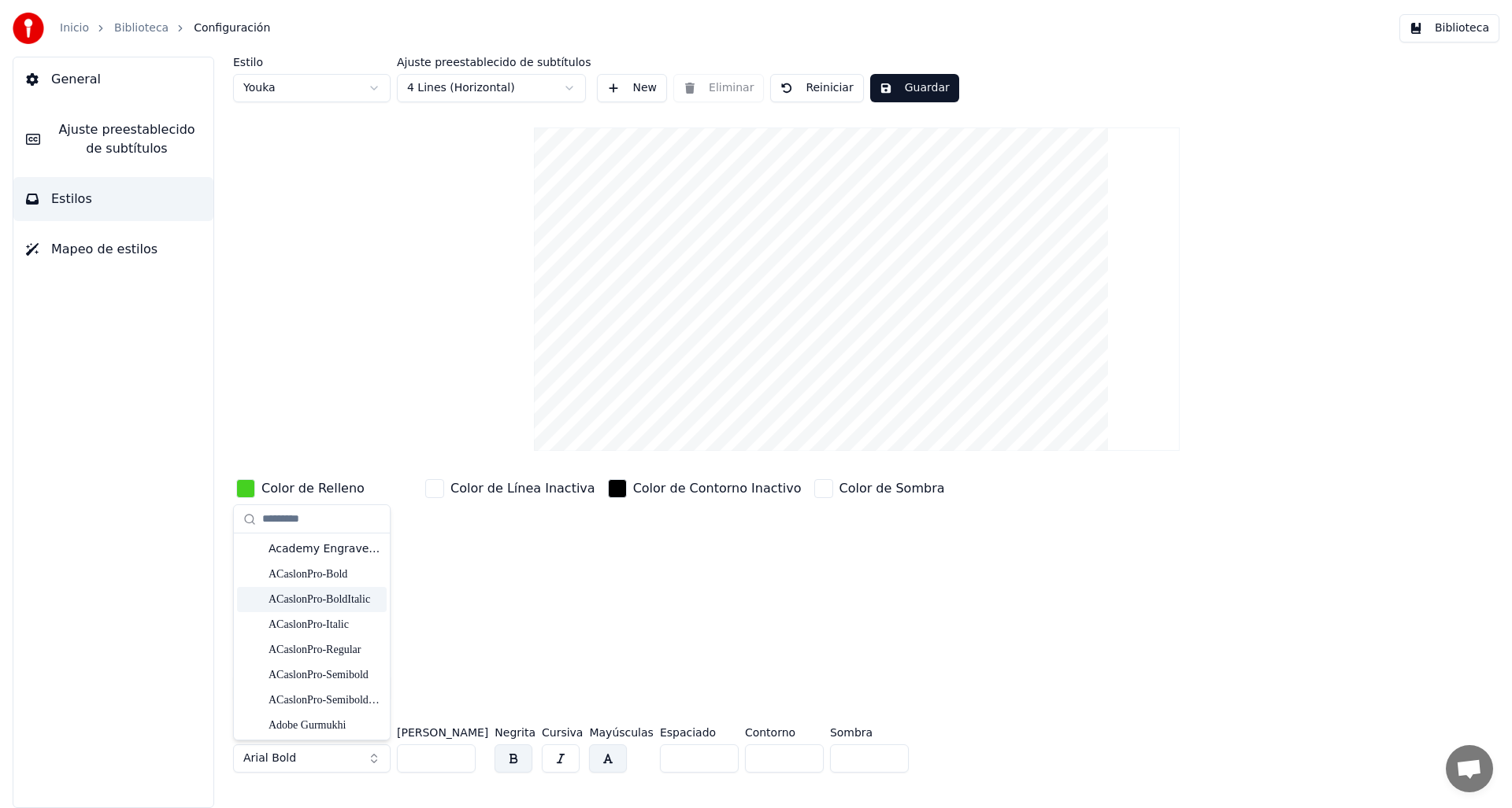
click at [340, 583] on div "ACaslonPro-Bold" at bounding box center [312, 575] width 150 height 25
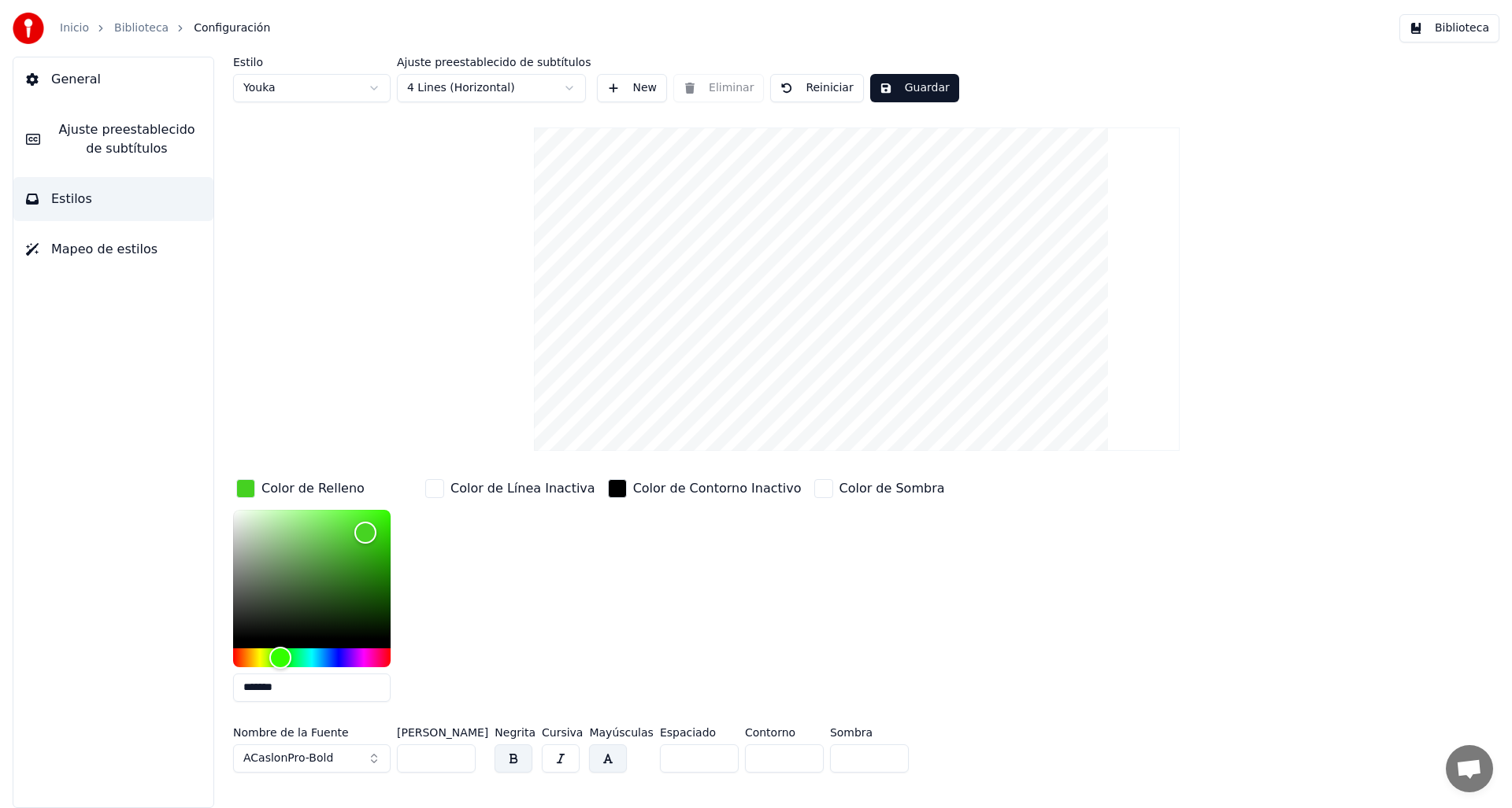
click at [436, 757] on input "**" at bounding box center [436, 758] width 79 height 28
click at [437, 757] on input "**" at bounding box center [436, 758] width 79 height 28
click at [438, 757] on input "**" at bounding box center [436, 758] width 79 height 28
type input "***"
click at [561, 580] on div "Color de Línea Inactiva" at bounding box center [510, 595] width 176 height 238
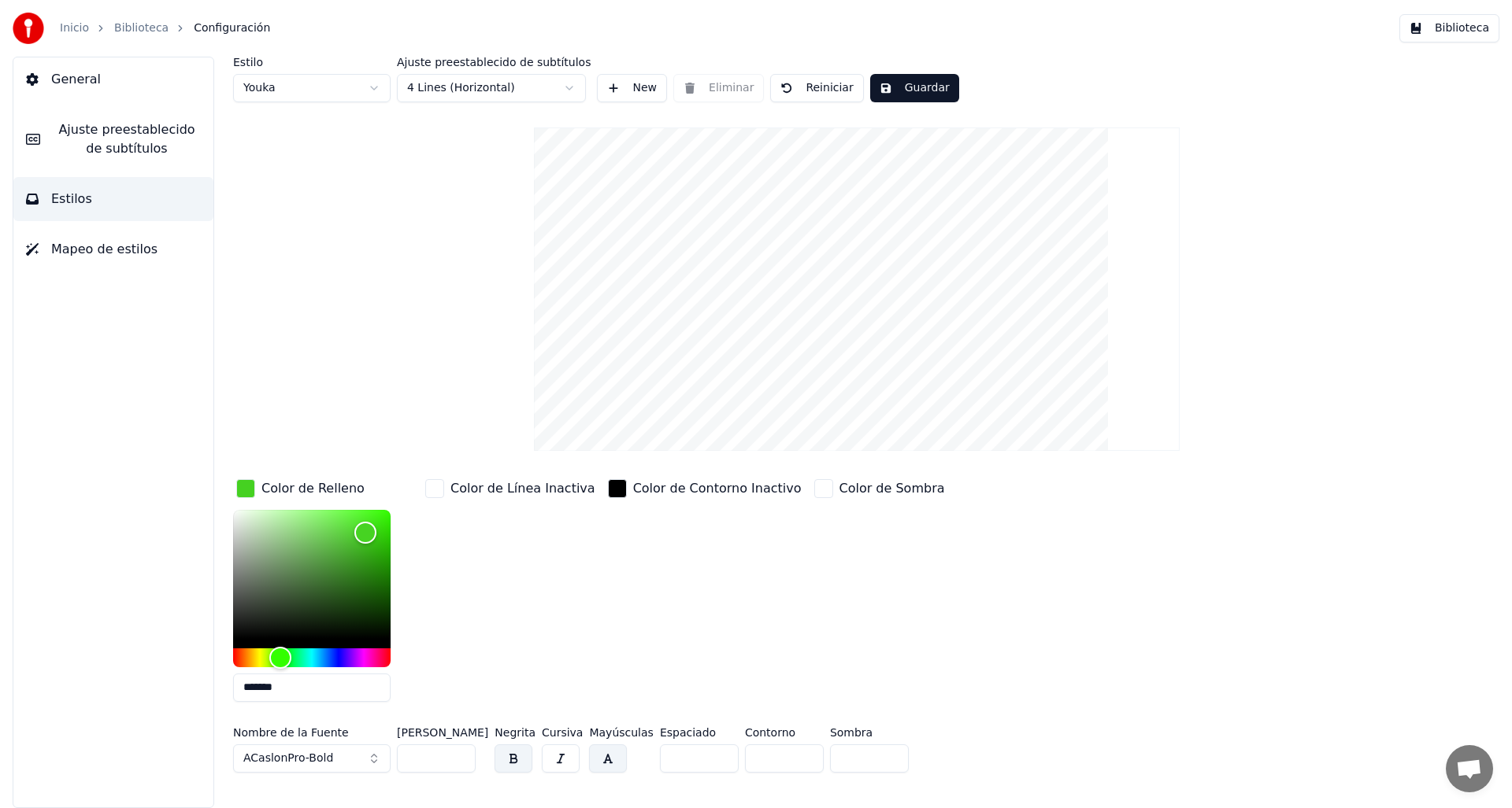
click at [890, 83] on button "Guardar" at bounding box center [914, 88] width 89 height 28
click at [906, 84] on button "Hecho" at bounding box center [909, 88] width 79 height 28
click at [348, 96] on html "Inicio Biblioteca Configuración Biblioteca General Ajuste preestablecido de sub…" at bounding box center [756, 404] width 1512 height 808
click at [351, 93] on html "Inicio Biblioteca Configuración Biblioteca General Ajuste preestablecido de sub…" at bounding box center [756, 404] width 1512 height 808
click at [138, 27] on link "Biblioteca" at bounding box center [140, 28] width 54 height 16
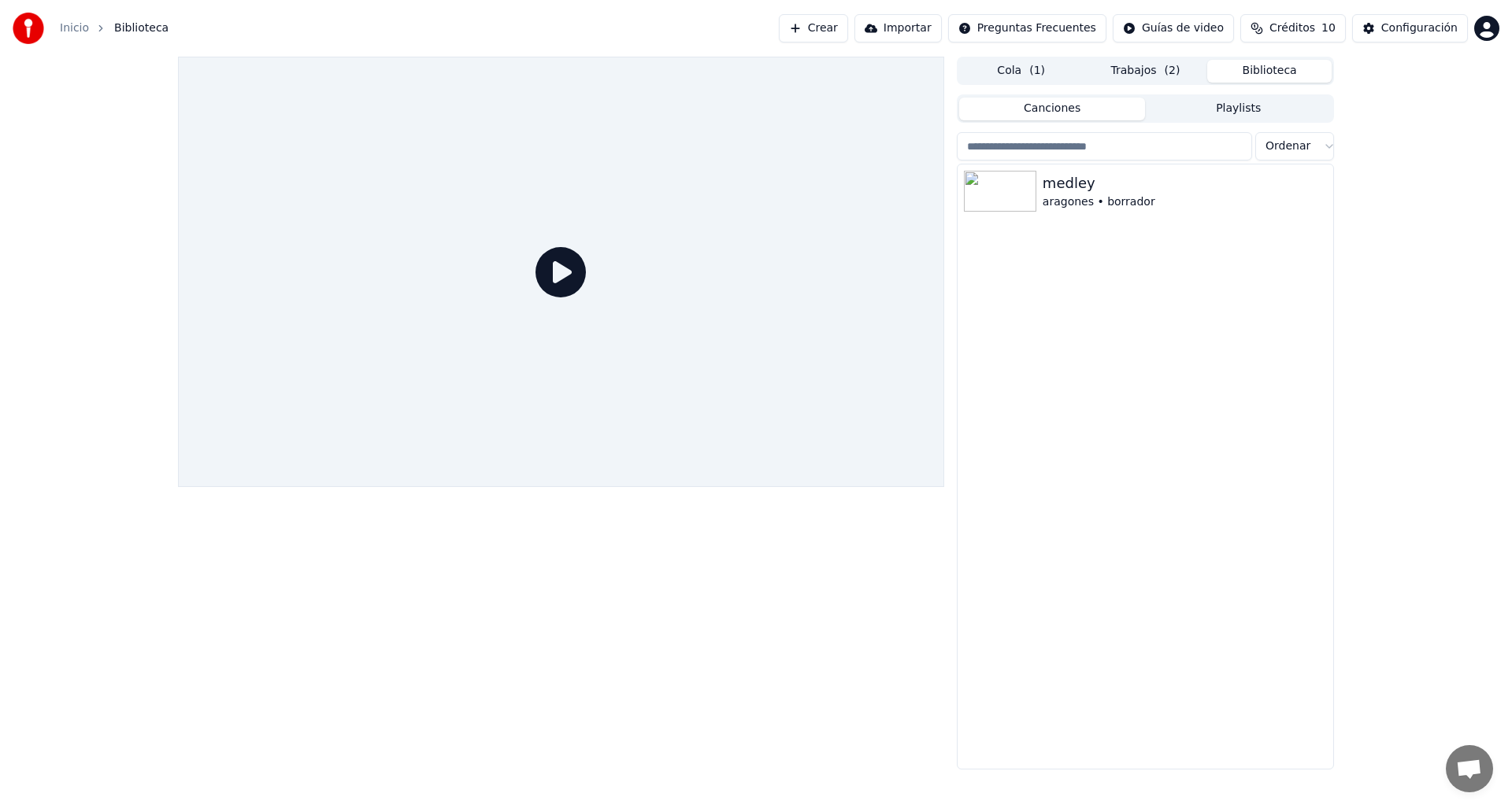
click at [562, 262] on icon at bounding box center [560, 272] width 51 height 51
click at [559, 285] on icon at bounding box center [560, 272] width 51 height 51
click at [559, 282] on icon at bounding box center [560, 272] width 51 height 51
click at [1068, 189] on div "medley" at bounding box center [1176, 184] width 268 height 22
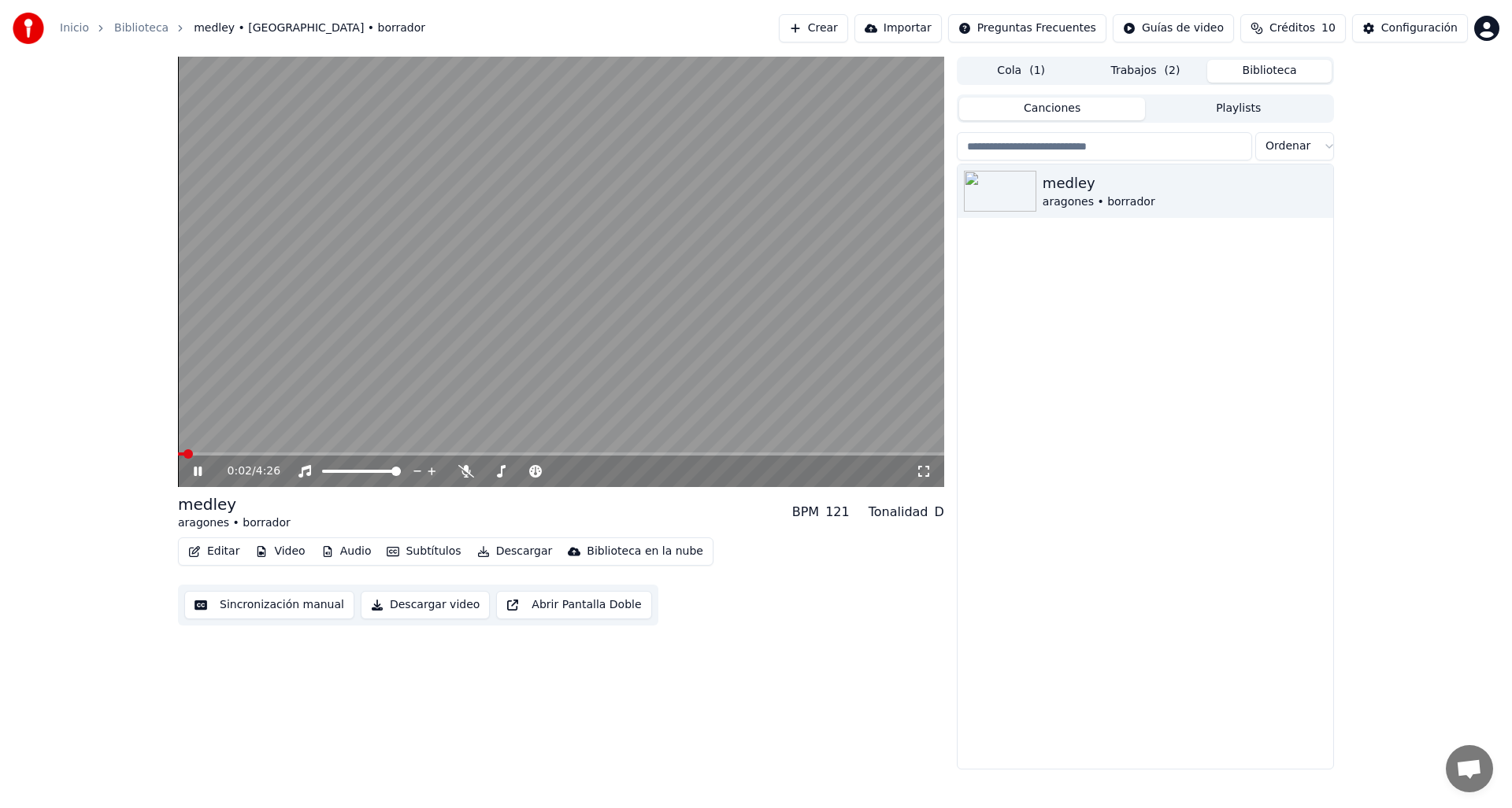
click at [272, 555] on button "Video" at bounding box center [279, 551] width 62 height 22
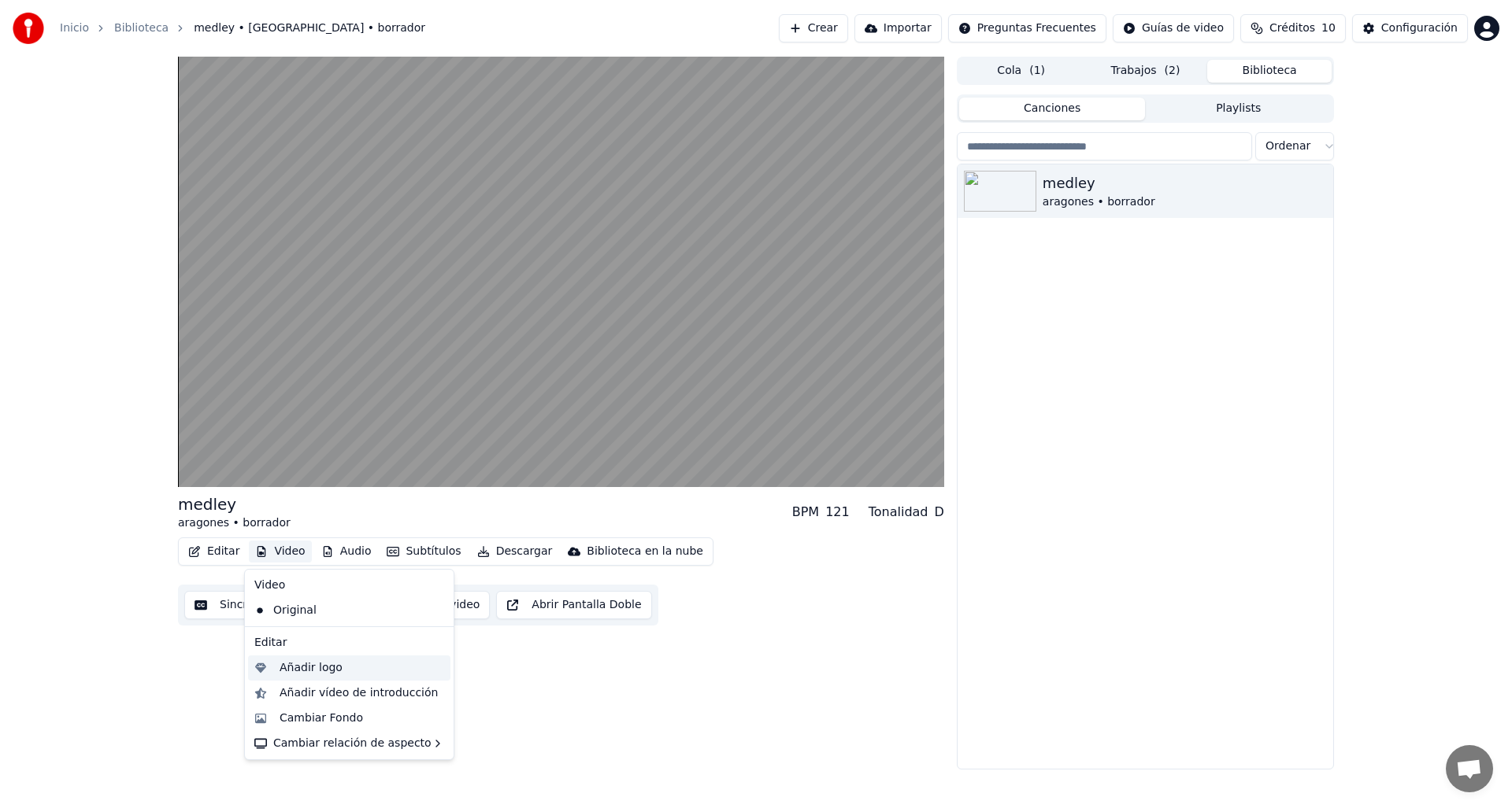
click at [308, 673] on div "Añadir logo" at bounding box center [311, 668] width 63 height 16
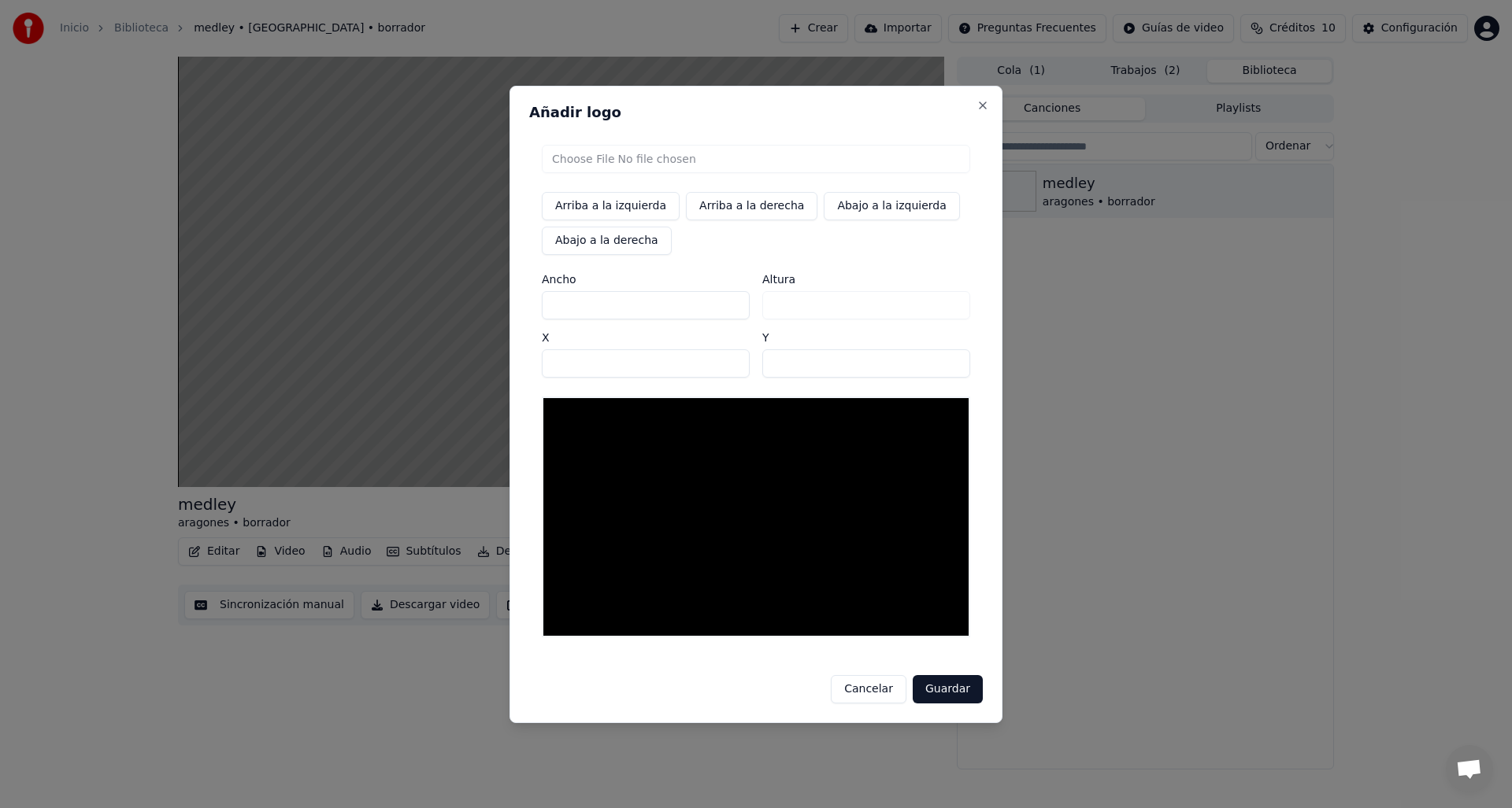
click at [650, 161] on input "file" at bounding box center [756, 159] width 429 height 28
type input "**********"
click at [950, 683] on button "Guardar" at bounding box center [947, 689] width 70 height 28
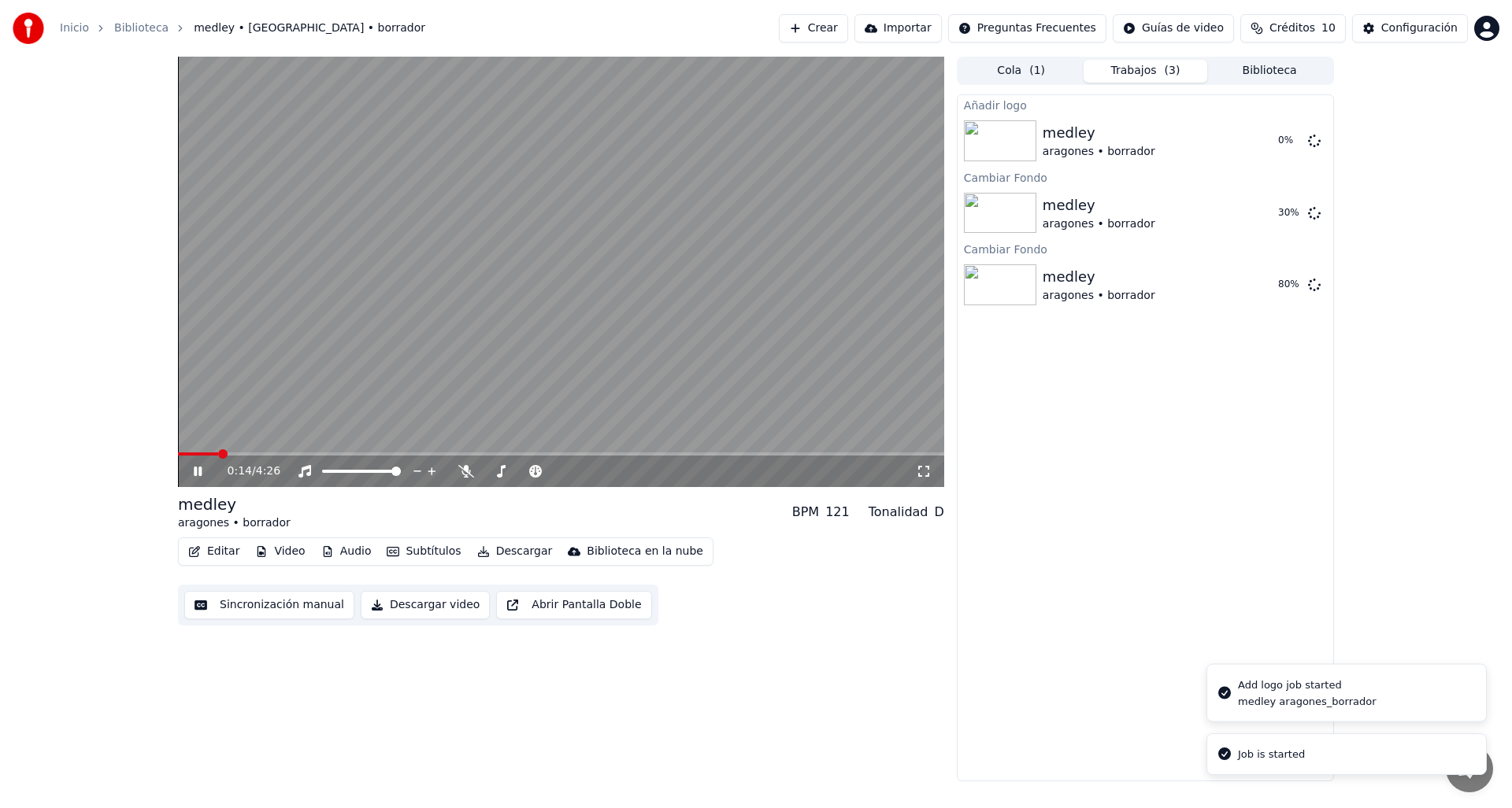
click at [1289, 759] on div "Job is started" at bounding box center [1271, 754] width 67 height 16
click at [1294, 681] on div "Add logo job started" at bounding box center [1307, 685] width 139 height 16
click at [194, 473] on icon at bounding box center [197, 471] width 7 height 9
click at [1436, 47] on div "Inicio Biblioteca medley • aragones • borrador Crear Importar Preguntas Frecuen…" at bounding box center [756, 28] width 1512 height 56
click at [1435, 37] on button "Configuración" at bounding box center [1409, 28] width 115 height 28
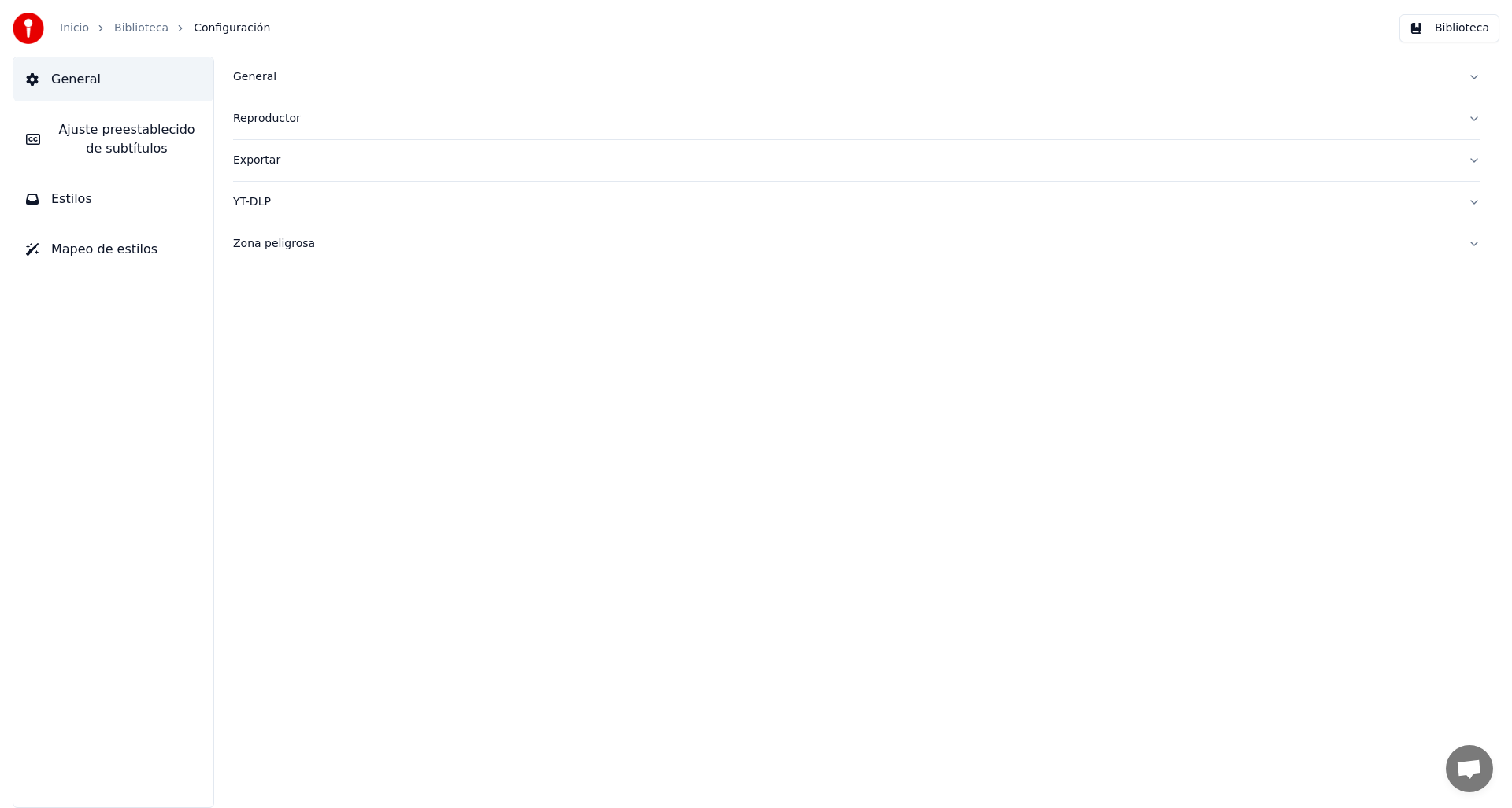
click at [1455, 42] on button "Biblioteca" at bounding box center [1449, 28] width 100 height 28
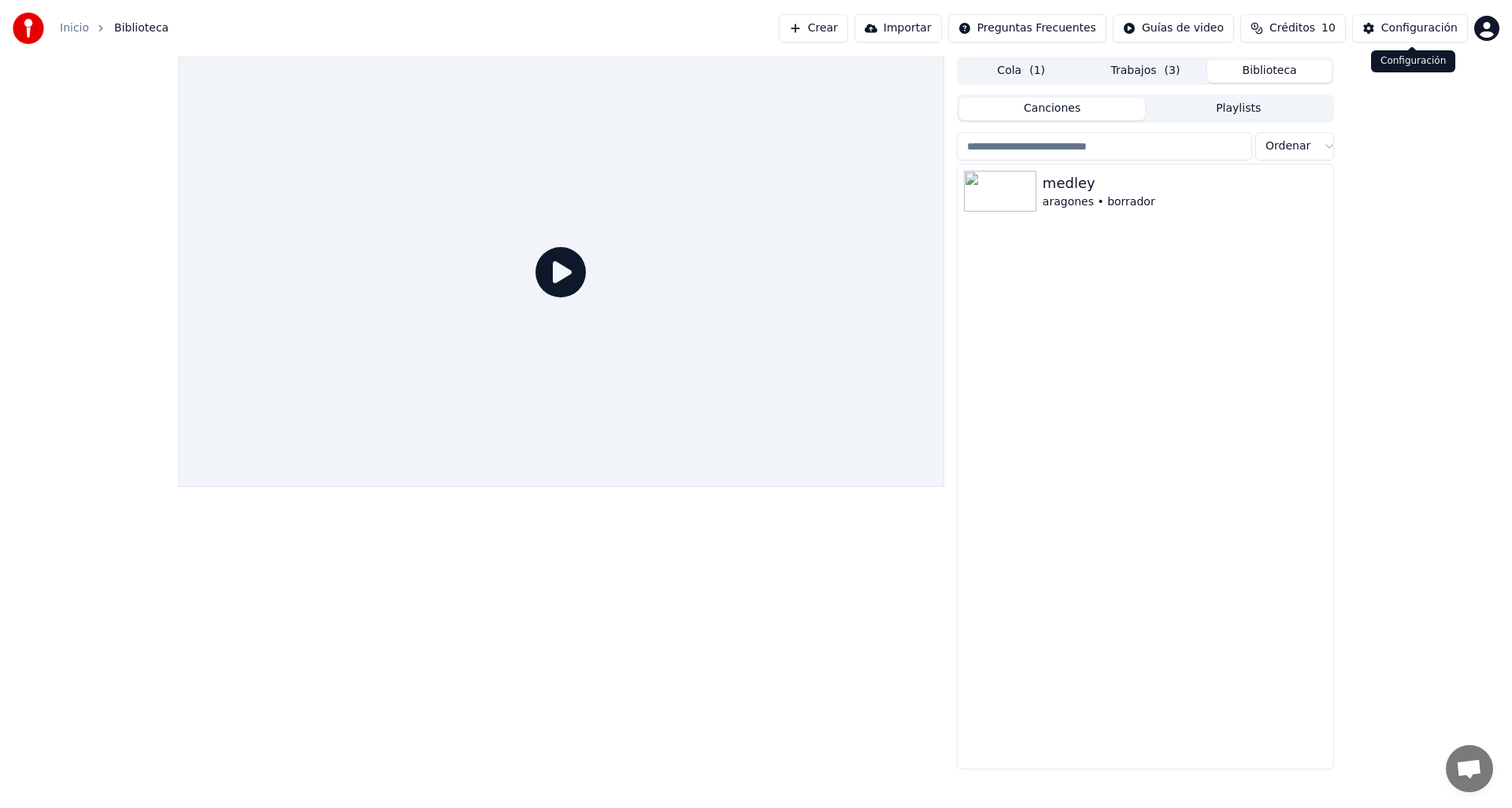
click at [1489, 34] on html "Inicio Biblioteca Crear Importar Preguntas Frecuentes Guías de video Créditos 1…" at bounding box center [756, 404] width 1512 height 808
click at [1452, 91] on div "Facturación" at bounding box center [1417, 101] width 181 height 25
click at [1121, 189] on div "medley" at bounding box center [1176, 184] width 268 height 22
